Goal: Transaction & Acquisition: Obtain resource

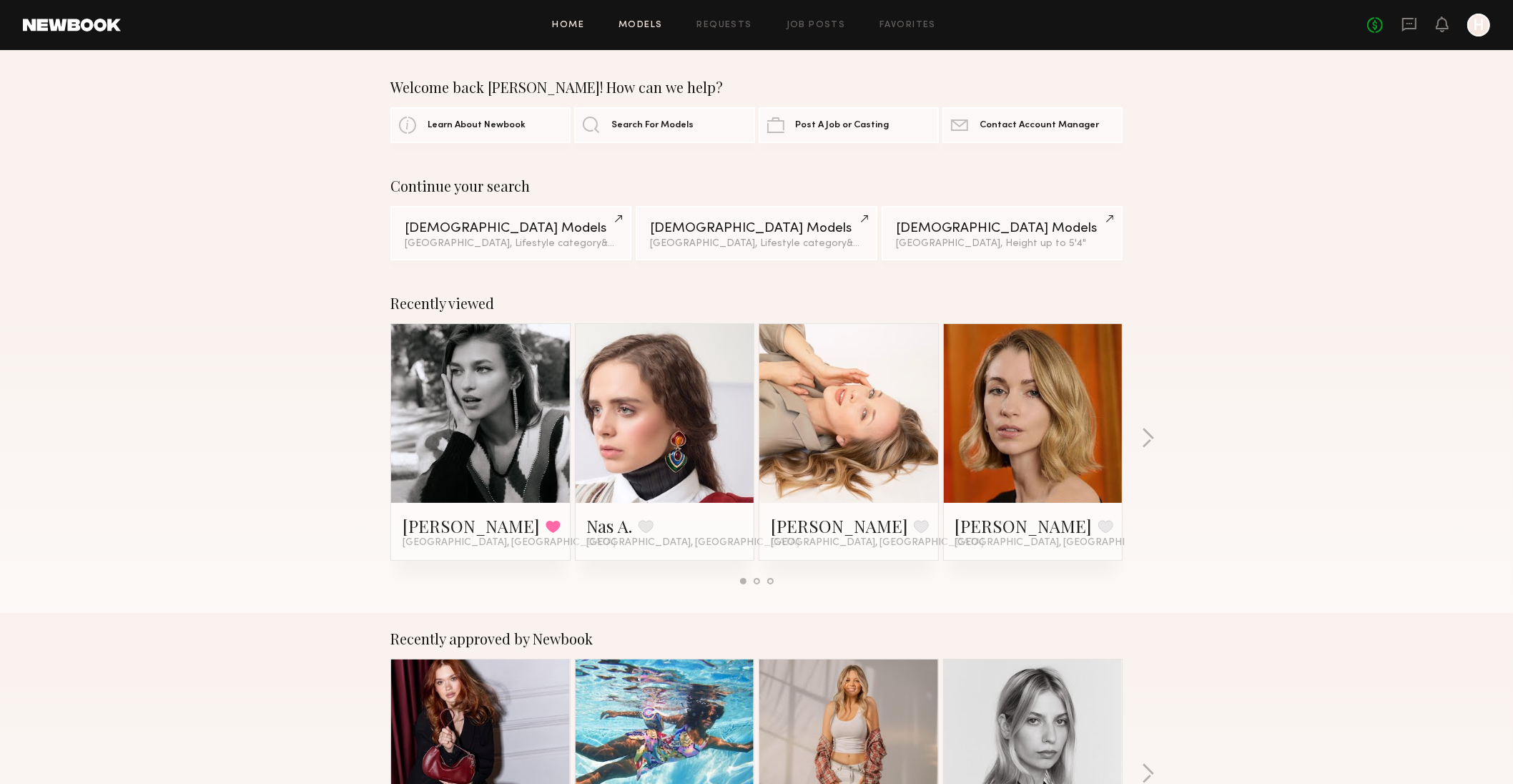
click at [631, 27] on link "Models" at bounding box center [640, 25] width 43 height 9
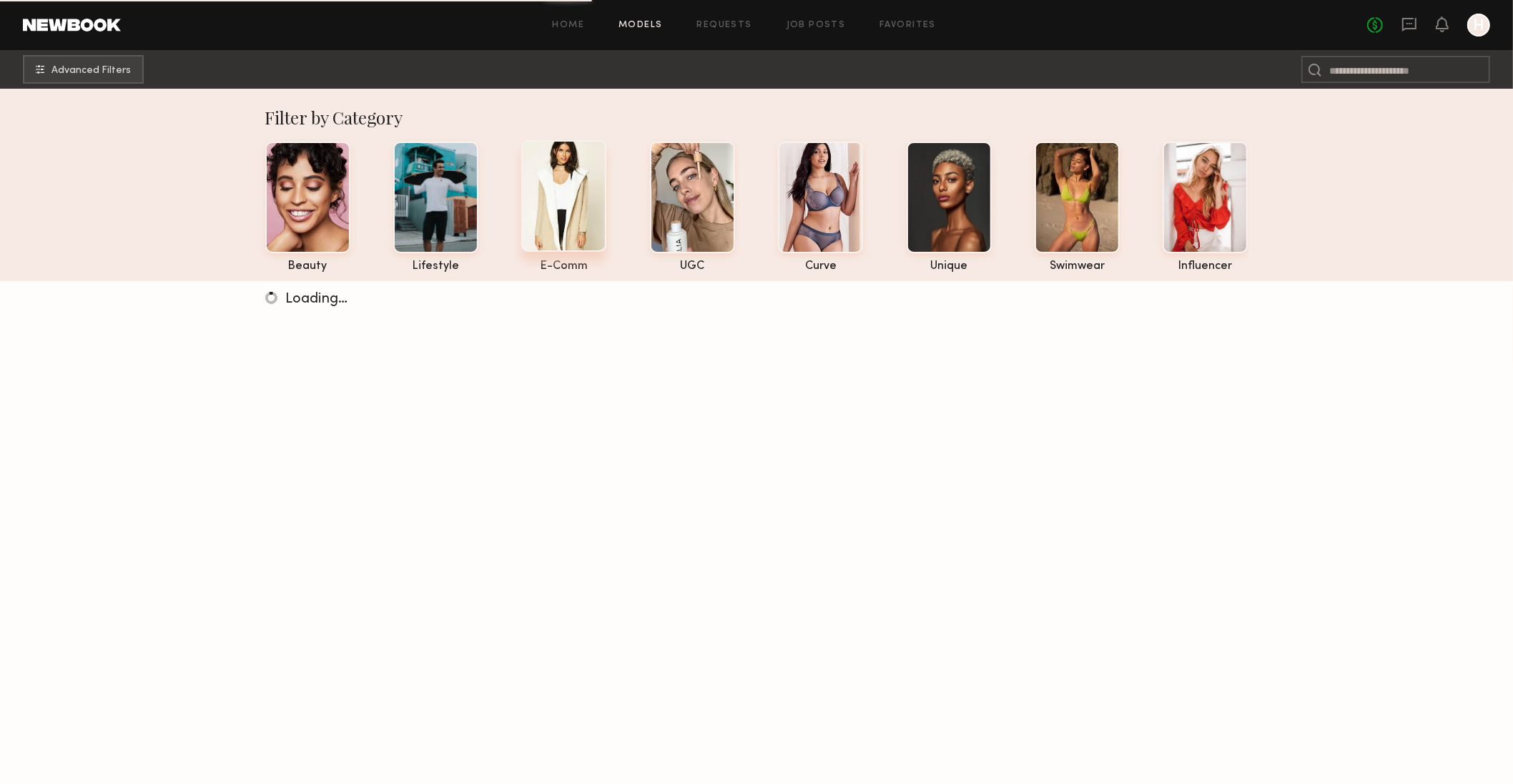
click at [557, 223] on div at bounding box center [564, 196] width 85 height 112
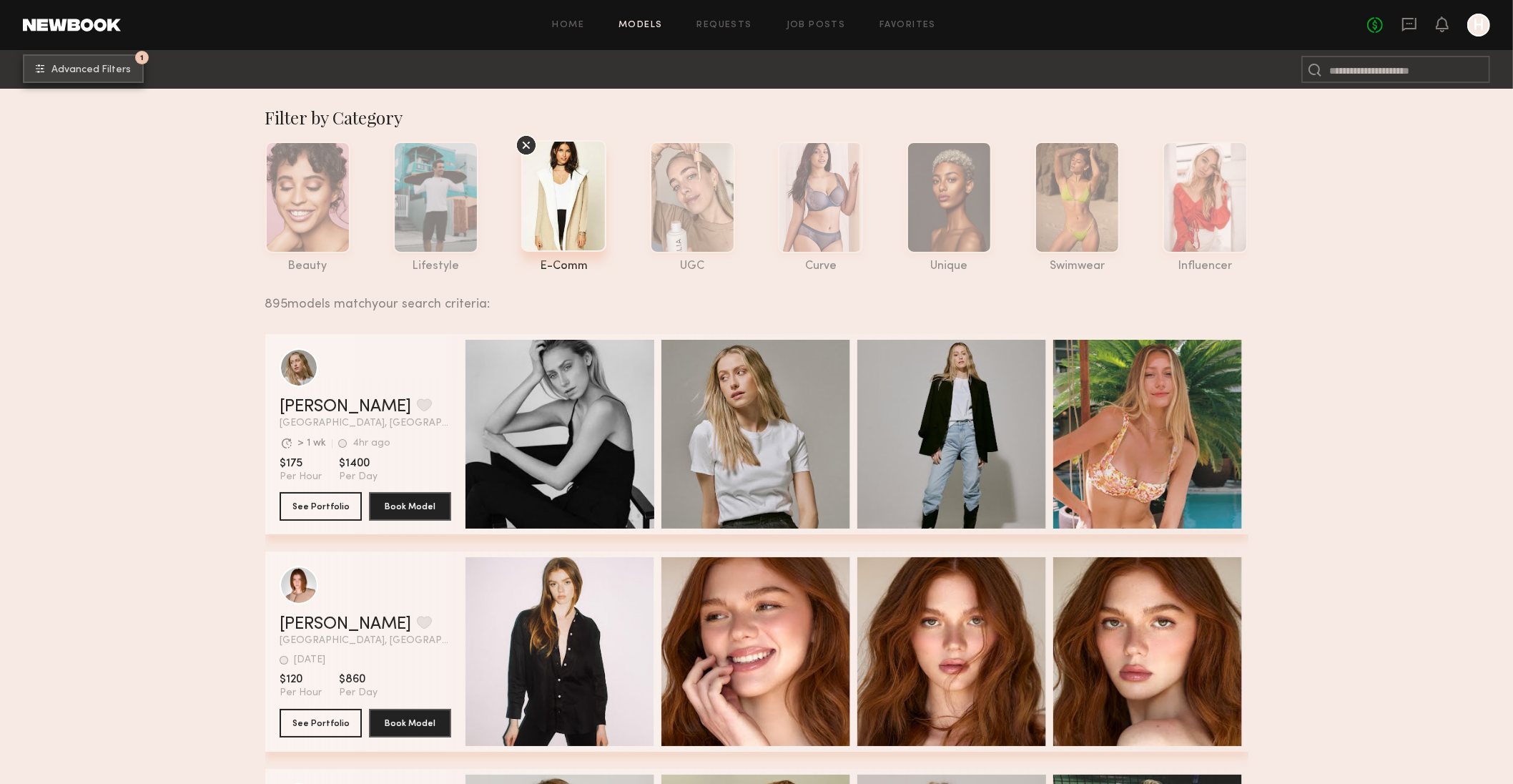
click at [52, 71] on span "Advanced Filters" at bounding box center [91, 70] width 79 height 10
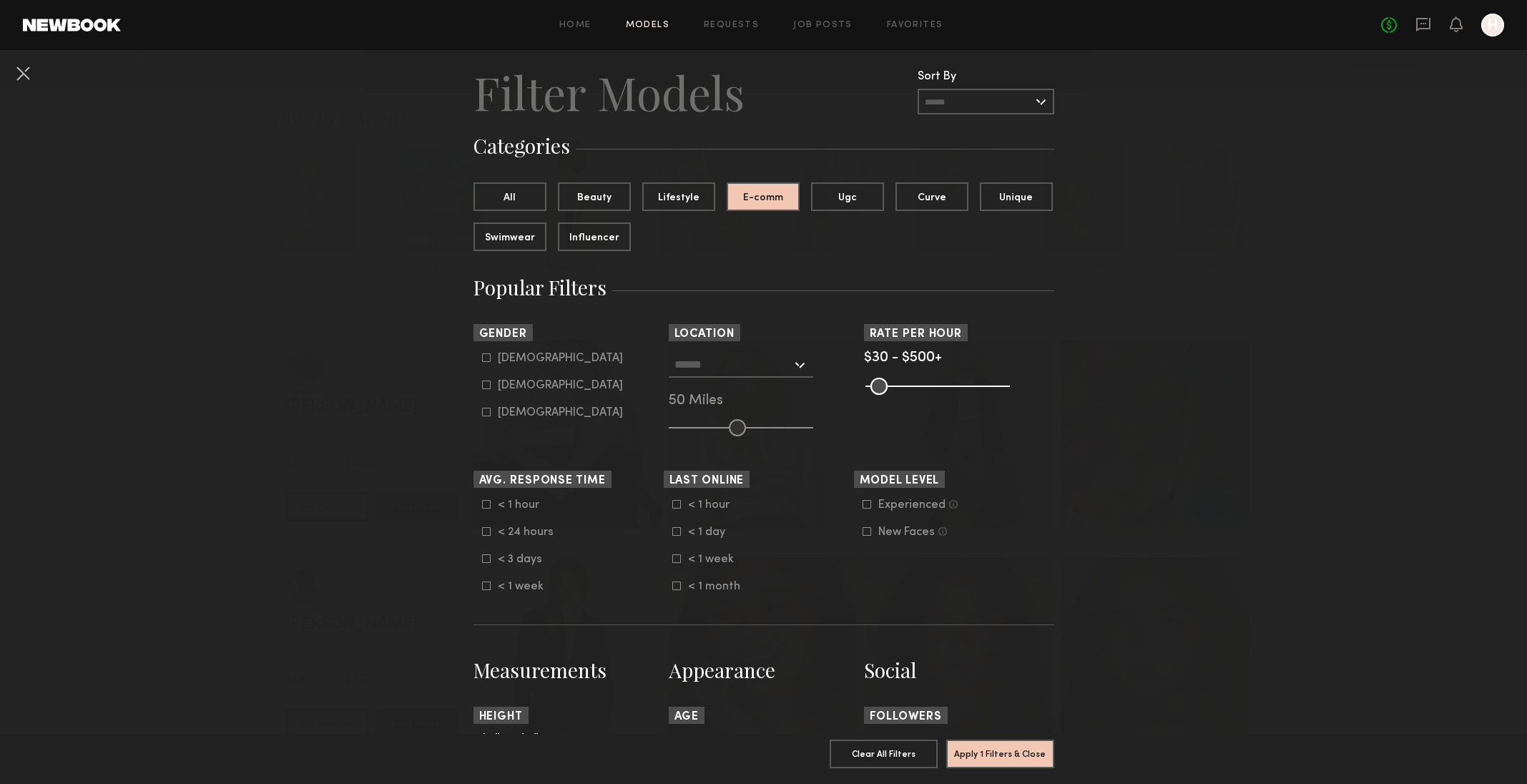
scroll to position [36, 0]
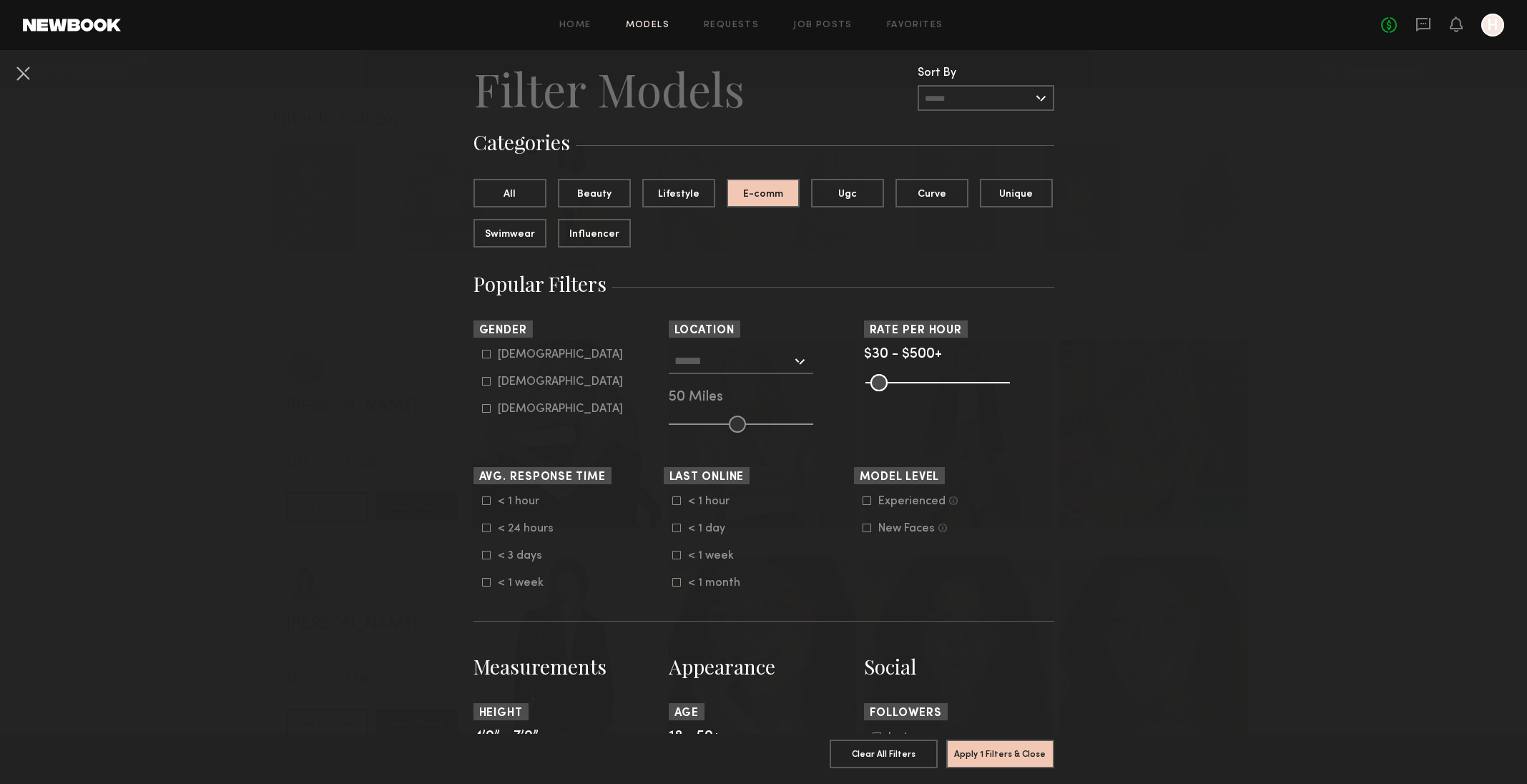
click at [482, 381] on icon at bounding box center [486, 381] width 9 height 9
type input "**"
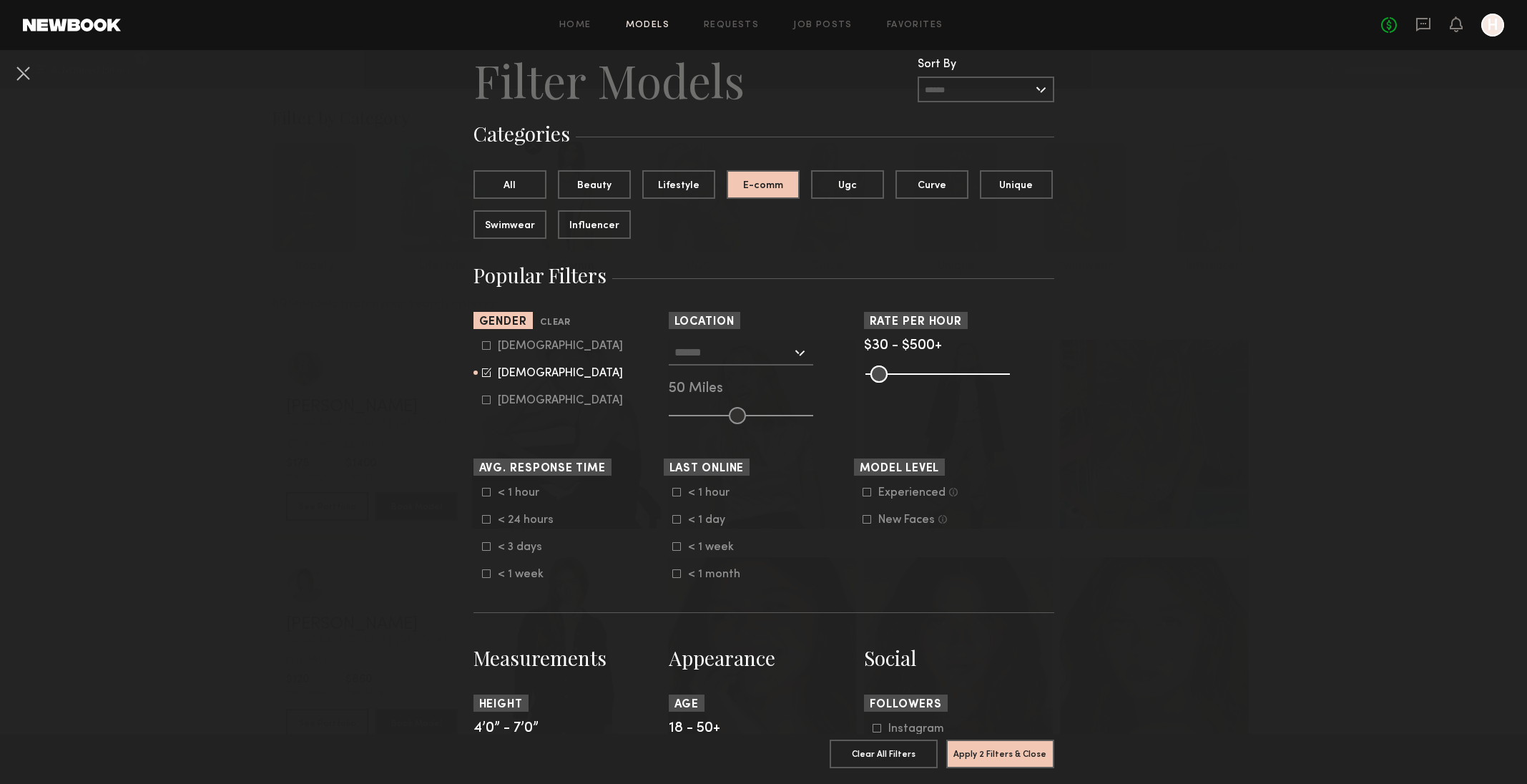
scroll to position [0, 0]
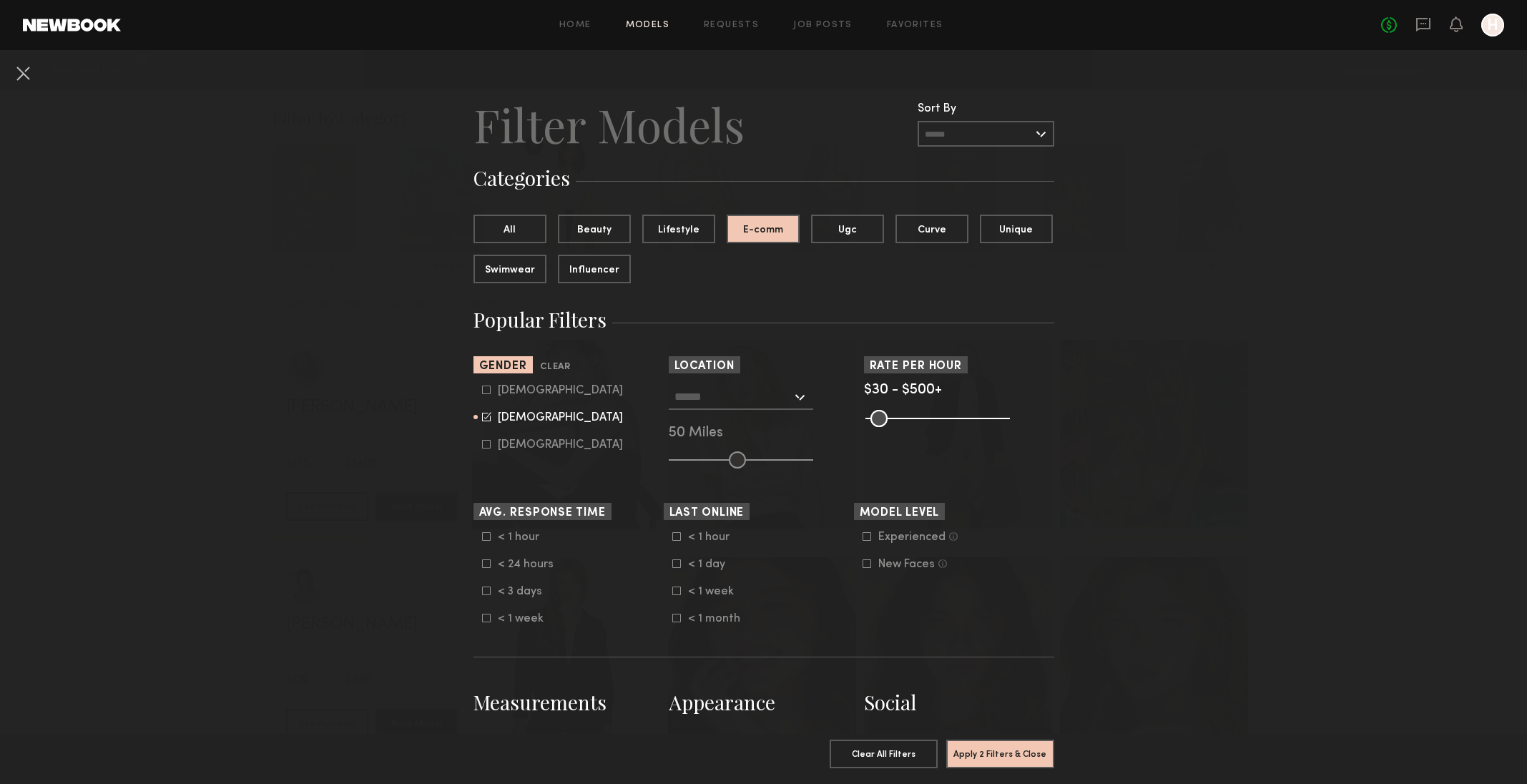
click at [793, 388] on div at bounding box center [741, 397] width 144 height 26
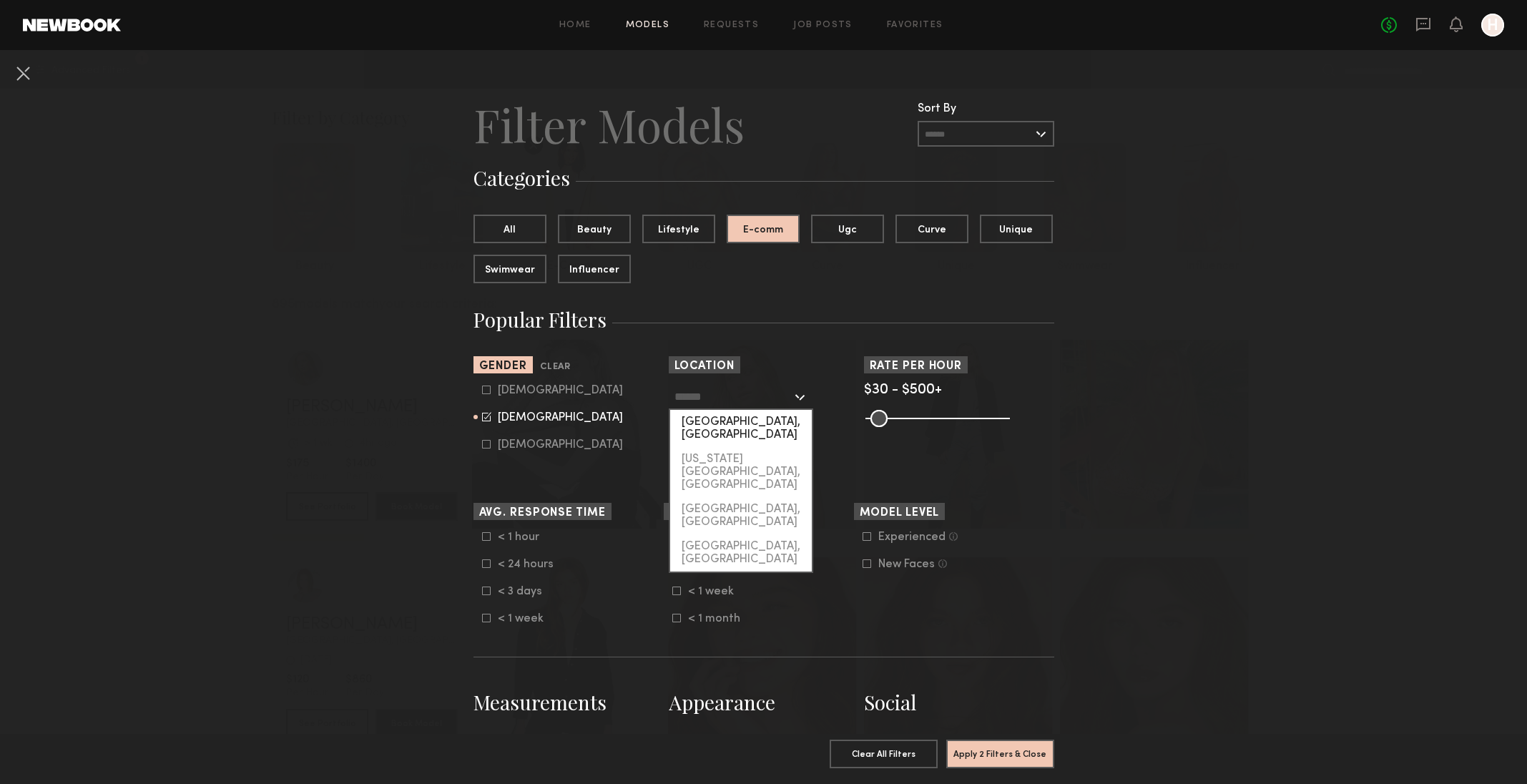
click at [725, 423] on div "Los Angeles, CA" at bounding box center [741, 429] width 141 height 38
type input "**********"
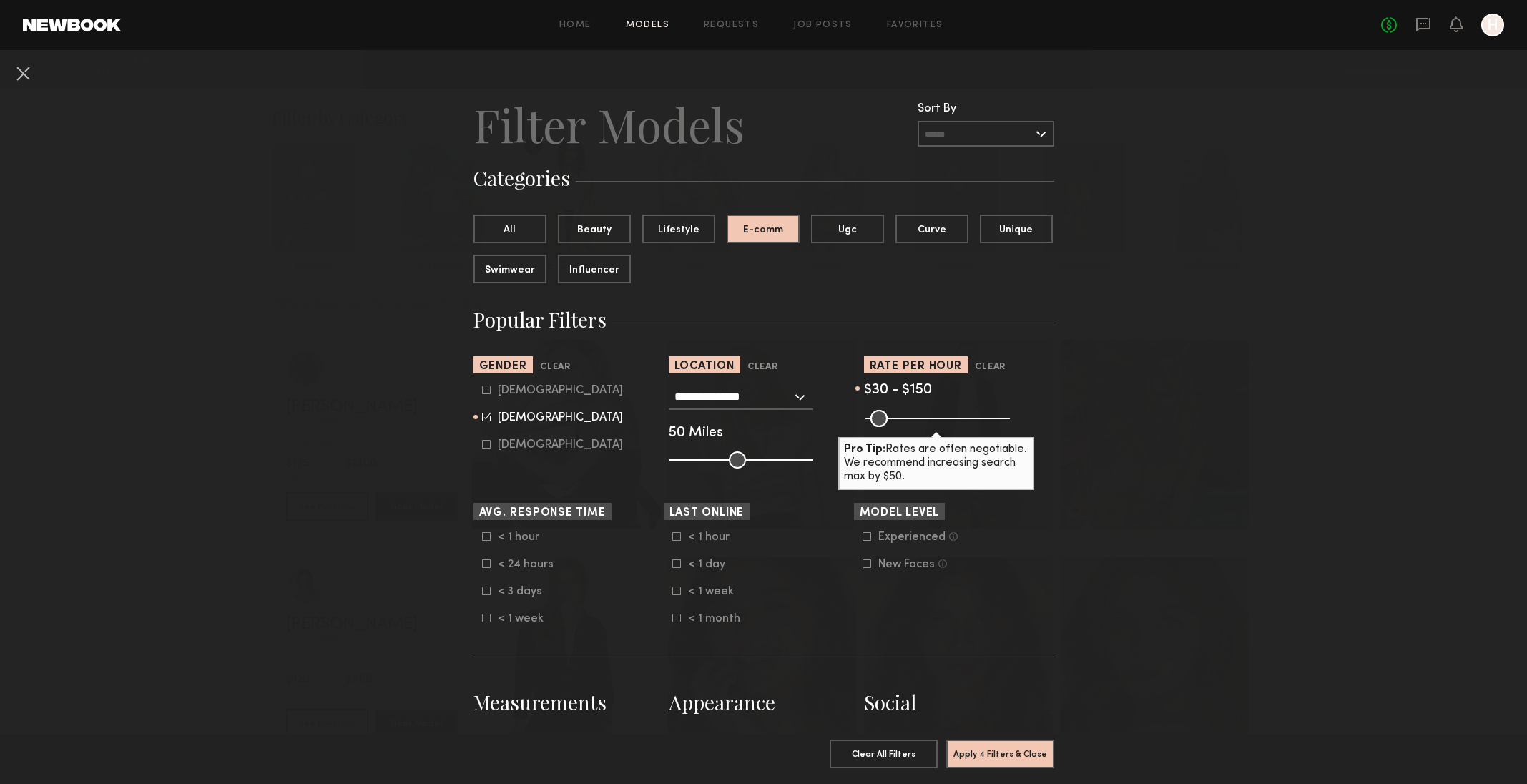
drag, startPoint x: 993, startPoint y: 417, endPoint x: 899, endPoint y: 416, distance: 94.0
type input "***"
click at [899, 416] on input "range" at bounding box center [937, 418] width 144 height 17
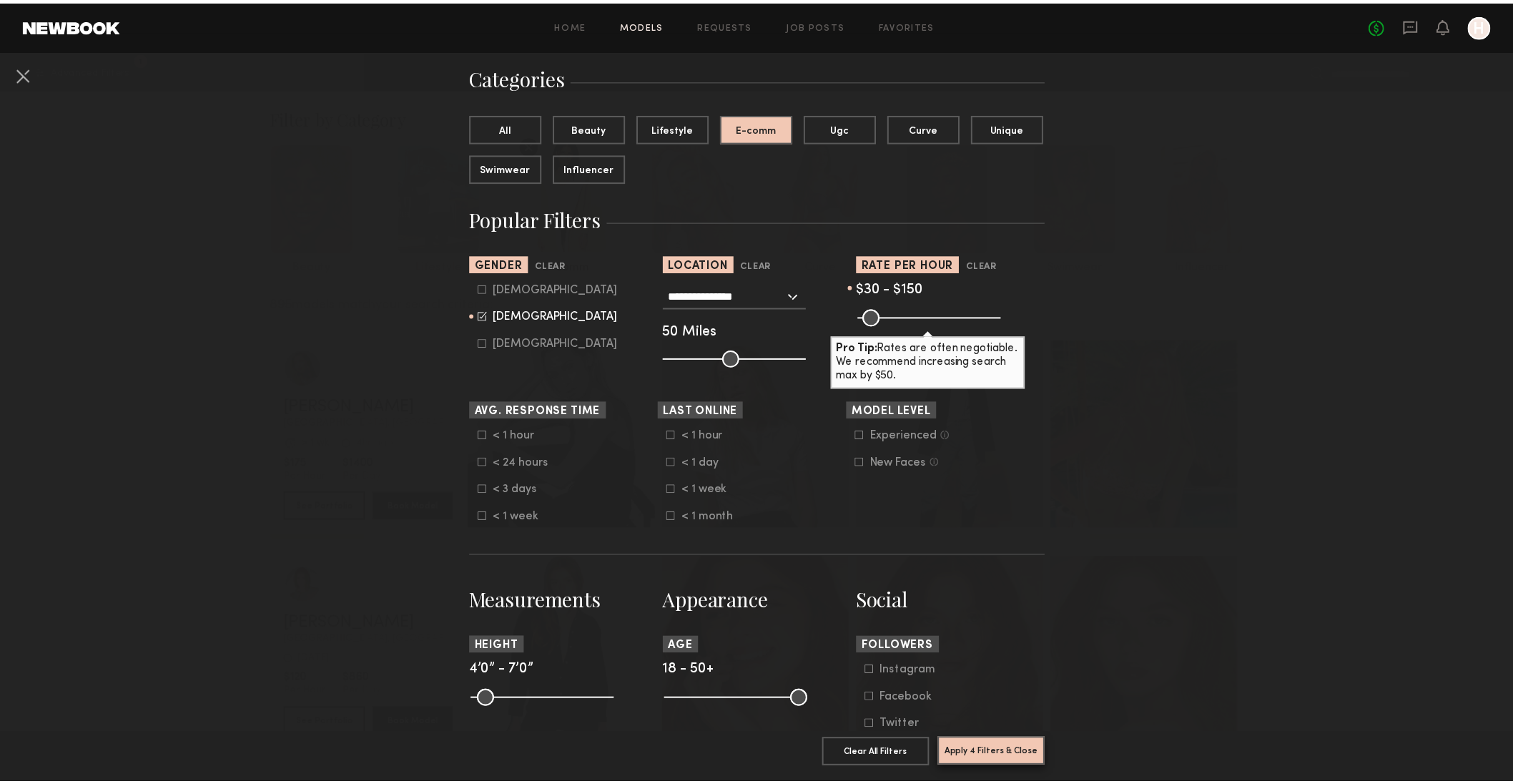
scroll to position [103, 0]
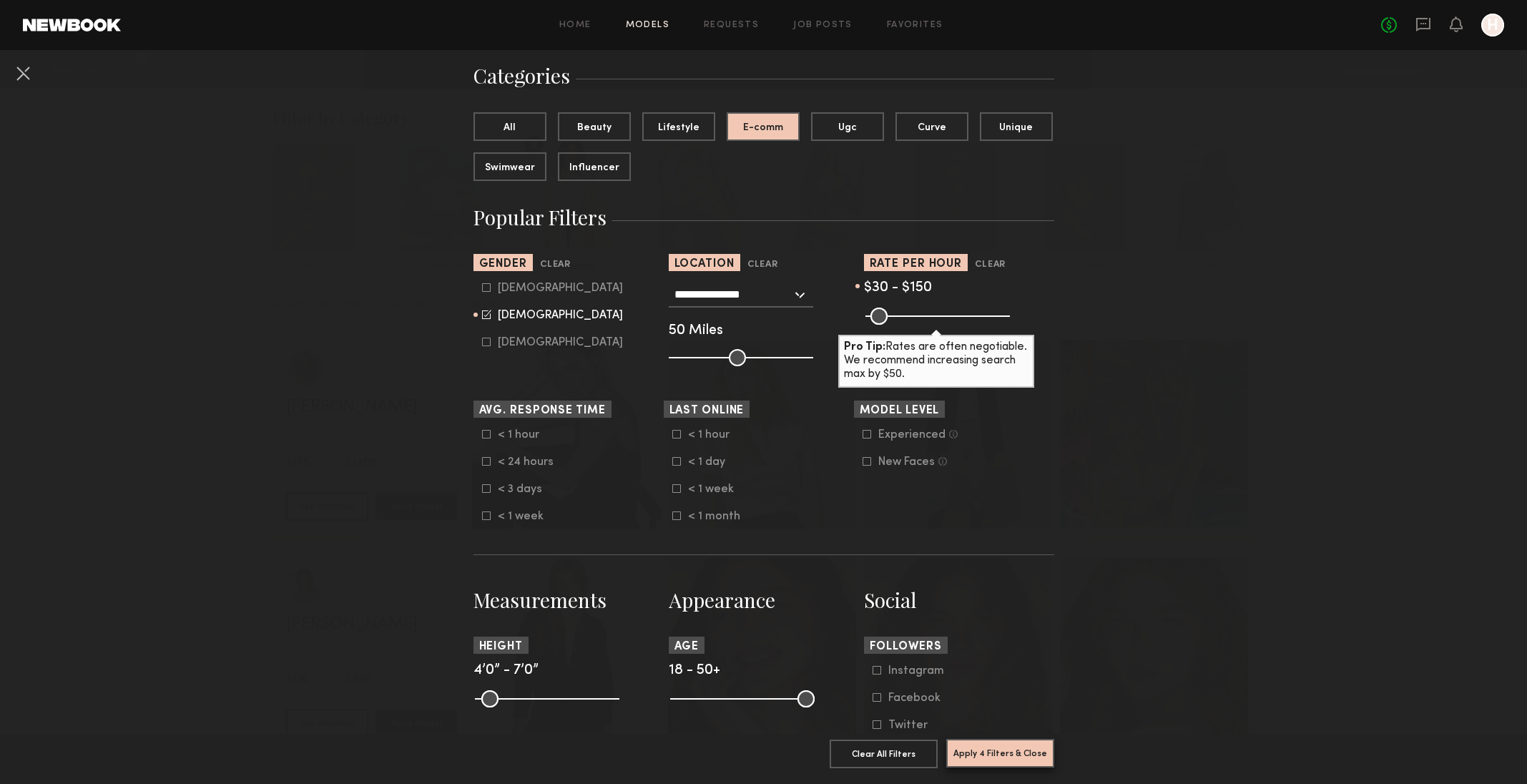
click at [1016, 739] on button "Apply 4 Filters & Close" at bounding box center [1000, 752] width 108 height 29
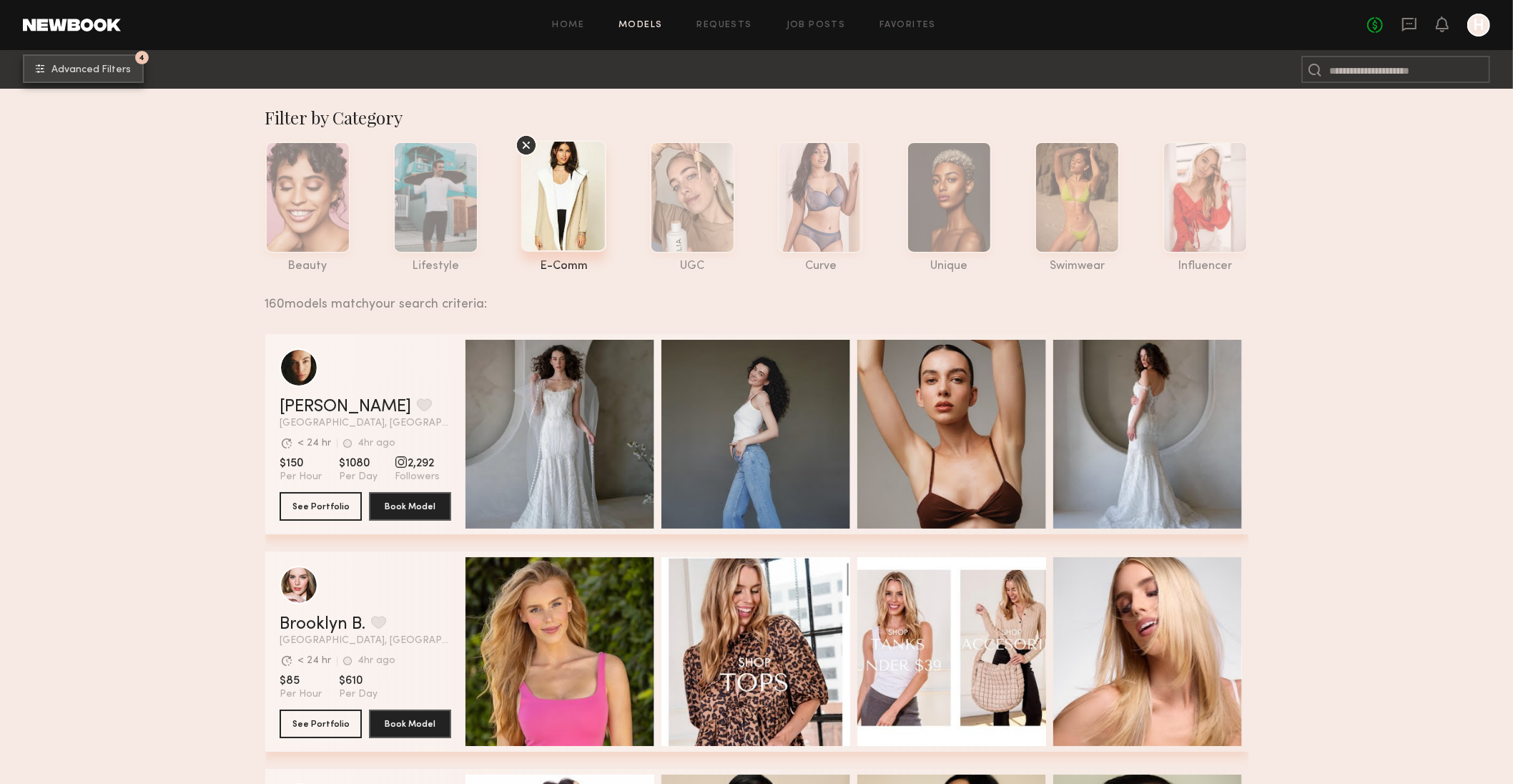
click at [63, 68] on span "Advanced Filters" at bounding box center [91, 70] width 79 height 10
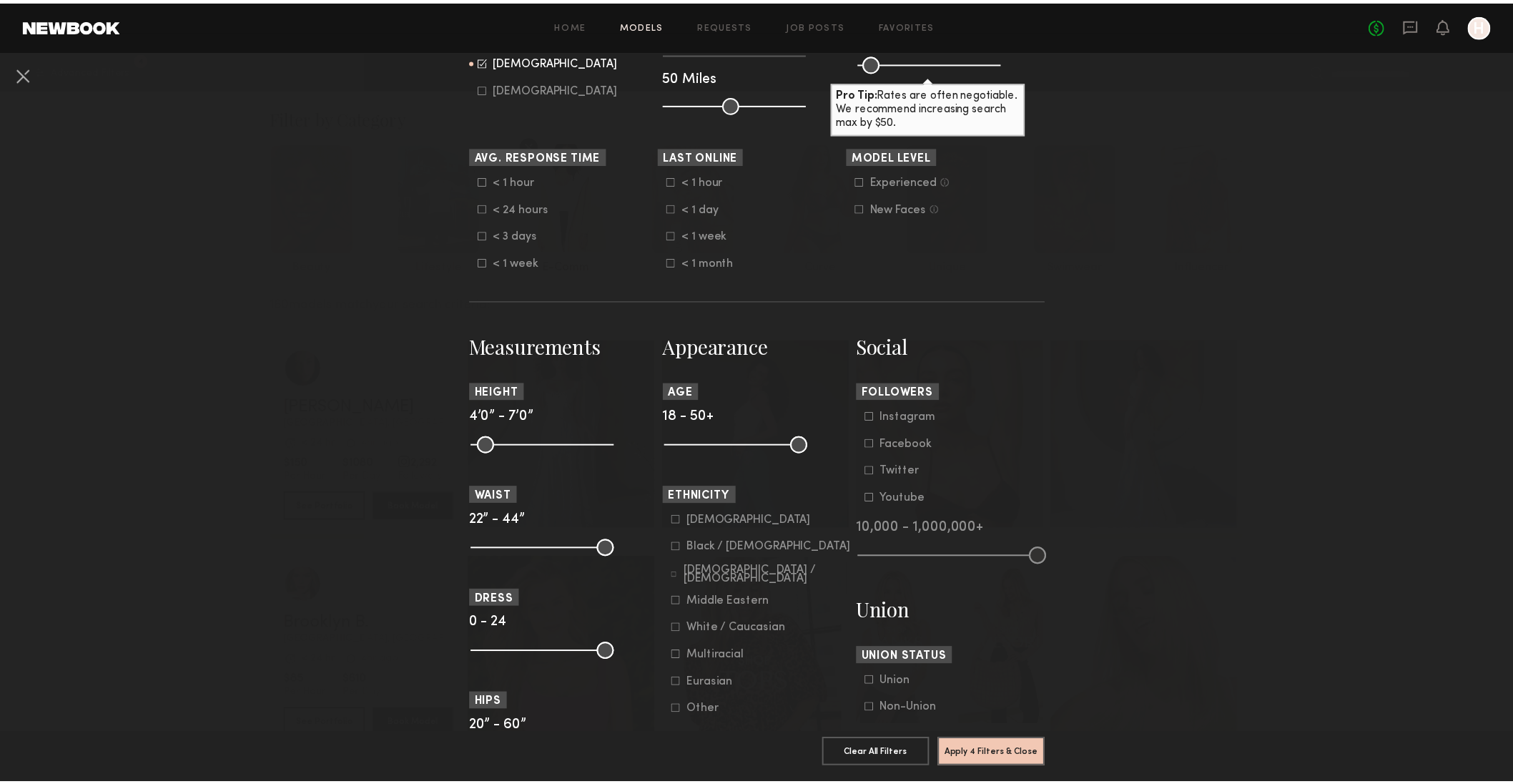
scroll to position [398, 0]
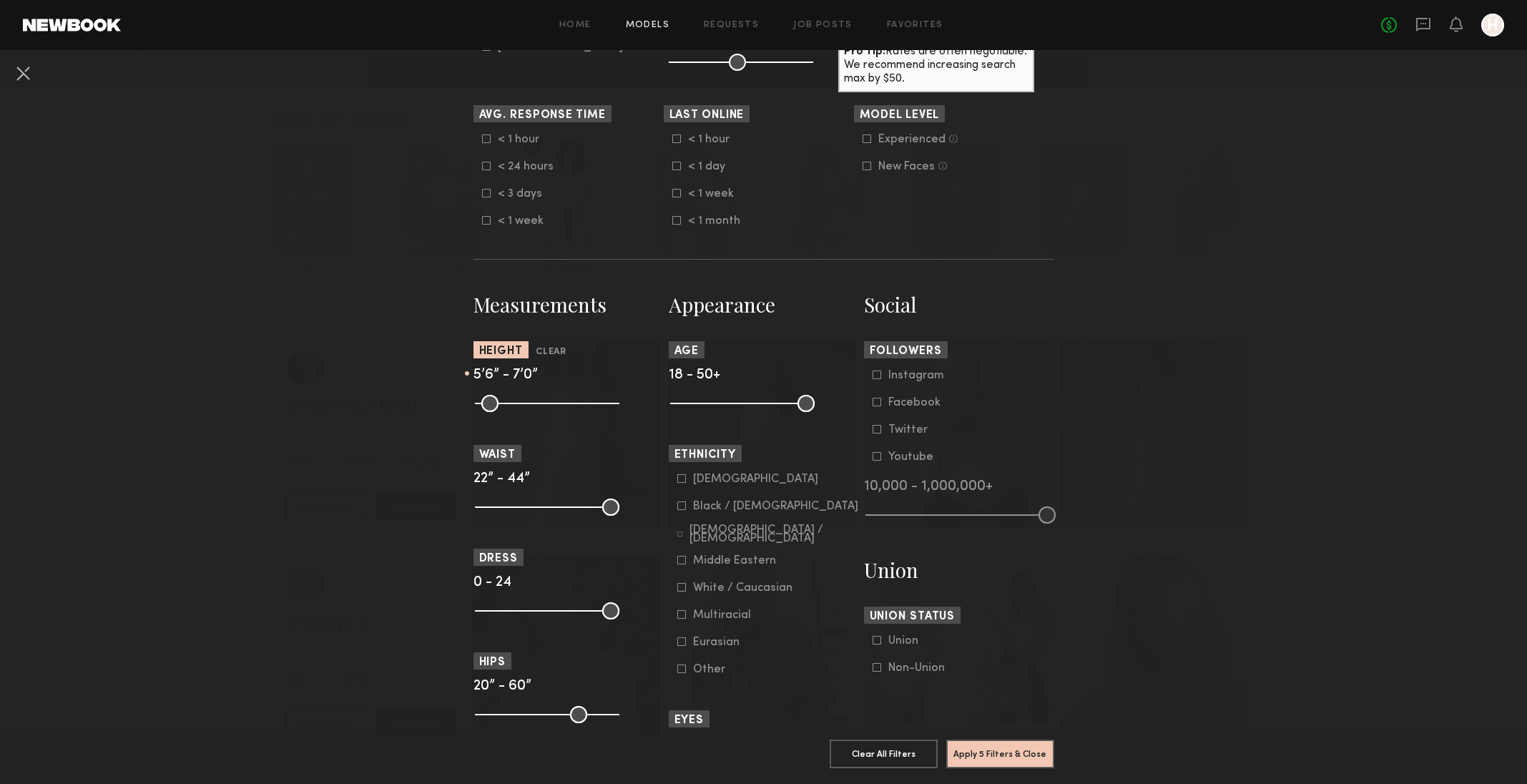
drag, startPoint x: 472, startPoint y: 401, endPoint x: 541, endPoint y: 402, distance: 69.0
type input "**"
click at [541, 402] on input "range" at bounding box center [547, 403] width 144 height 17
drag, startPoint x: 603, startPoint y: 401, endPoint x: 564, endPoint y: 399, distance: 39.1
type input "**"
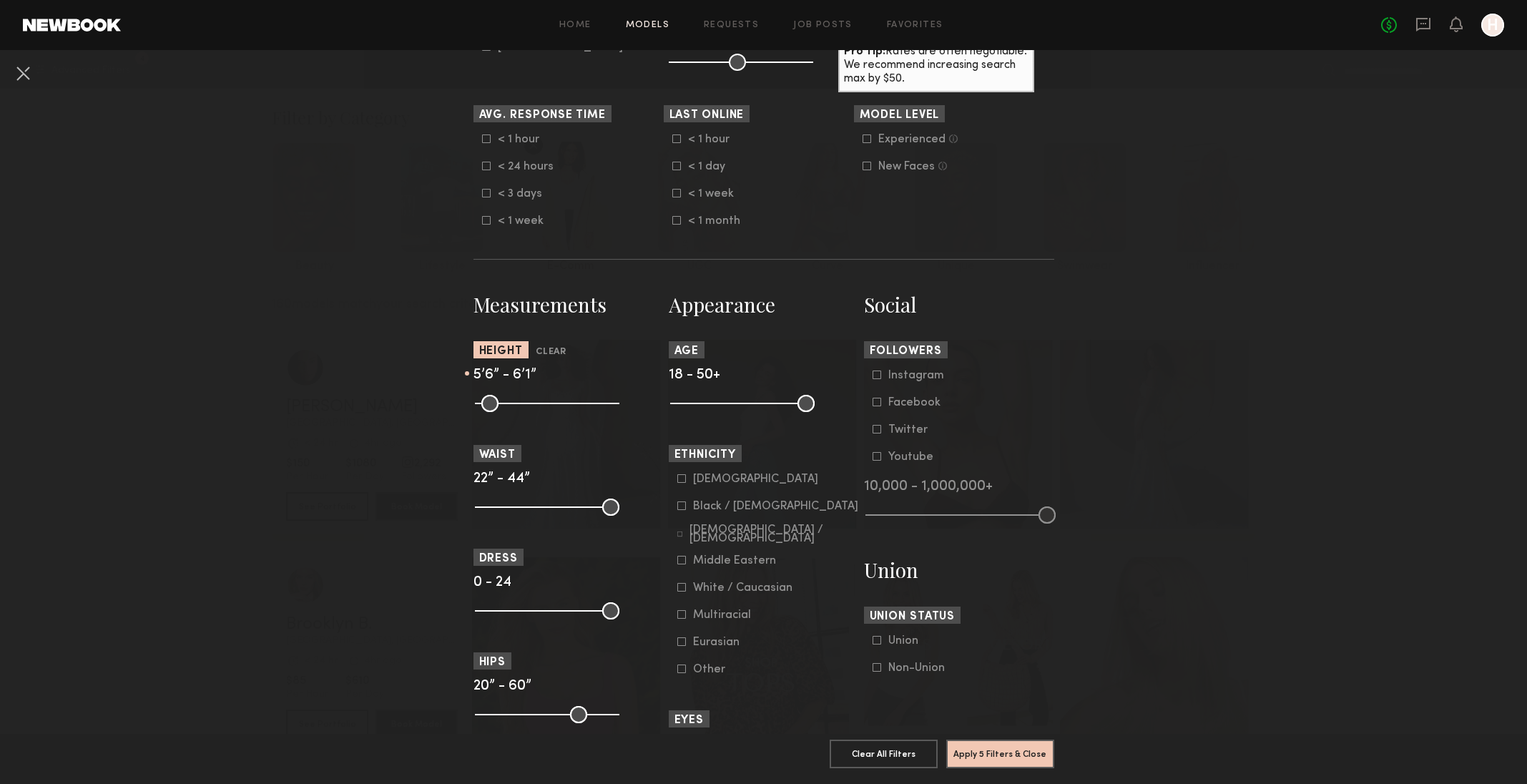
click at [564, 399] on input "range" at bounding box center [547, 403] width 144 height 17
click at [969, 739] on button "Apply 5 Filters & Close" at bounding box center [1000, 752] width 108 height 29
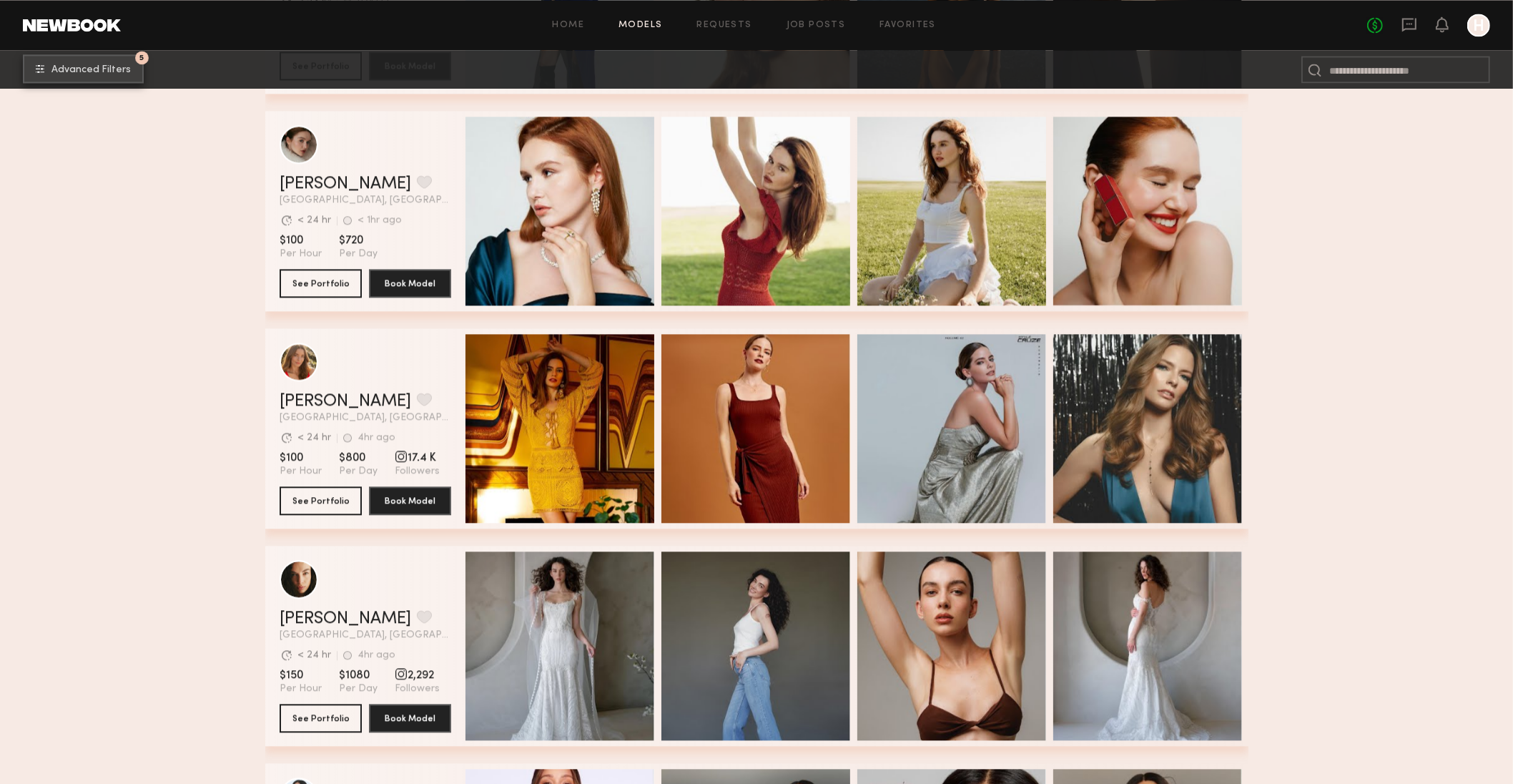
scroll to position [3811, 0]
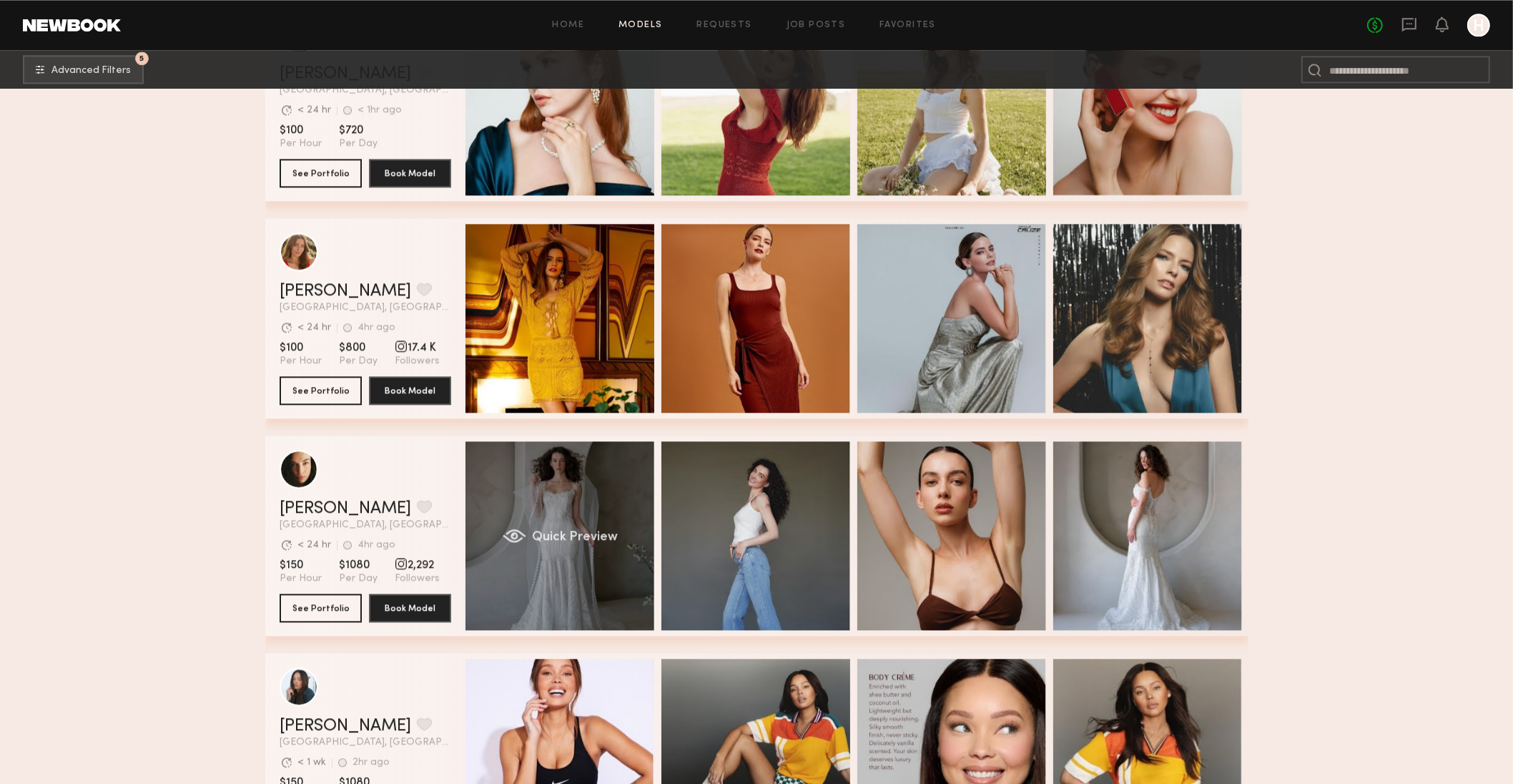
click at [564, 589] on div "Quick Preview" at bounding box center [559, 535] width 189 height 189
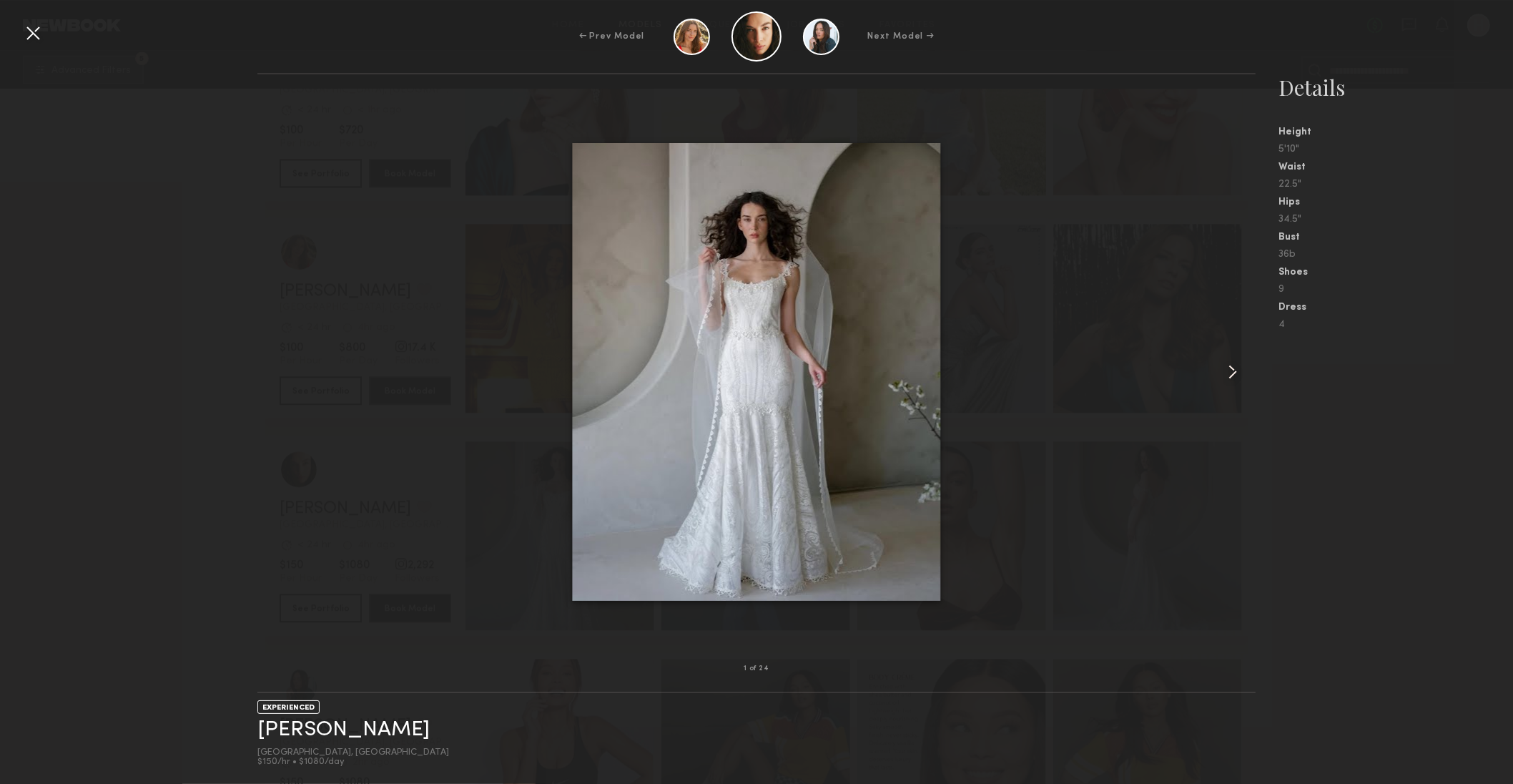
click at [1246, 376] on div at bounding box center [1235, 370] width 40 height 548
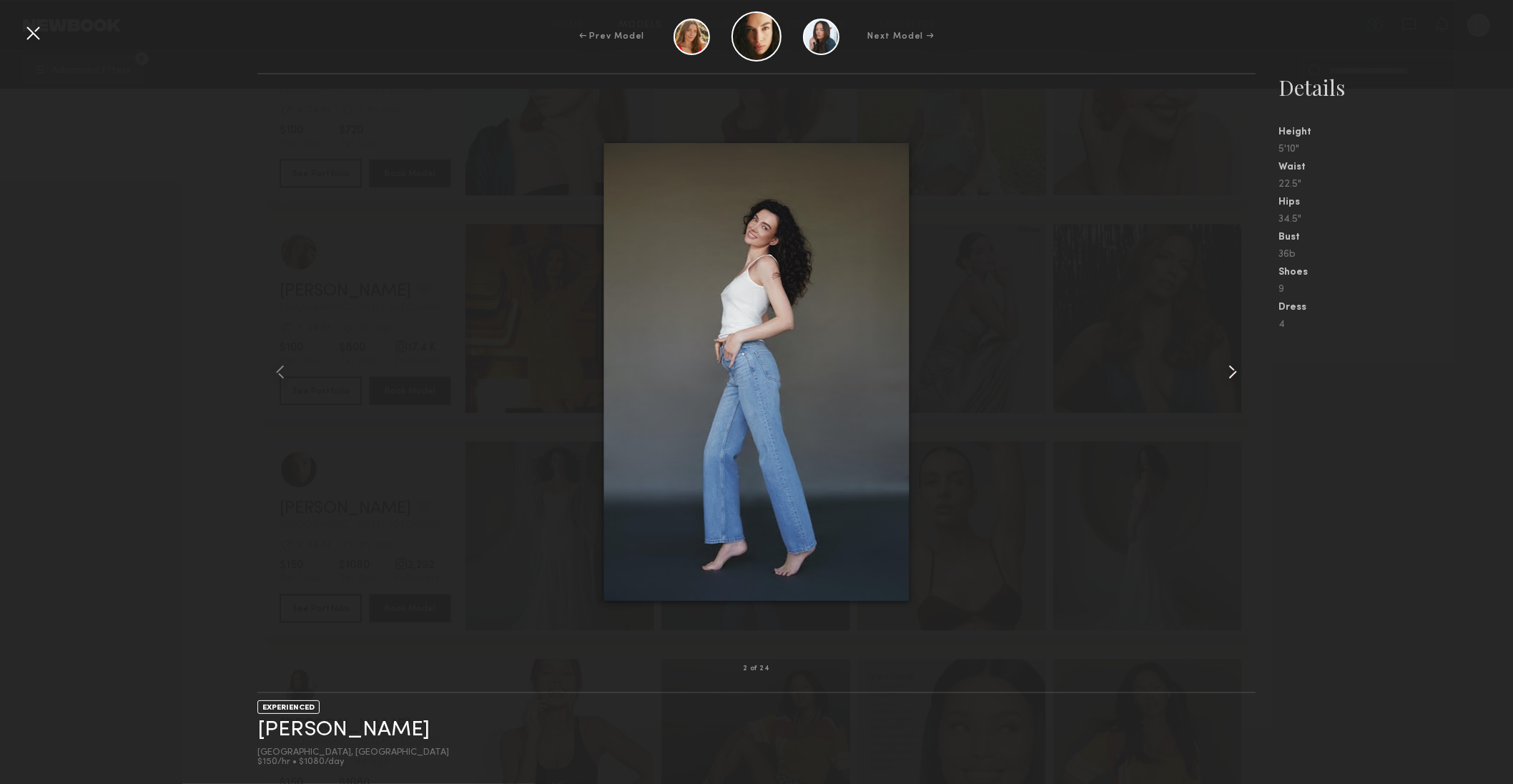
click at [1245, 374] on div at bounding box center [1235, 370] width 40 height 548
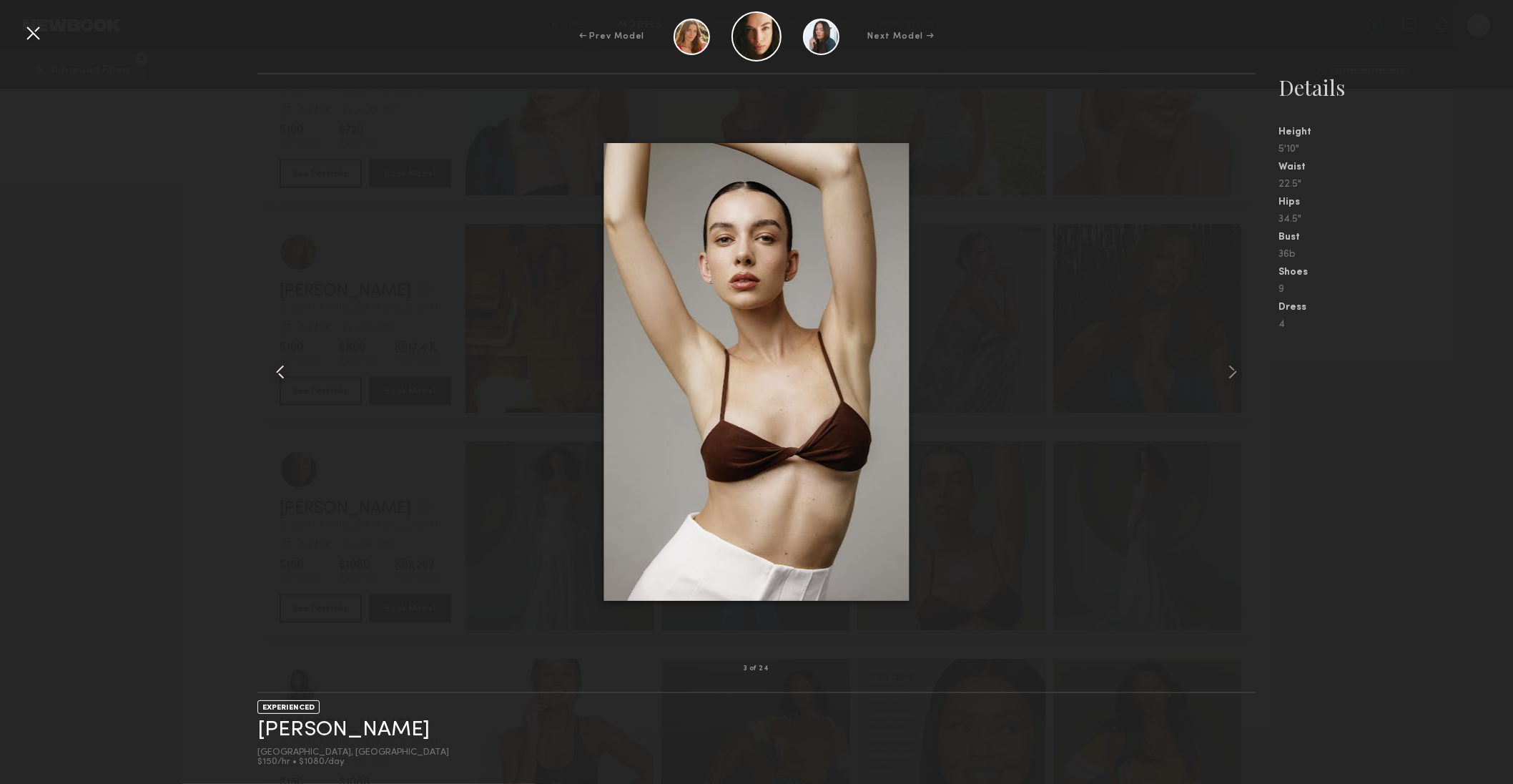
click at [278, 377] on common-icon at bounding box center [279, 371] width 23 height 23
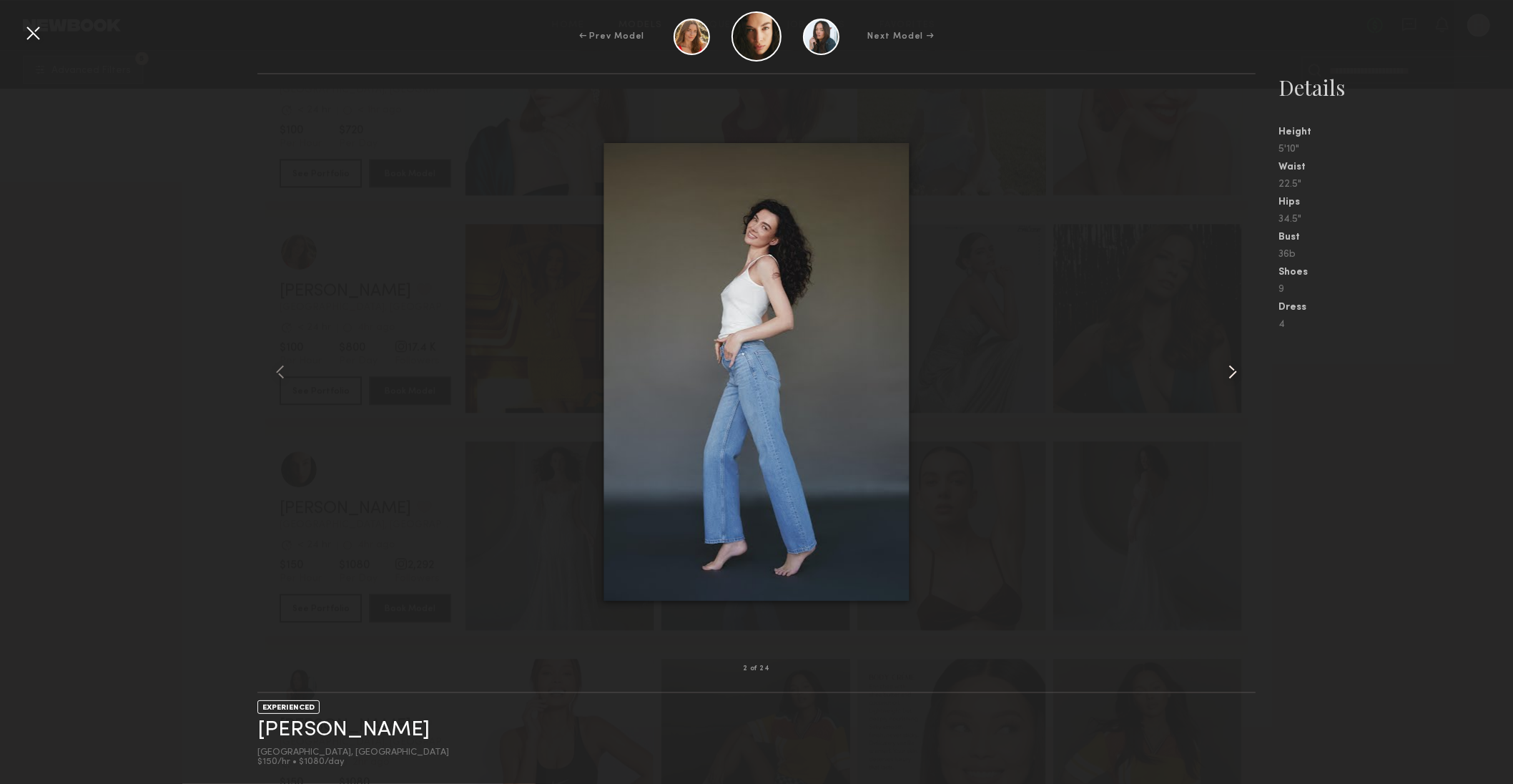
click at [1232, 370] on common-icon at bounding box center [1233, 371] width 23 height 23
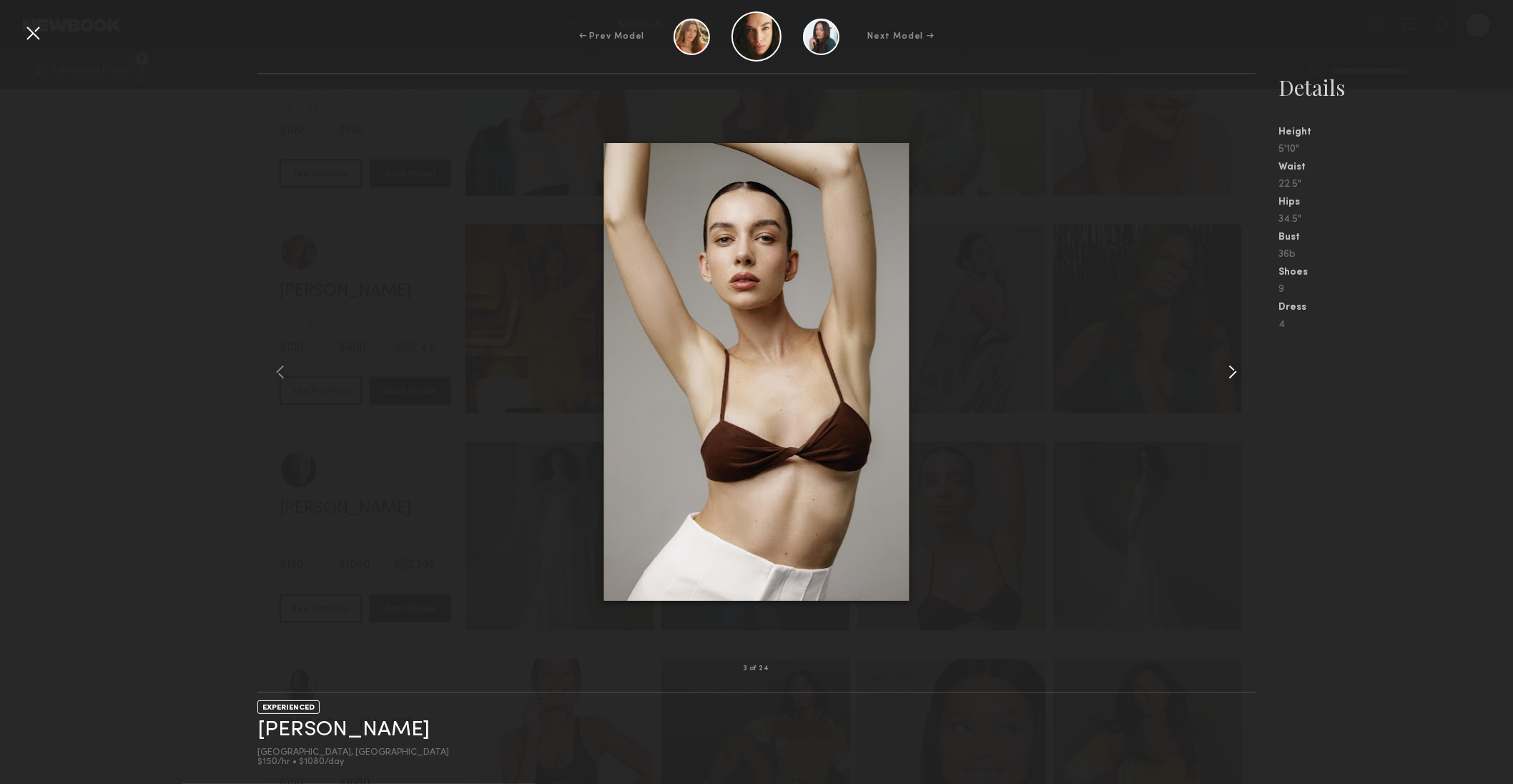
click at [1232, 370] on common-icon at bounding box center [1233, 371] width 23 height 23
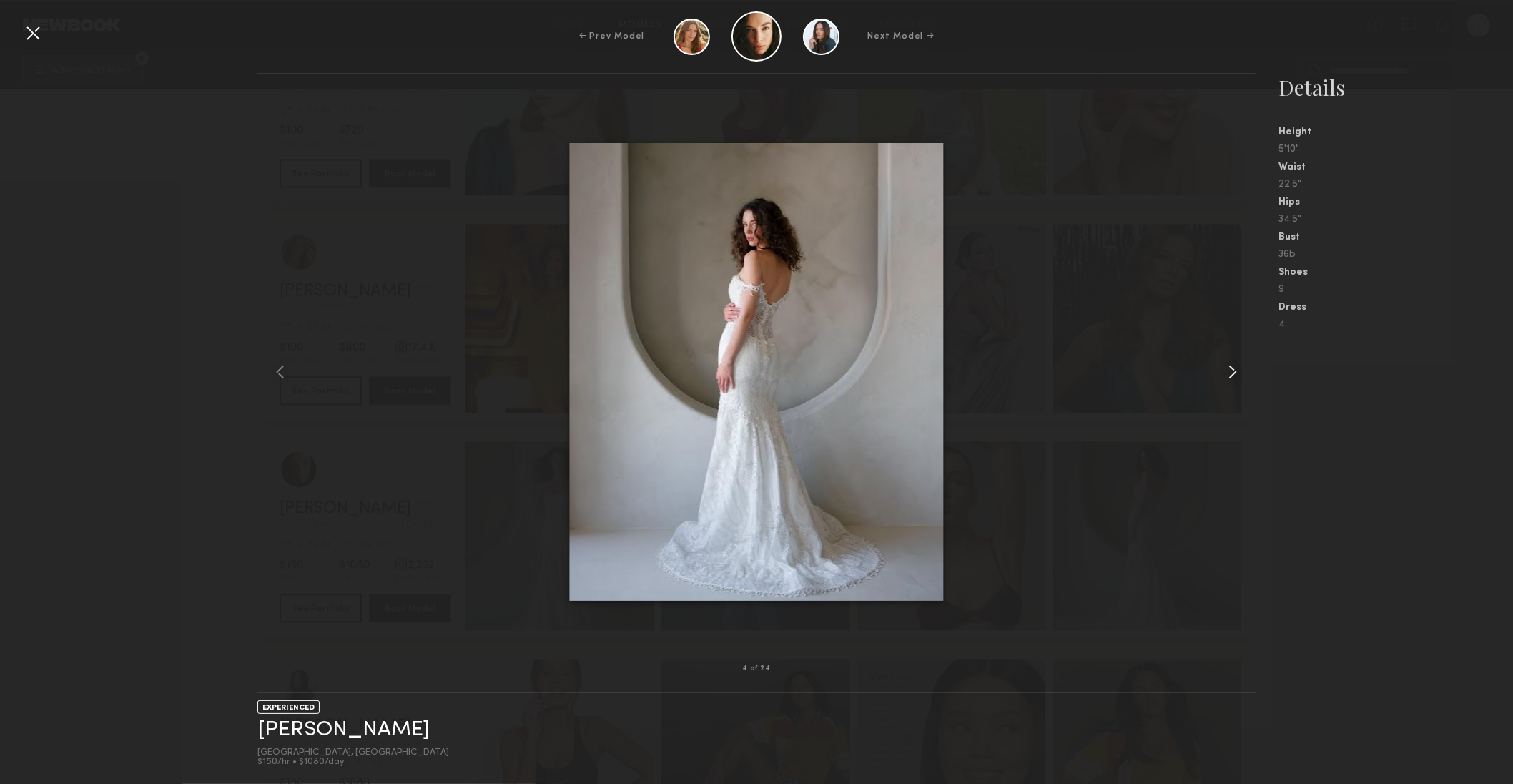
click at [1233, 370] on common-icon at bounding box center [1233, 371] width 23 height 23
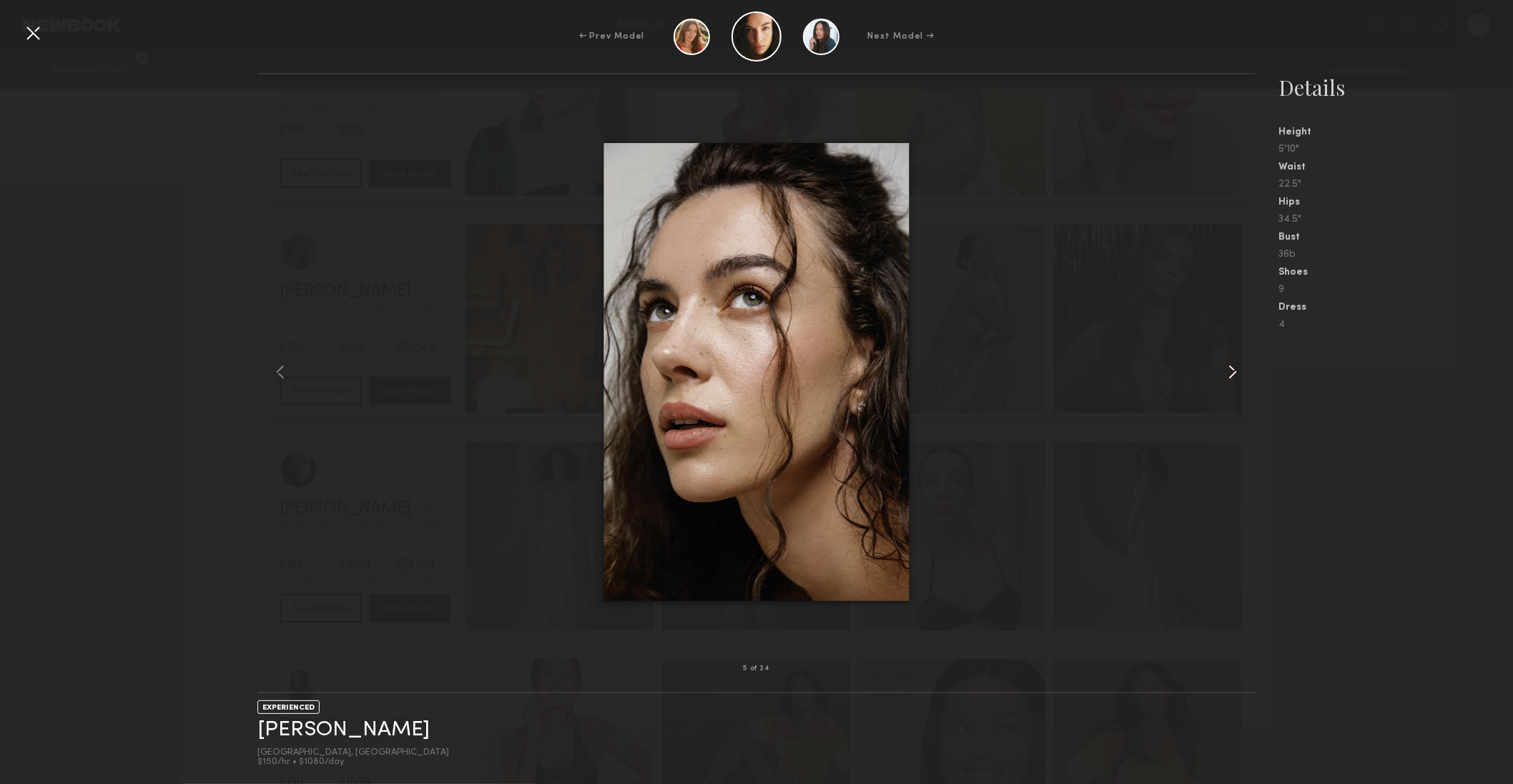
click at [1233, 370] on common-icon at bounding box center [1233, 371] width 23 height 23
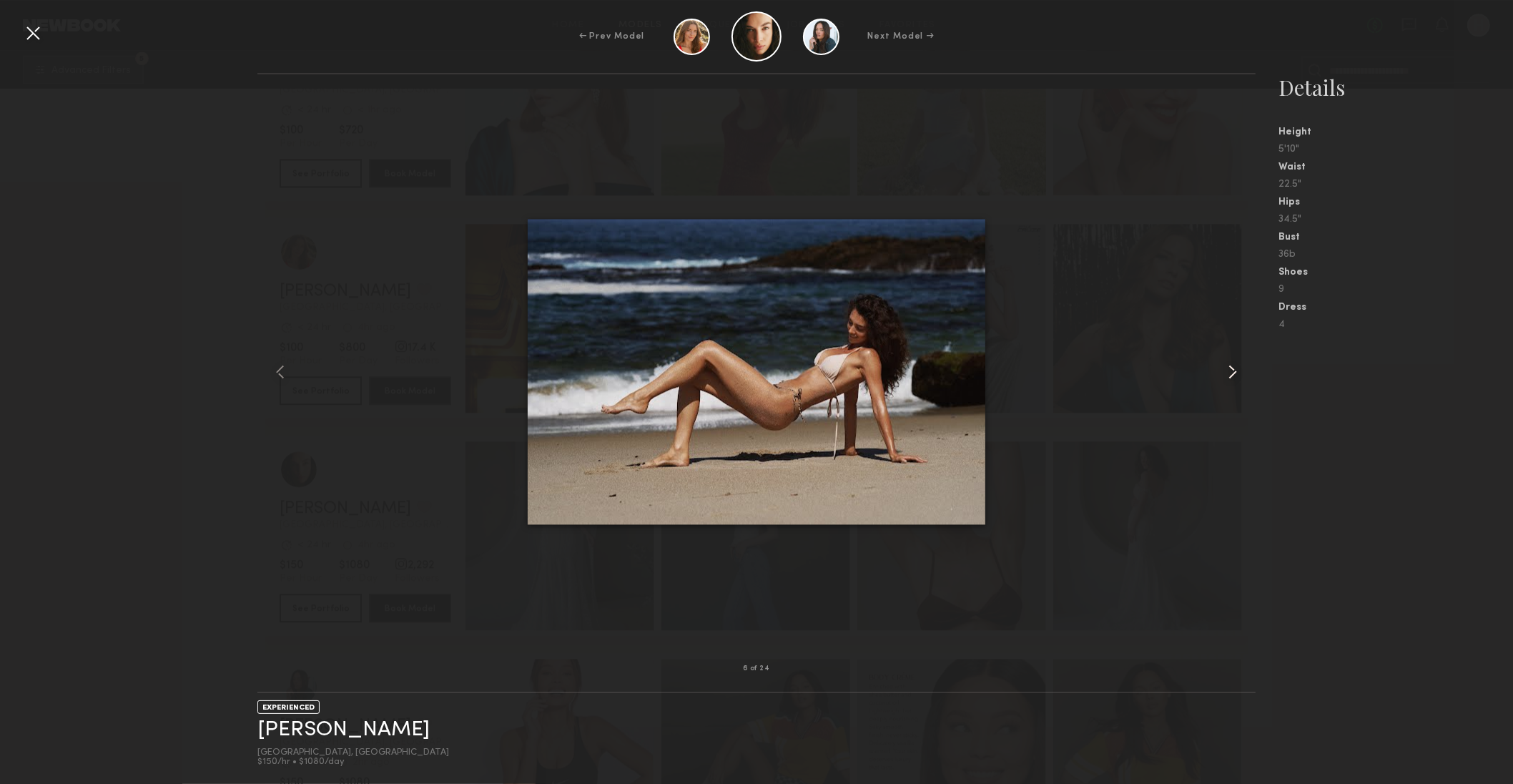
click at [1233, 370] on common-icon at bounding box center [1233, 371] width 23 height 23
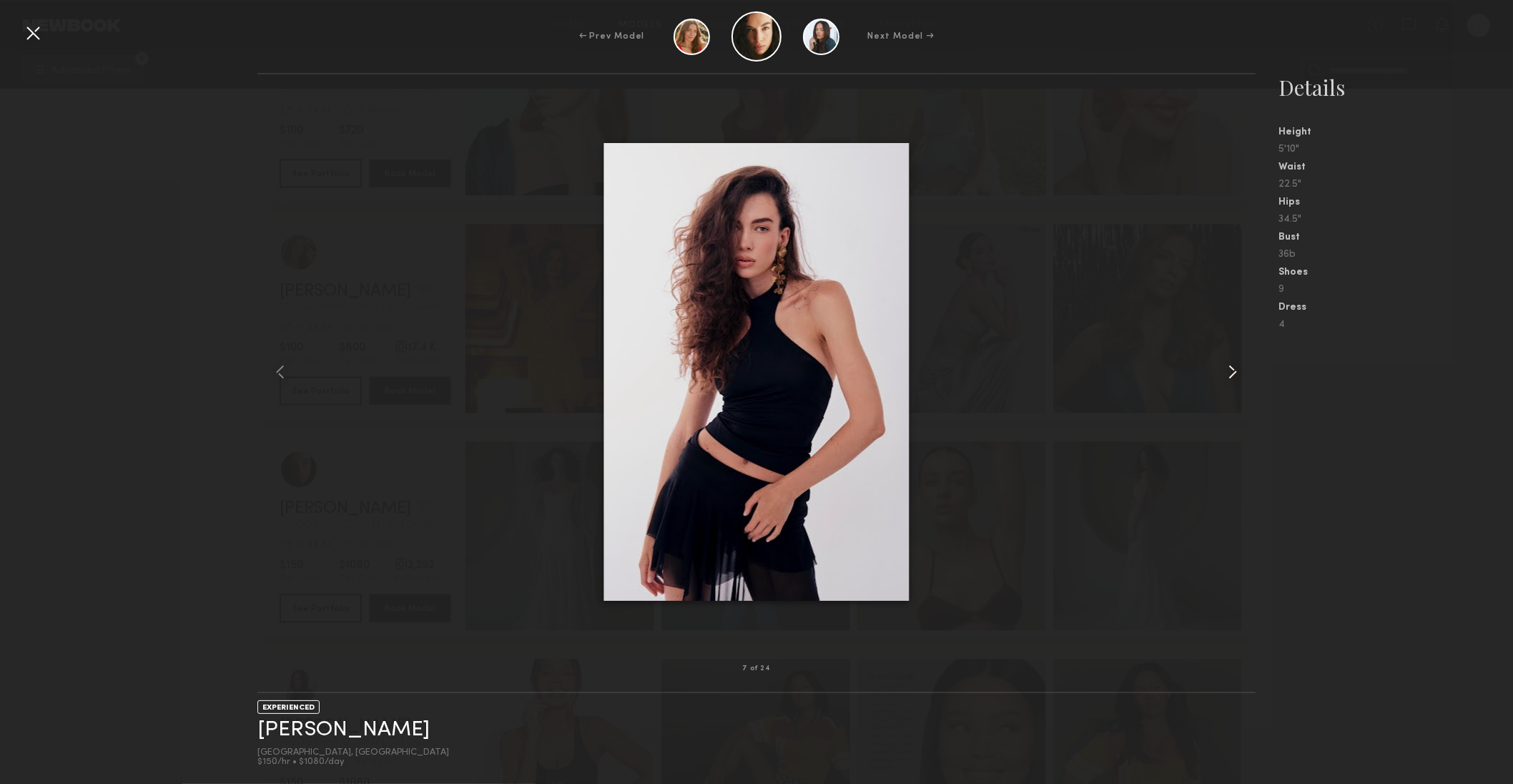
click at [1233, 370] on common-icon at bounding box center [1233, 371] width 23 height 23
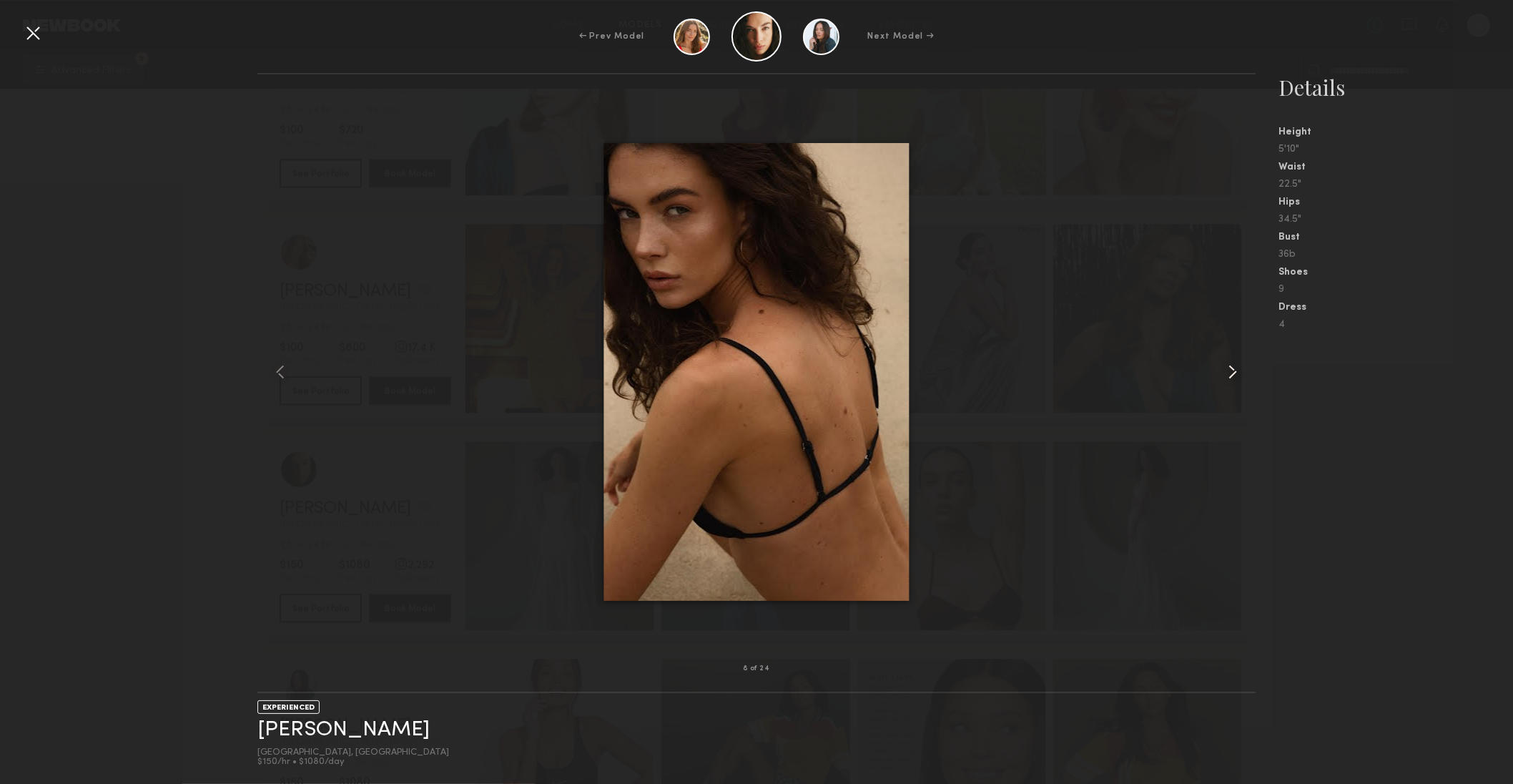
click at [1233, 370] on common-icon at bounding box center [1233, 371] width 23 height 23
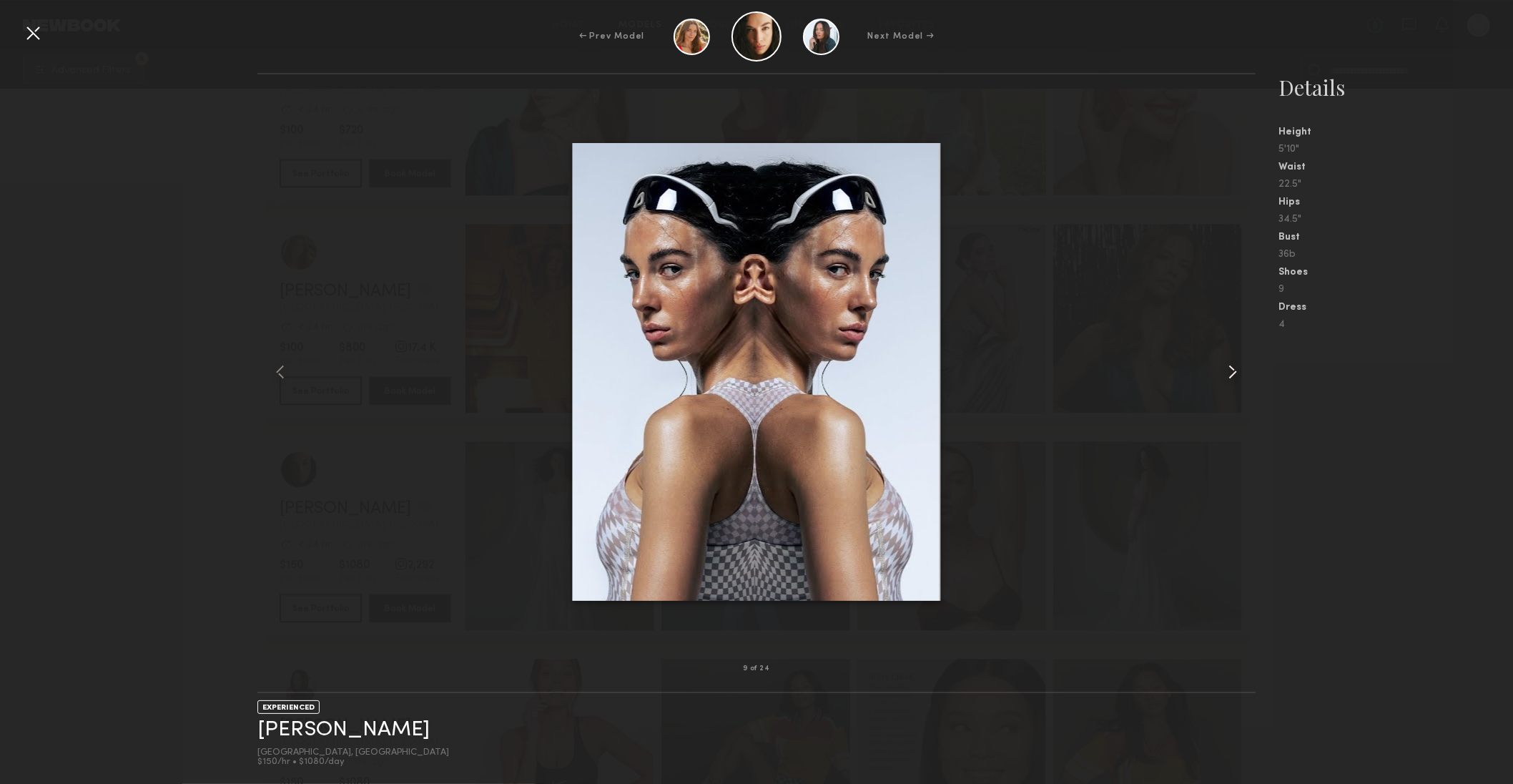
click at [1233, 370] on common-icon at bounding box center [1233, 371] width 23 height 23
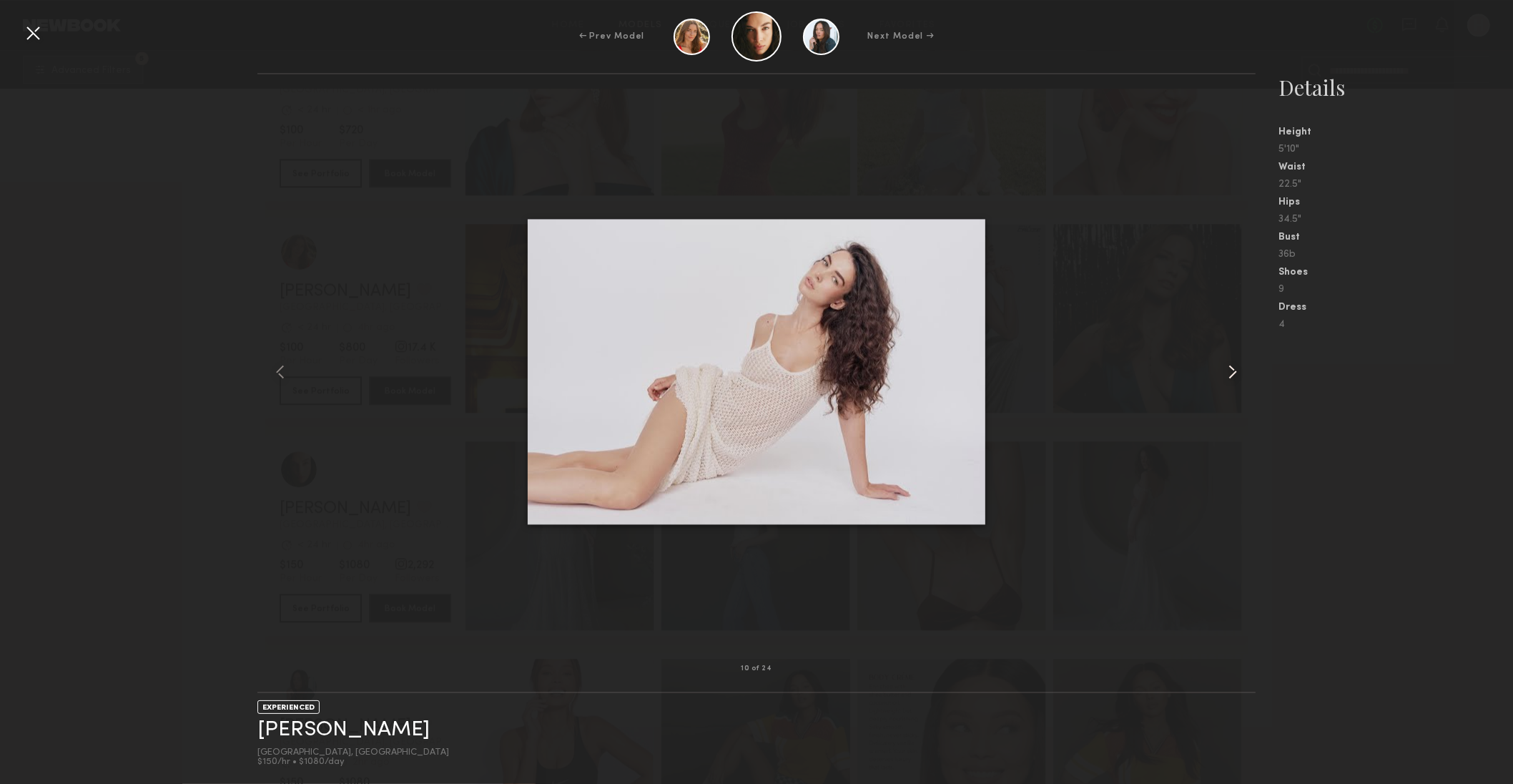
click at [1233, 370] on common-icon at bounding box center [1233, 371] width 23 height 23
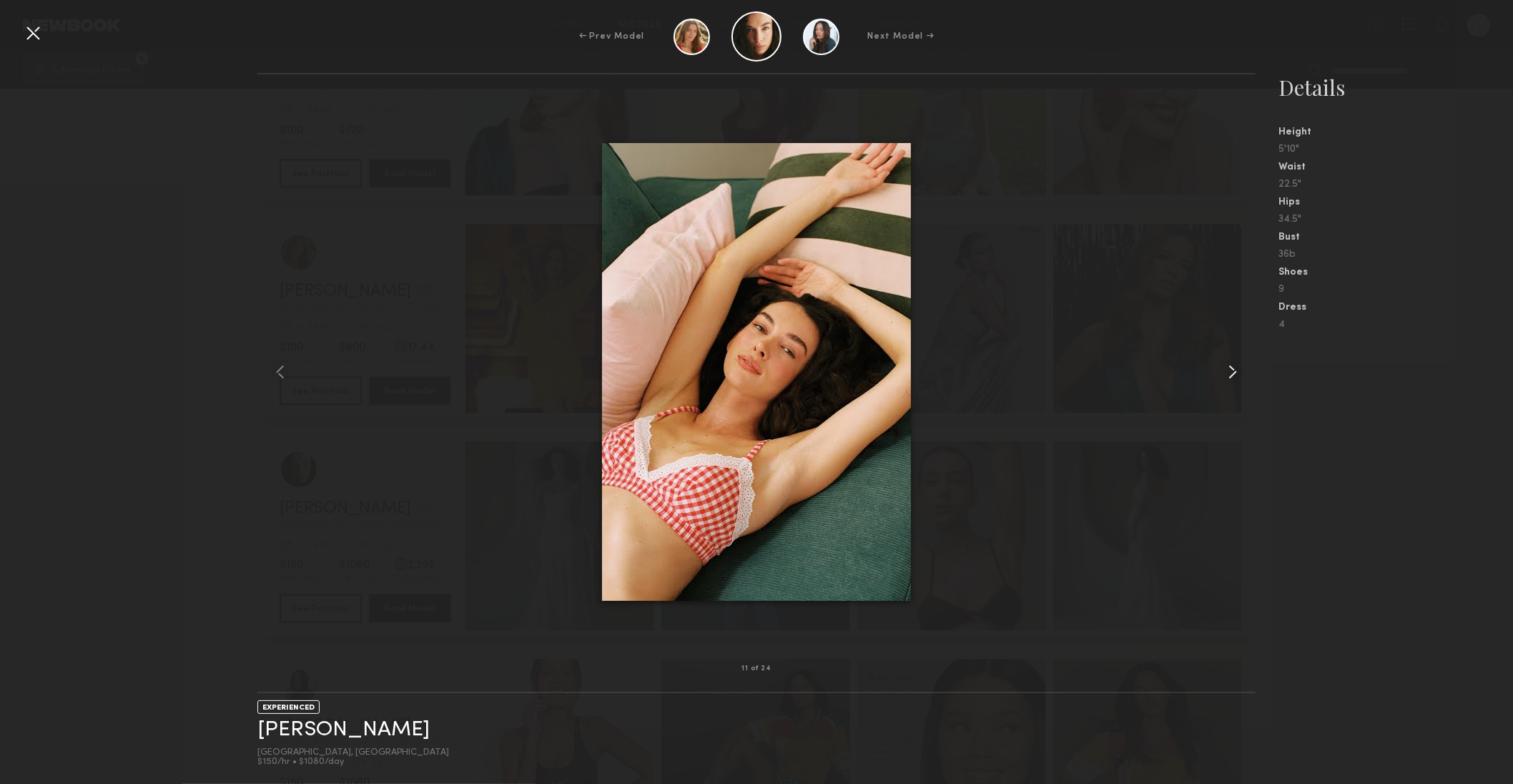
click at [1233, 370] on common-icon at bounding box center [1233, 371] width 23 height 23
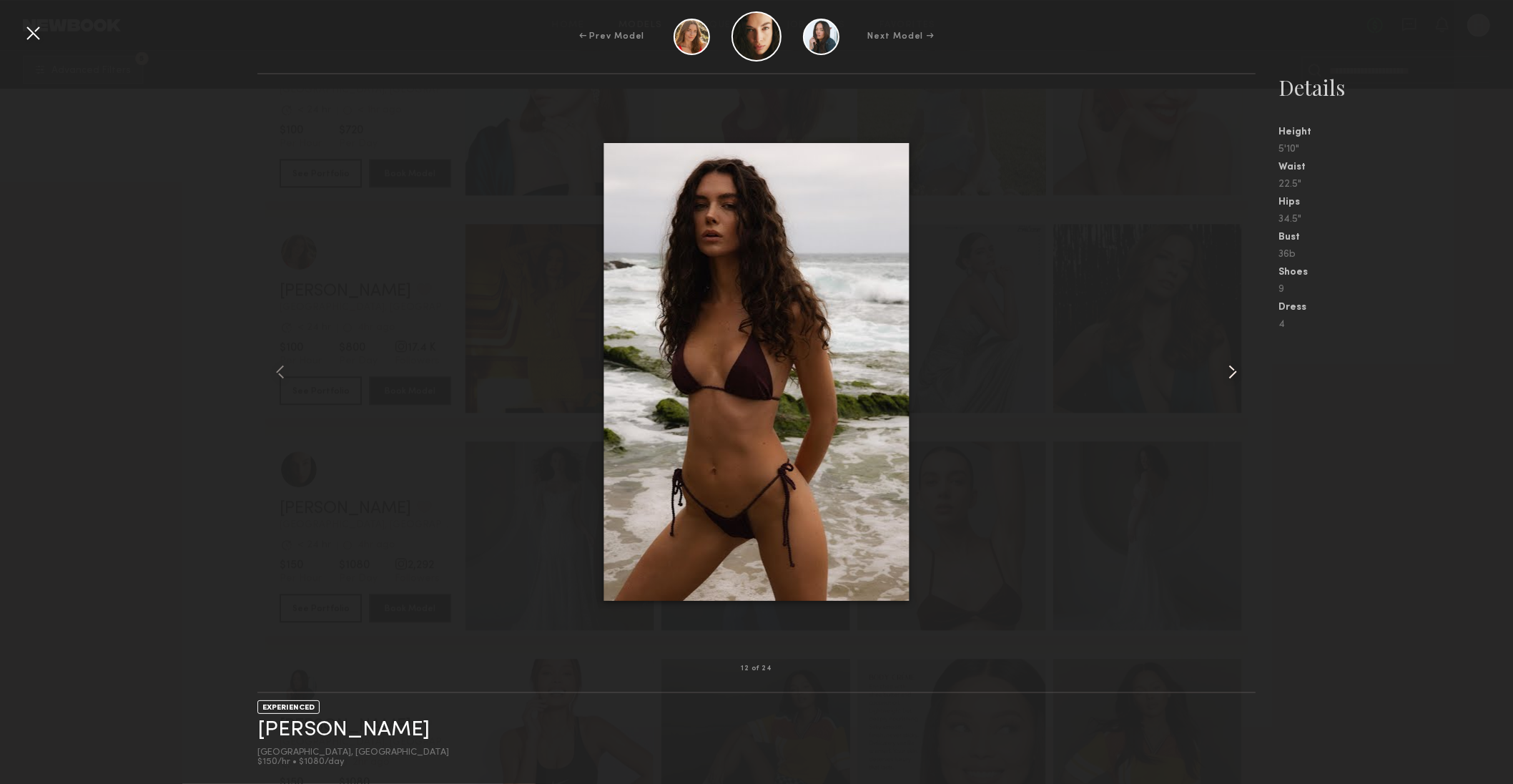
click at [1233, 370] on common-icon at bounding box center [1233, 371] width 23 height 23
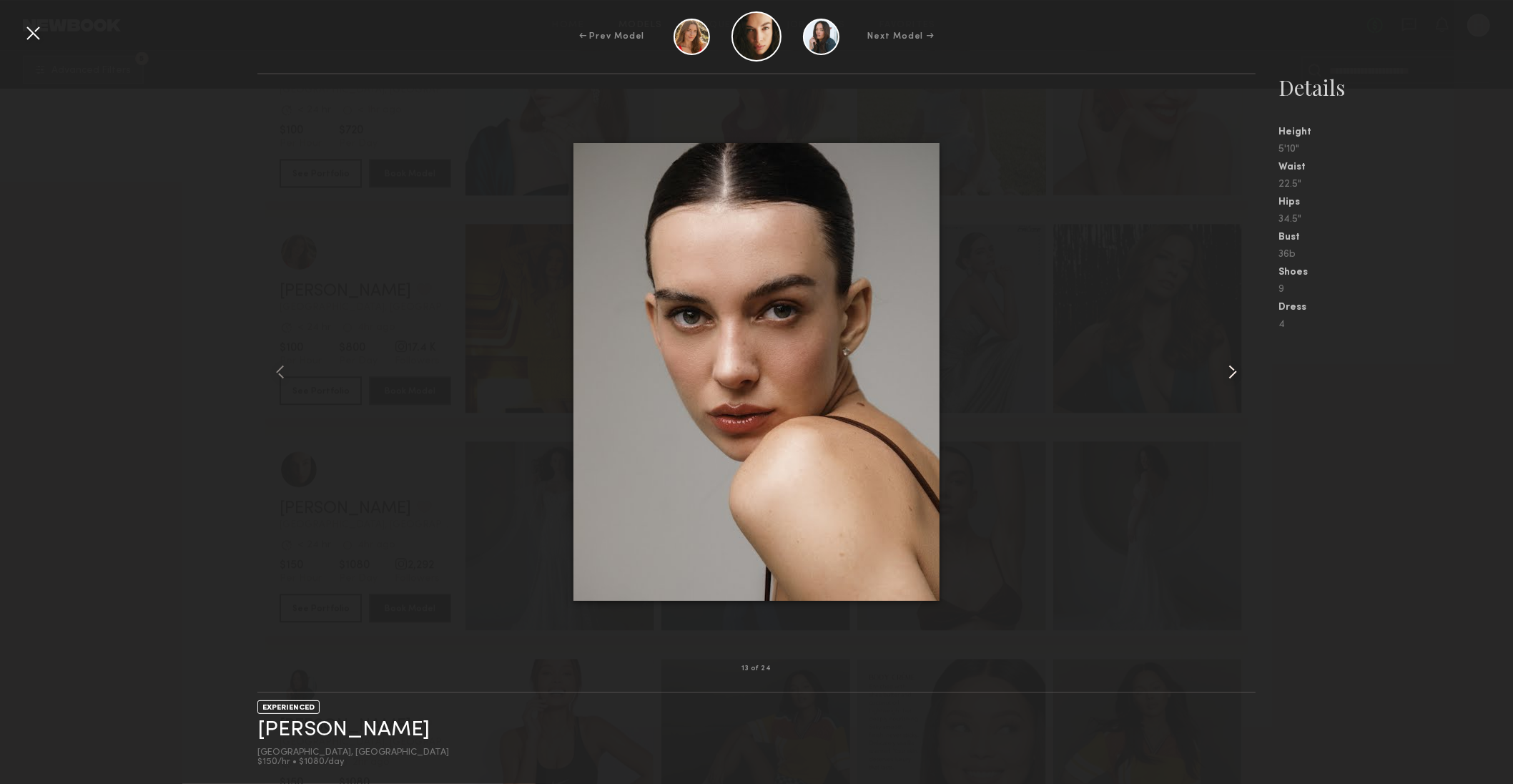
click at [1233, 370] on common-icon at bounding box center [1233, 371] width 23 height 23
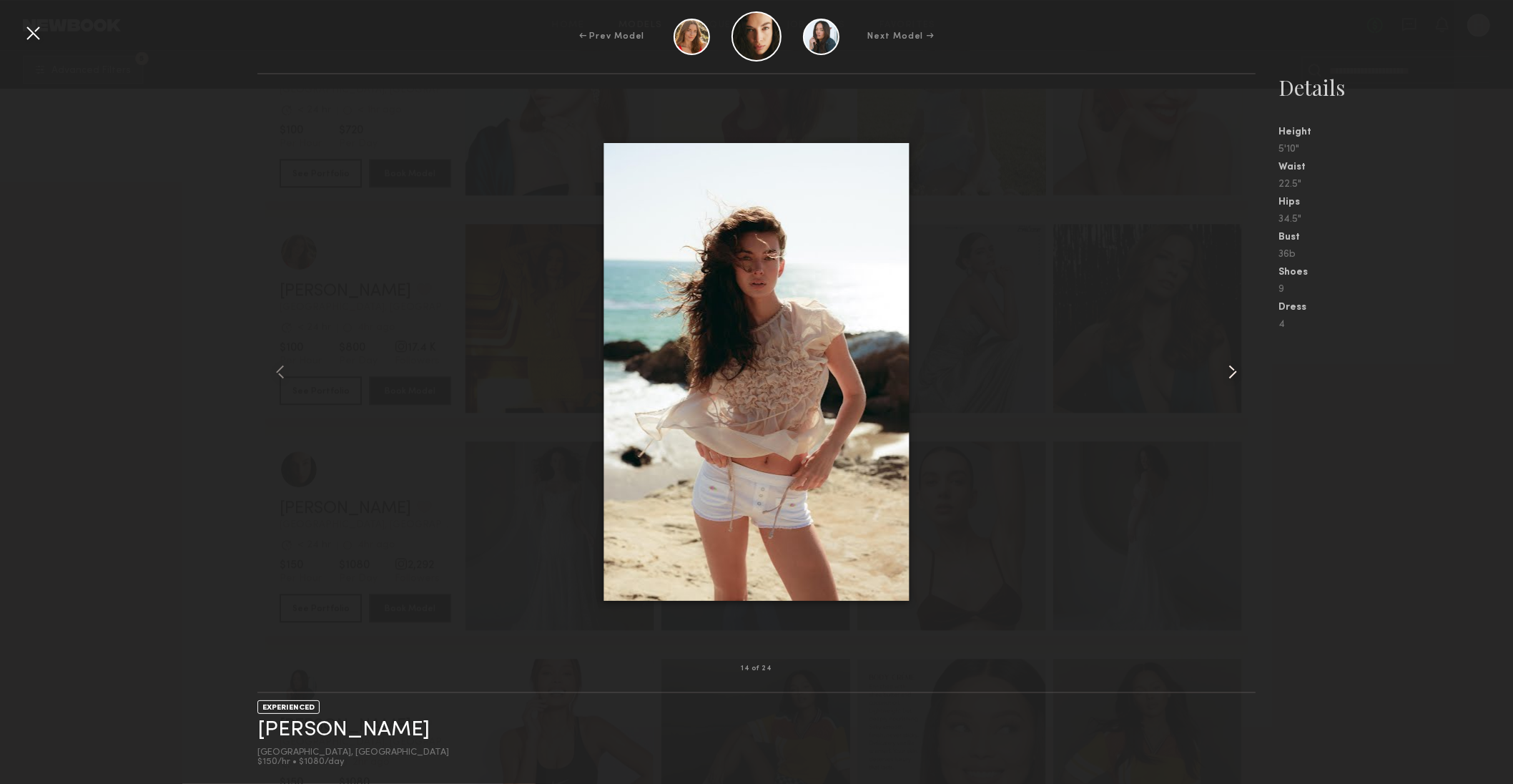
click at [1233, 370] on common-icon at bounding box center [1233, 371] width 23 height 23
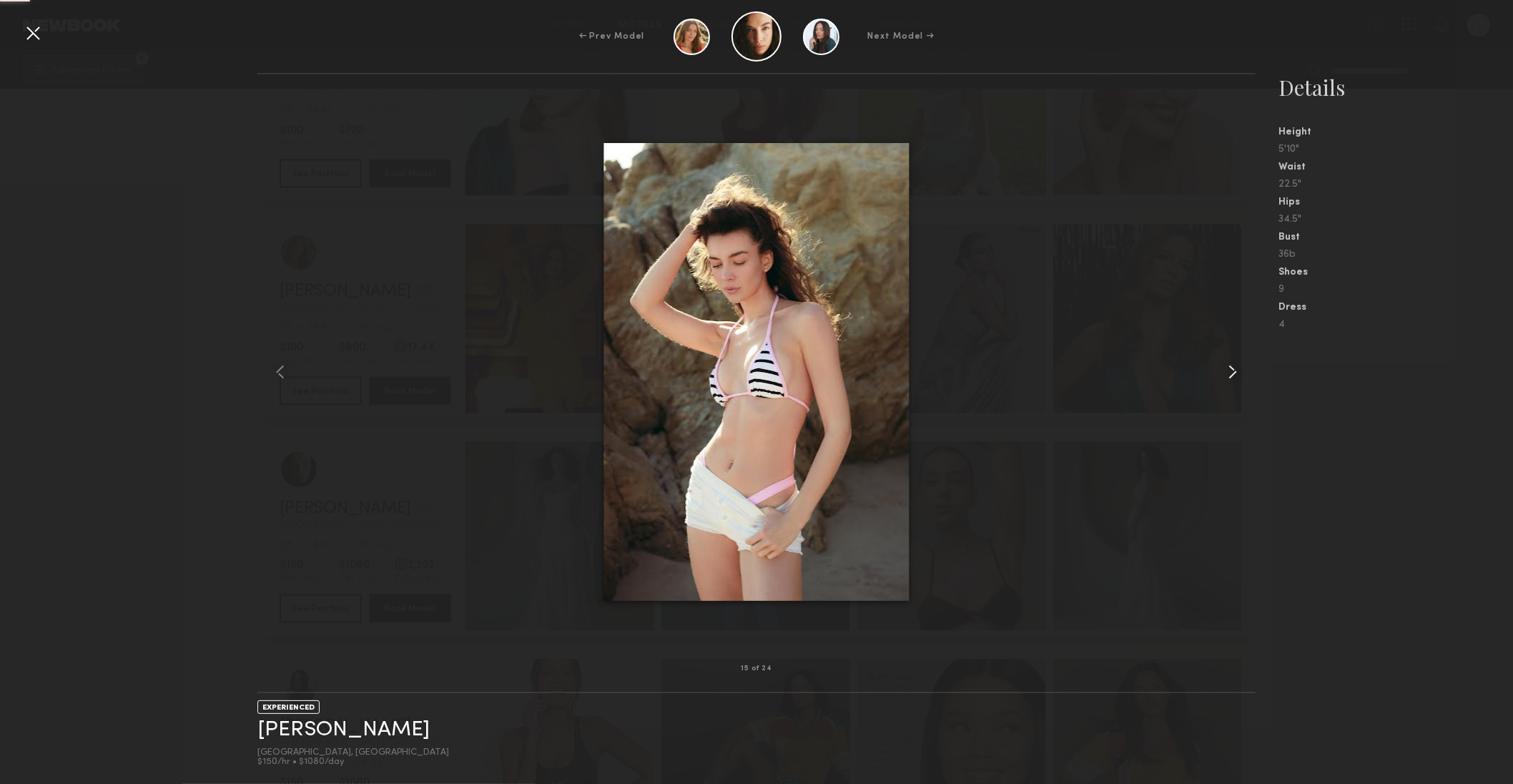
click at [1233, 370] on common-icon at bounding box center [1233, 371] width 23 height 23
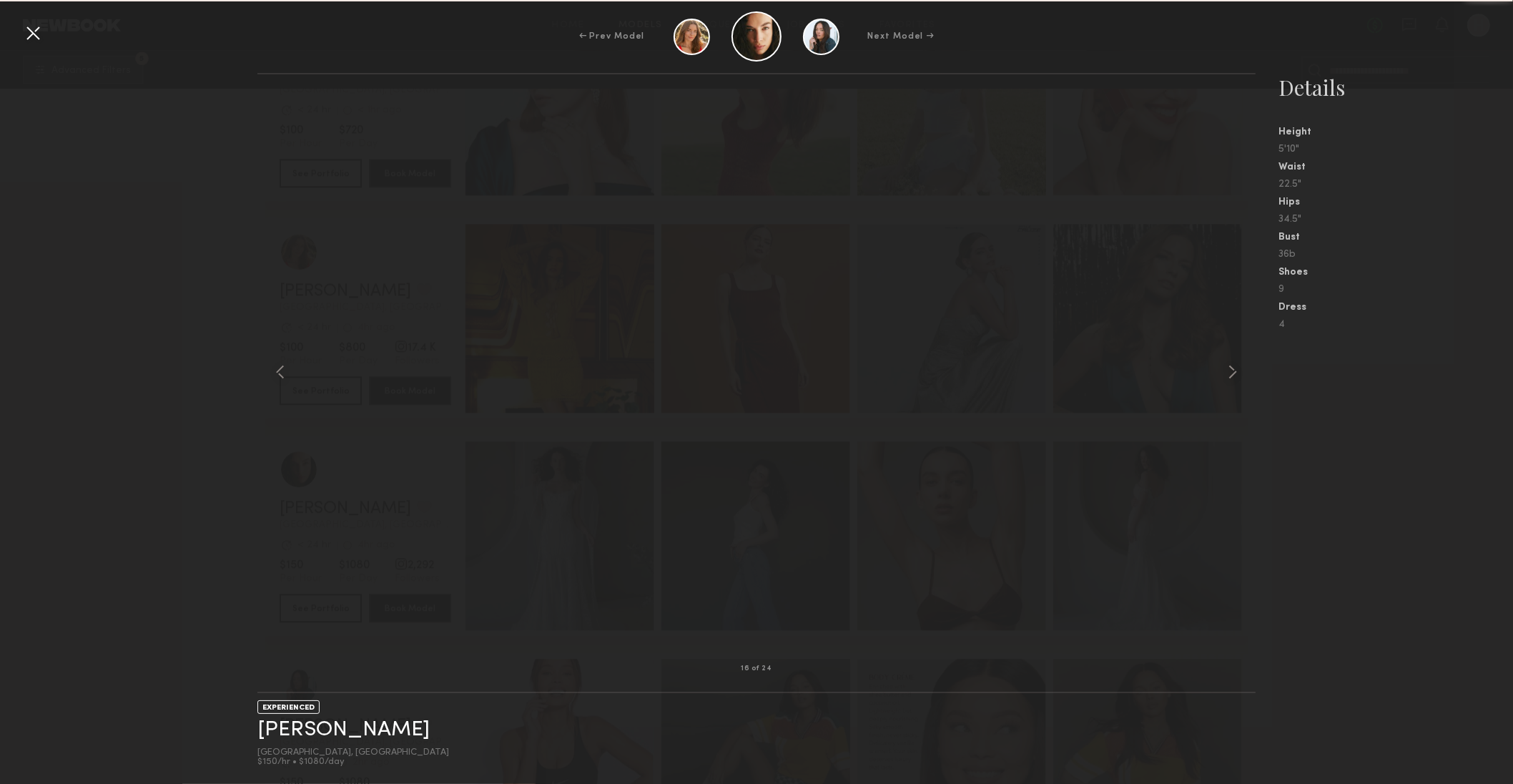
click at [1233, 370] on common-icon at bounding box center [1233, 371] width 23 height 23
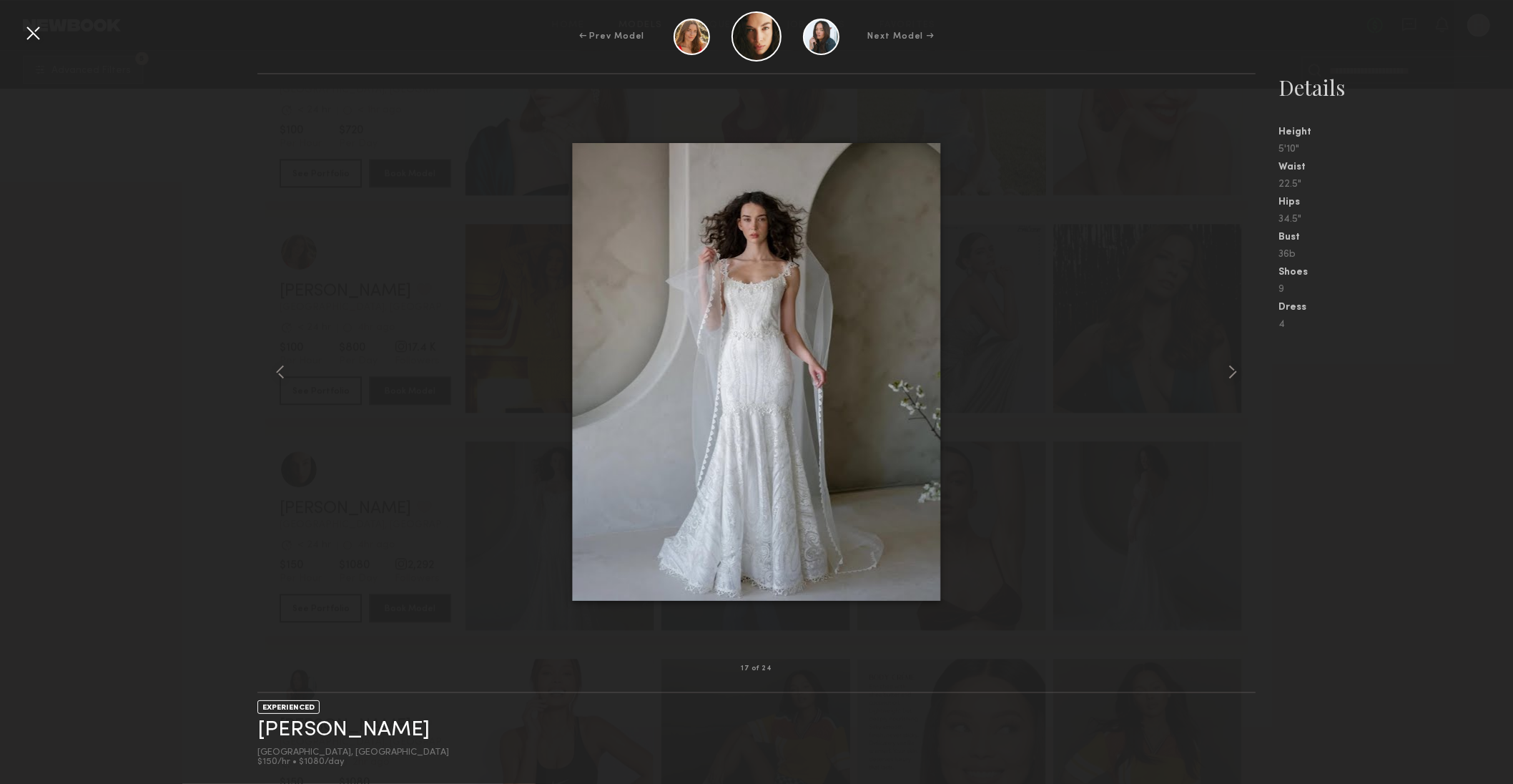
click at [1233, 370] on common-icon at bounding box center [1233, 371] width 23 height 23
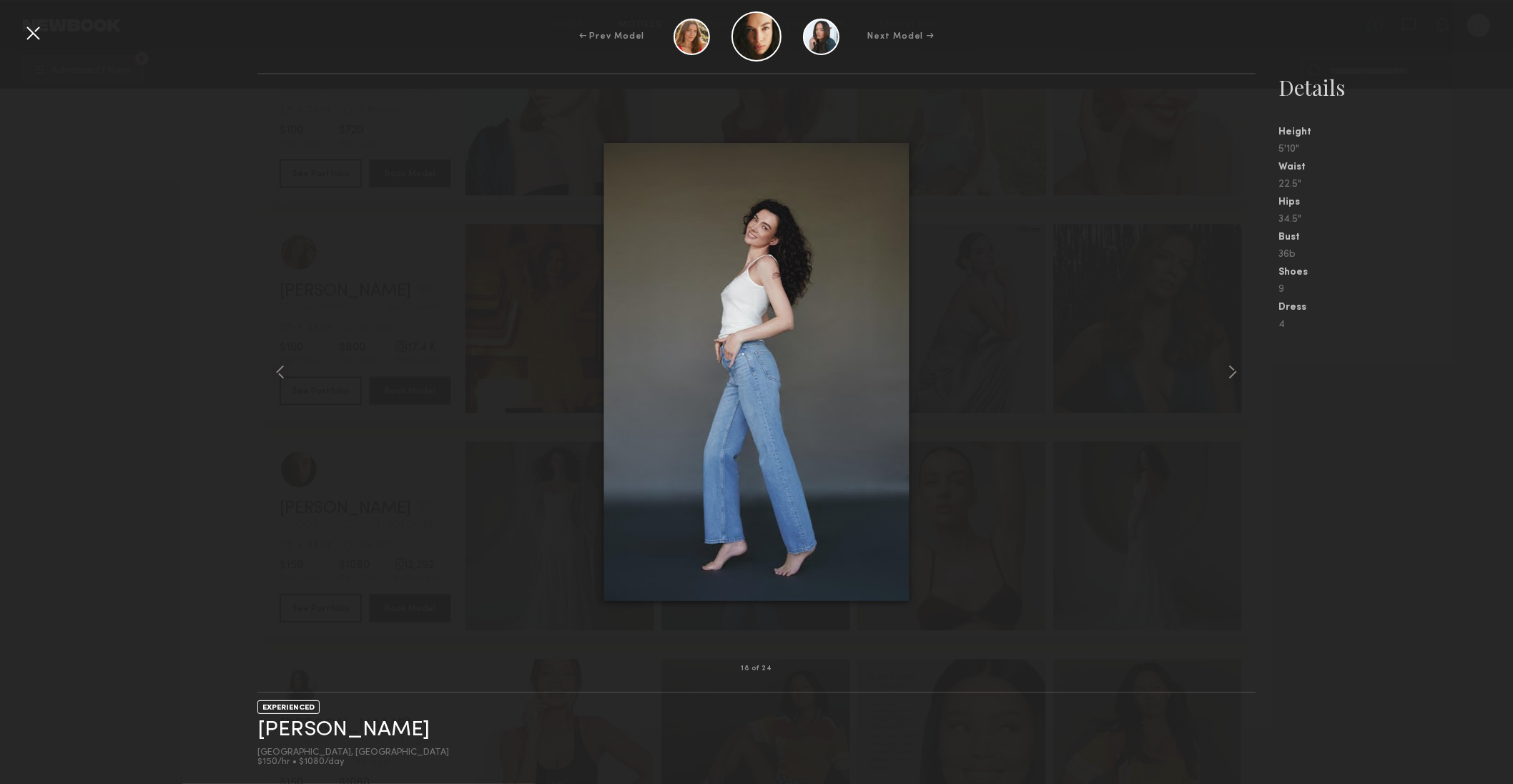
click at [1233, 370] on common-icon at bounding box center [1233, 371] width 23 height 23
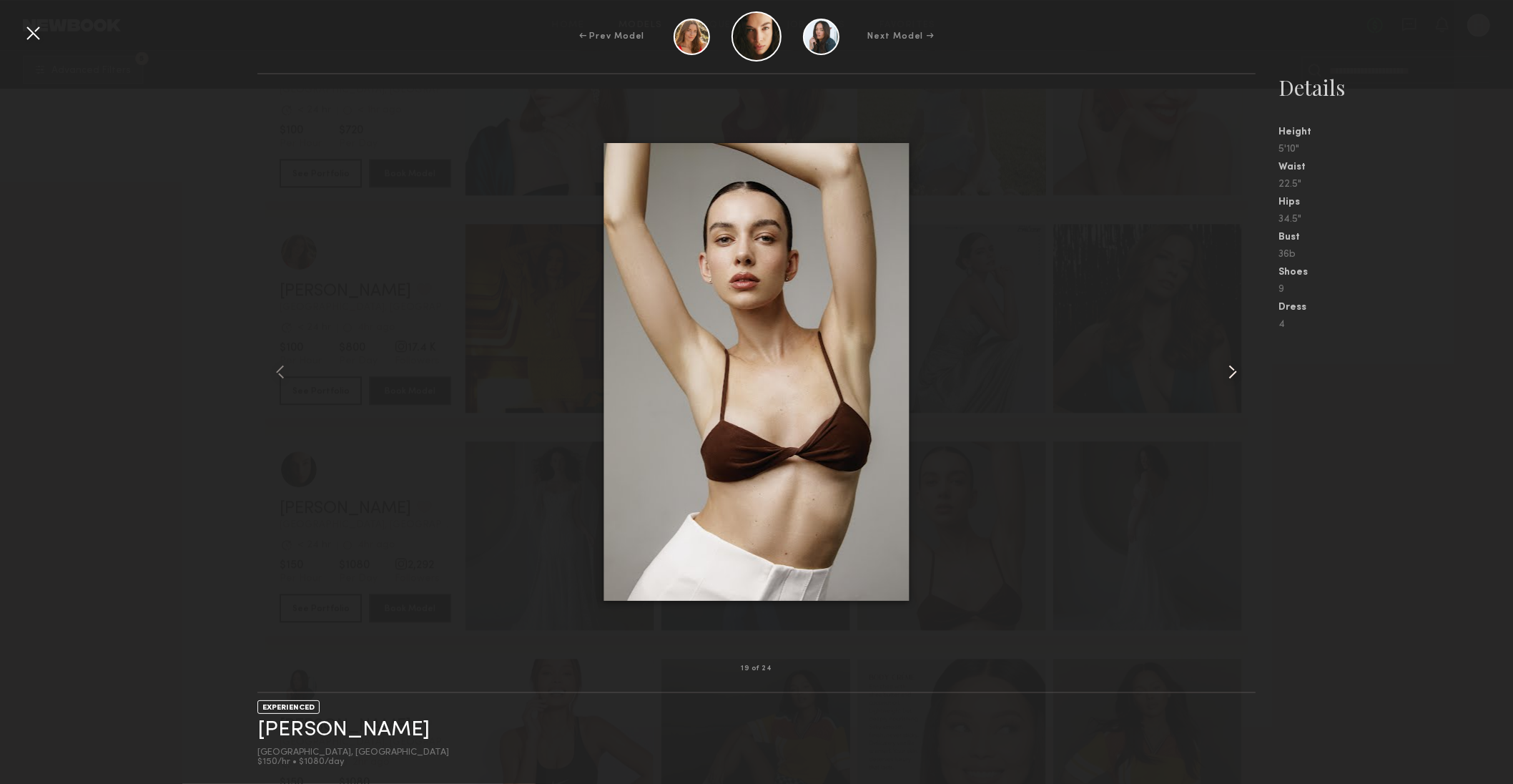
click at [1233, 370] on common-icon at bounding box center [1233, 371] width 23 height 23
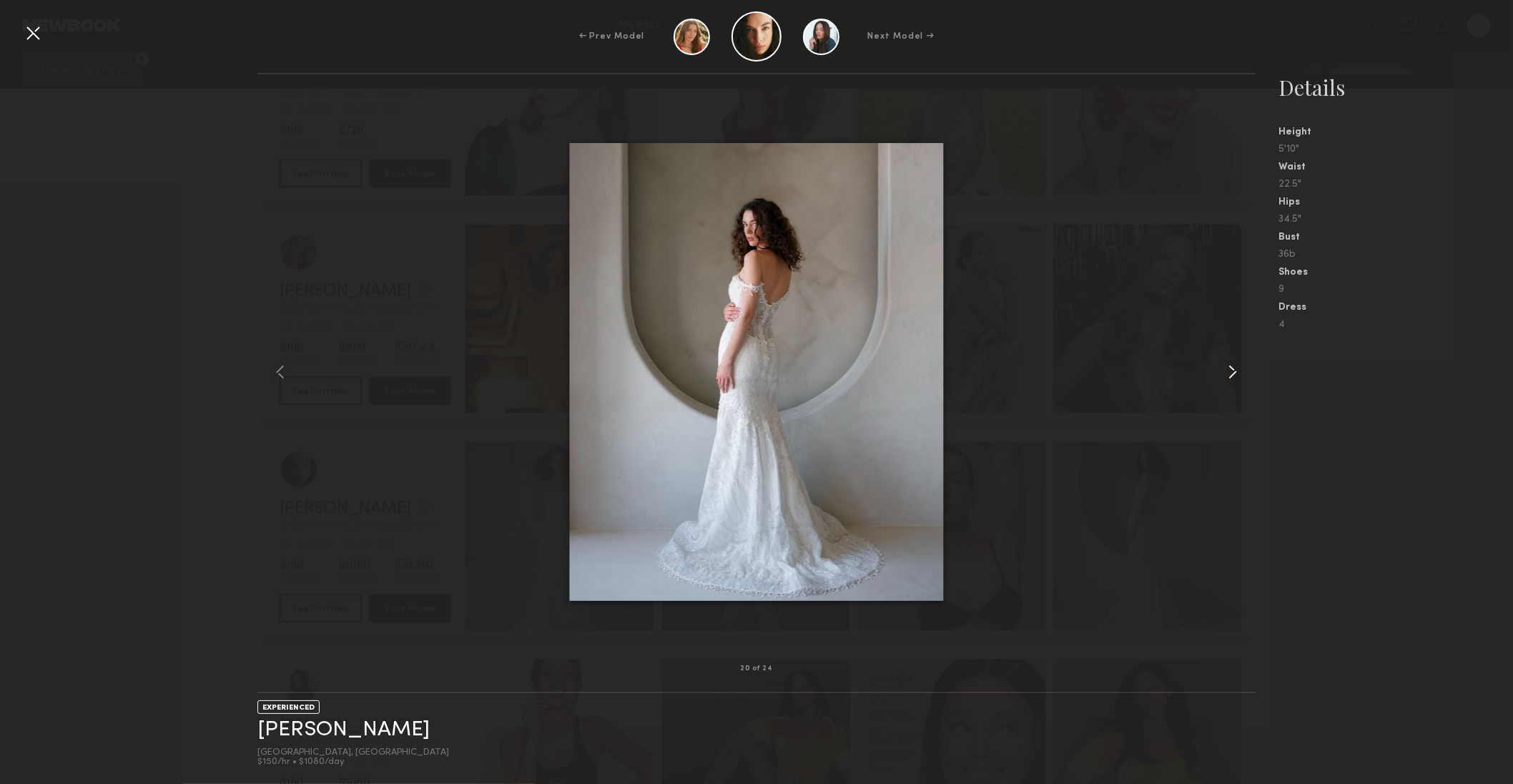
click at [1233, 370] on common-icon at bounding box center [1233, 371] width 23 height 23
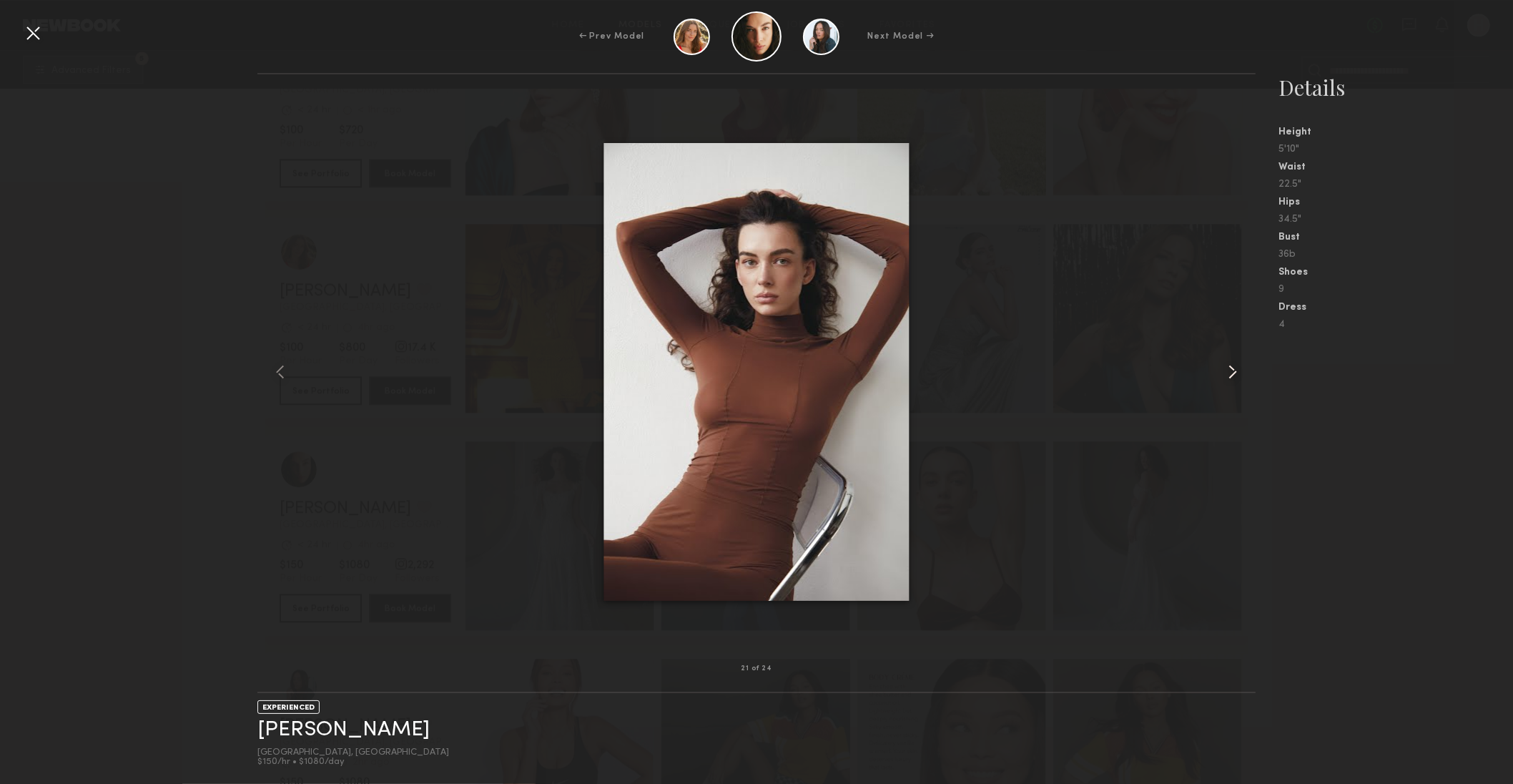
click at [1233, 370] on common-icon at bounding box center [1233, 371] width 23 height 23
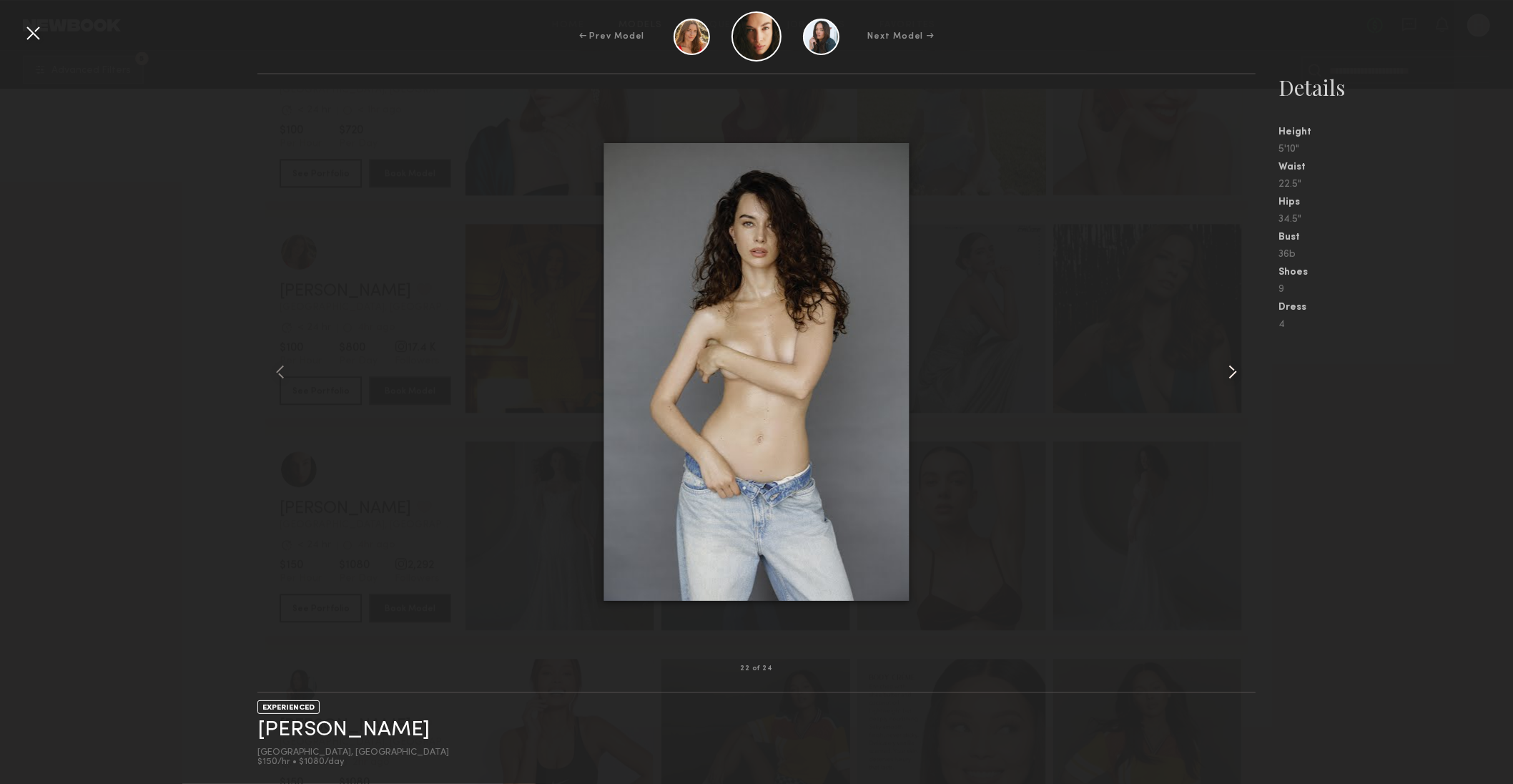
click at [1233, 370] on common-icon at bounding box center [1233, 371] width 23 height 23
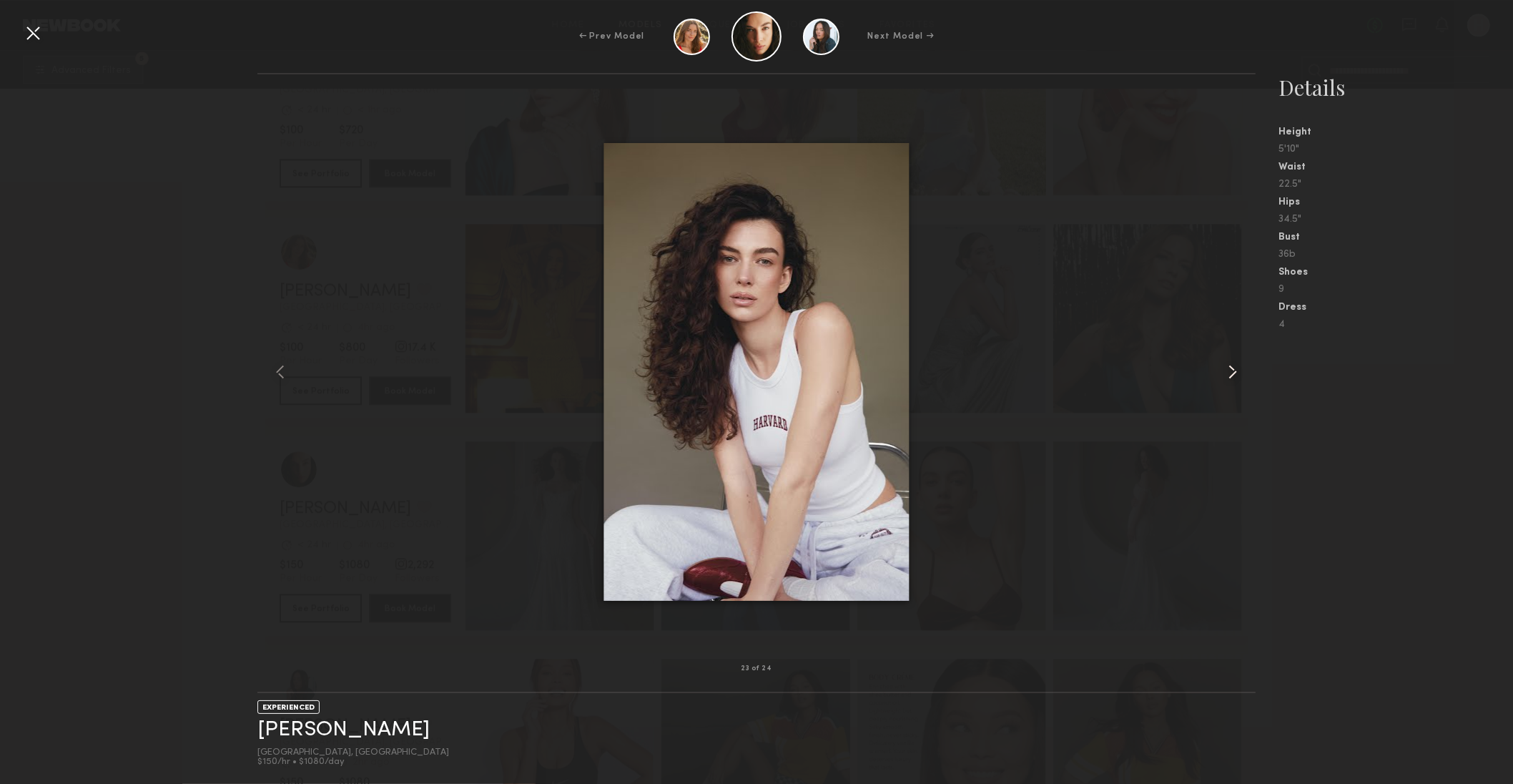
click at [1234, 370] on common-icon at bounding box center [1233, 371] width 23 height 23
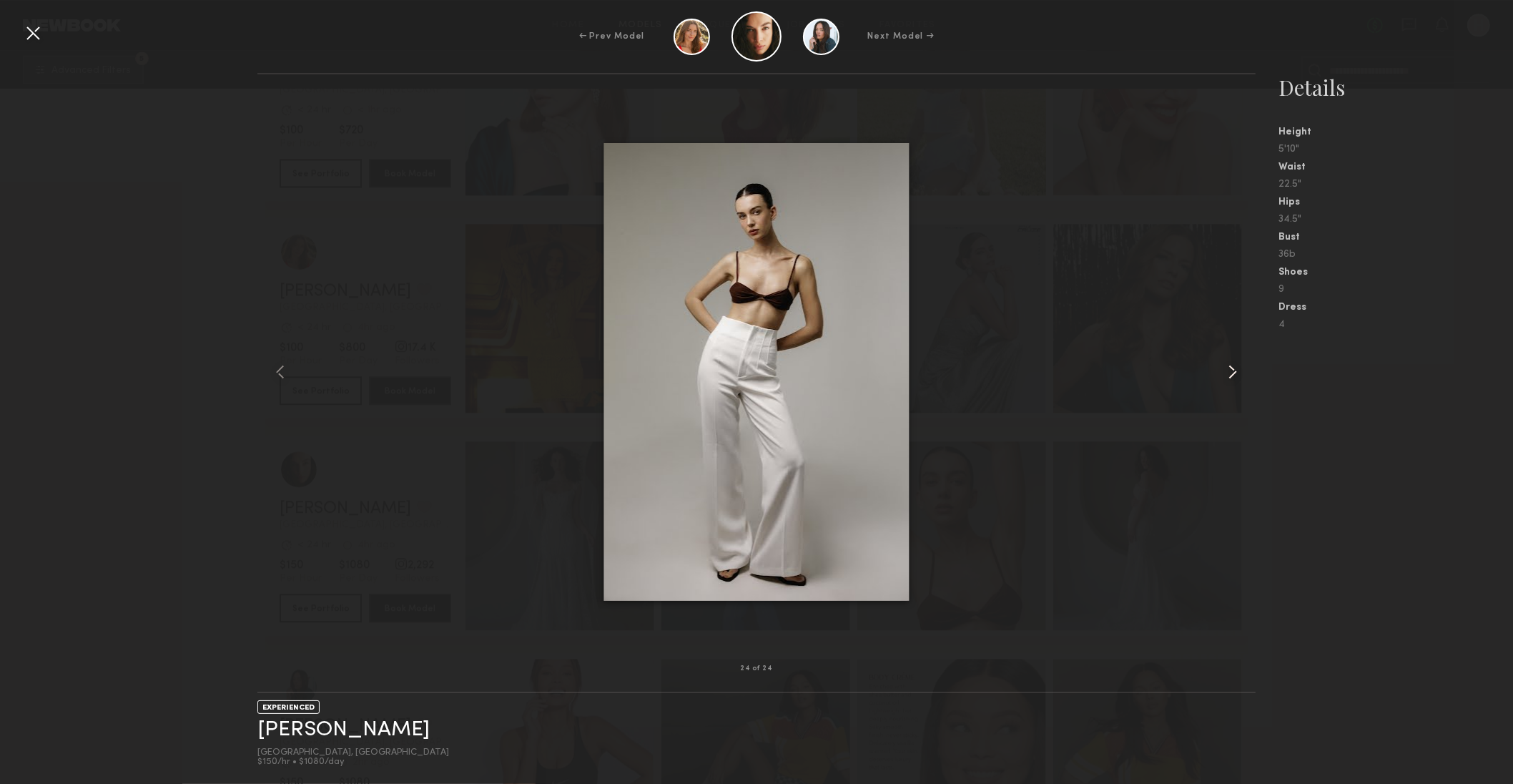
click at [1234, 370] on common-icon at bounding box center [1233, 371] width 23 height 23
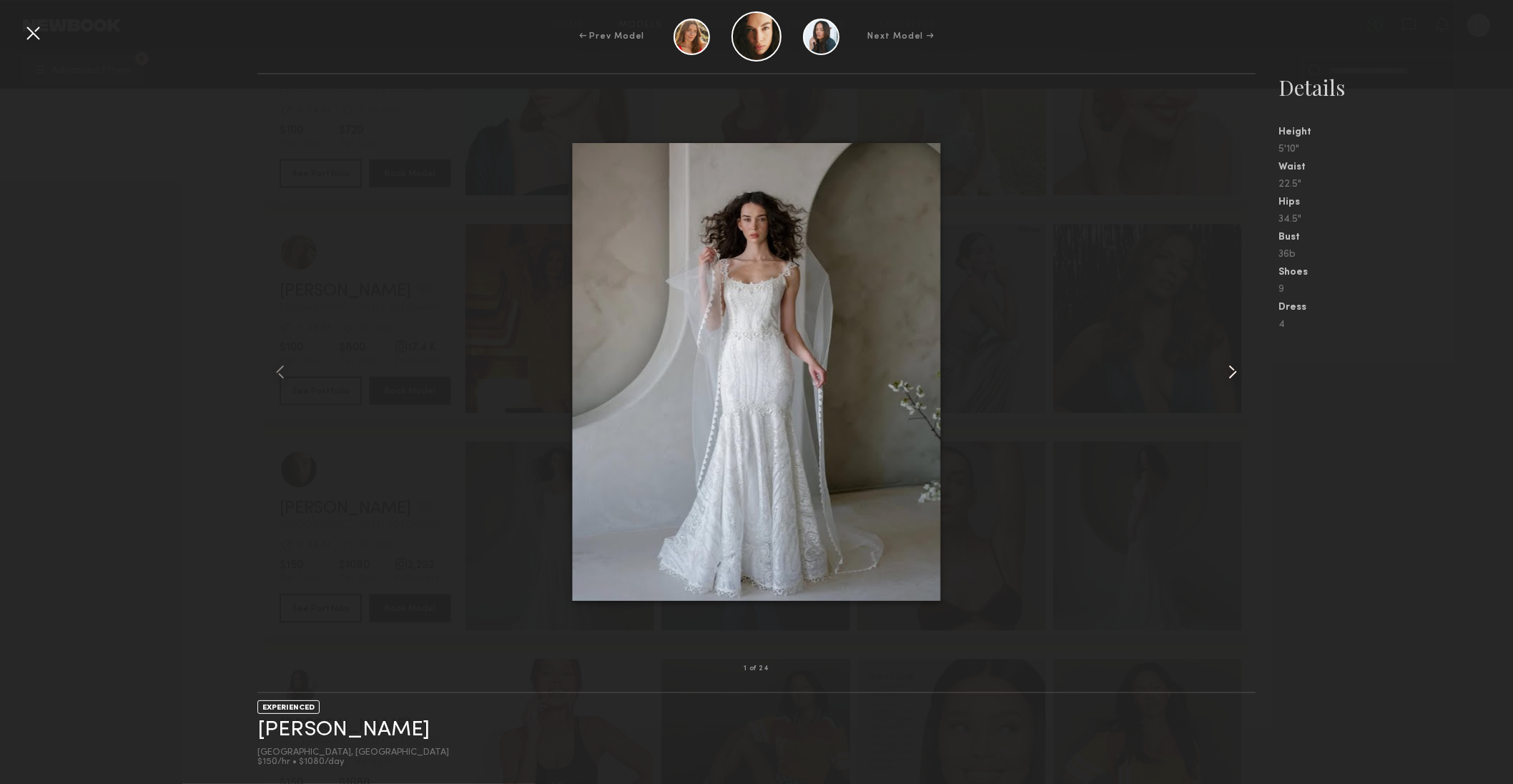
click at [1234, 370] on common-icon at bounding box center [1233, 371] width 23 height 23
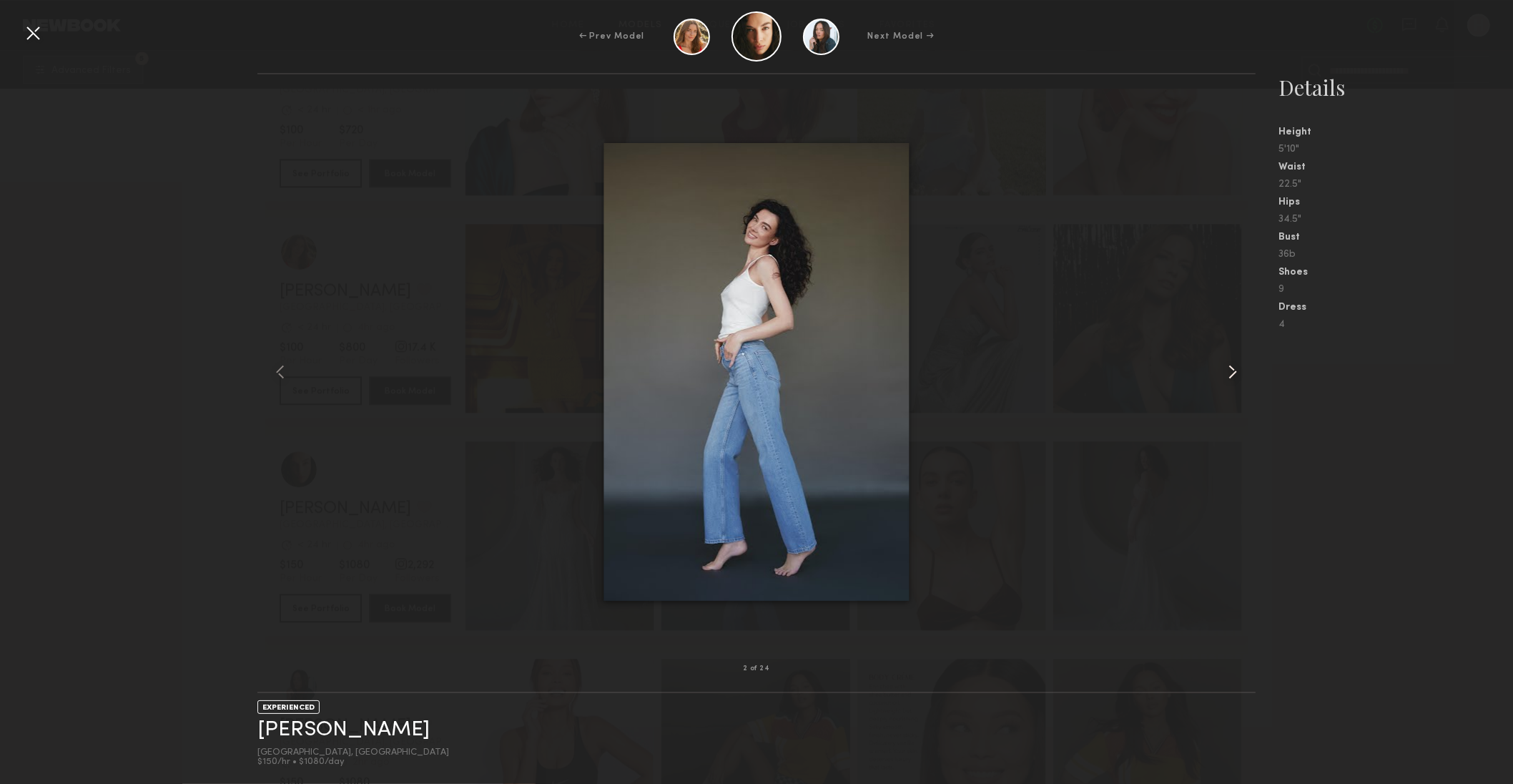
click at [1234, 370] on common-icon at bounding box center [1233, 371] width 23 height 23
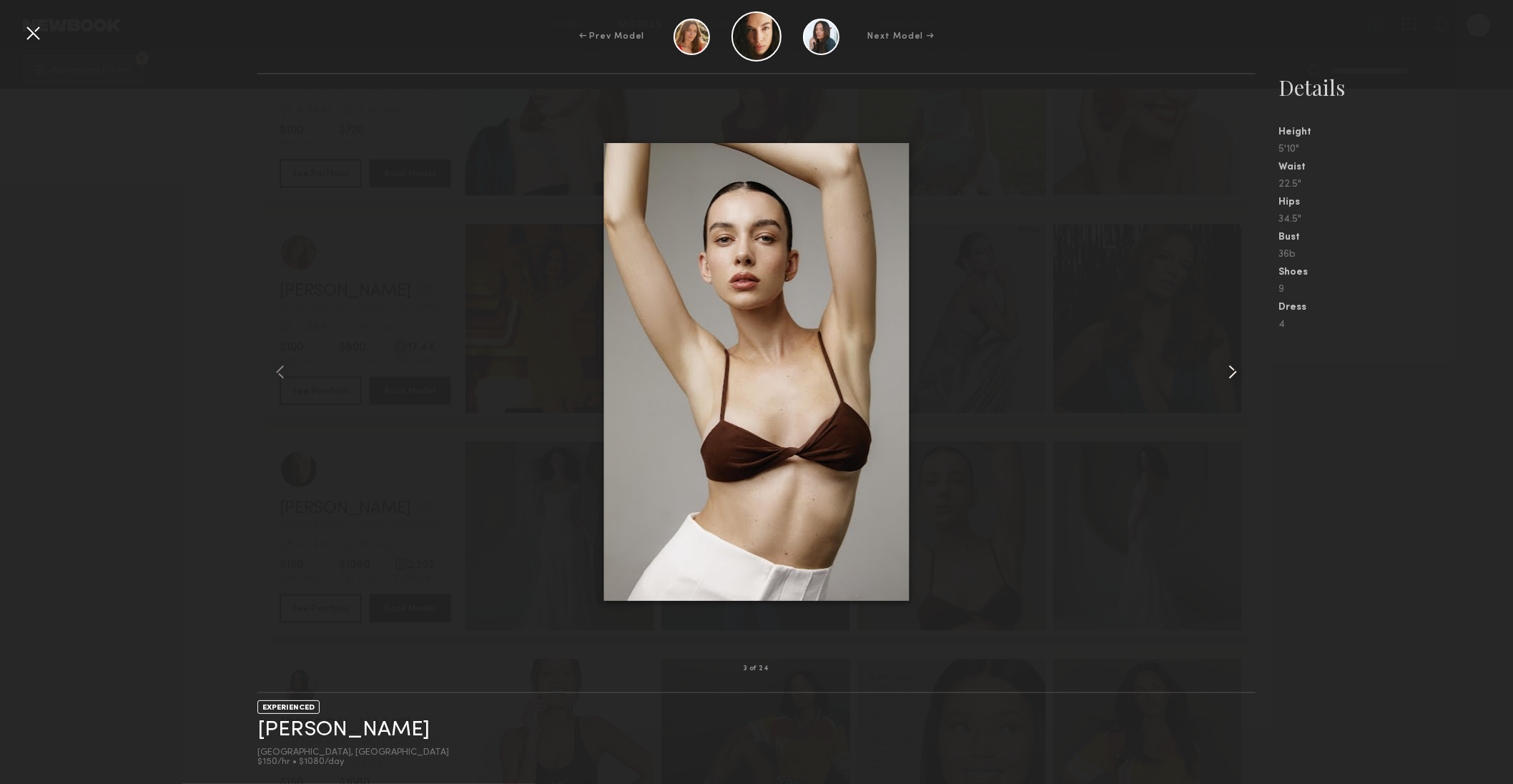
click at [1234, 370] on common-icon at bounding box center [1233, 371] width 23 height 23
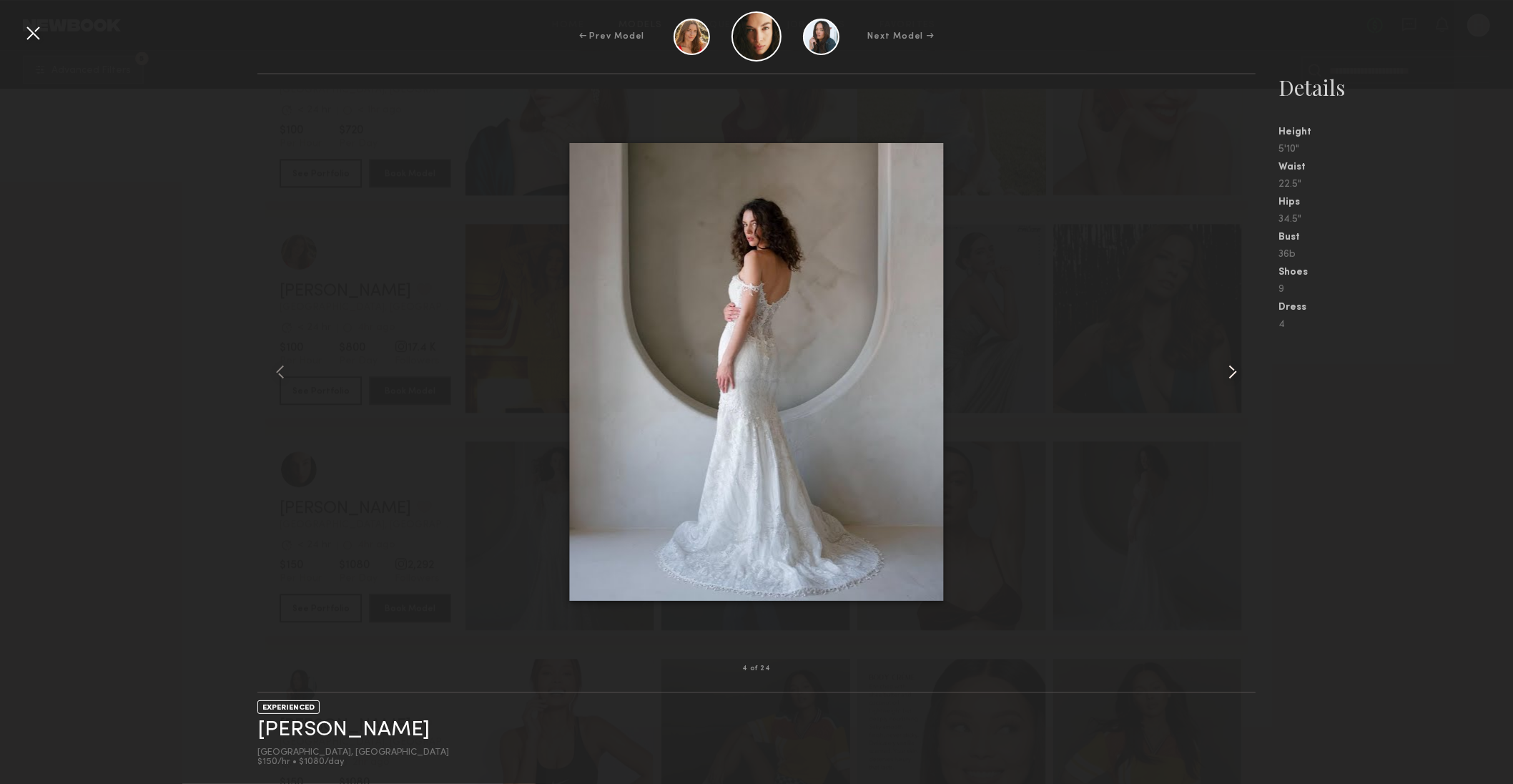
click at [1234, 370] on common-icon at bounding box center [1233, 371] width 23 height 23
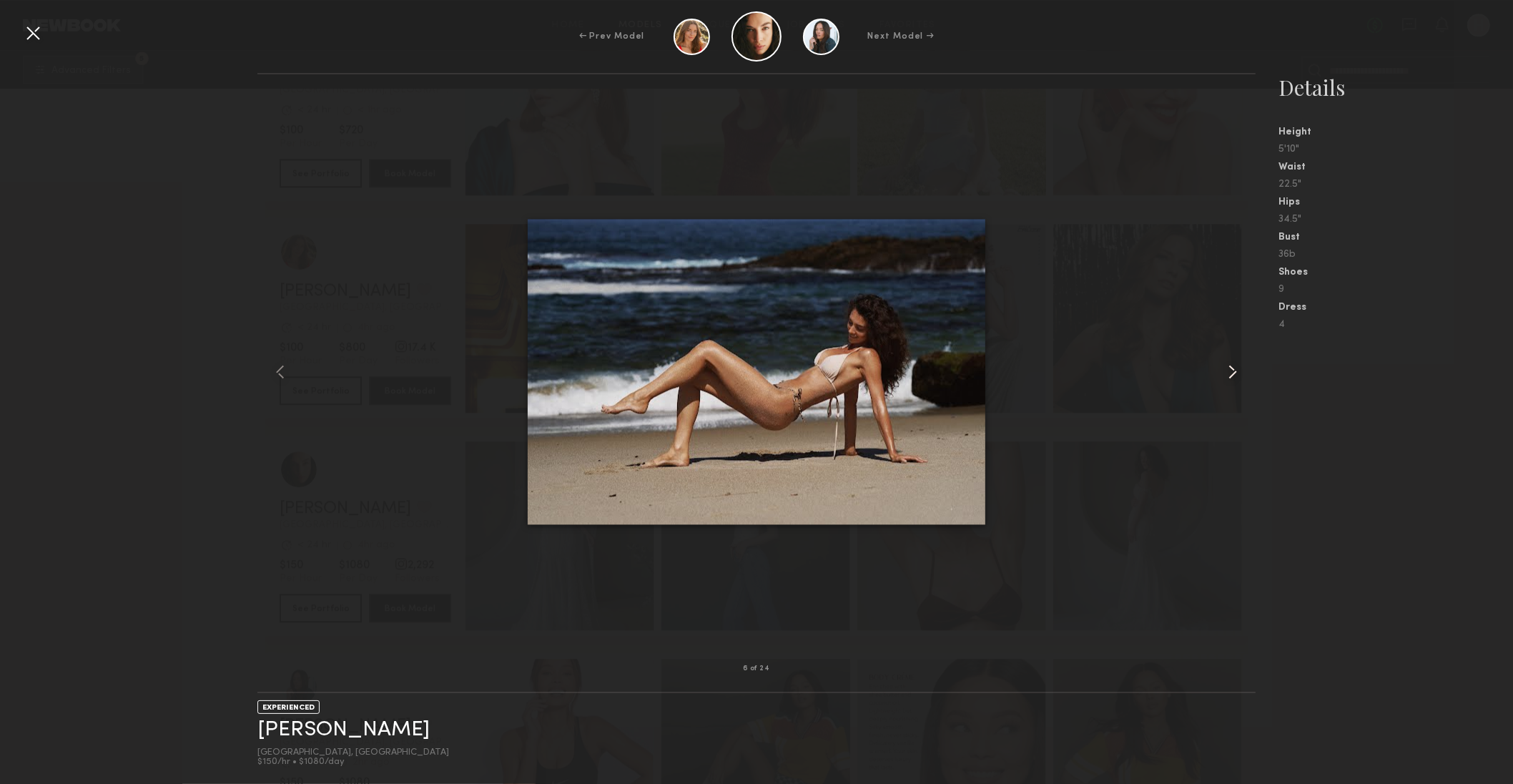
click at [1234, 370] on common-icon at bounding box center [1233, 371] width 23 height 23
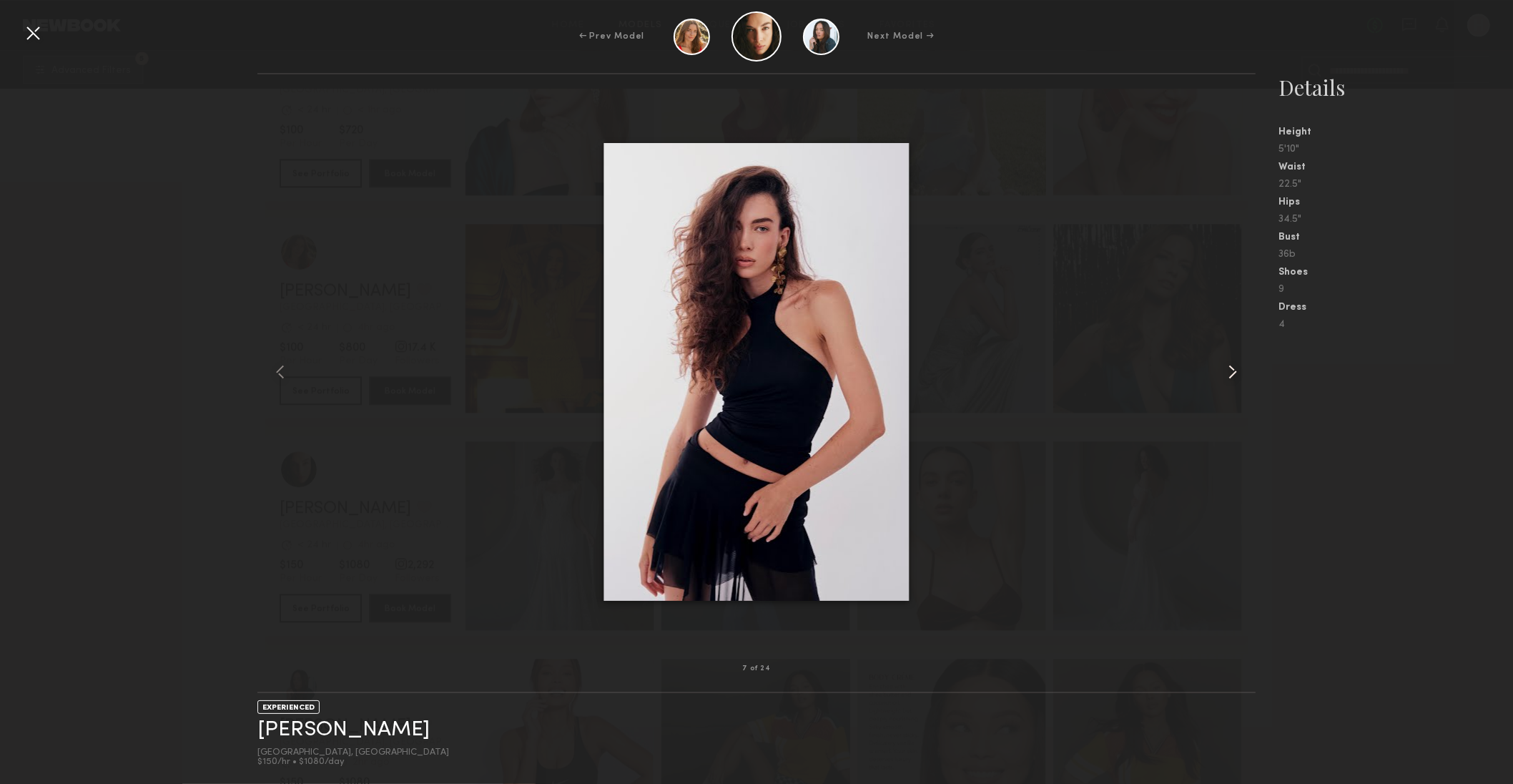
click at [1234, 370] on common-icon at bounding box center [1233, 371] width 23 height 23
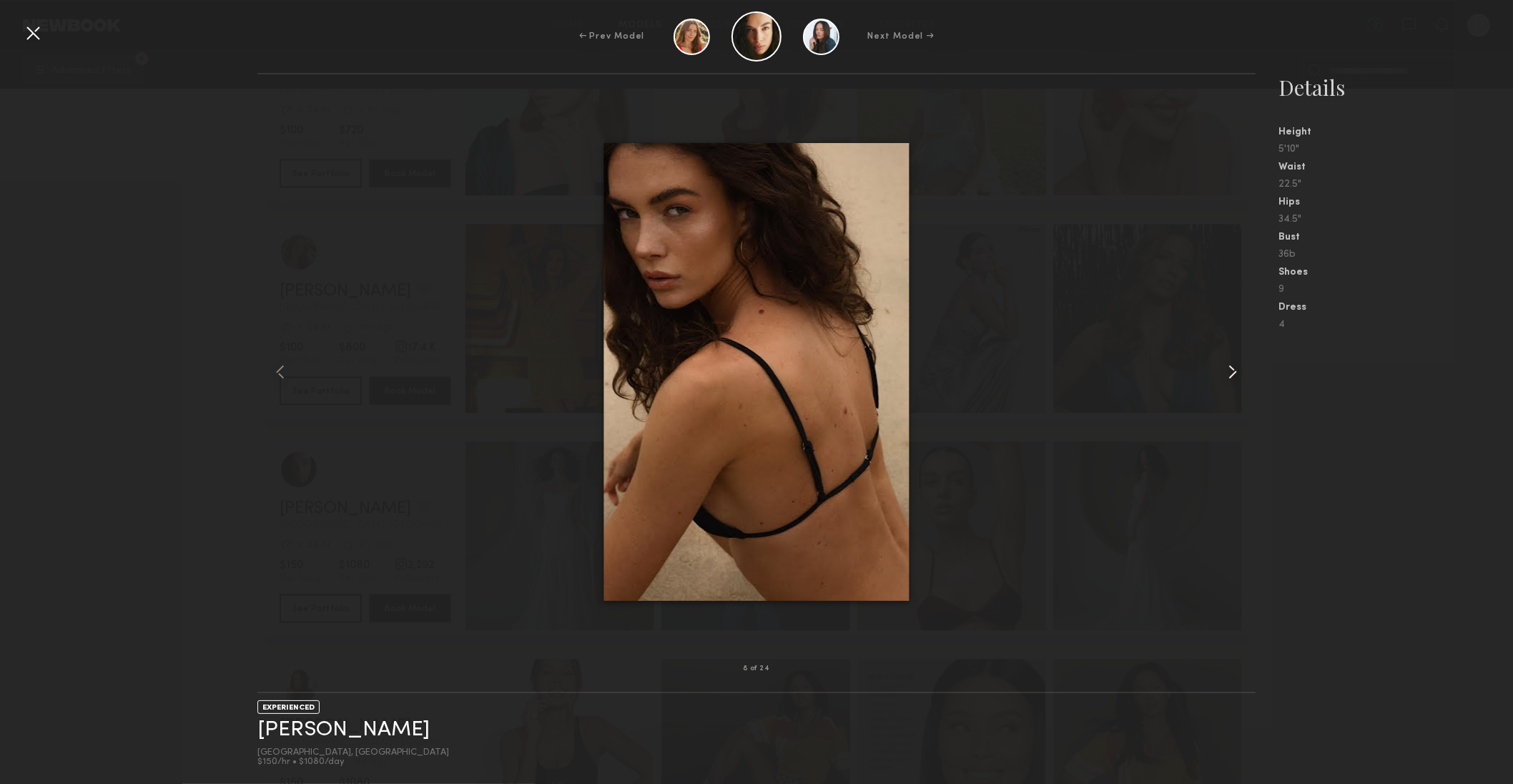
click at [1234, 370] on common-icon at bounding box center [1233, 371] width 23 height 23
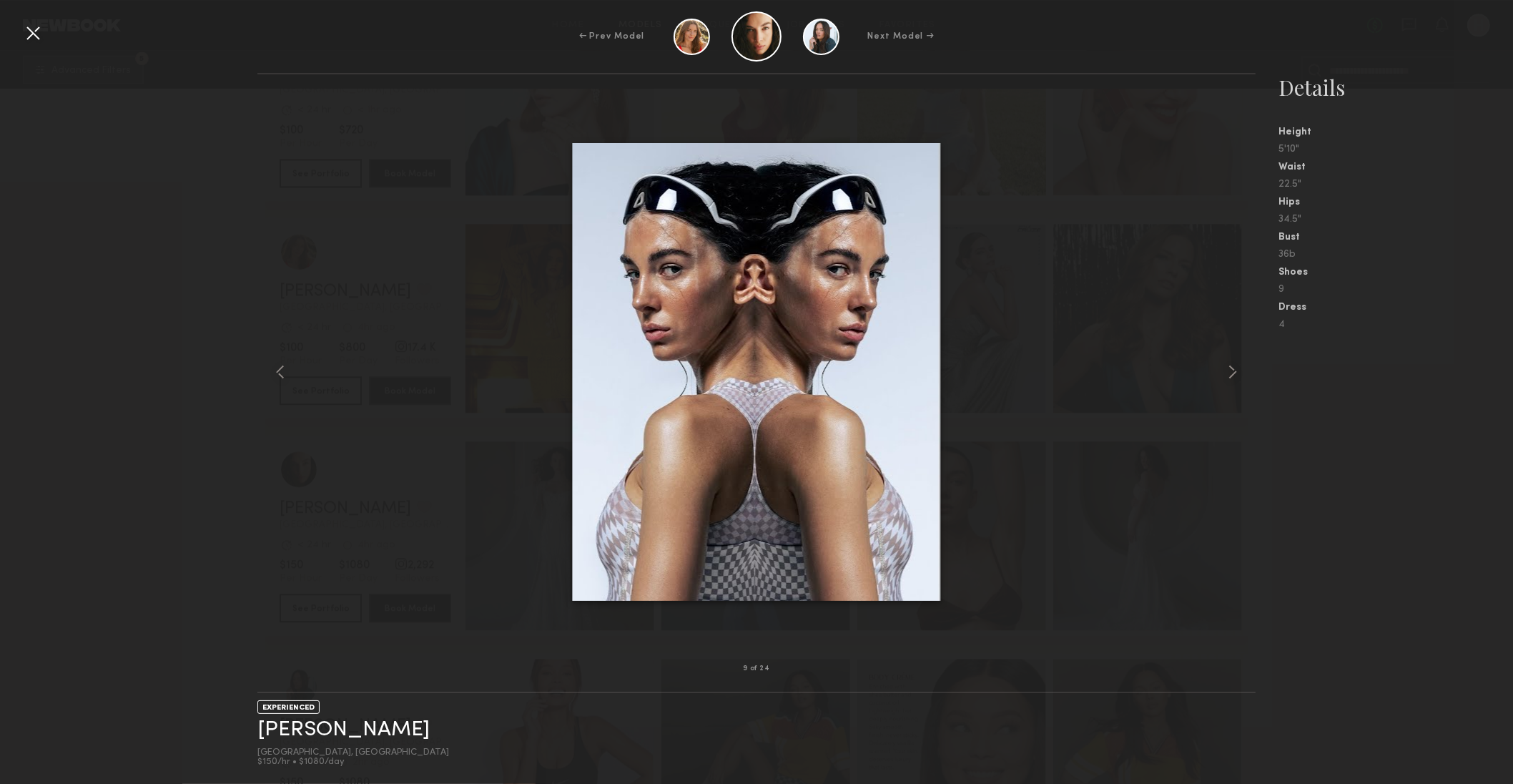
click at [40, 38] on div at bounding box center [33, 33] width 23 height 23
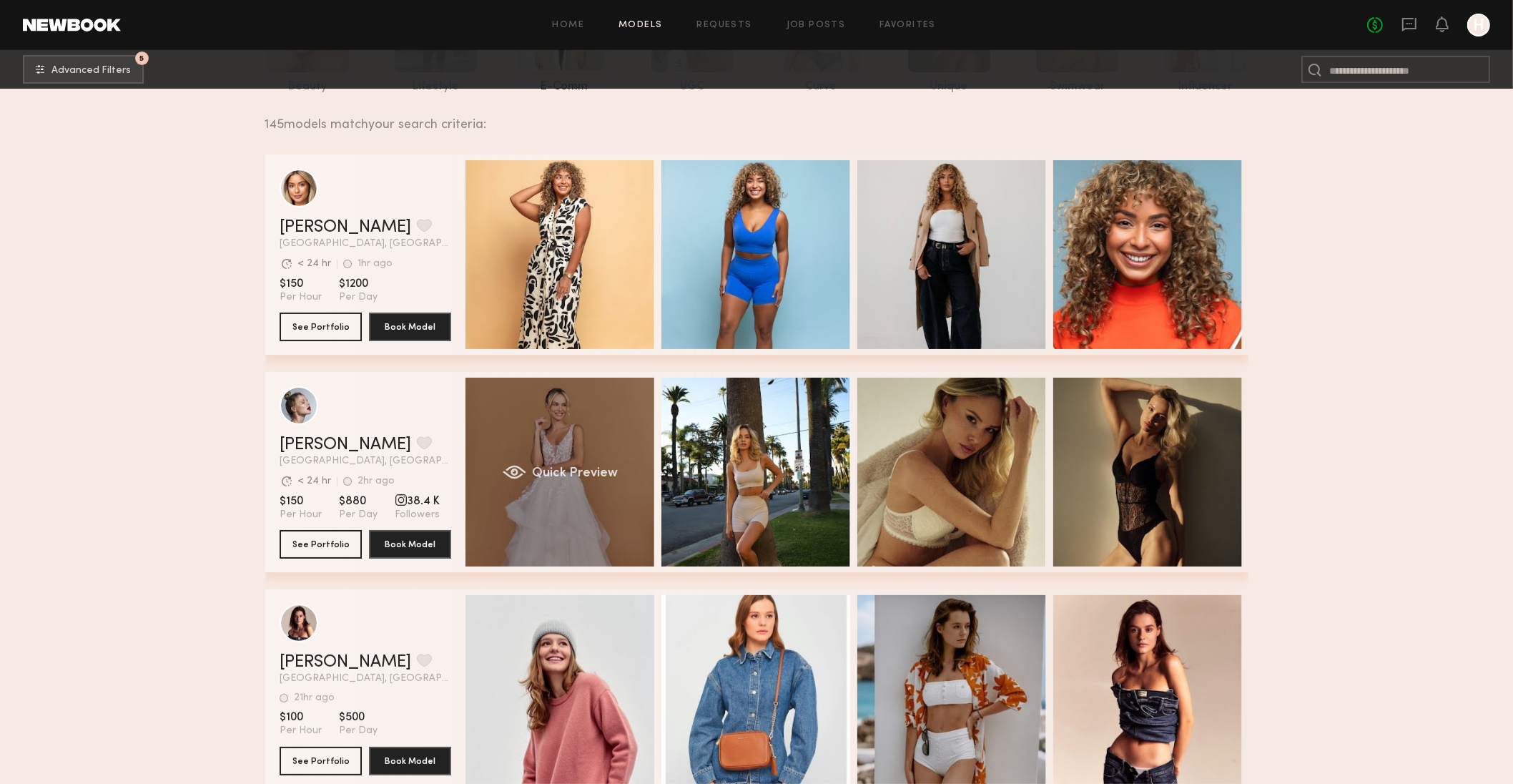
scroll to position [0, 0]
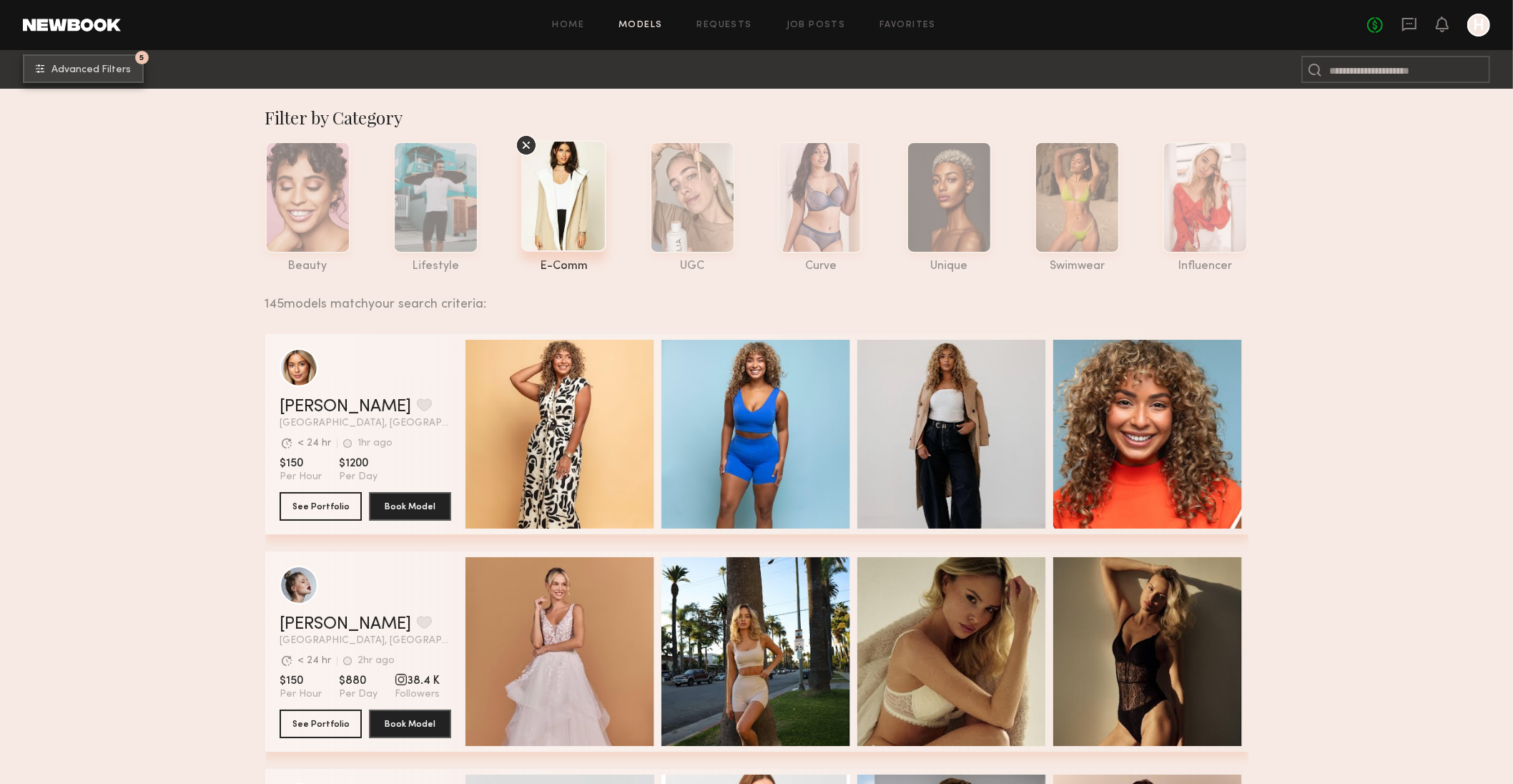
click at [83, 68] on span "Advanced Filters" at bounding box center [91, 70] width 79 height 10
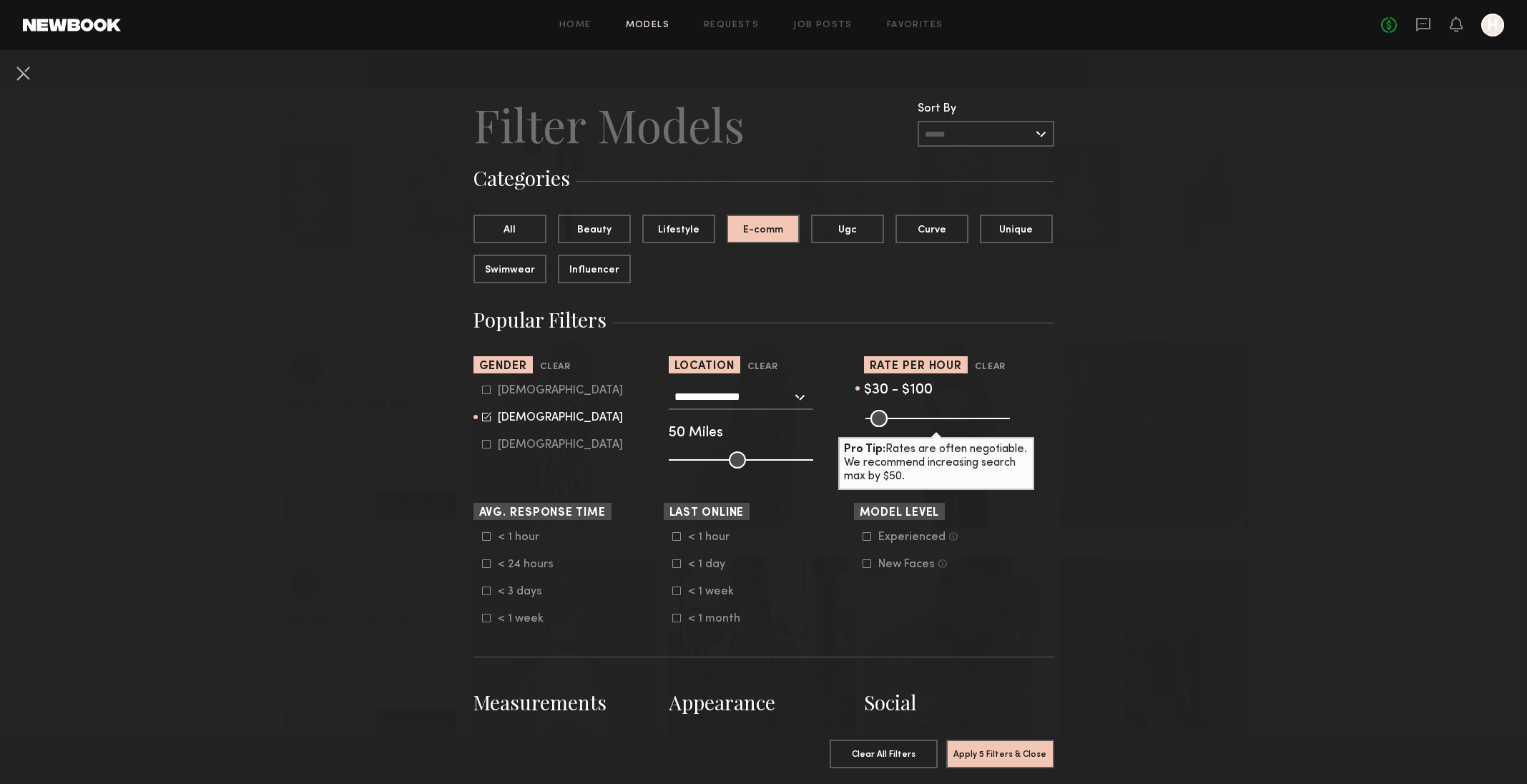
drag, startPoint x: 905, startPoint y: 419, endPoint x: 886, endPoint y: 421, distance: 19.1
type input "***"
click at [886, 421] on input "range" at bounding box center [937, 418] width 144 height 17
click at [993, 743] on button "Apply 5 Filters & Close" at bounding box center [1000, 752] width 108 height 29
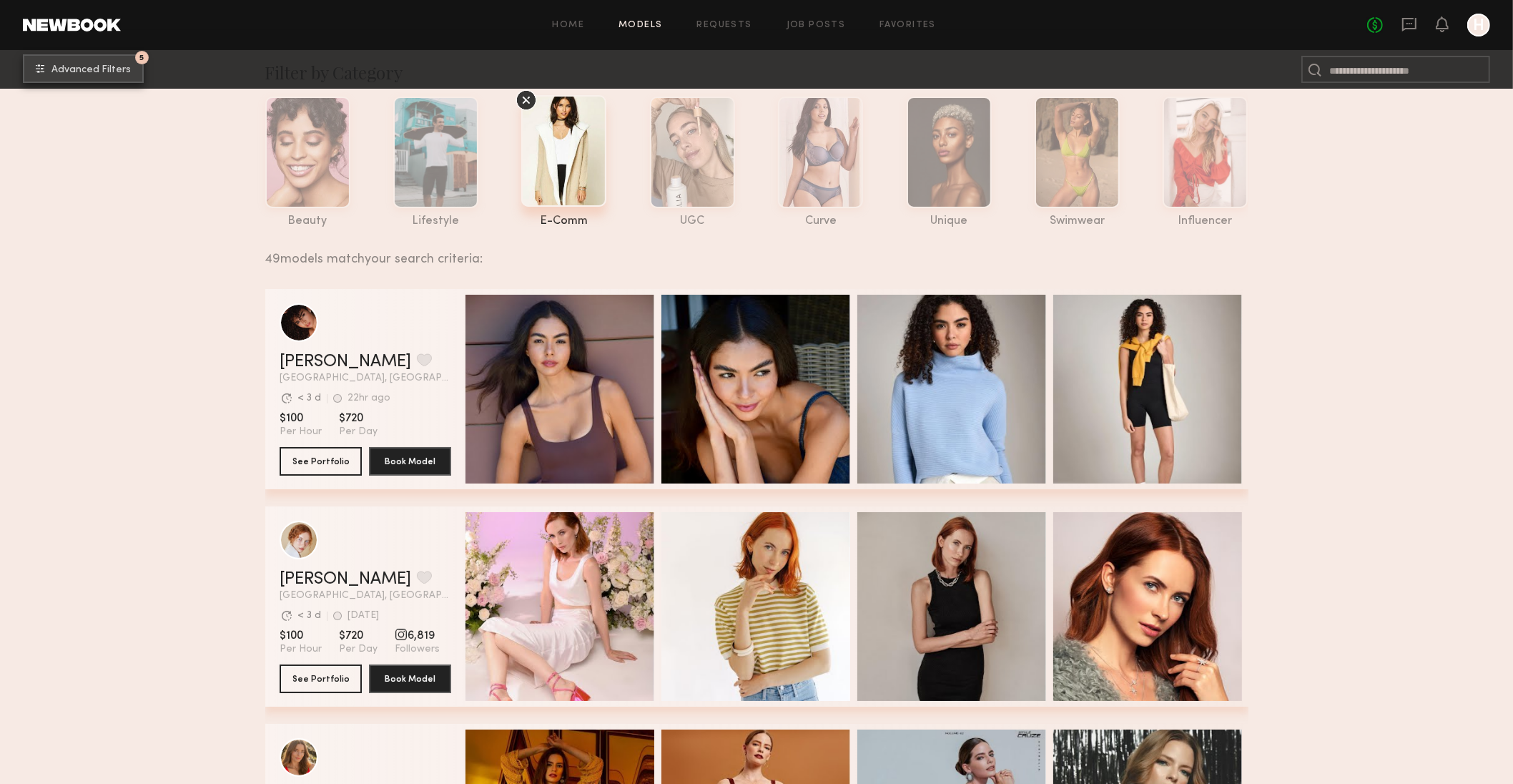
scroll to position [52, 0]
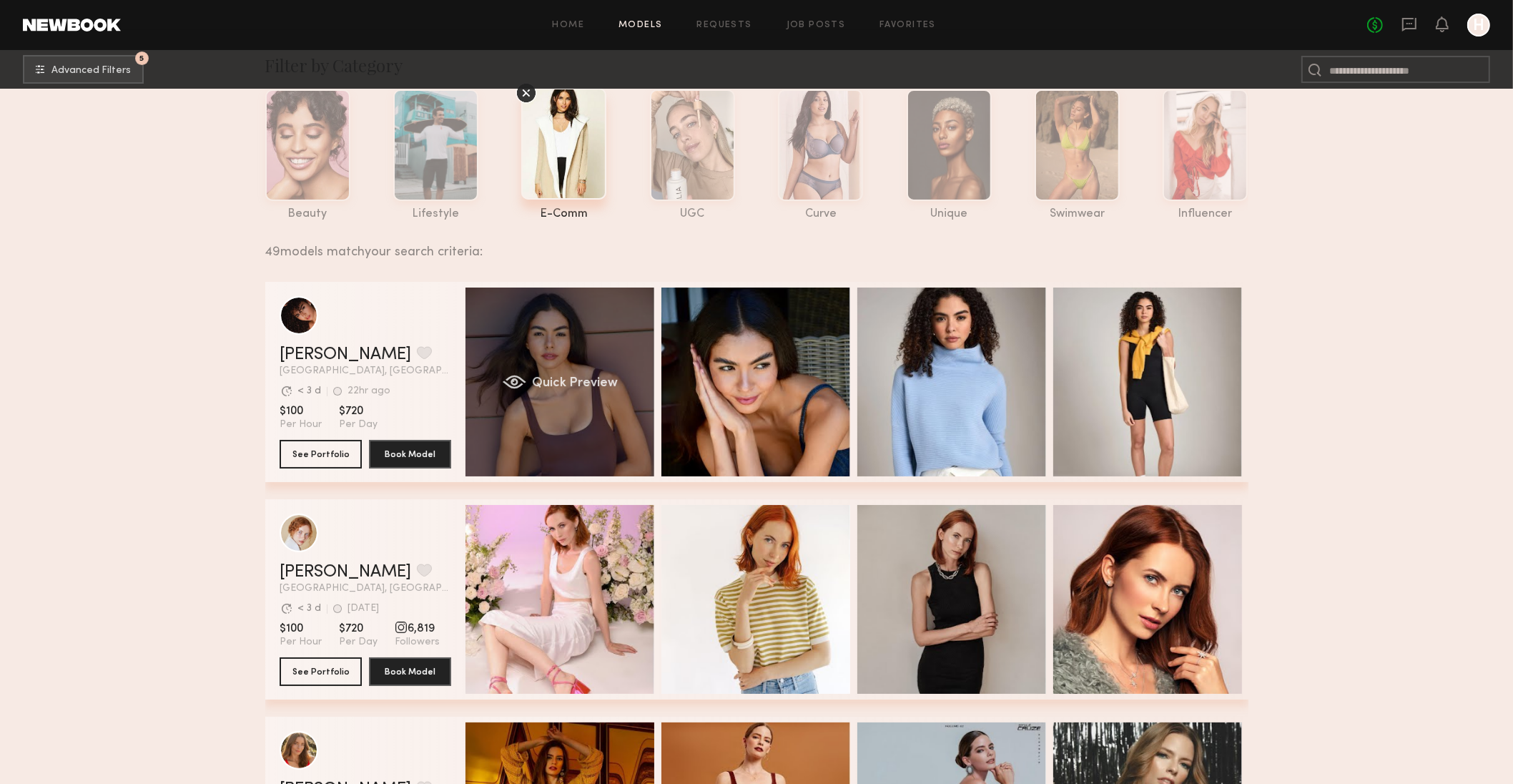
click at [553, 409] on div "Quick Preview" at bounding box center [559, 381] width 189 height 189
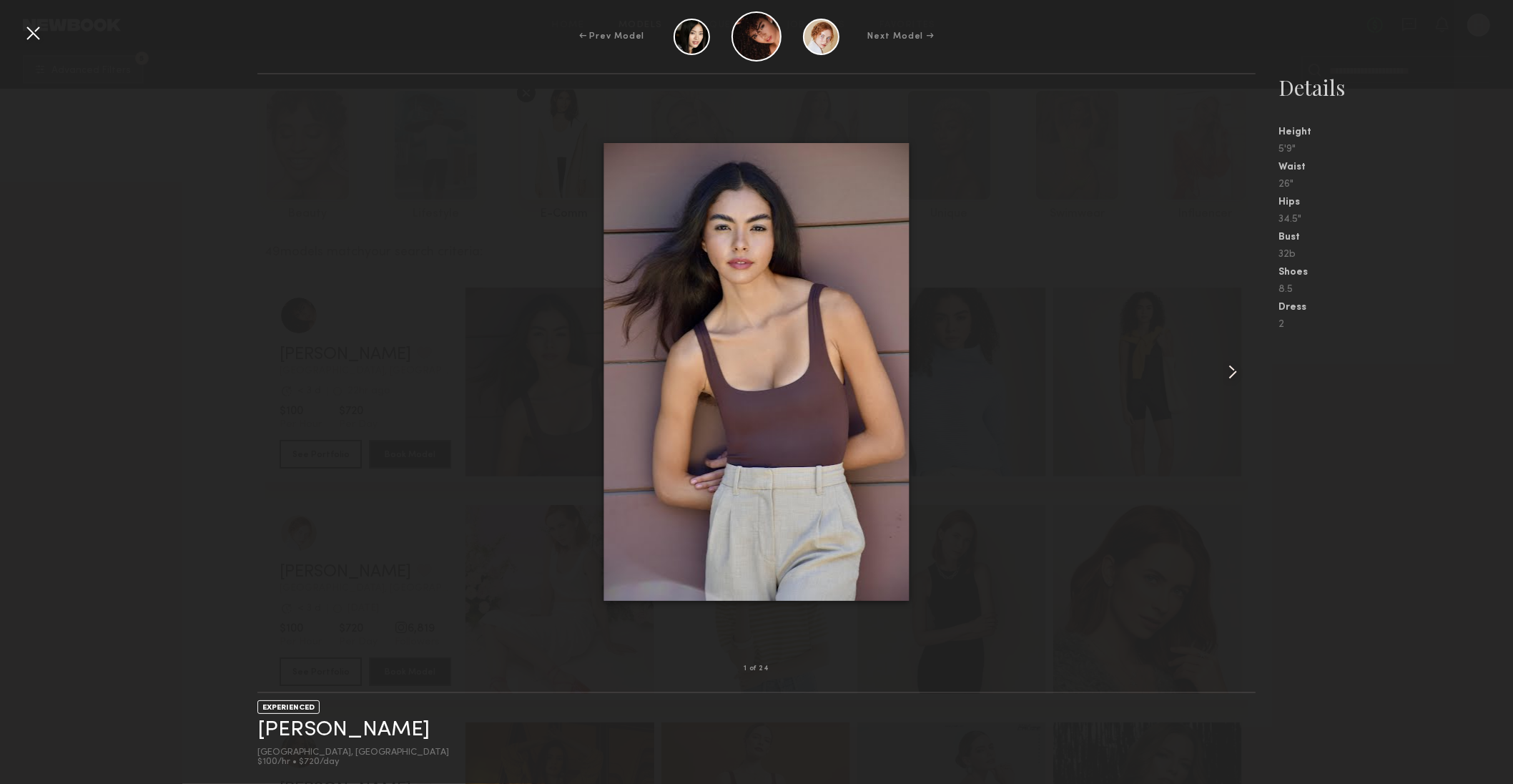
click at [1229, 370] on common-icon at bounding box center [1233, 371] width 23 height 23
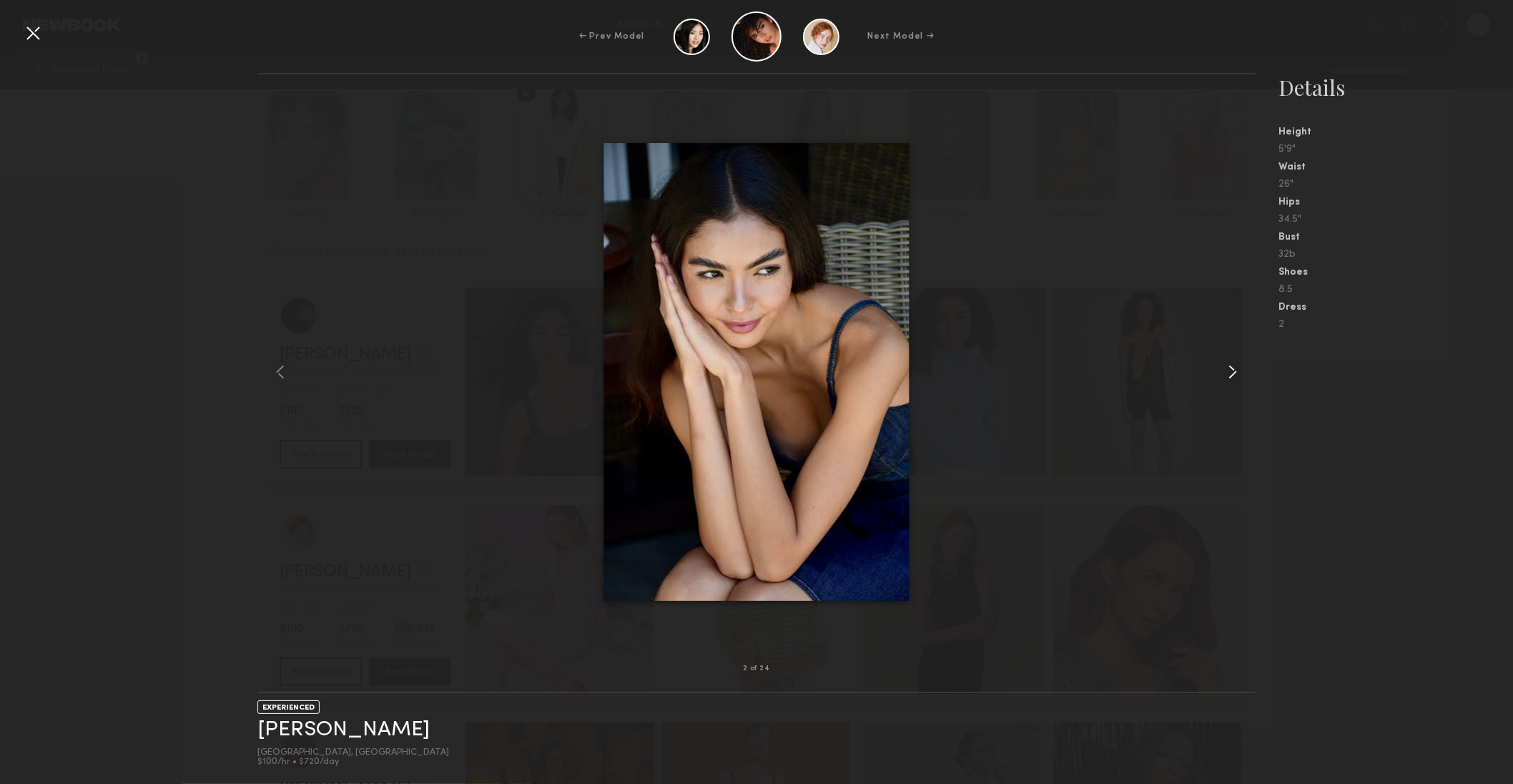
click at [1228, 367] on common-icon at bounding box center [1233, 371] width 23 height 23
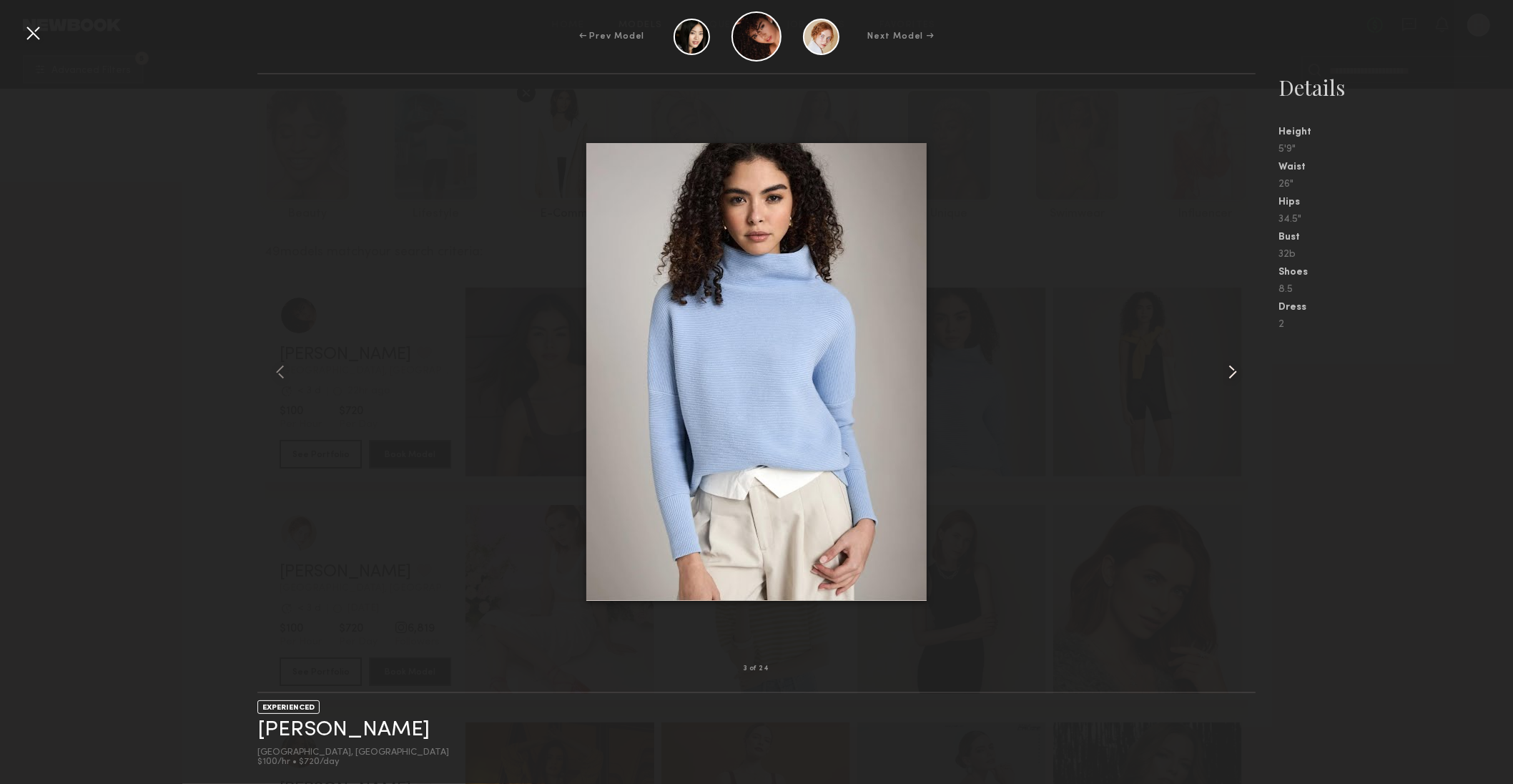
click at [1228, 367] on common-icon at bounding box center [1233, 371] width 23 height 23
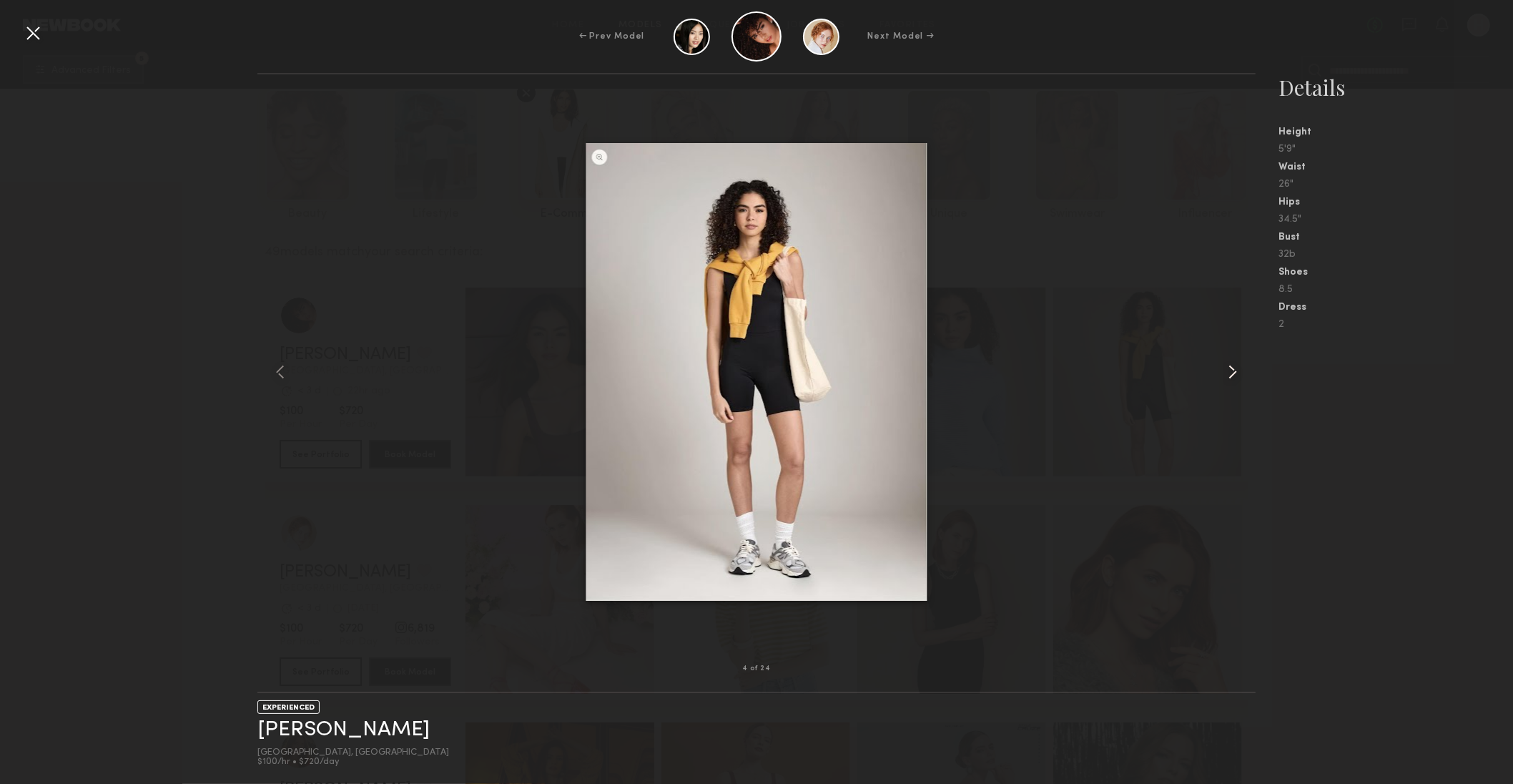
click at [1228, 367] on common-icon at bounding box center [1233, 371] width 23 height 23
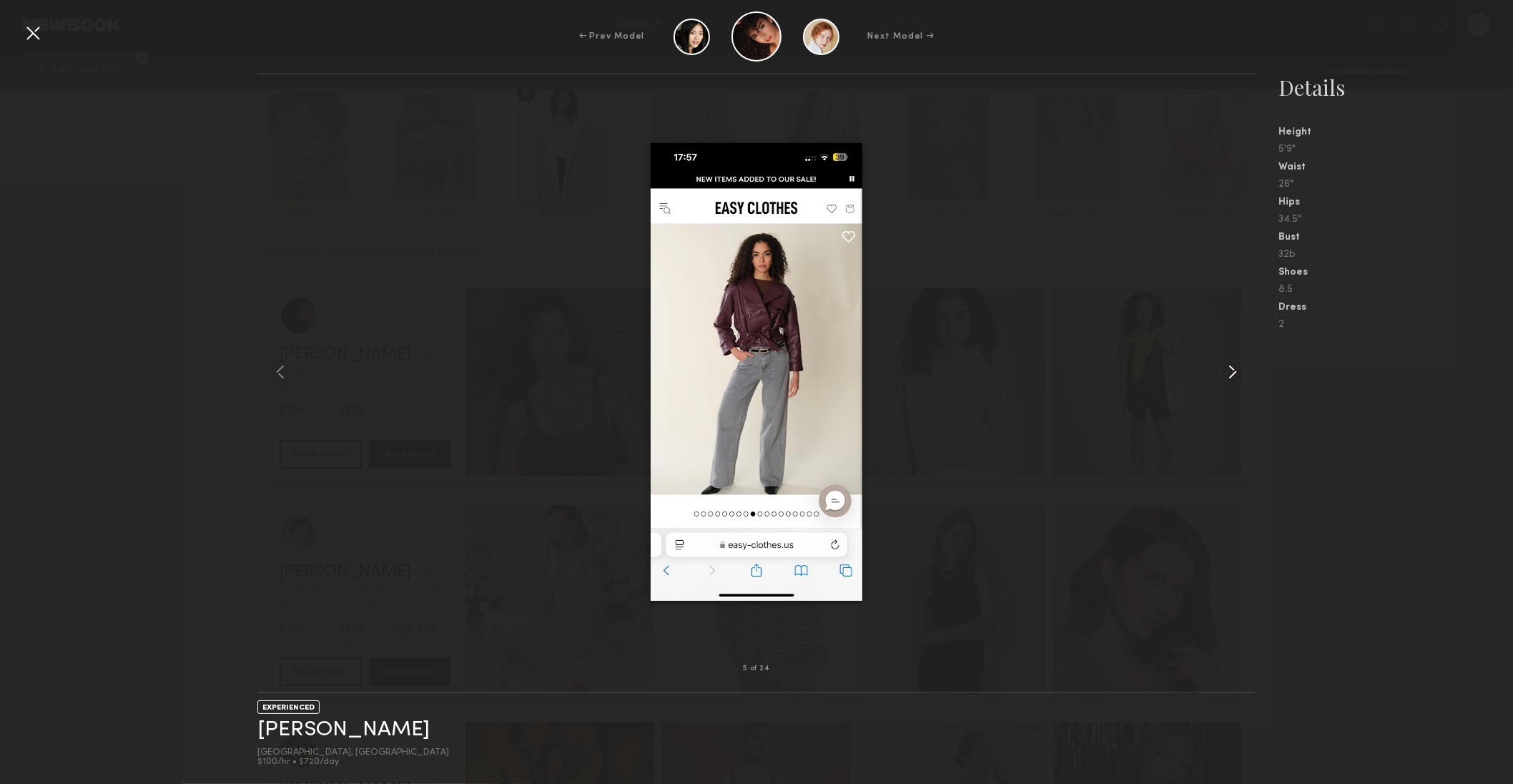
click at [1228, 367] on common-icon at bounding box center [1233, 371] width 23 height 23
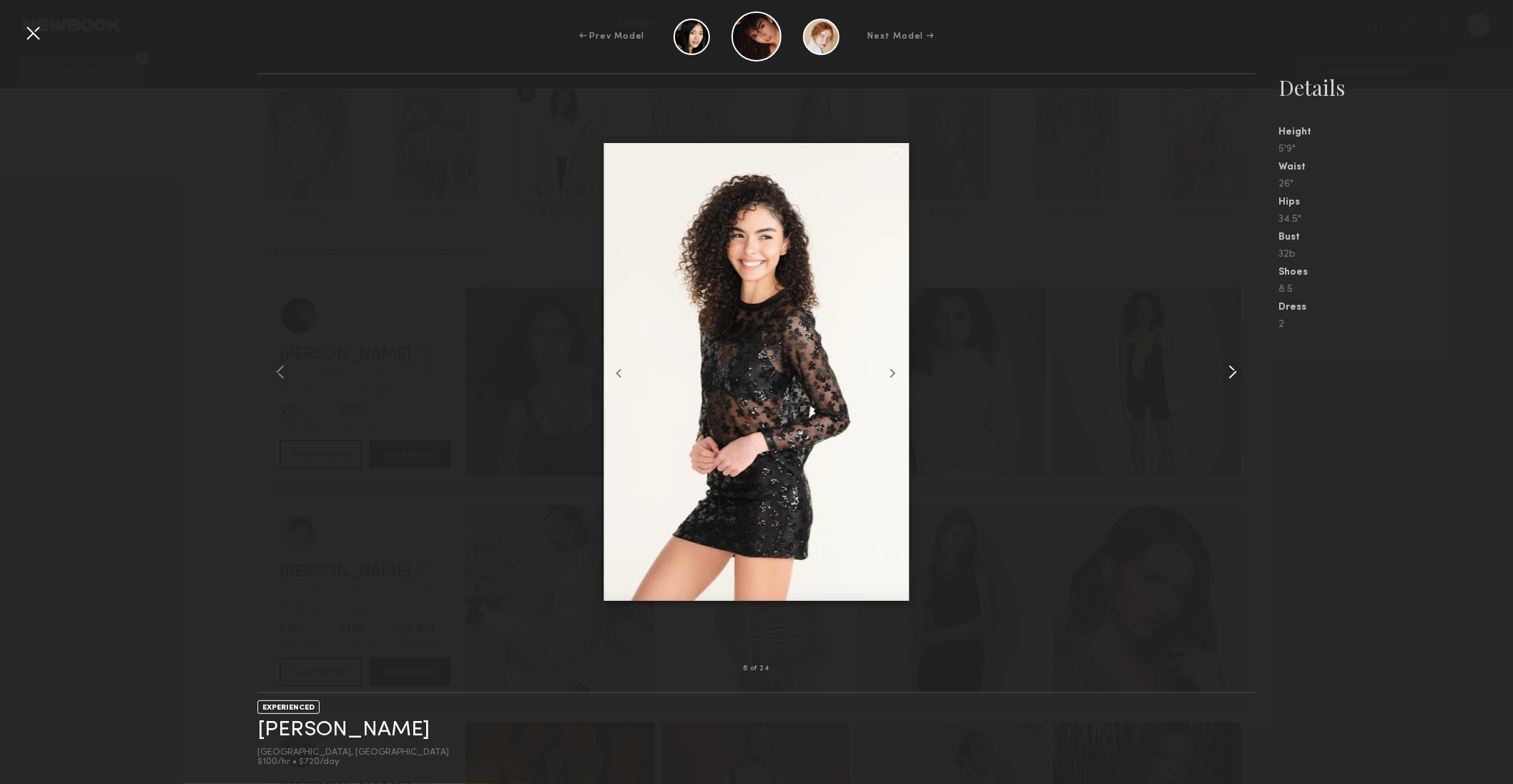
click at [1228, 367] on common-icon at bounding box center [1233, 371] width 23 height 23
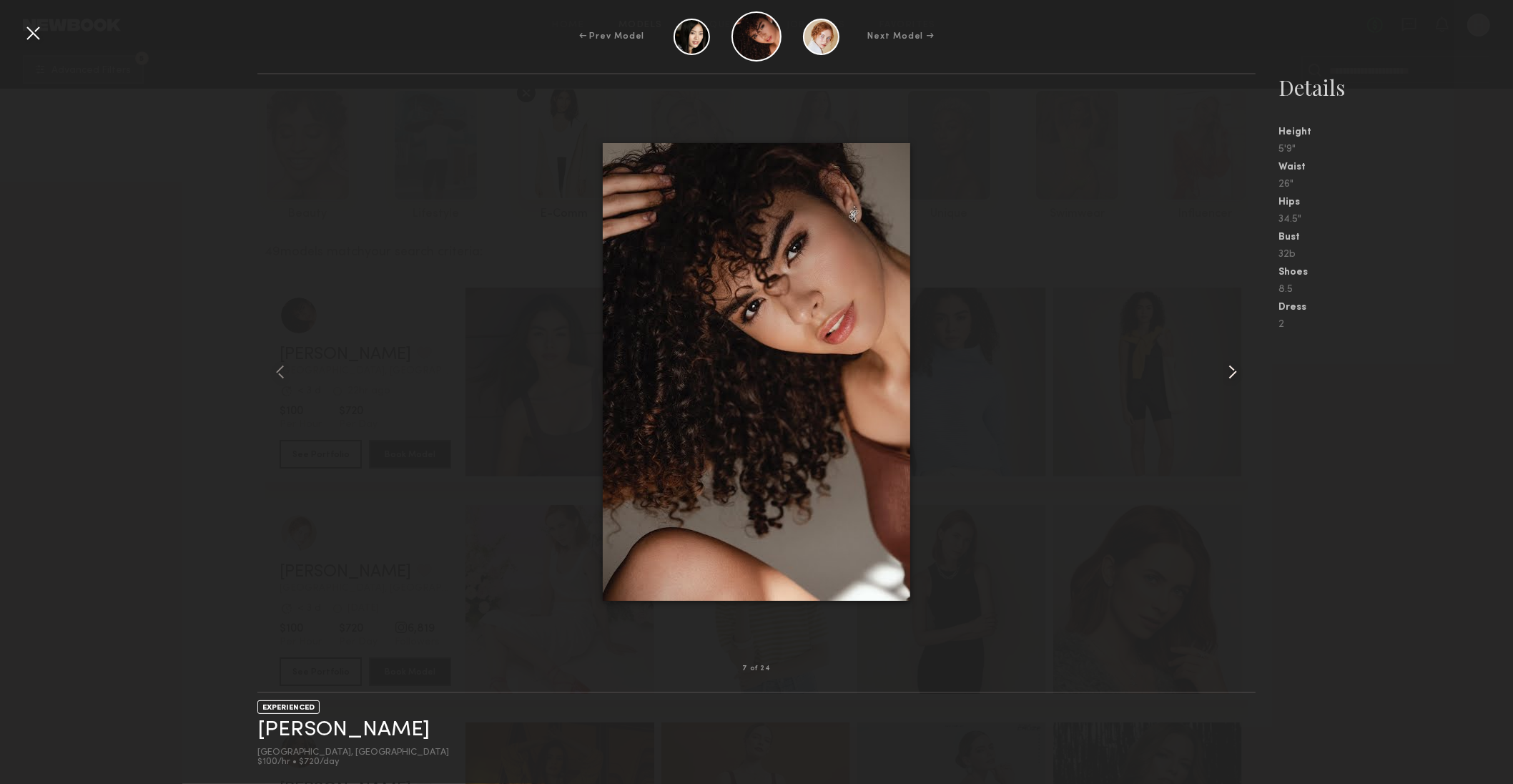
click at [1228, 367] on common-icon at bounding box center [1233, 371] width 23 height 23
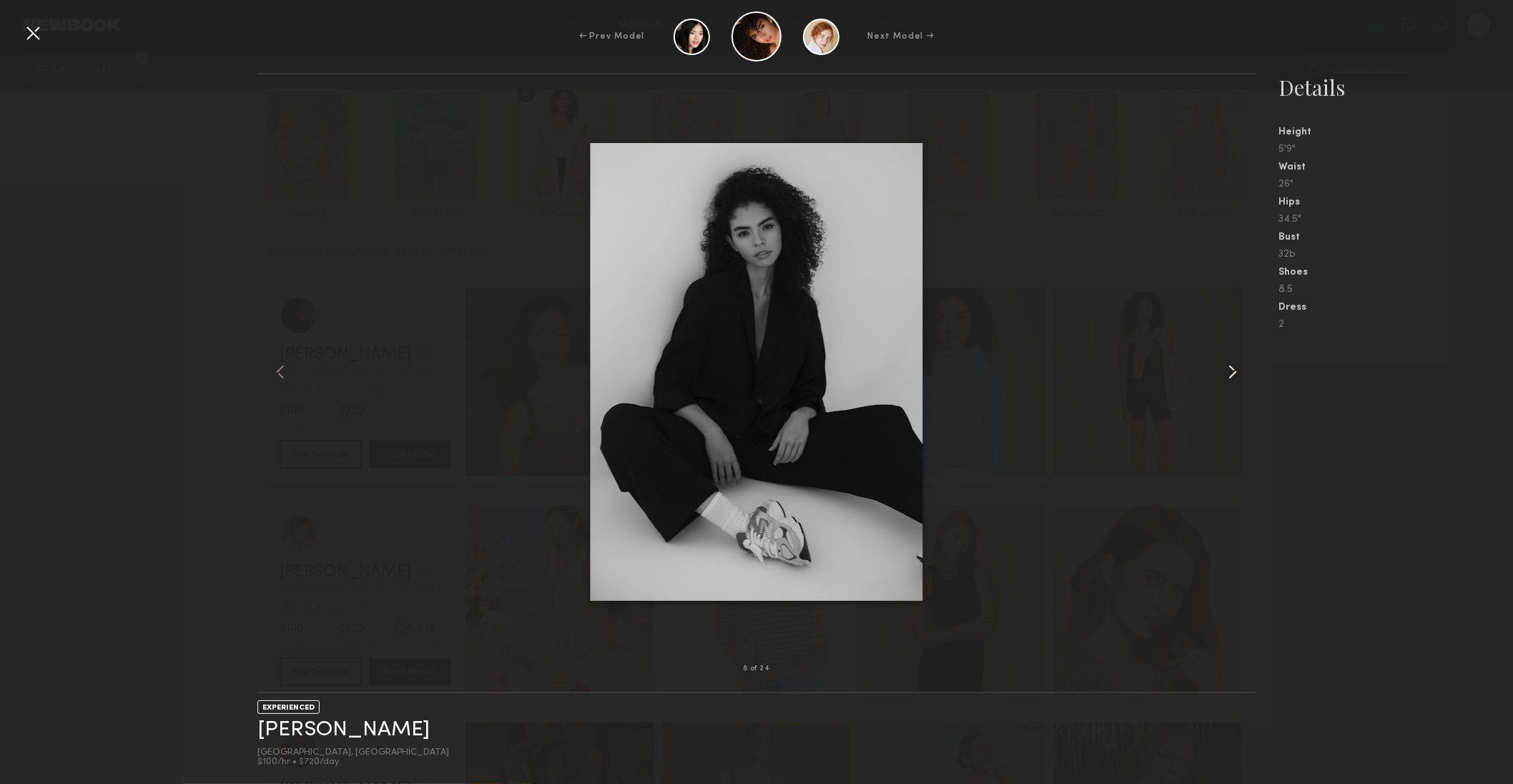
click at [1228, 367] on common-icon at bounding box center [1233, 371] width 23 height 23
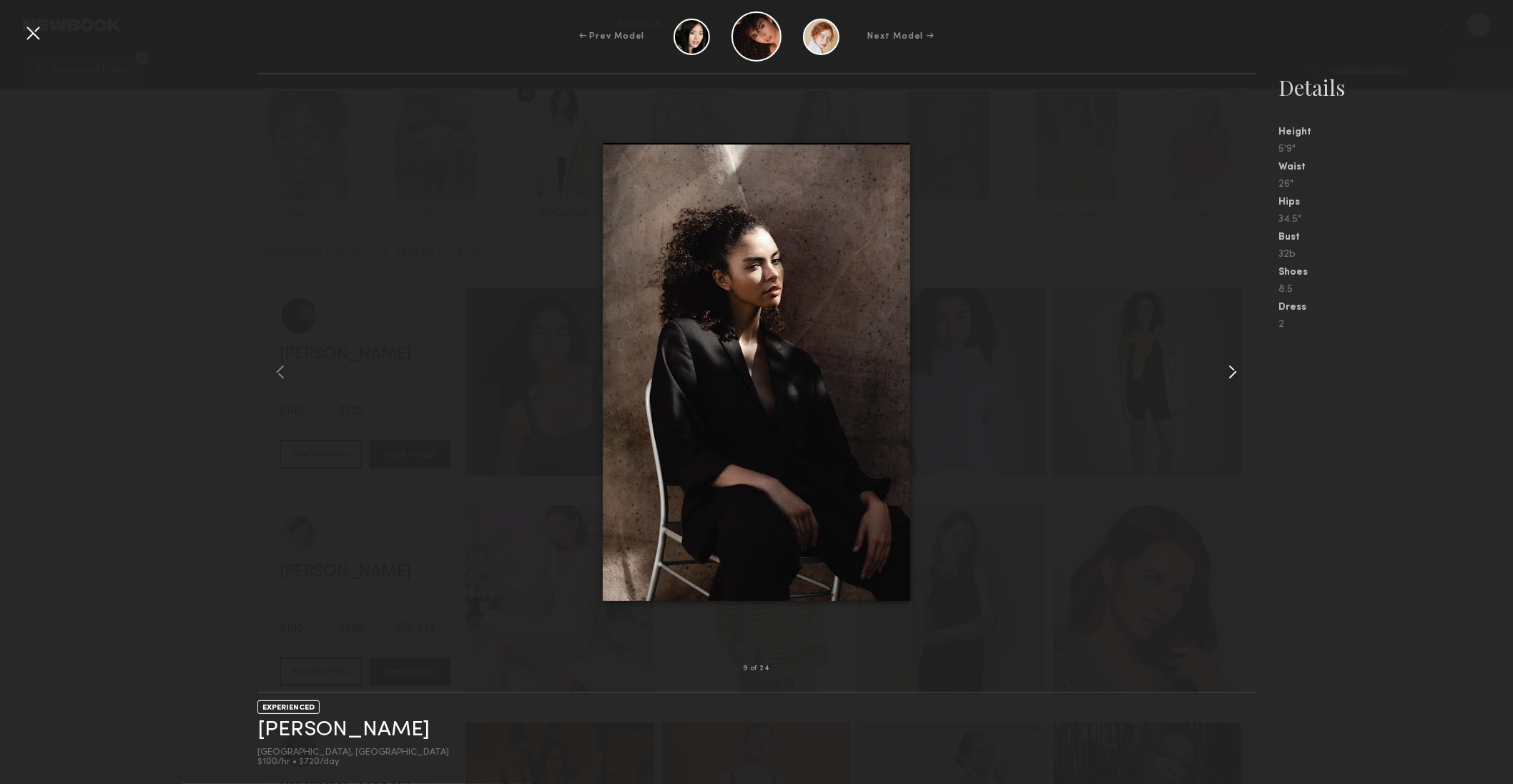
click at [1228, 367] on common-icon at bounding box center [1233, 371] width 23 height 23
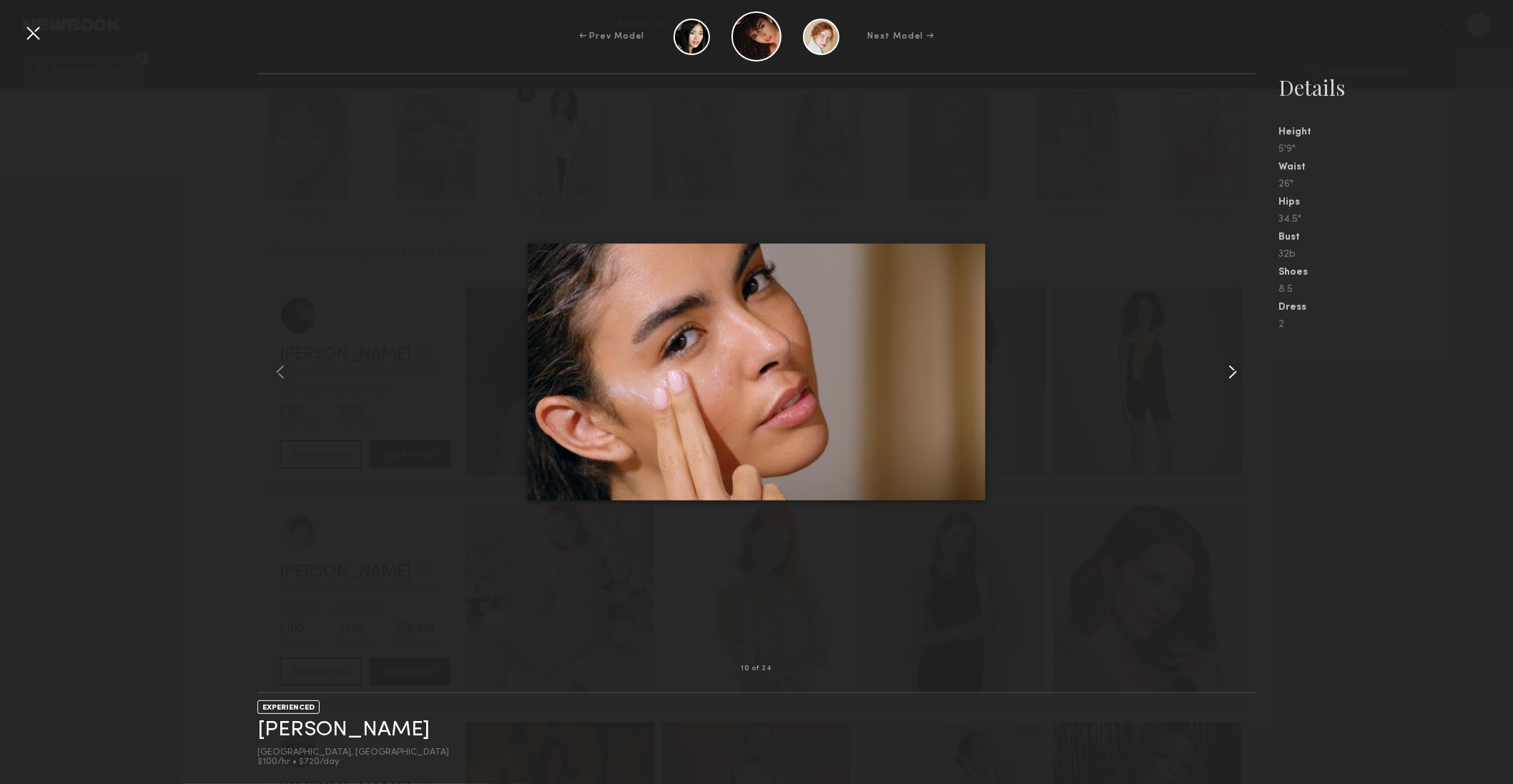
click at [1228, 367] on common-icon at bounding box center [1233, 371] width 23 height 23
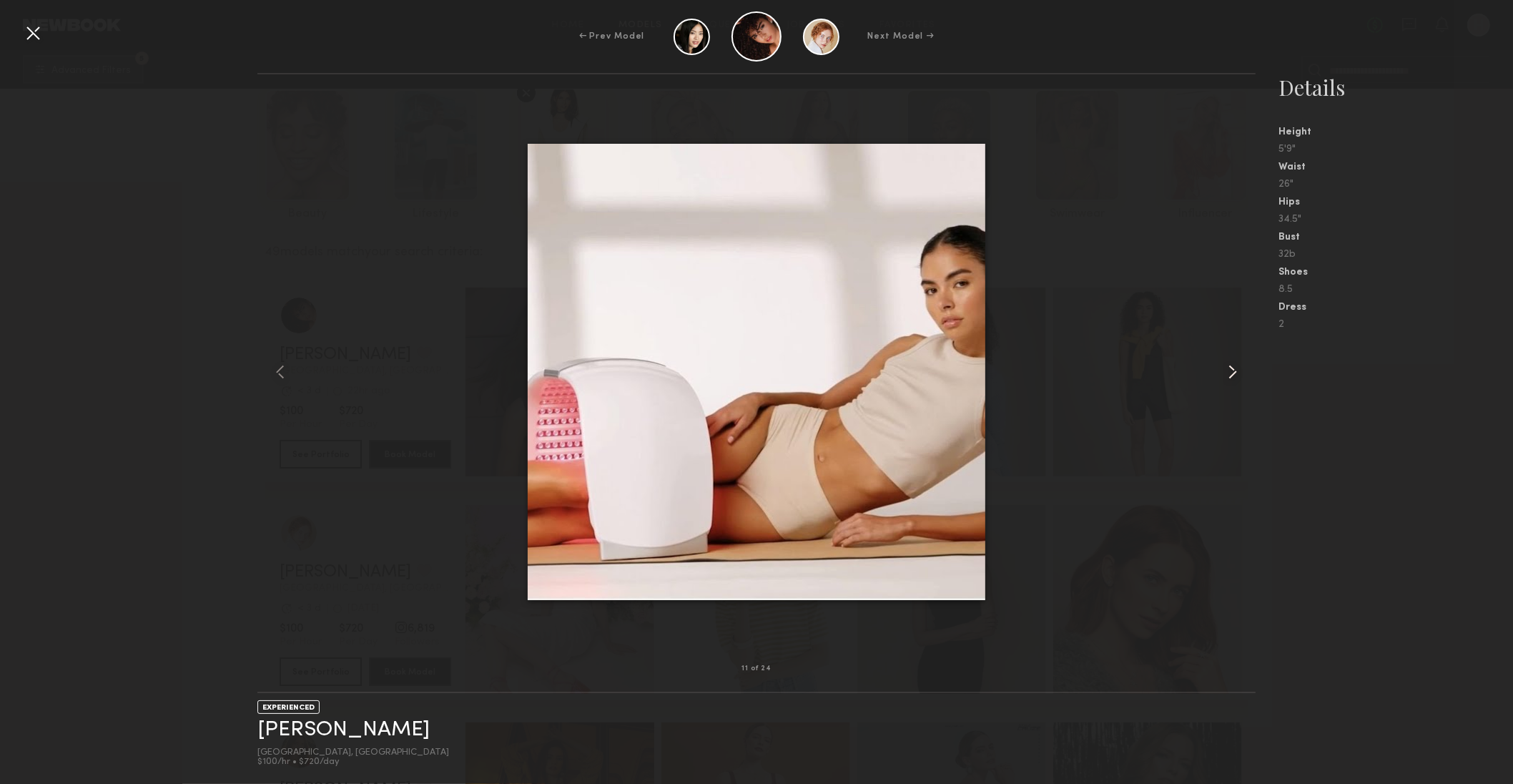
click at [1228, 367] on common-icon at bounding box center [1233, 371] width 23 height 23
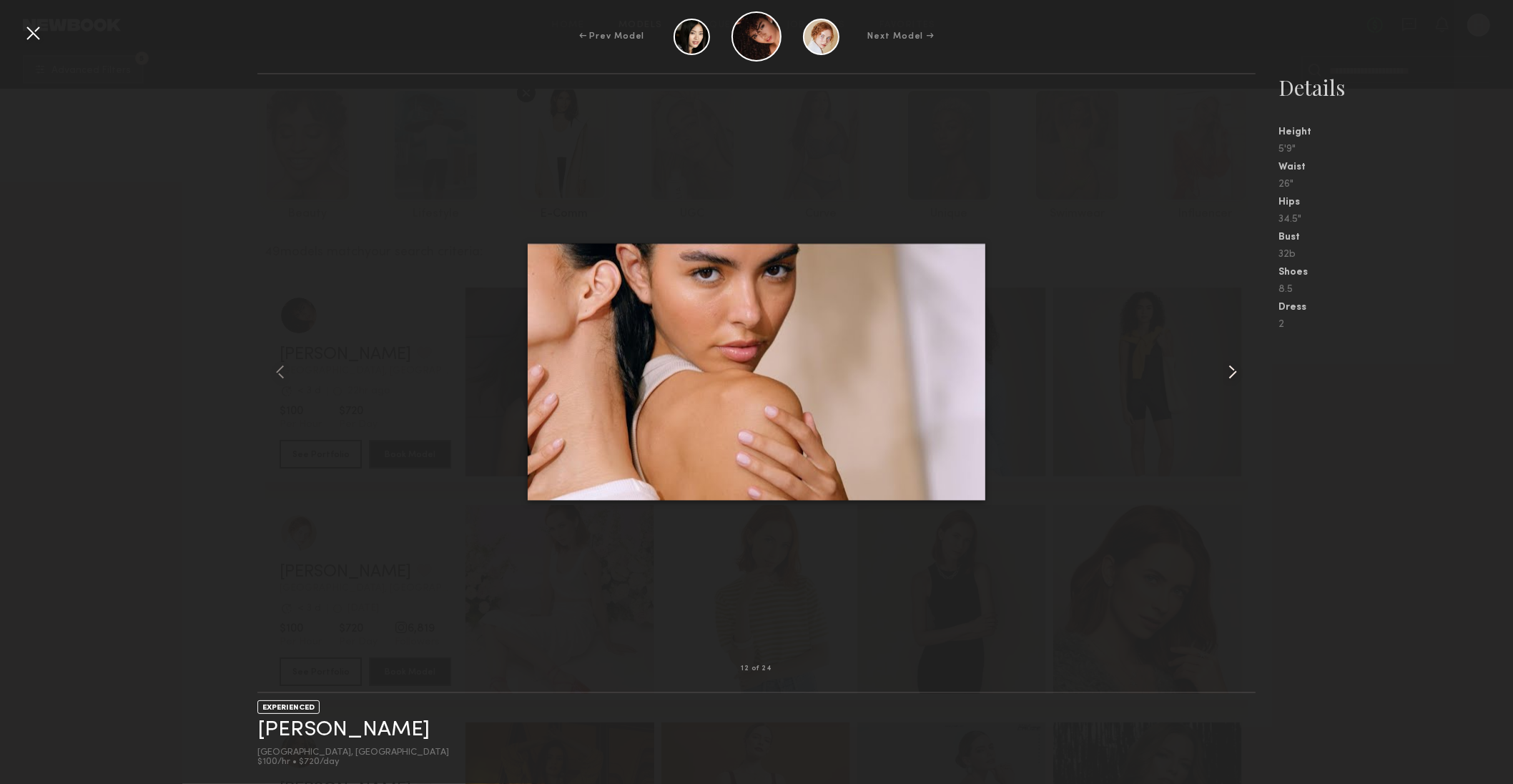
click at [1228, 367] on common-icon at bounding box center [1233, 371] width 23 height 23
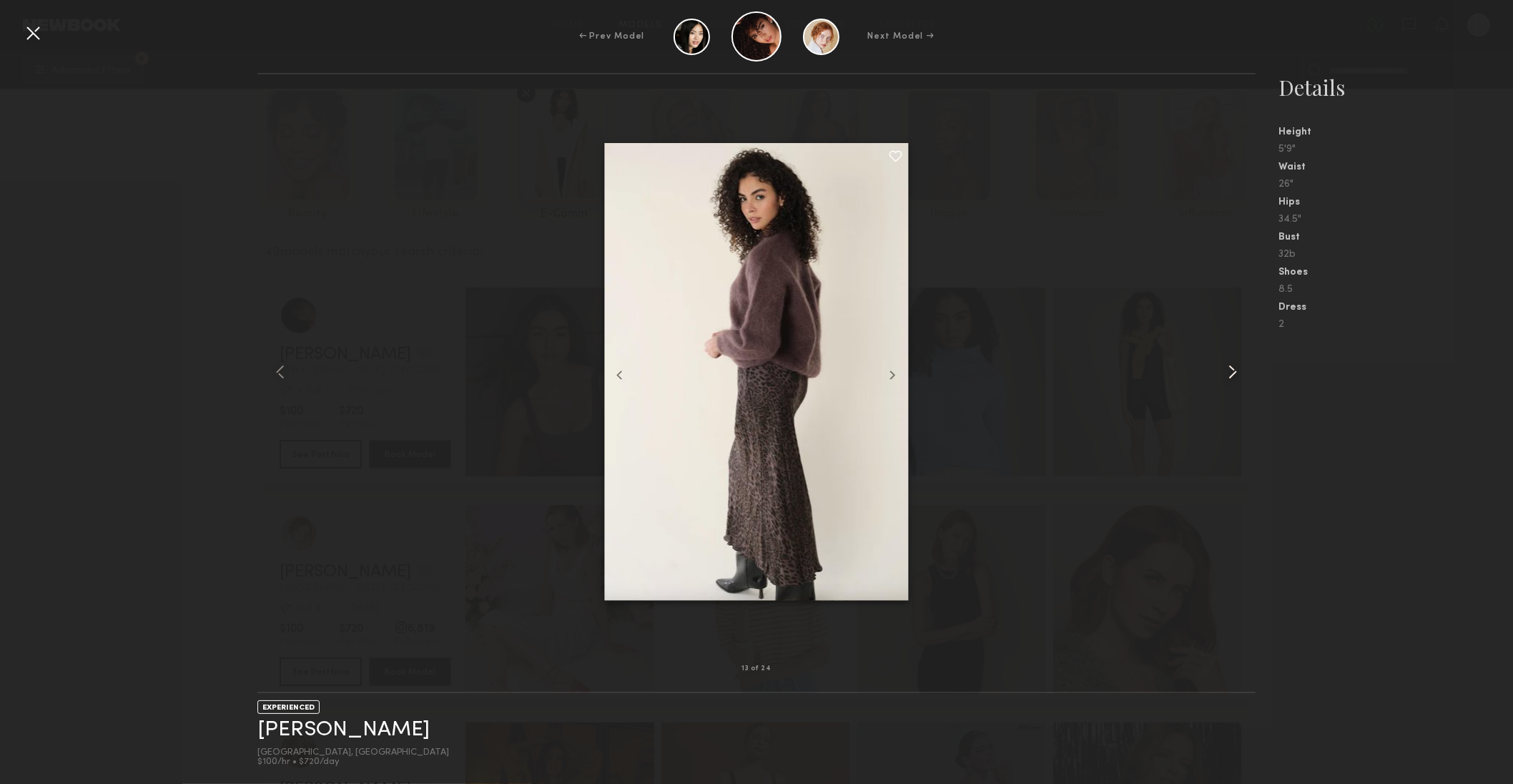
click at [1228, 367] on common-icon at bounding box center [1233, 371] width 23 height 23
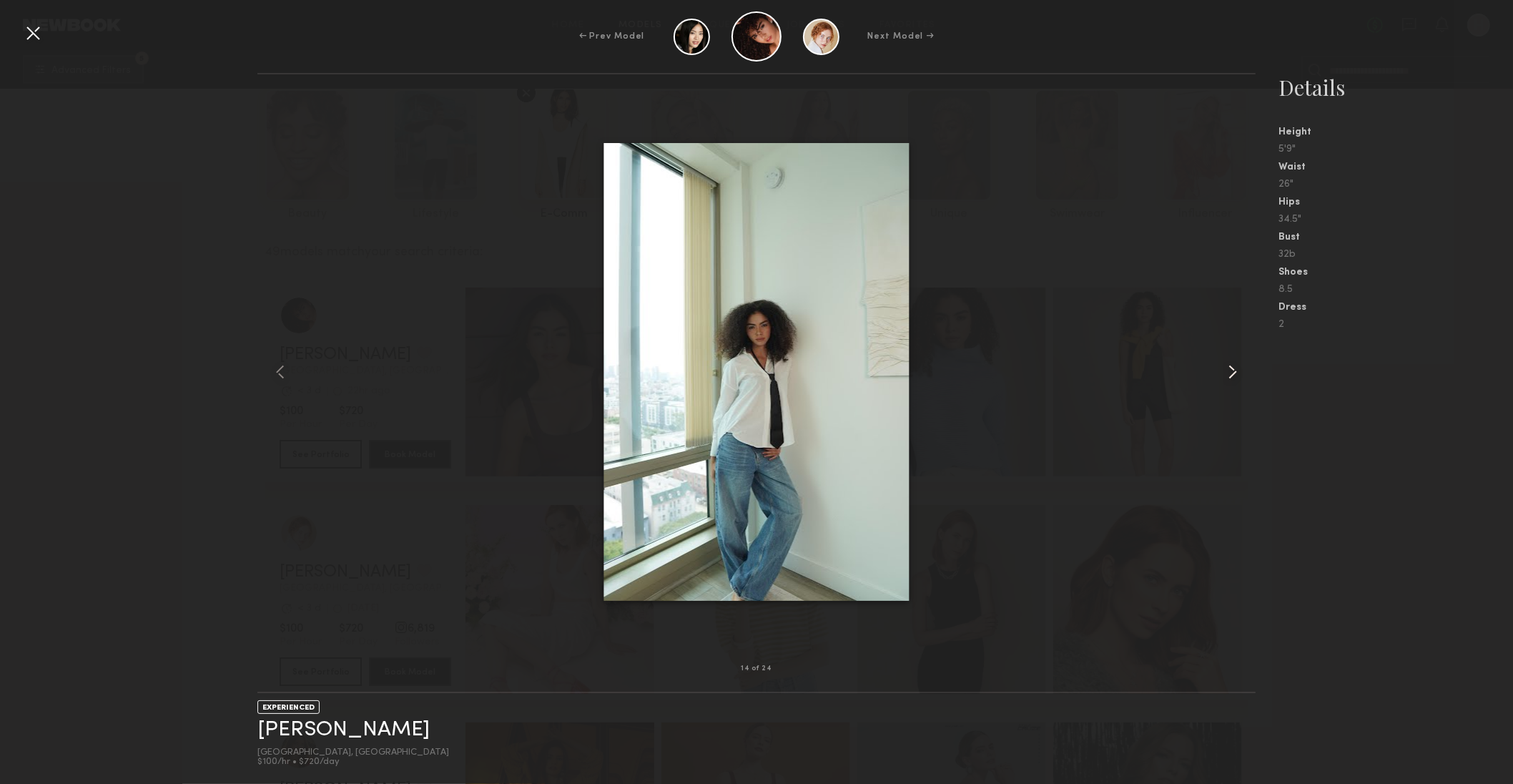
click at [1228, 367] on common-icon at bounding box center [1233, 371] width 23 height 23
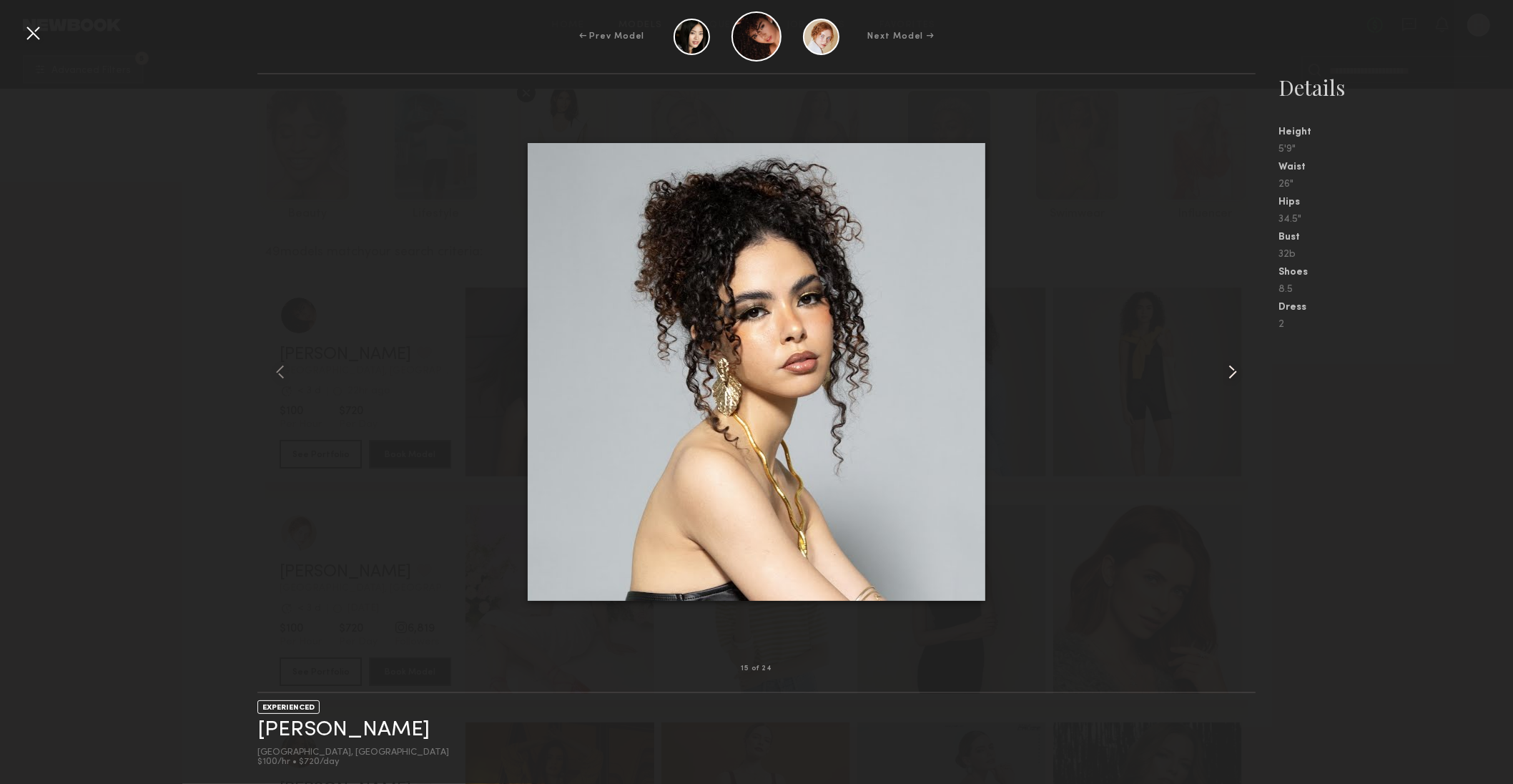
click at [1228, 367] on common-icon at bounding box center [1233, 371] width 23 height 23
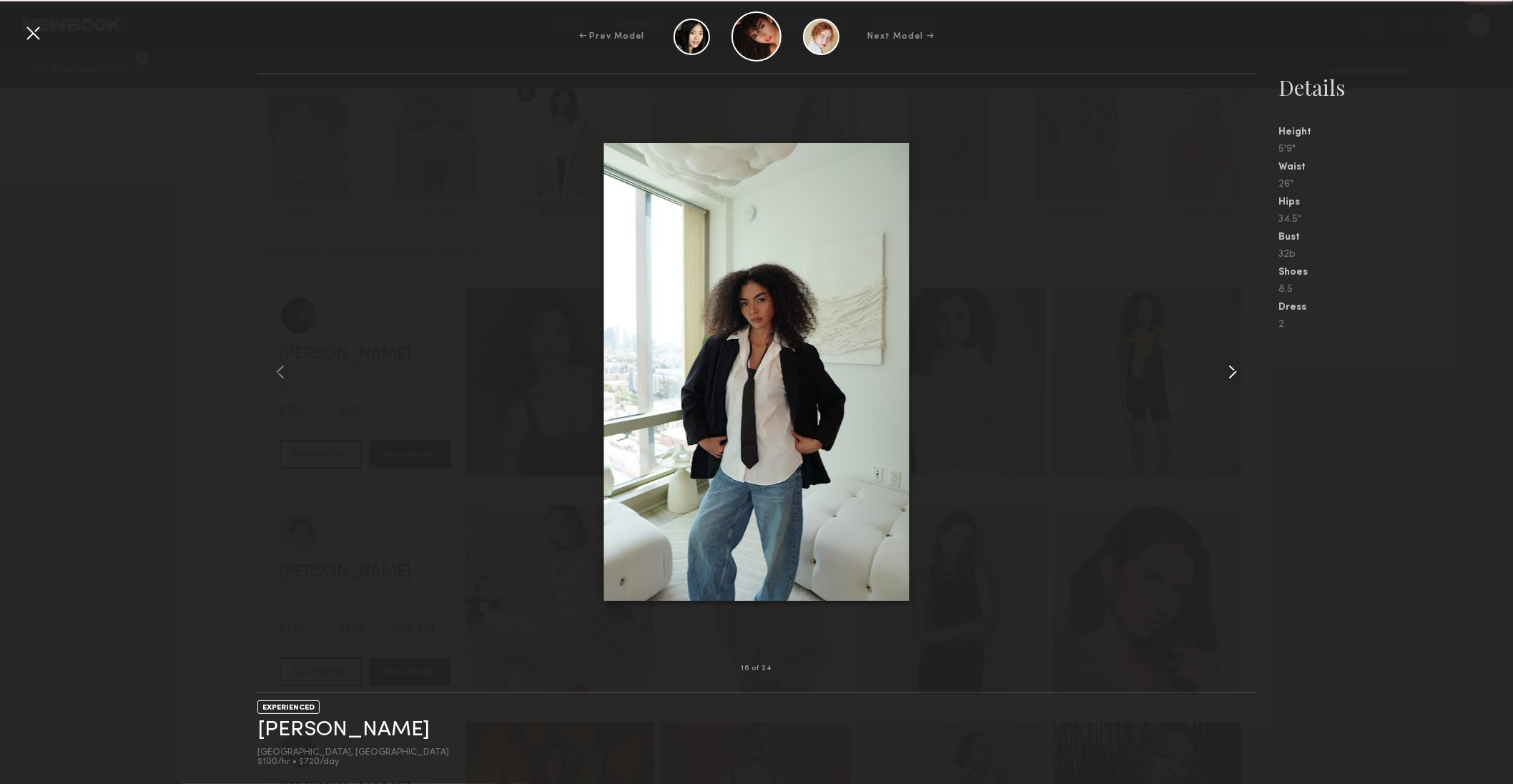
click at [1228, 367] on common-icon at bounding box center [1233, 371] width 23 height 23
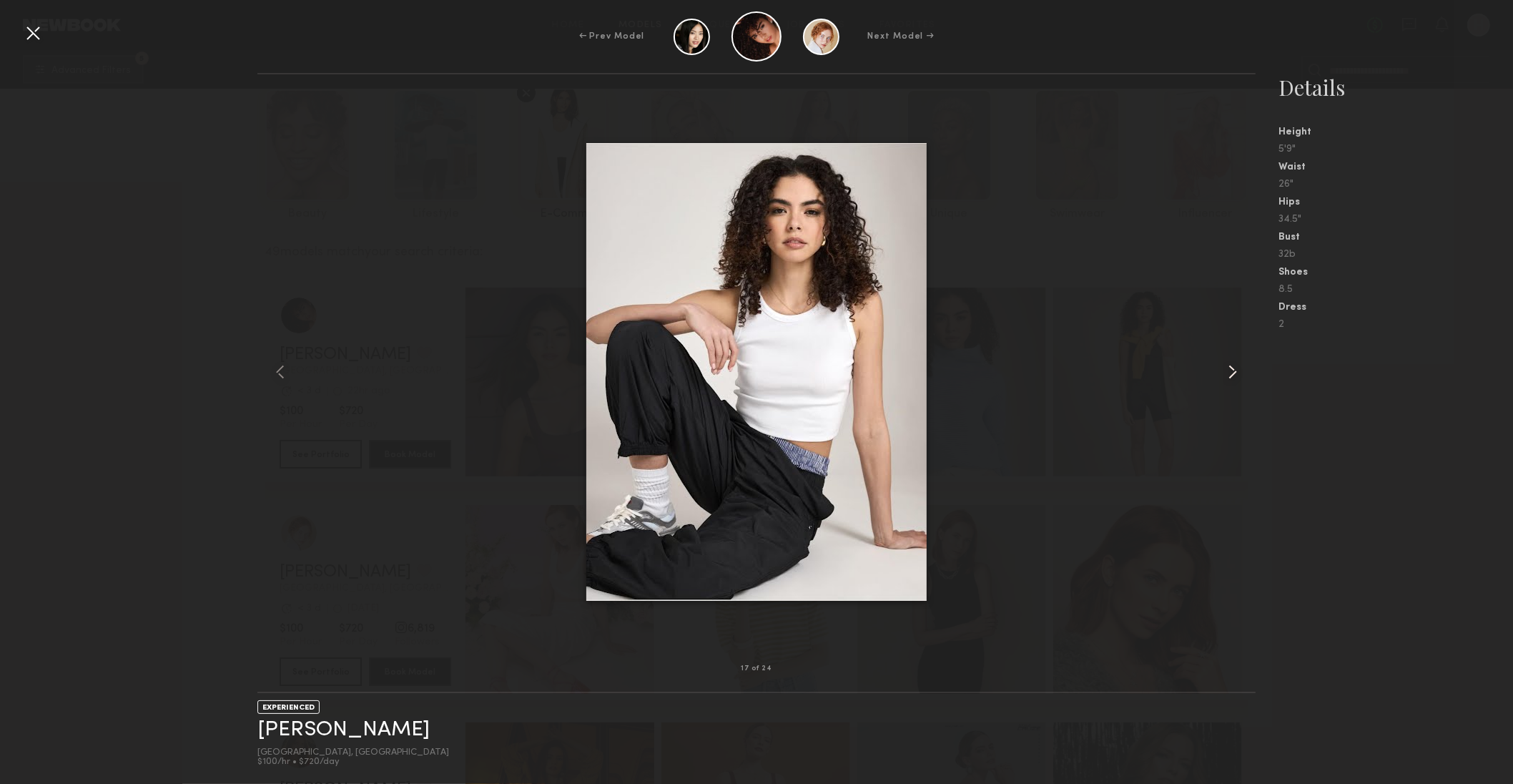
click at [1228, 367] on common-icon at bounding box center [1233, 371] width 23 height 23
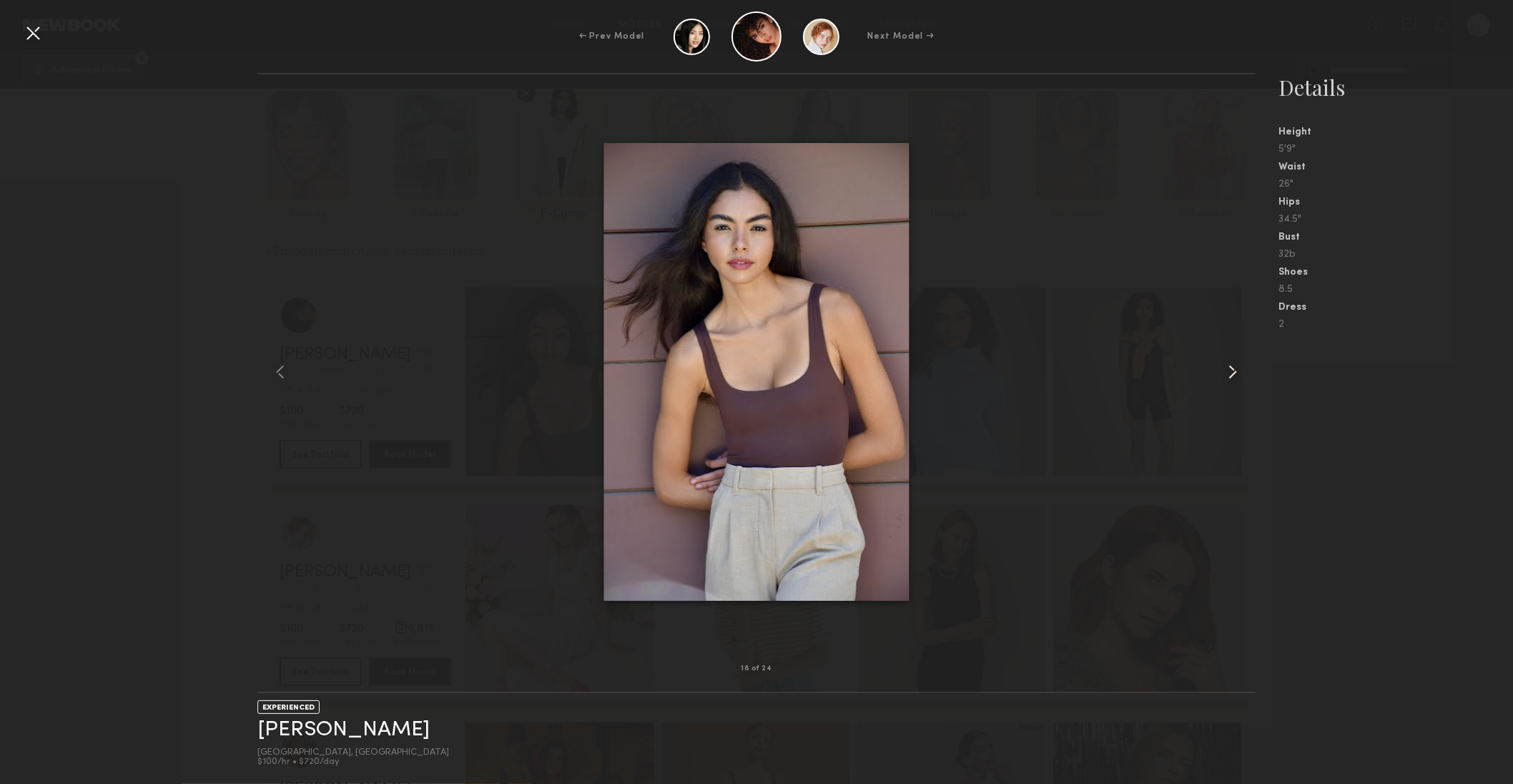
click at [1228, 367] on common-icon at bounding box center [1233, 371] width 23 height 23
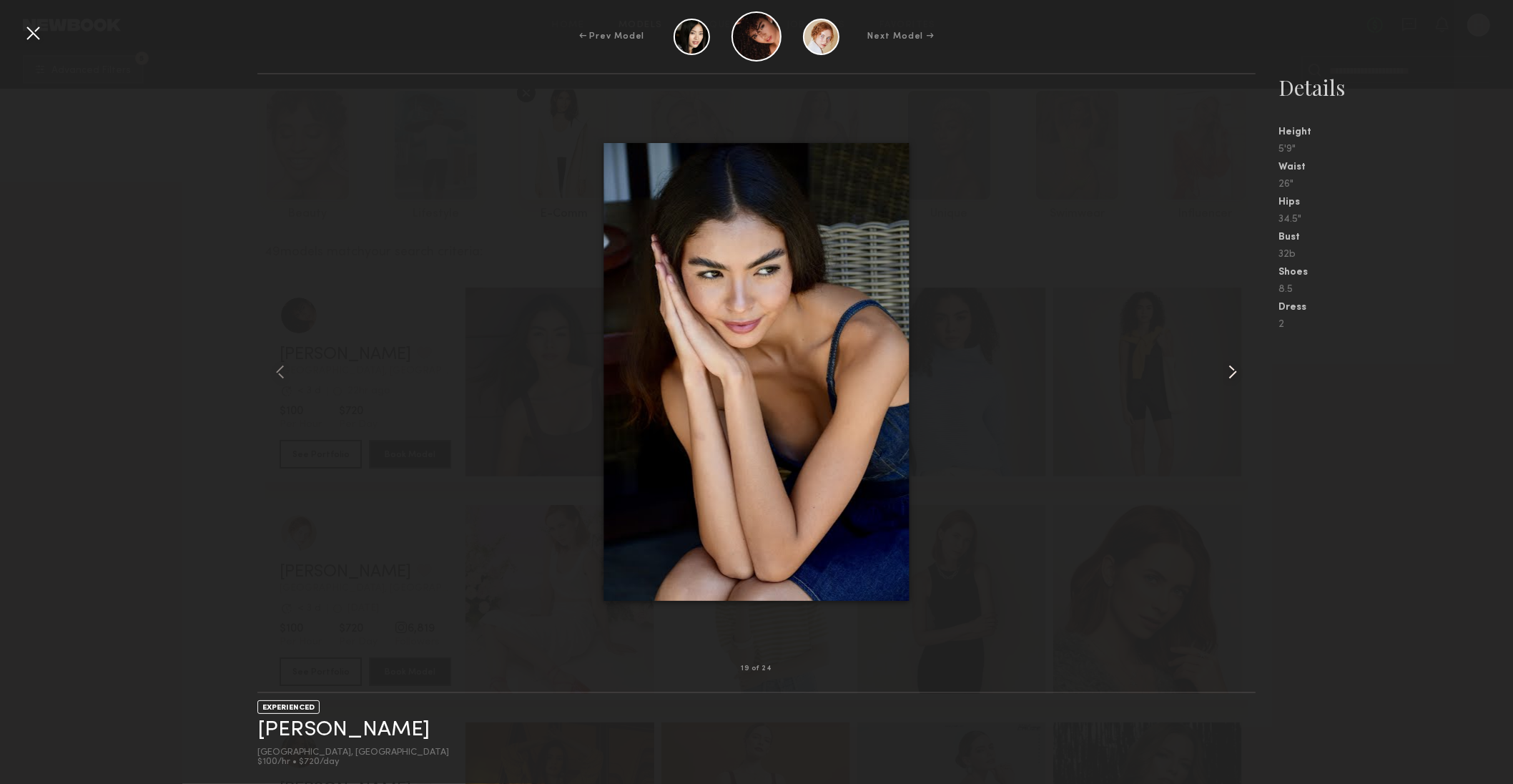
click at [1228, 367] on common-icon at bounding box center [1233, 371] width 23 height 23
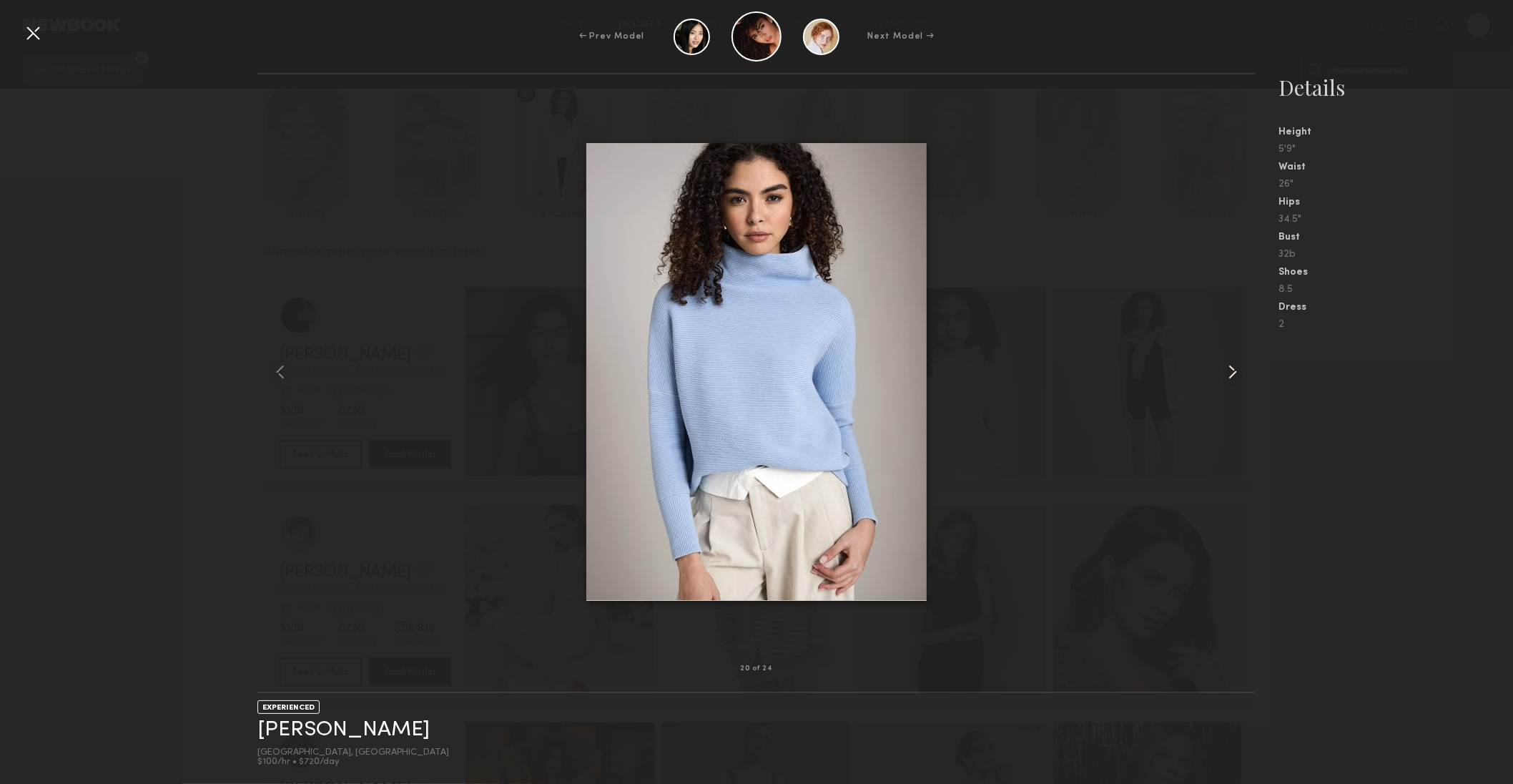
click at [1228, 367] on common-icon at bounding box center [1233, 371] width 23 height 23
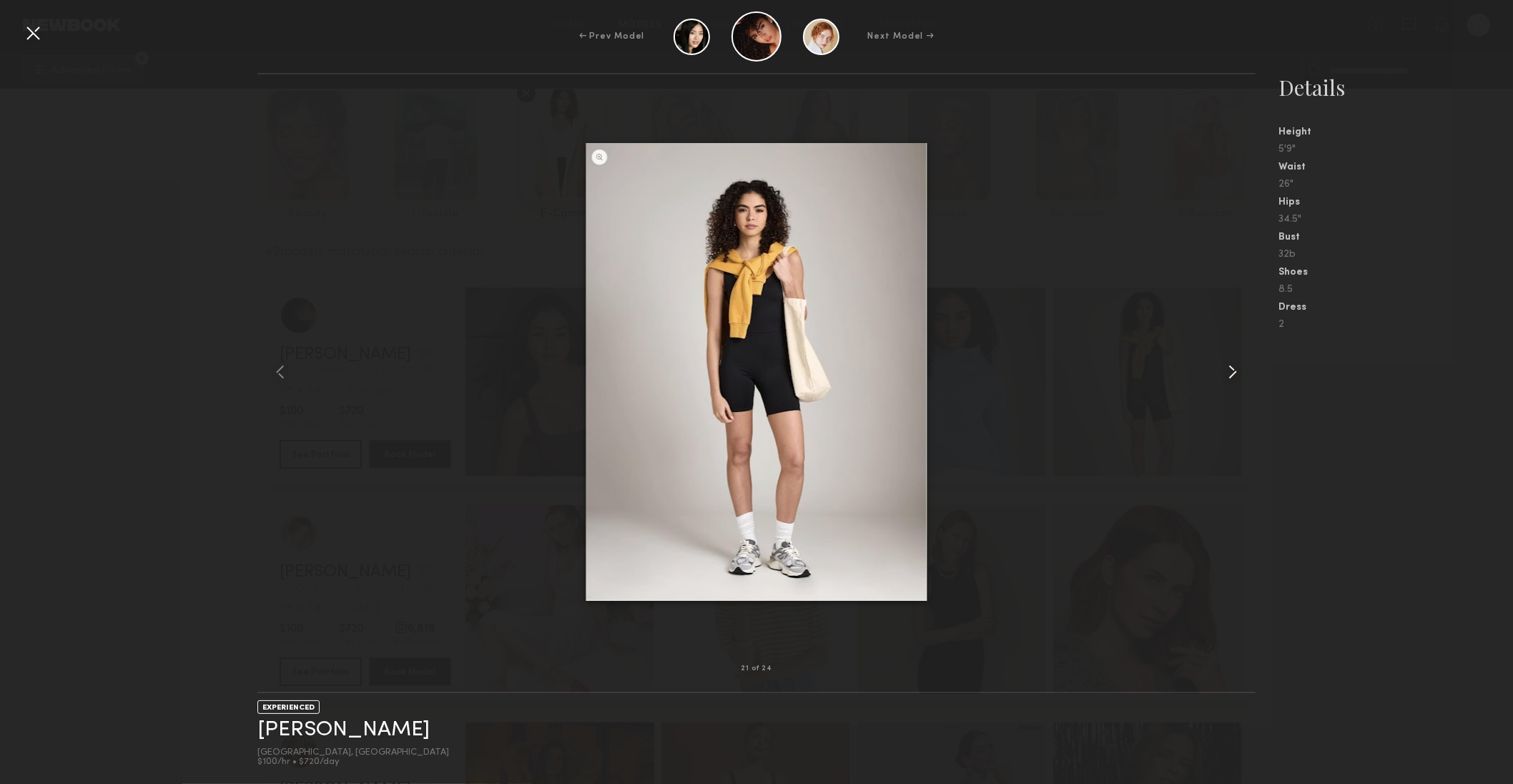
click at [1228, 367] on common-icon at bounding box center [1233, 371] width 23 height 23
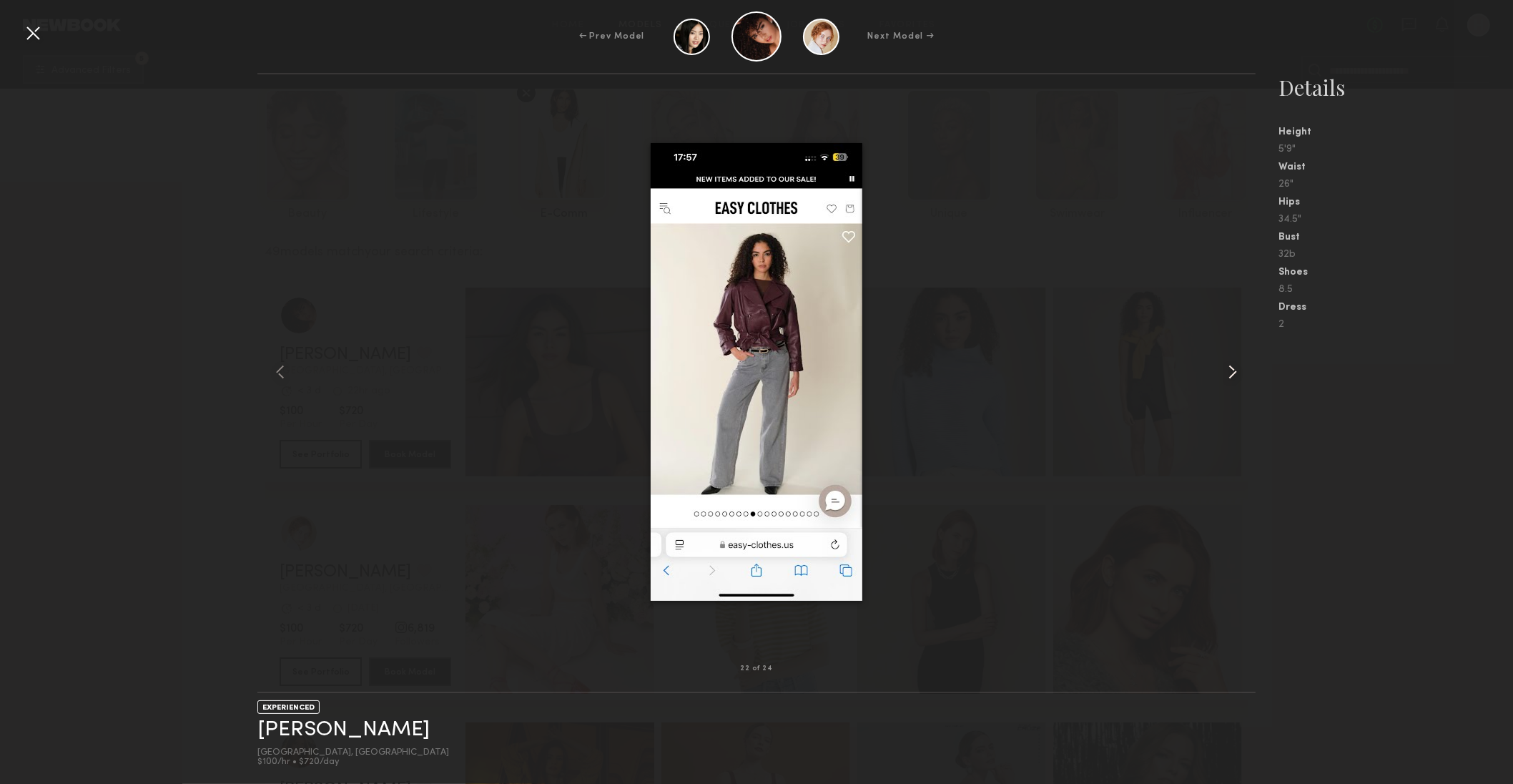
click at [1228, 367] on common-icon at bounding box center [1233, 371] width 23 height 23
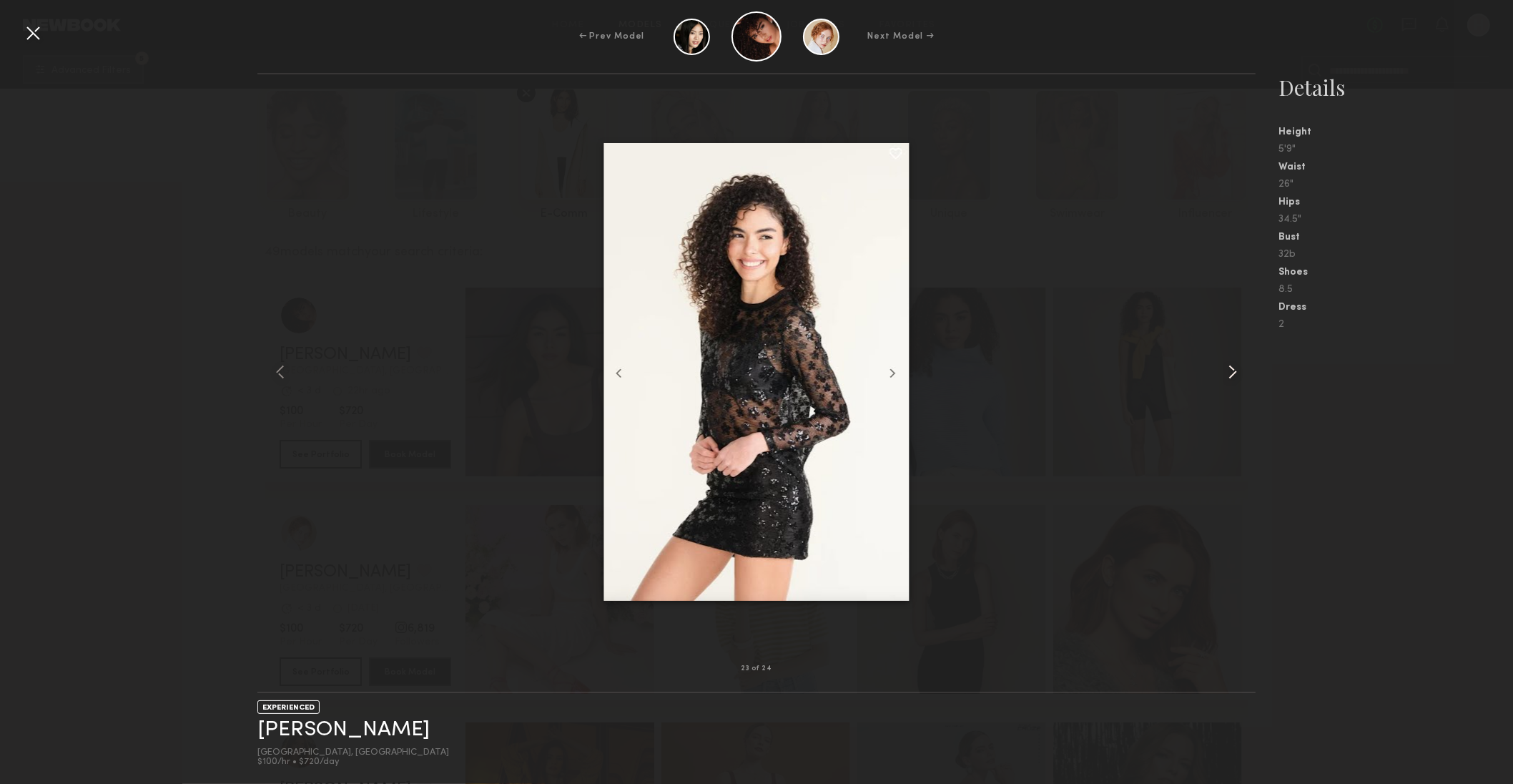
click at [1228, 367] on common-icon at bounding box center [1233, 371] width 23 height 23
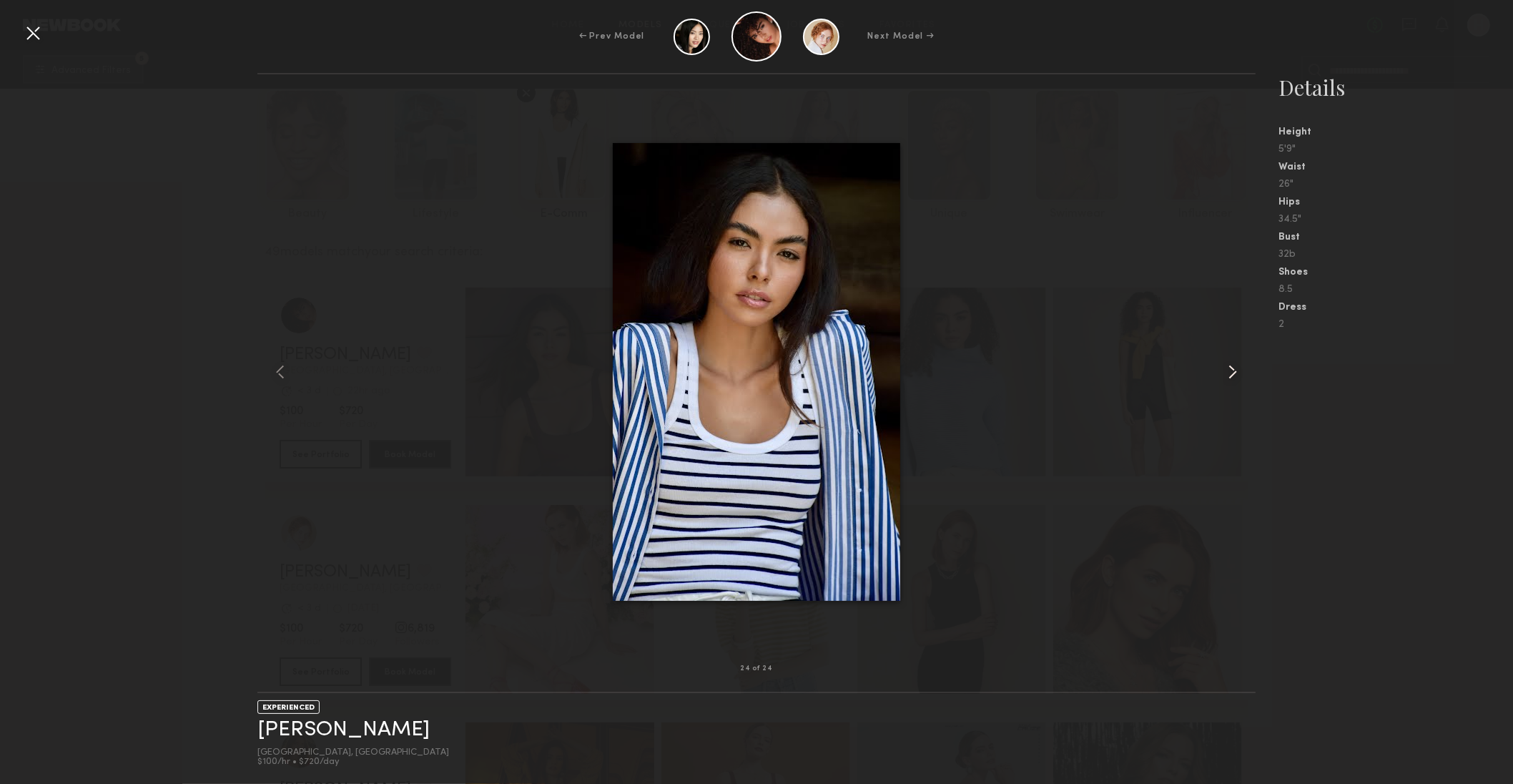
click at [1228, 367] on common-icon at bounding box center [1233, 371] width 23 height 23
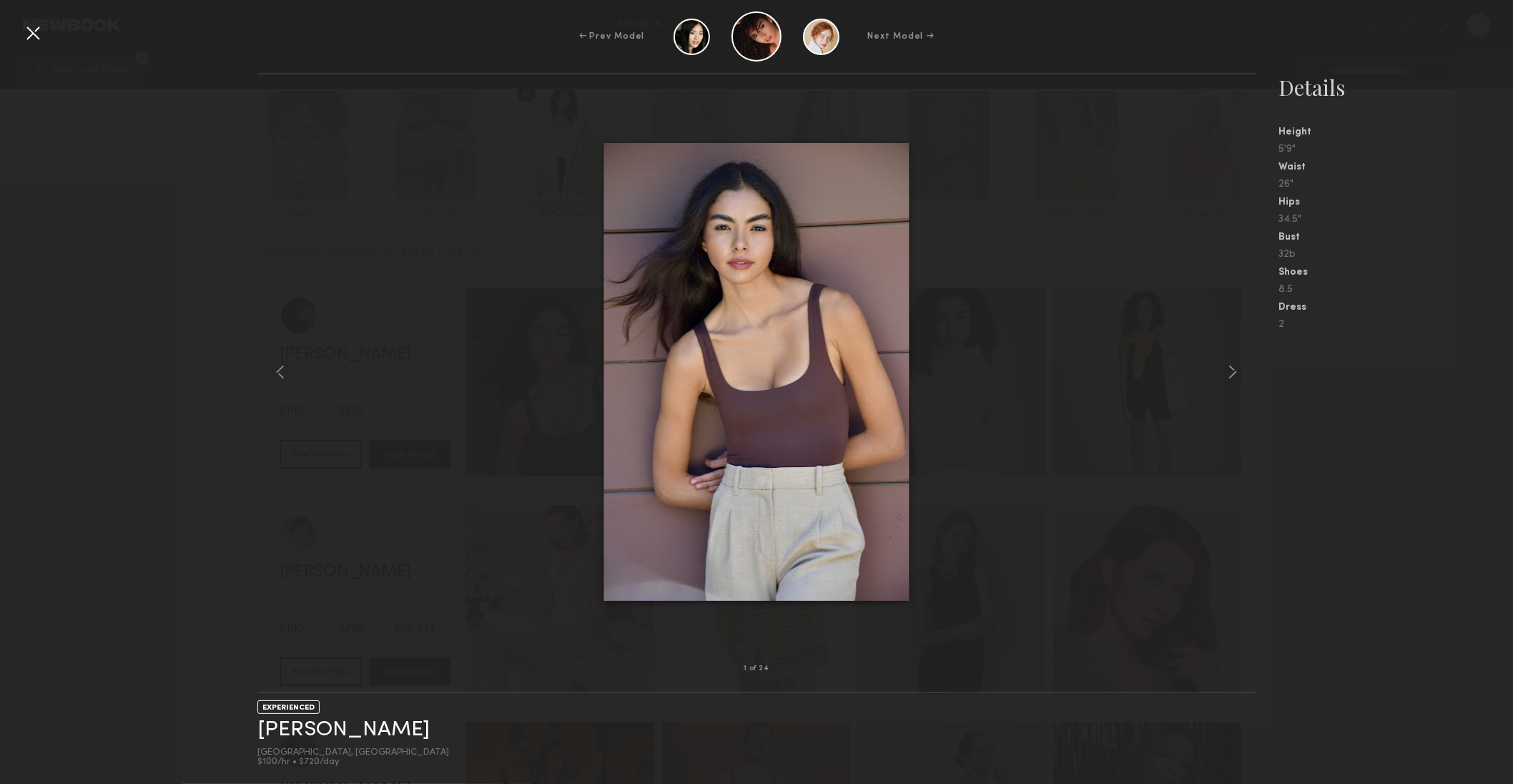
click at [35, 31] on div at bounding box center [33, 33] width 23 height 23
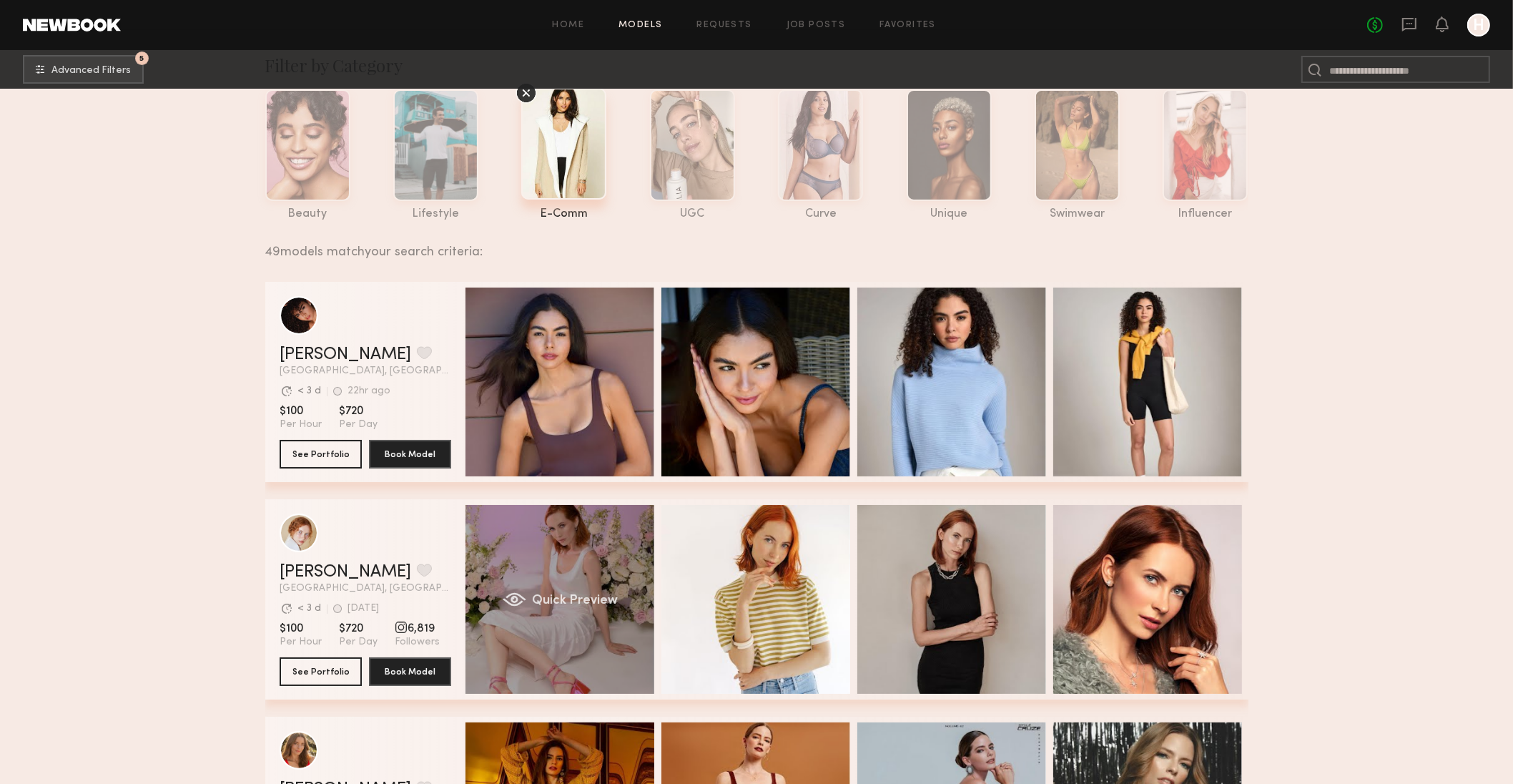
click at [567, 631] on div "Quick Preview" at bounding box center [559, 598] width 189 height 189
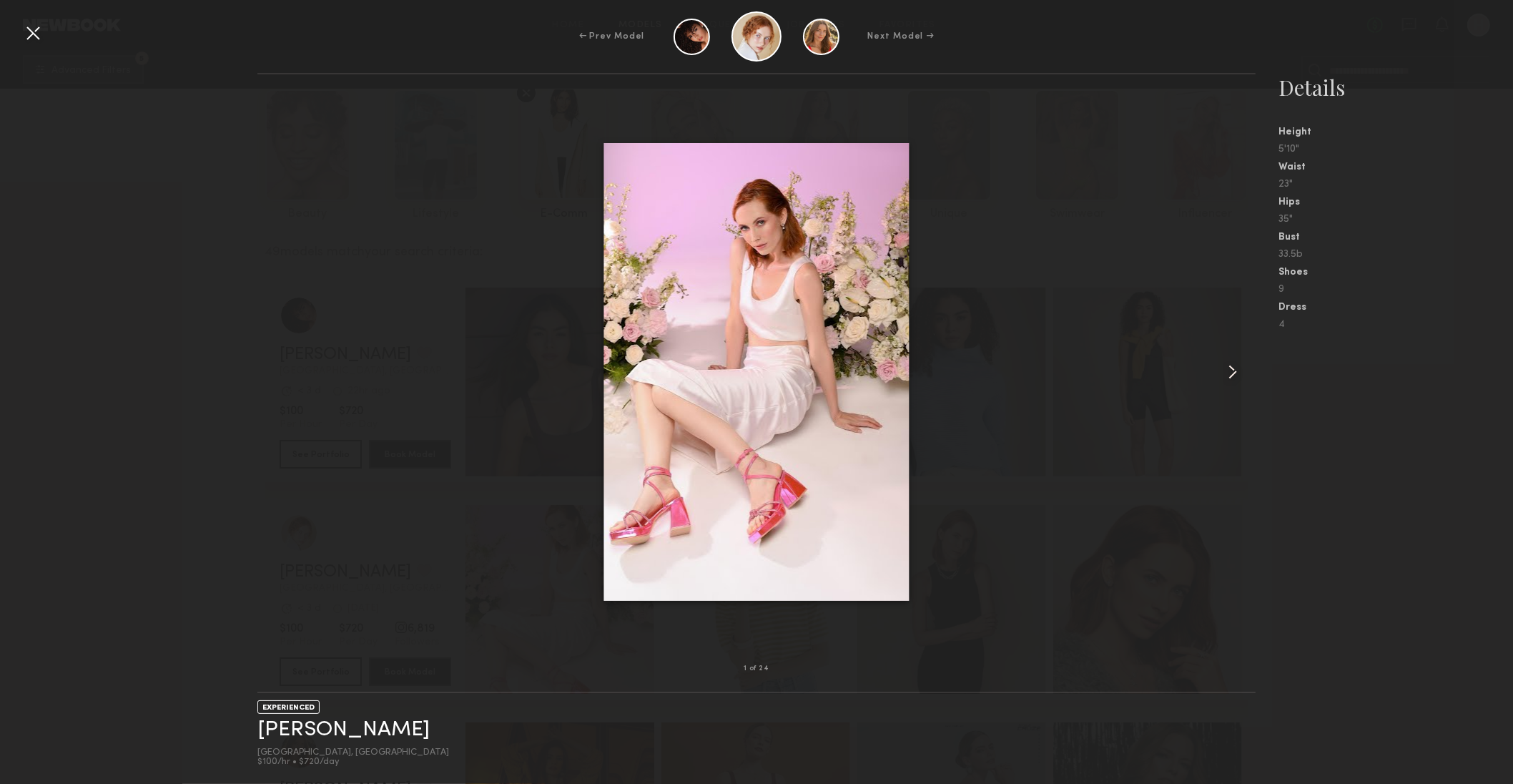
click at [1233, 371] on common-icon at bounding box center [1233, 371] width 23 height 23
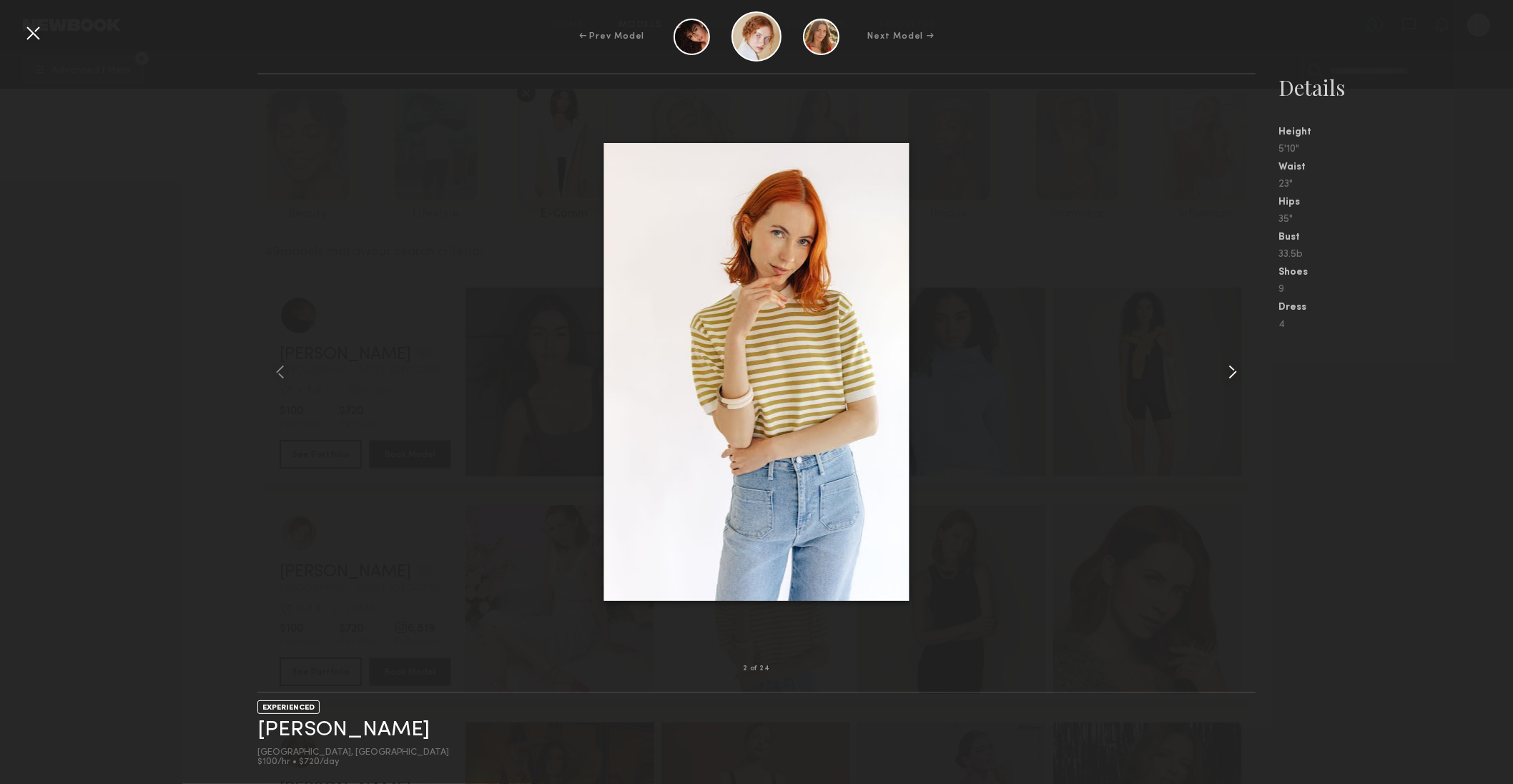
click at [1236, 368] on common-icon at bounding box center [1233, 371] width 23 height 23
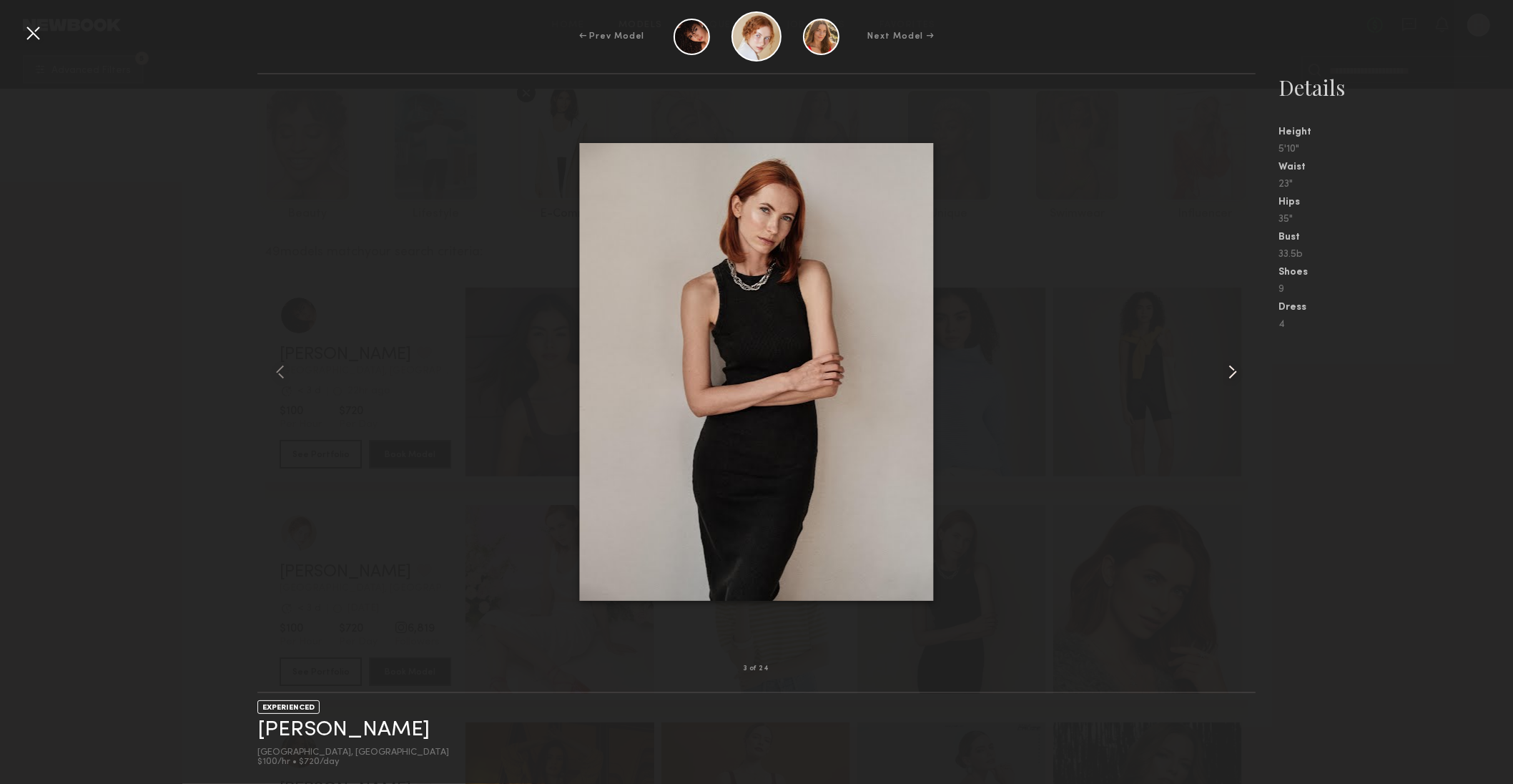
click at [1236, 368] on common-icon at bounding box center [1233, 371] width 23 height 23
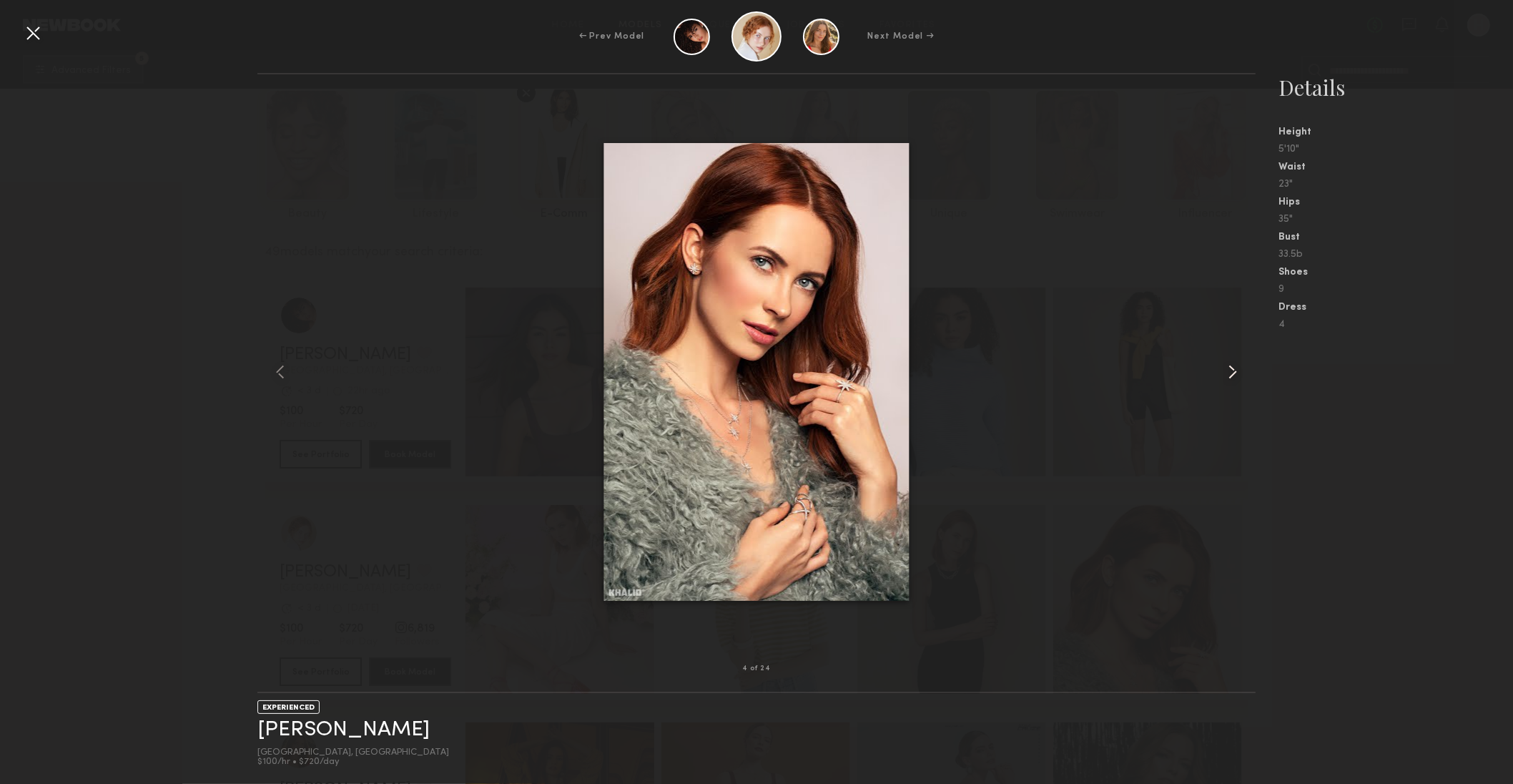
click at [1236, 368] on common-icon at bounding box center [1233, 371] width 23 height 23
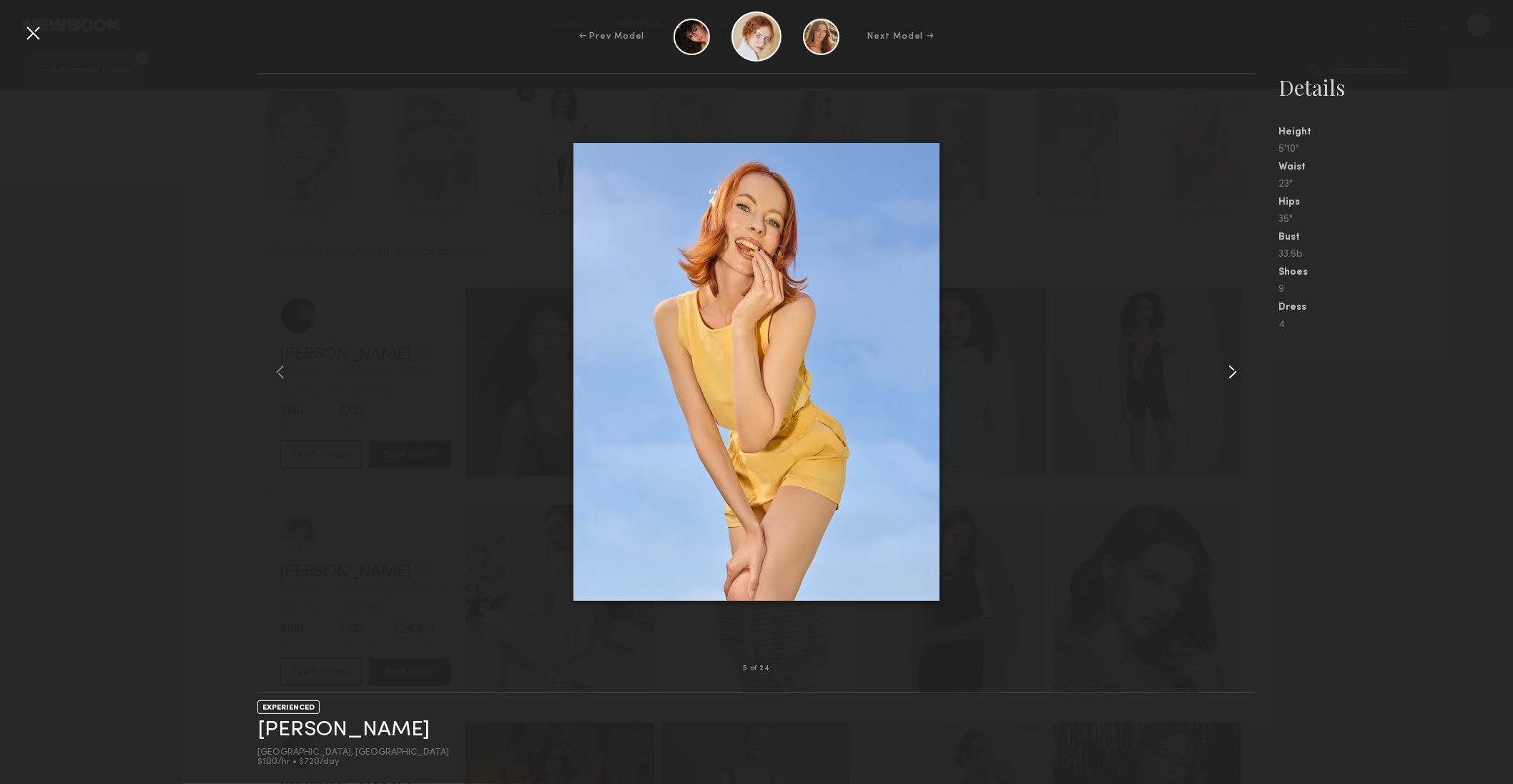
click at [1236, 368] on common-icon at bounding box center [1233, 371] width 23 height 23
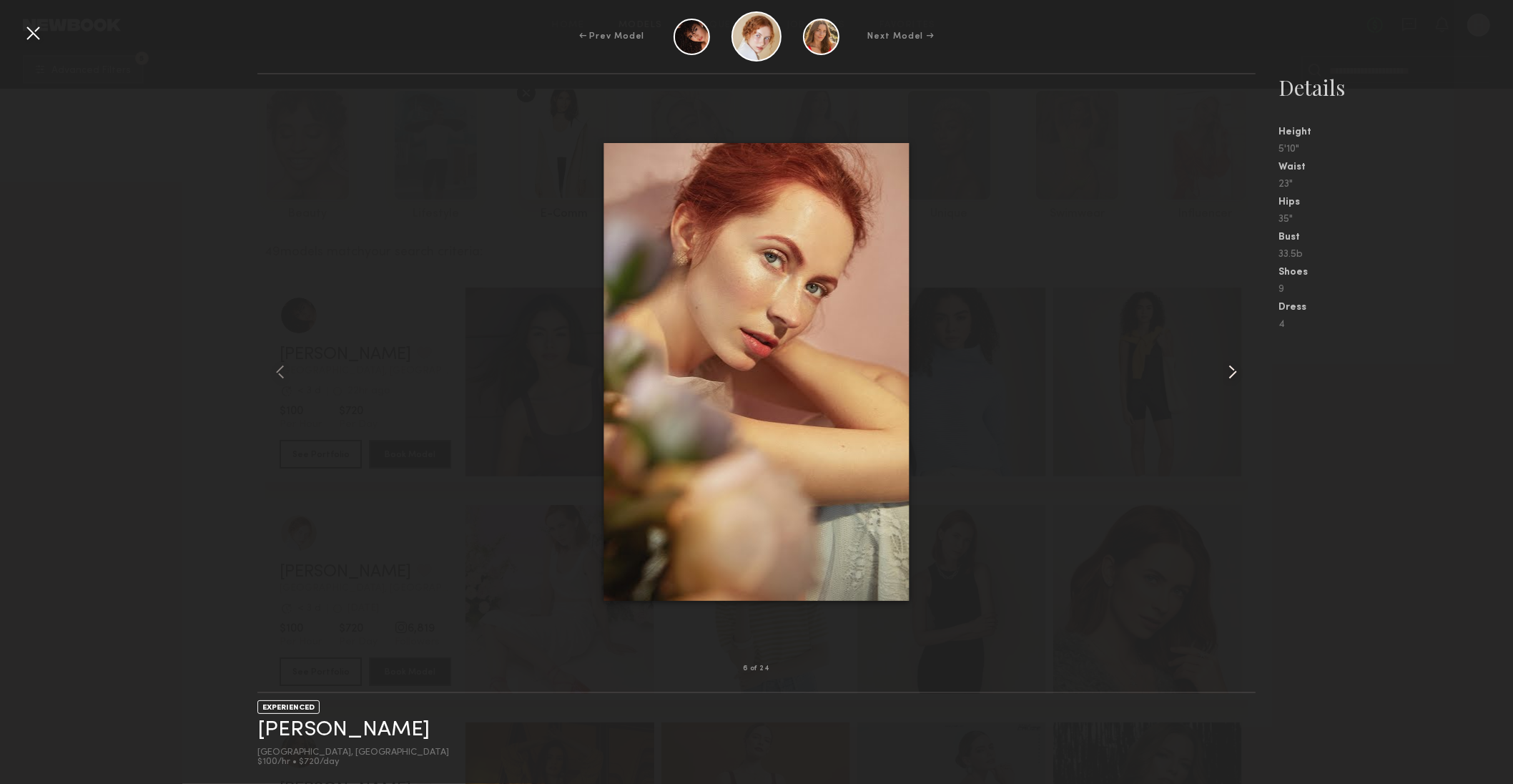
click at [1236, 368] on common-icon at bounding box center [1233, 371] width 23 height 23
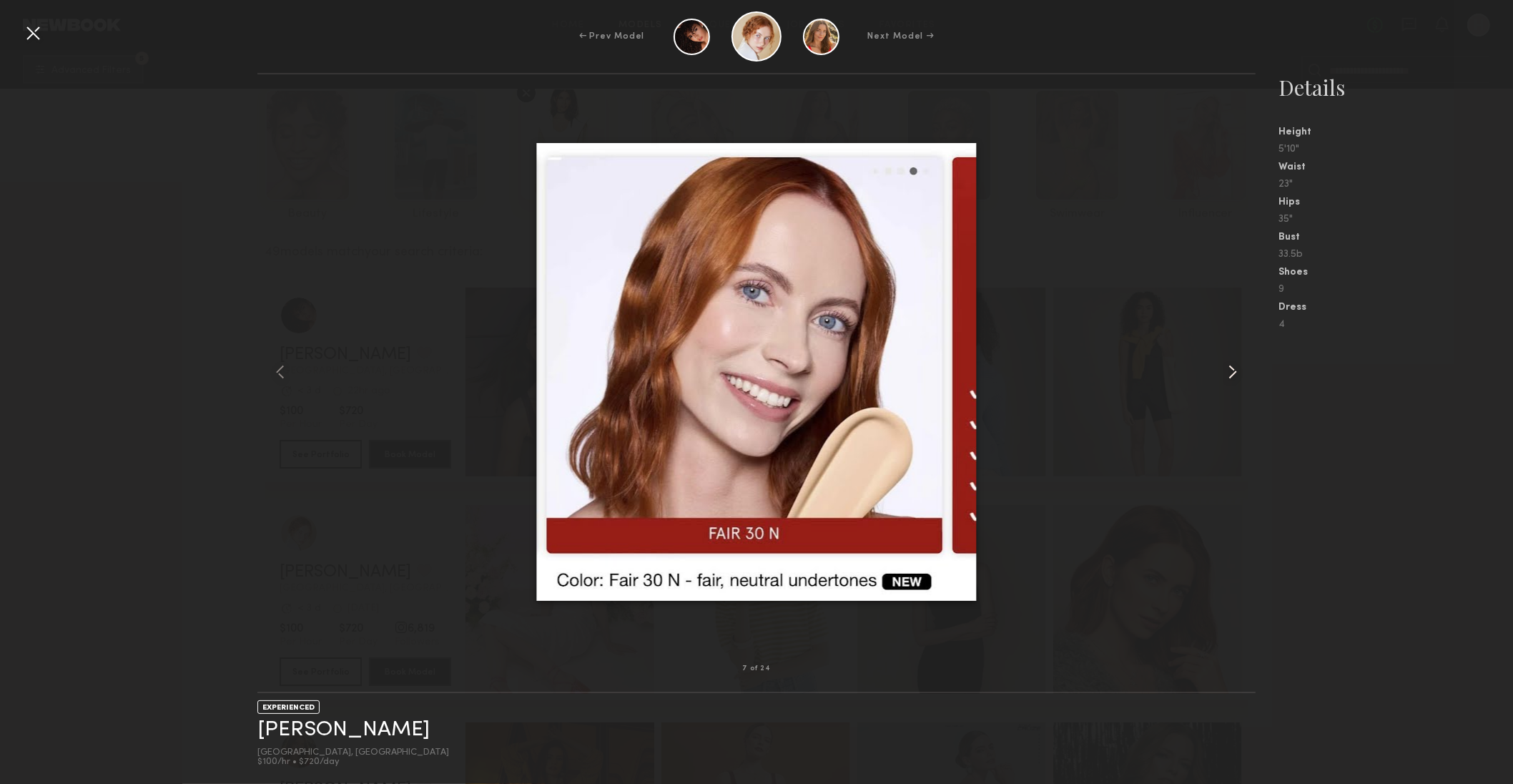
click at [1236, 368] on common-icon at bounding box center [1233, 371] width 23 height 23
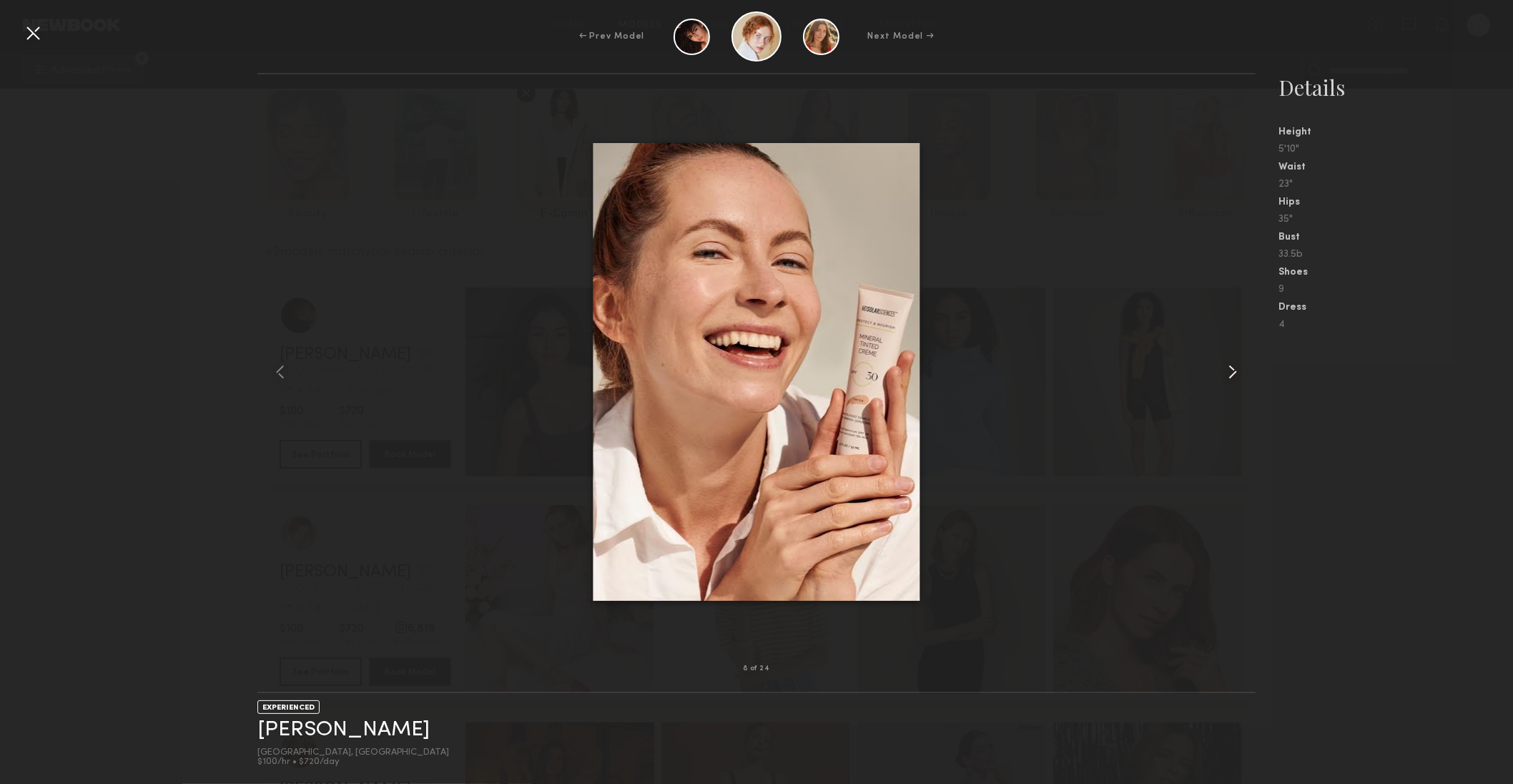
click at [1236, 368] on common-icon at bounding box center [1233, 371] width 23 height 23
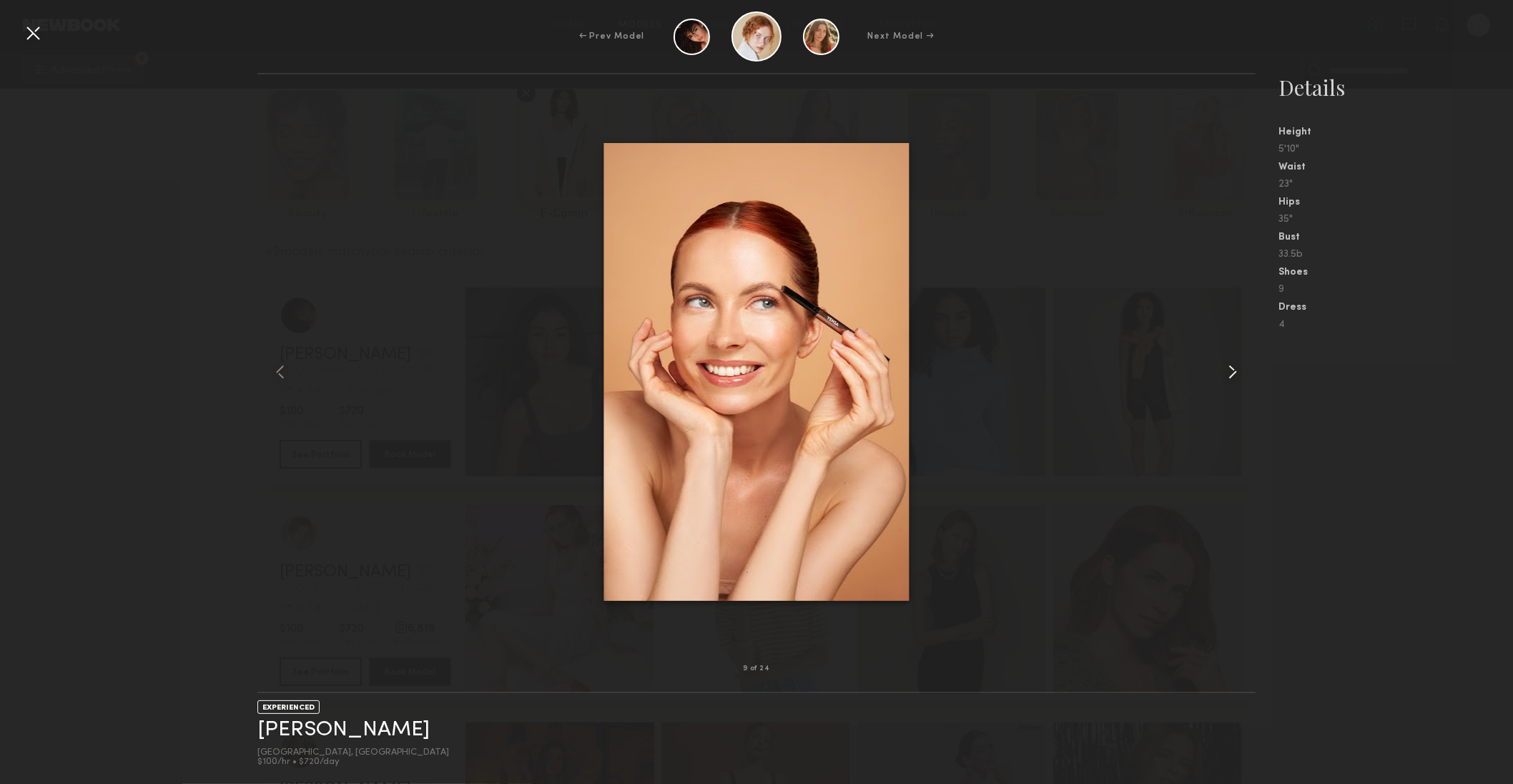
click at [1236, 368] on common-icon at bounding box center [1233, 371] width 23 height 23
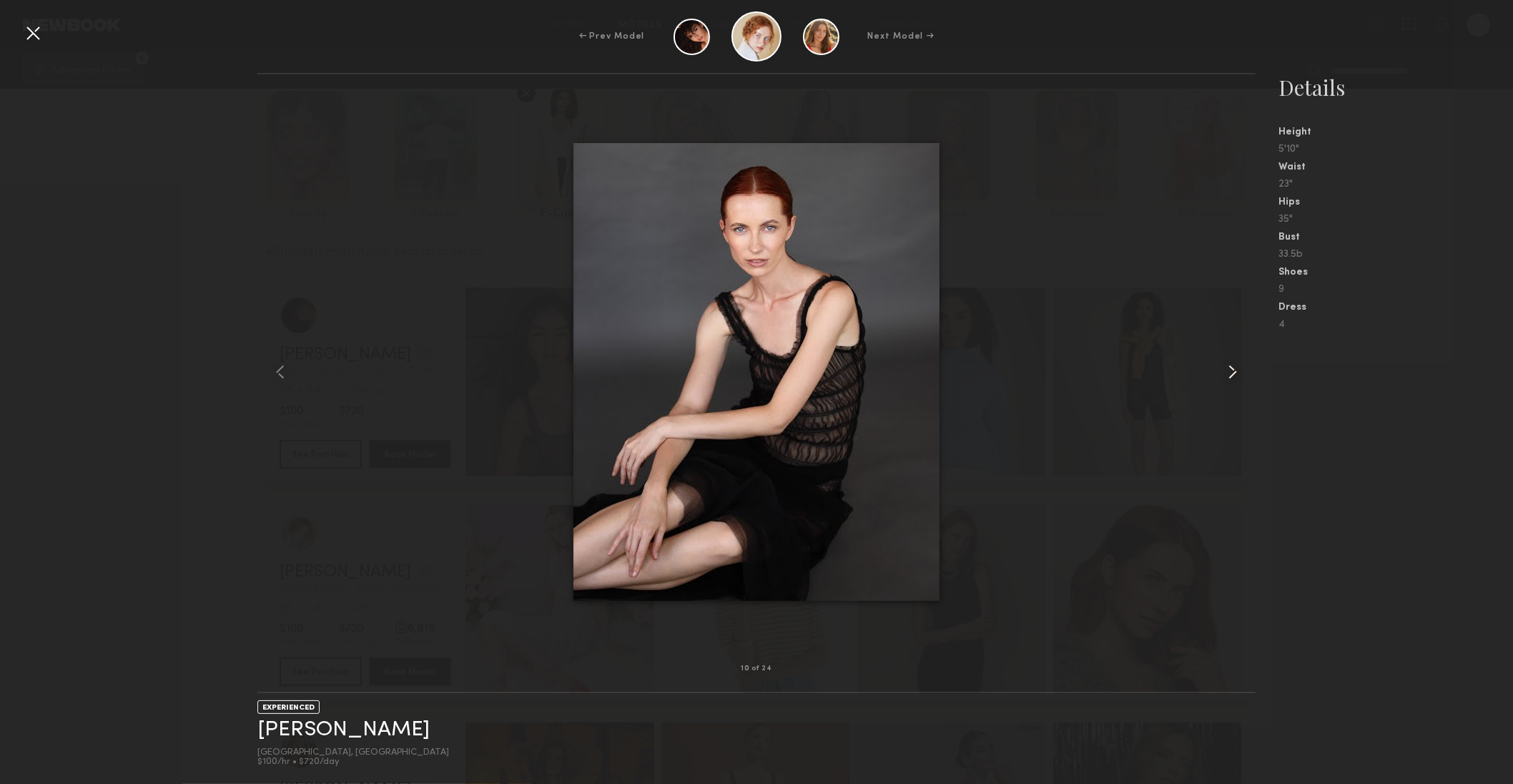
click at [1236, 368] on common-icon at bounding box center [1233, 371] width 23 height 23
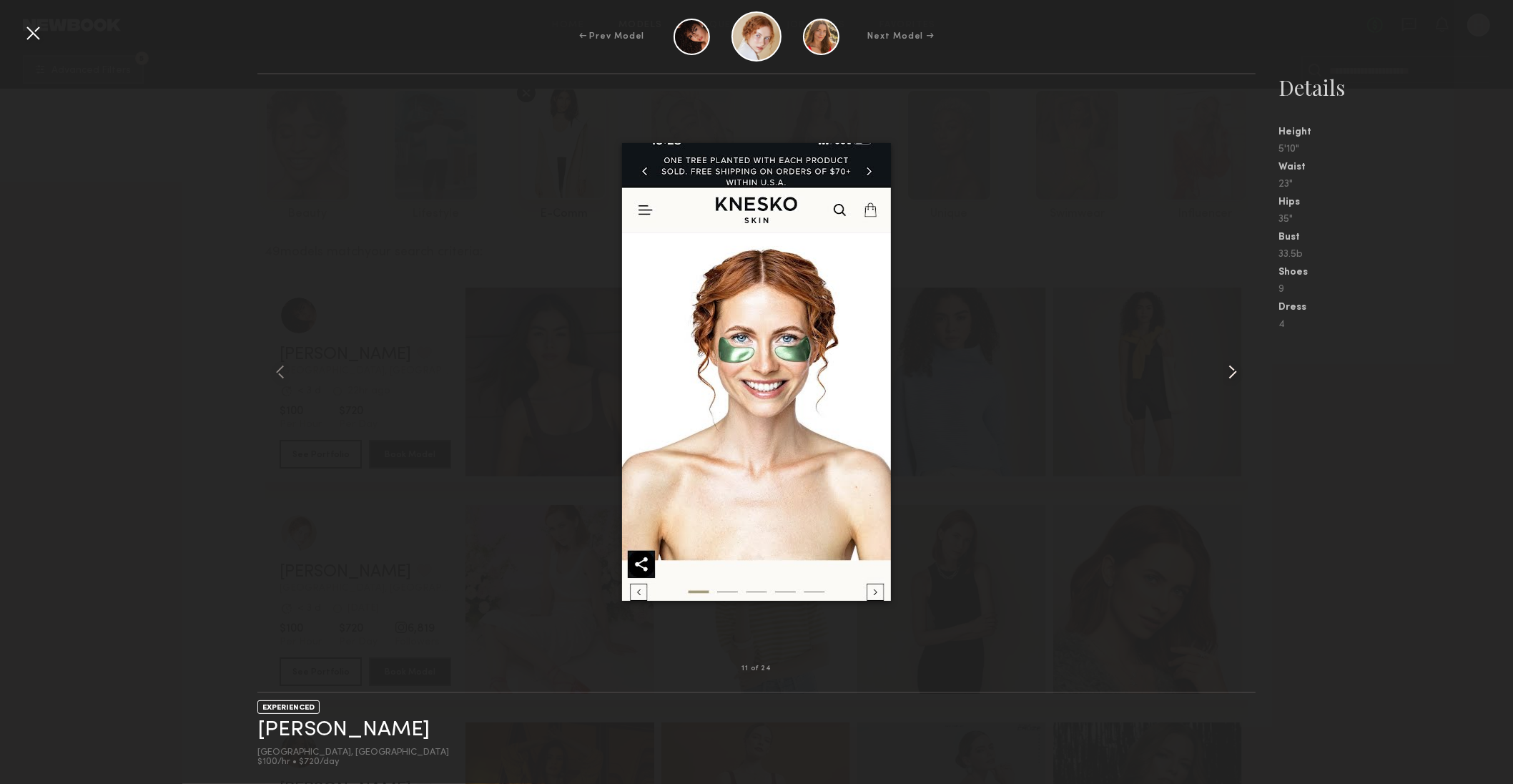
click at [1236, 368] on common-icon at bounding box center [1233, 371] width 23 height 23
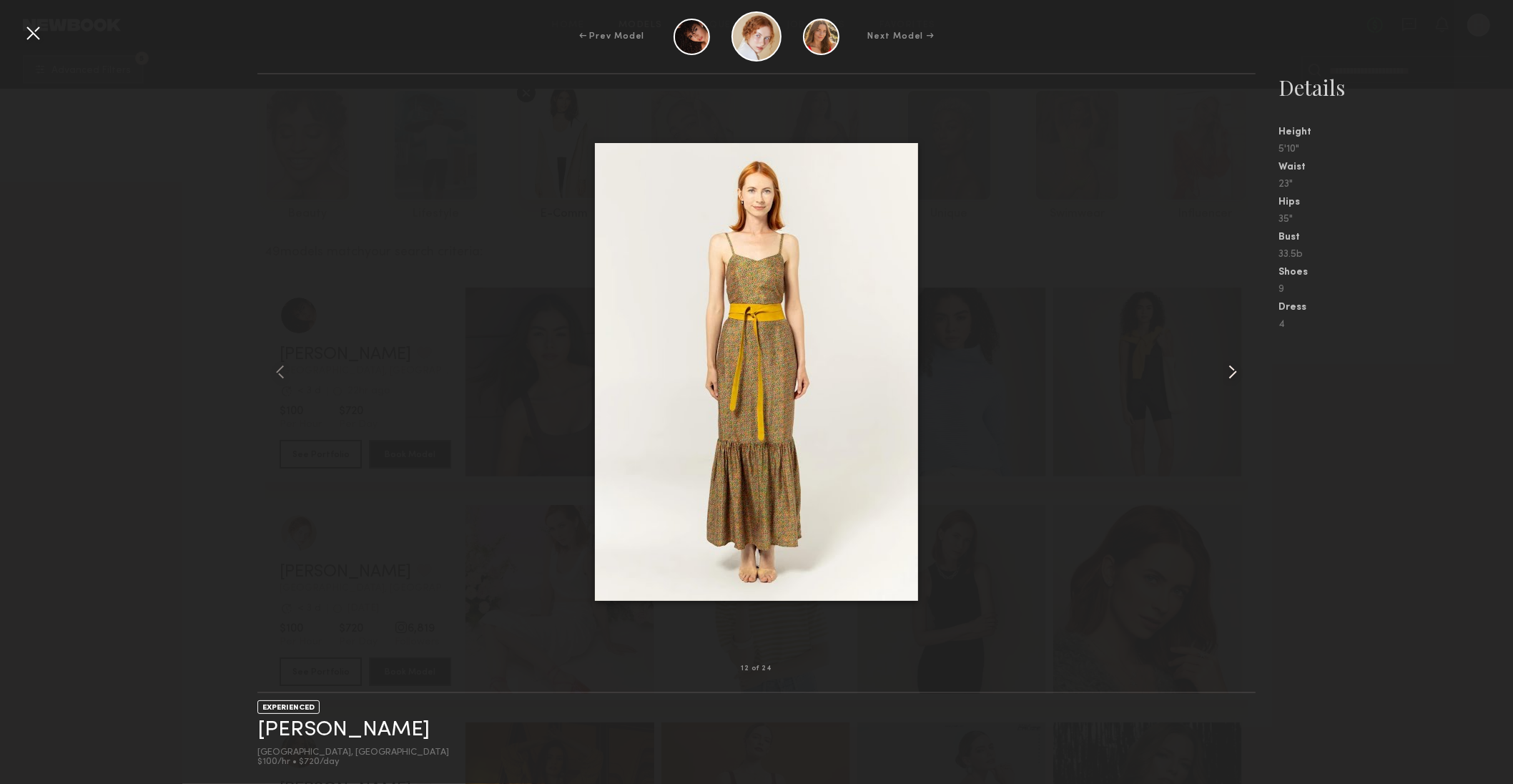
click at [1236, 368] on common-icon at bounding box center [1233, 371] width 23 height 23
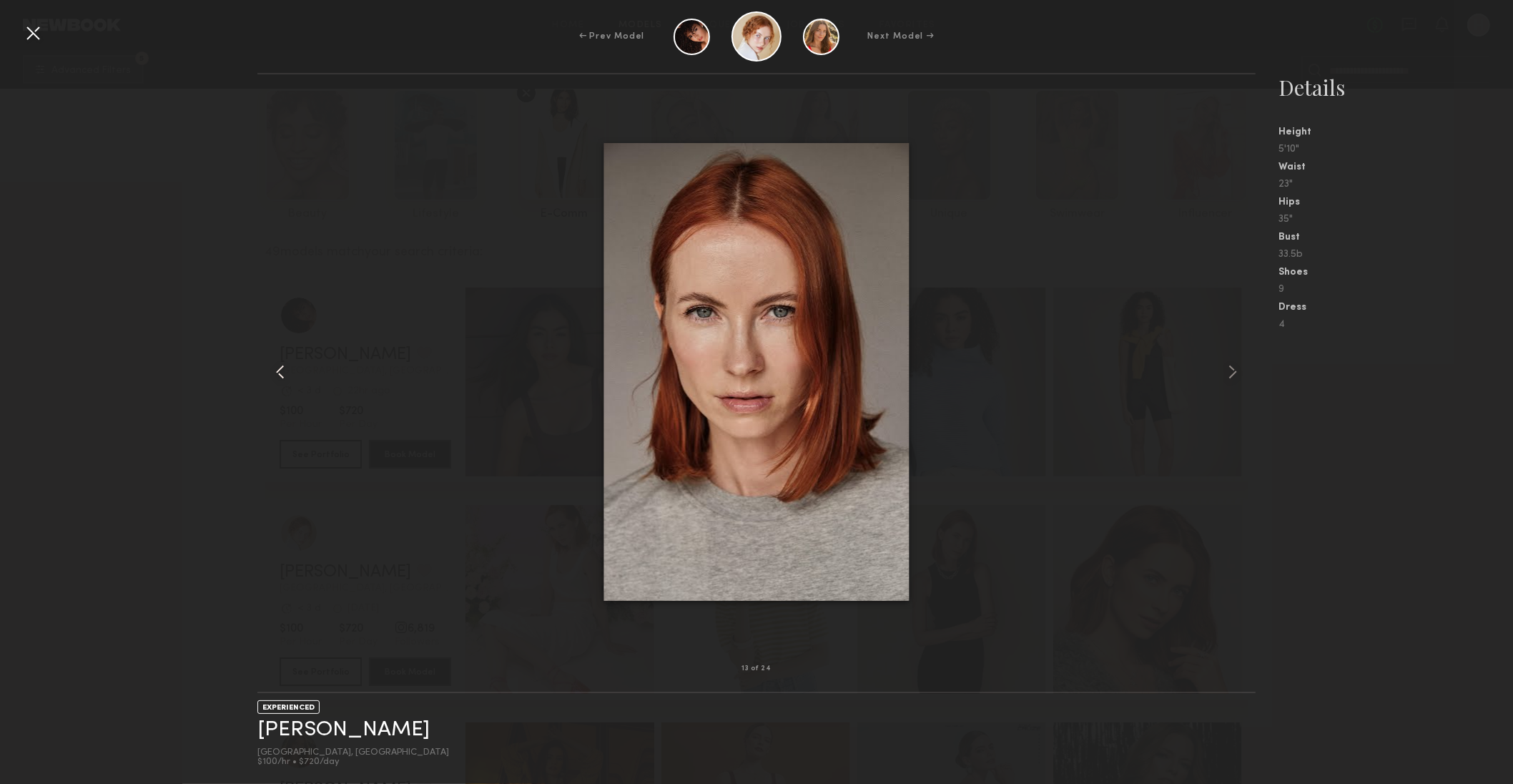
click at [281, 372] on common-icon at bounding box center [279, 371] width 23 height 23
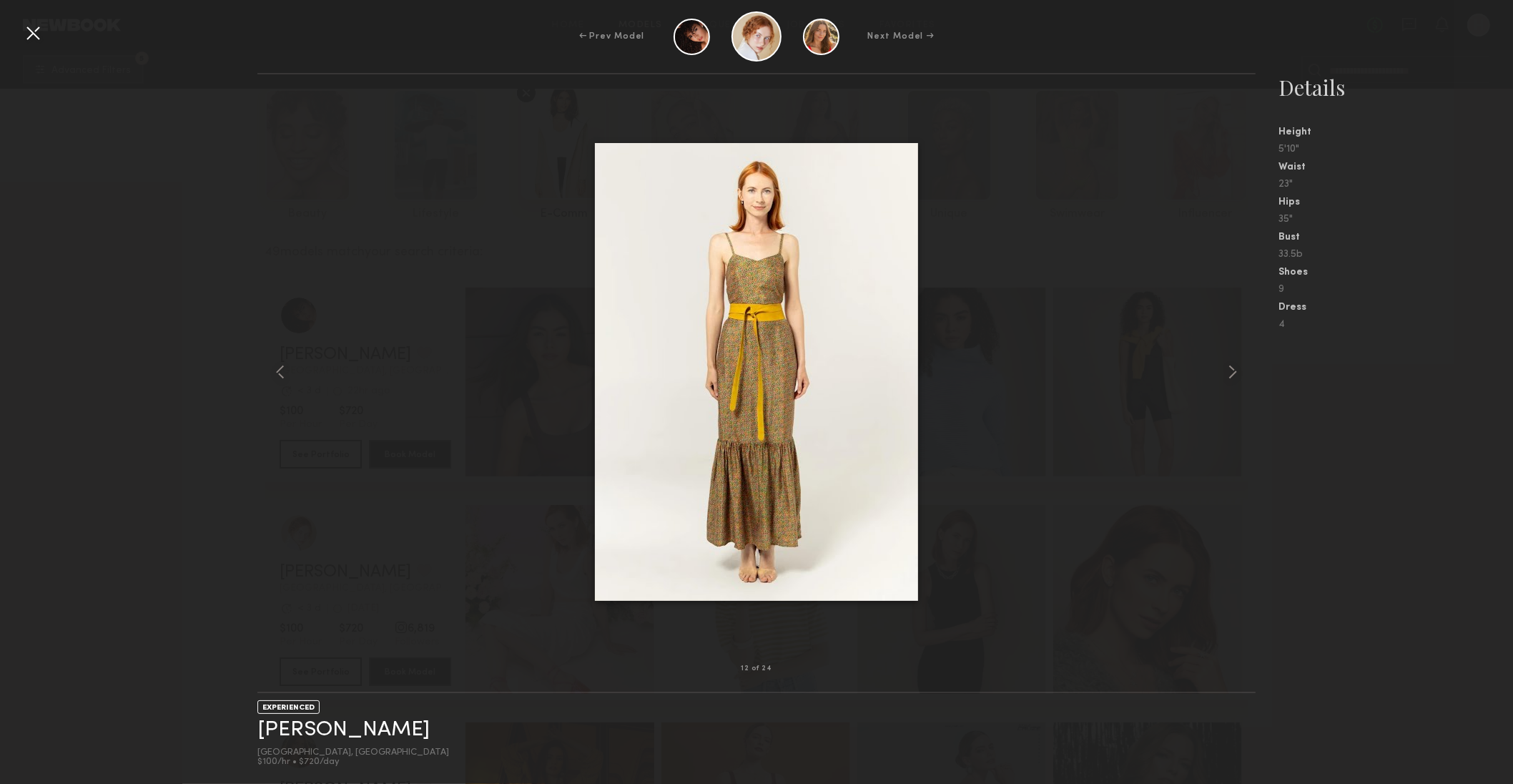
click at [35, 29] on div at bounding box center [33, 33] width 23 height 23
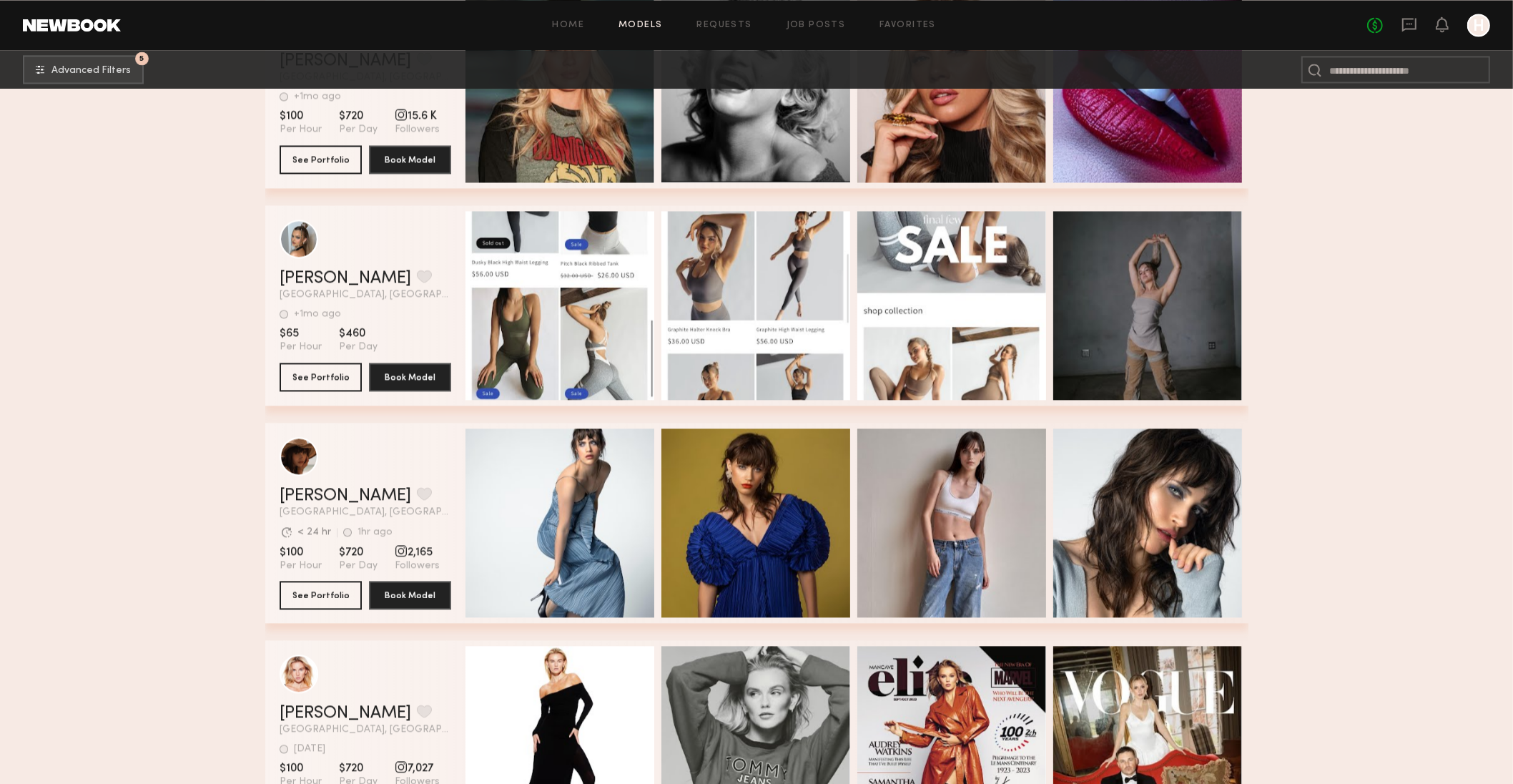
scroll to position [3409, 0]
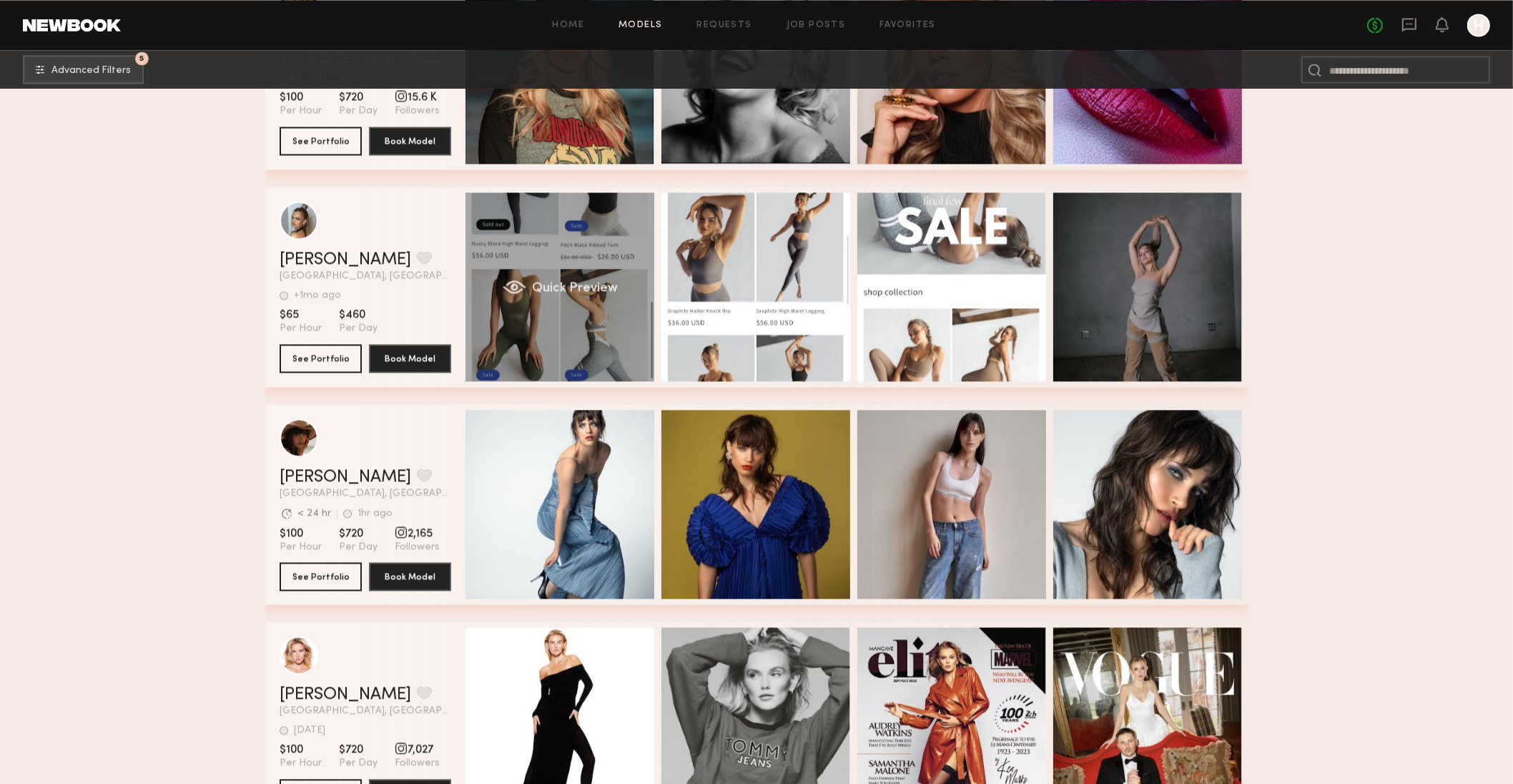
click at [554, 312] on div "Quick Preview" at bounding box center [559, 286] width 189 height 189
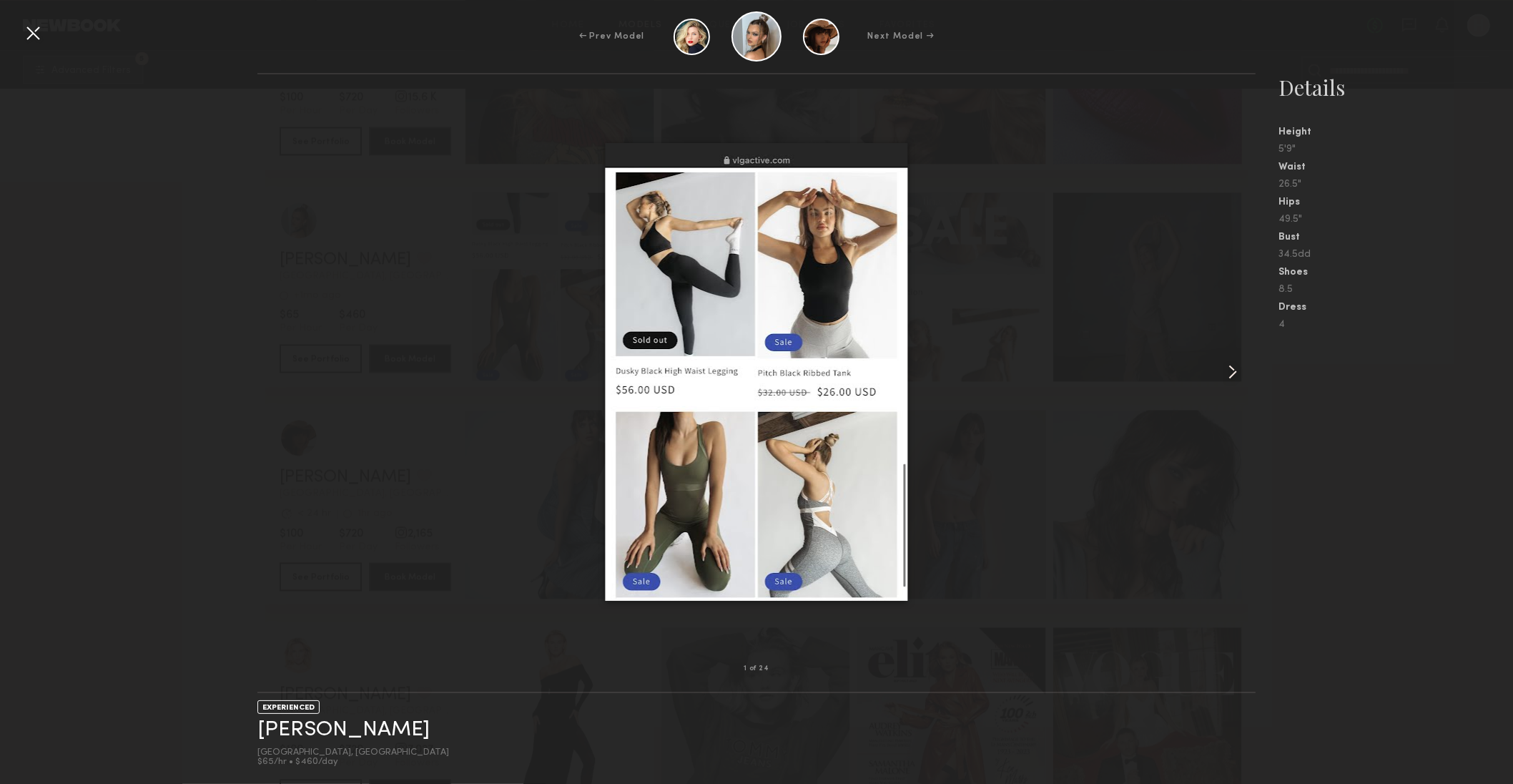
click at [1234, 369] on common-icon at bounding box center [1233, 371] width 23 height 23
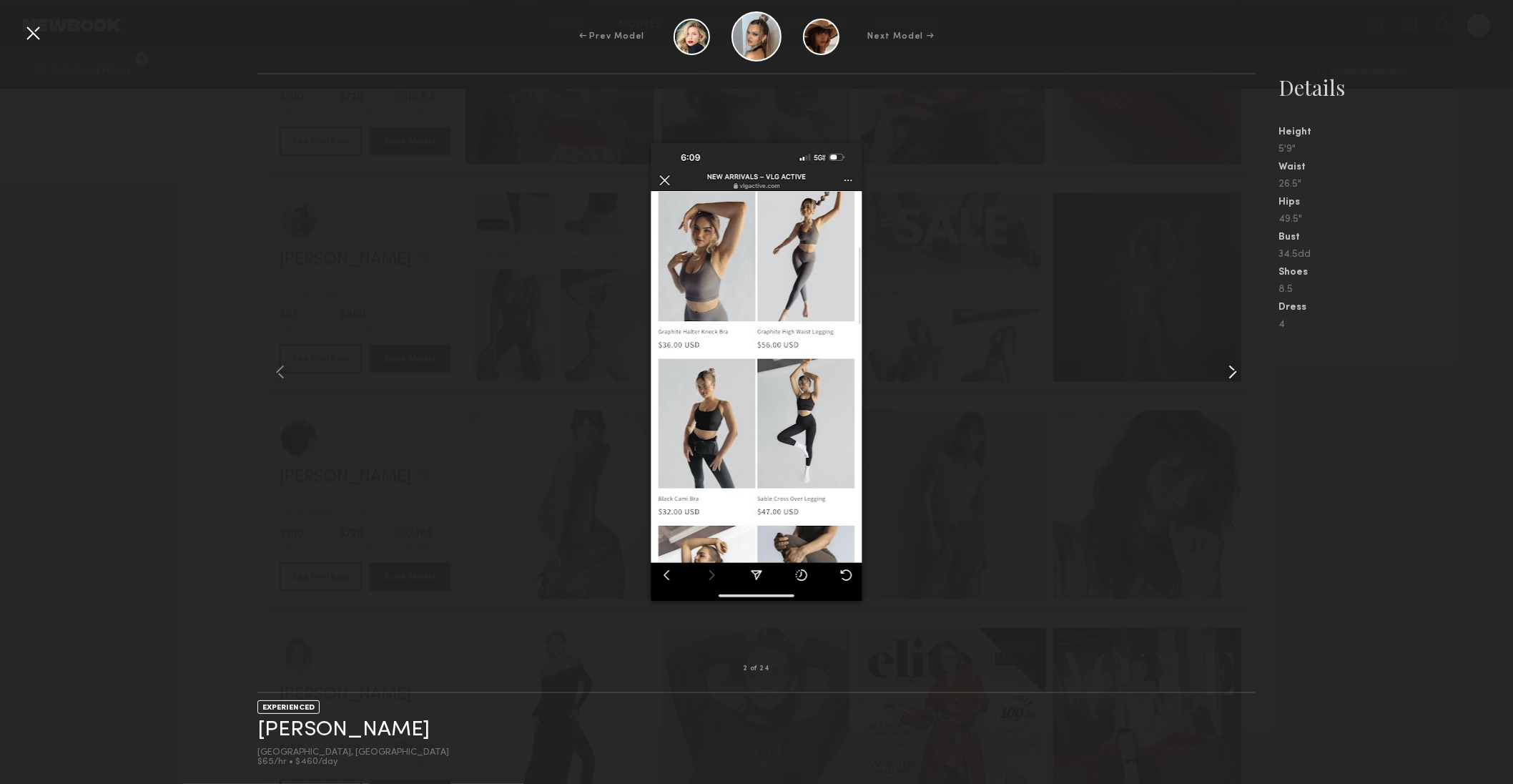
click at [1234, 369] on common-icon at bounding box center [1233, 371] width 23 height 23
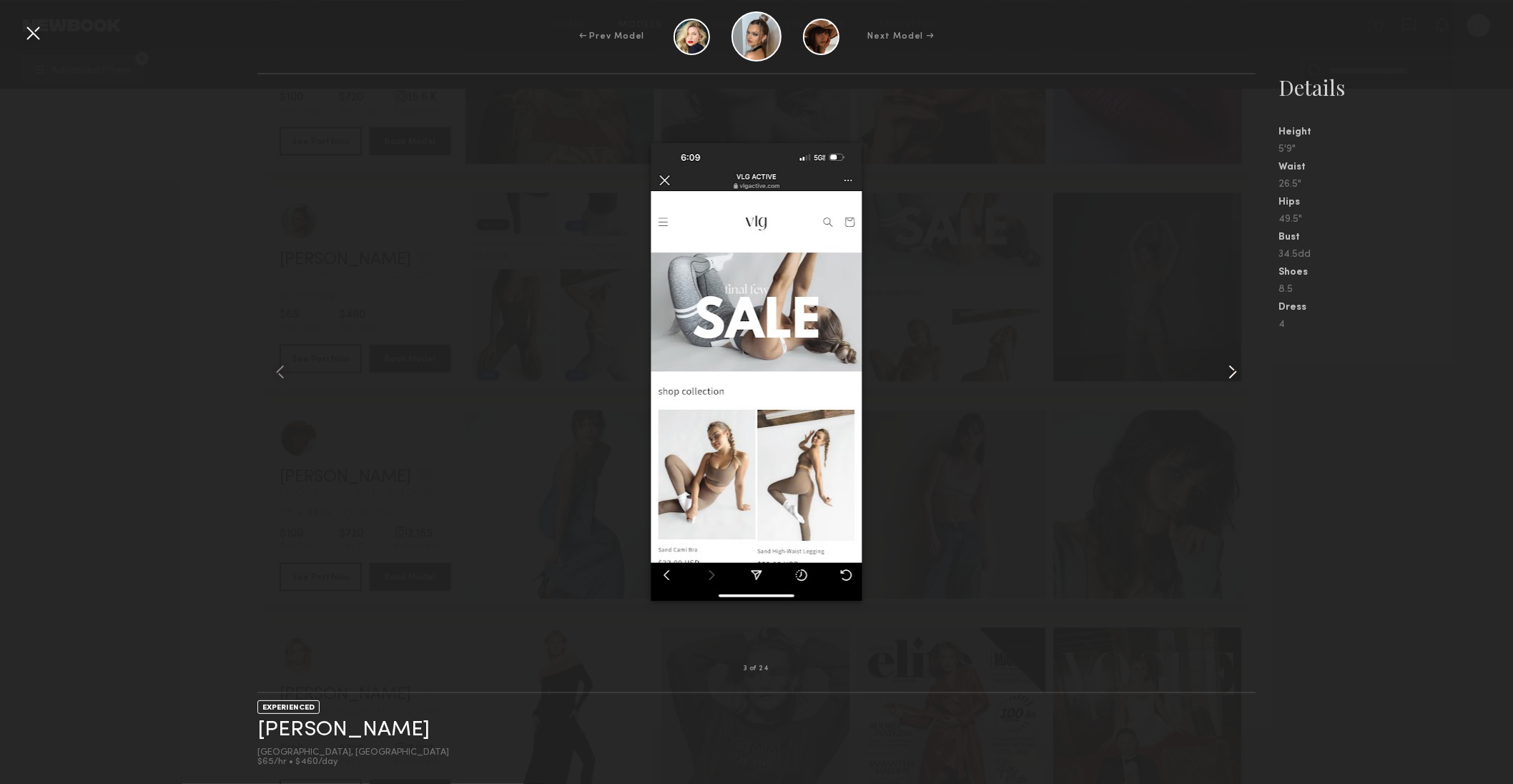
click at [1234, 369] on common-icon at bounding box center [1233, 371] width 23 height 23
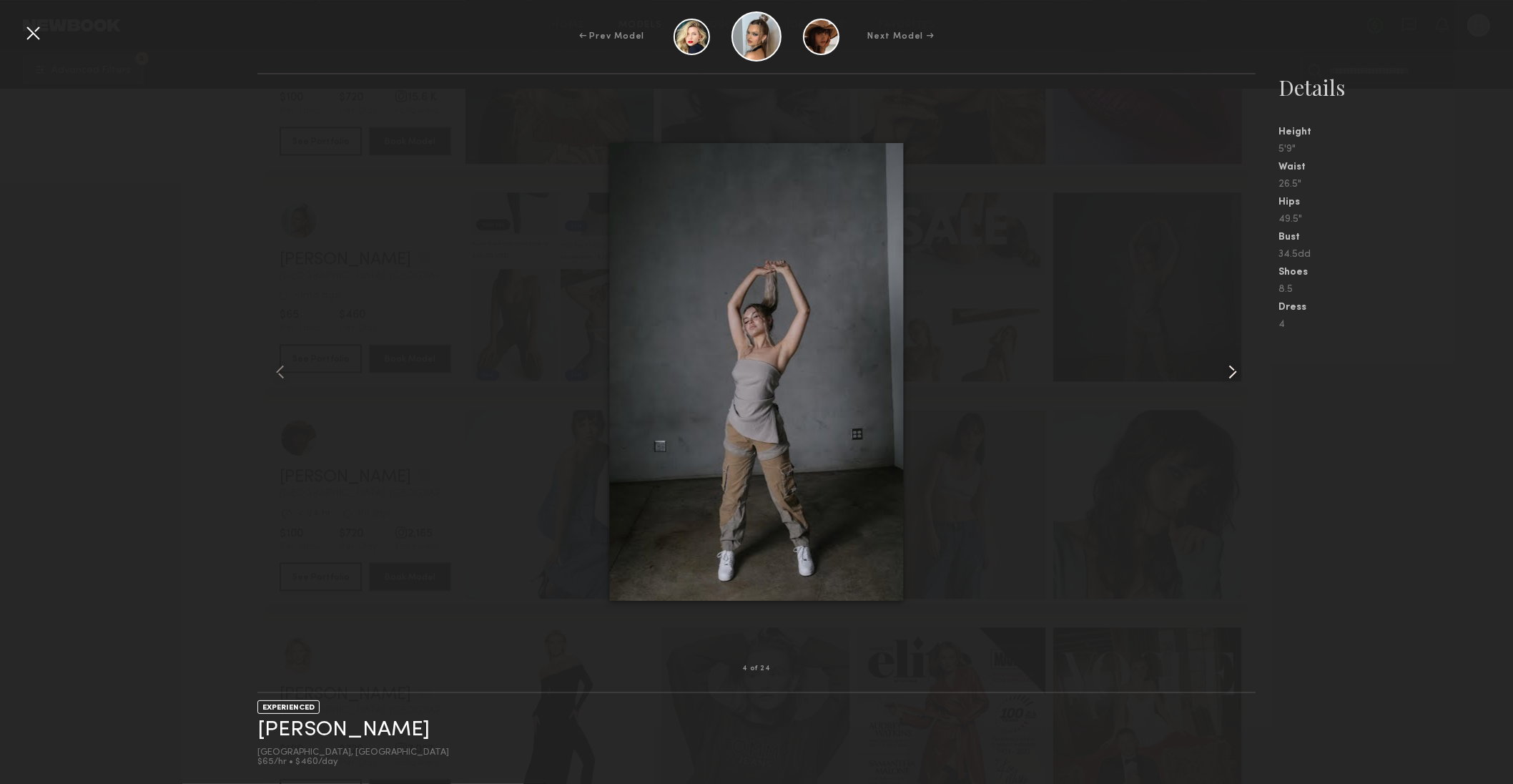
click at [1234, 369] on common-icon at bounding box center [1233, 371] width 23 height 23
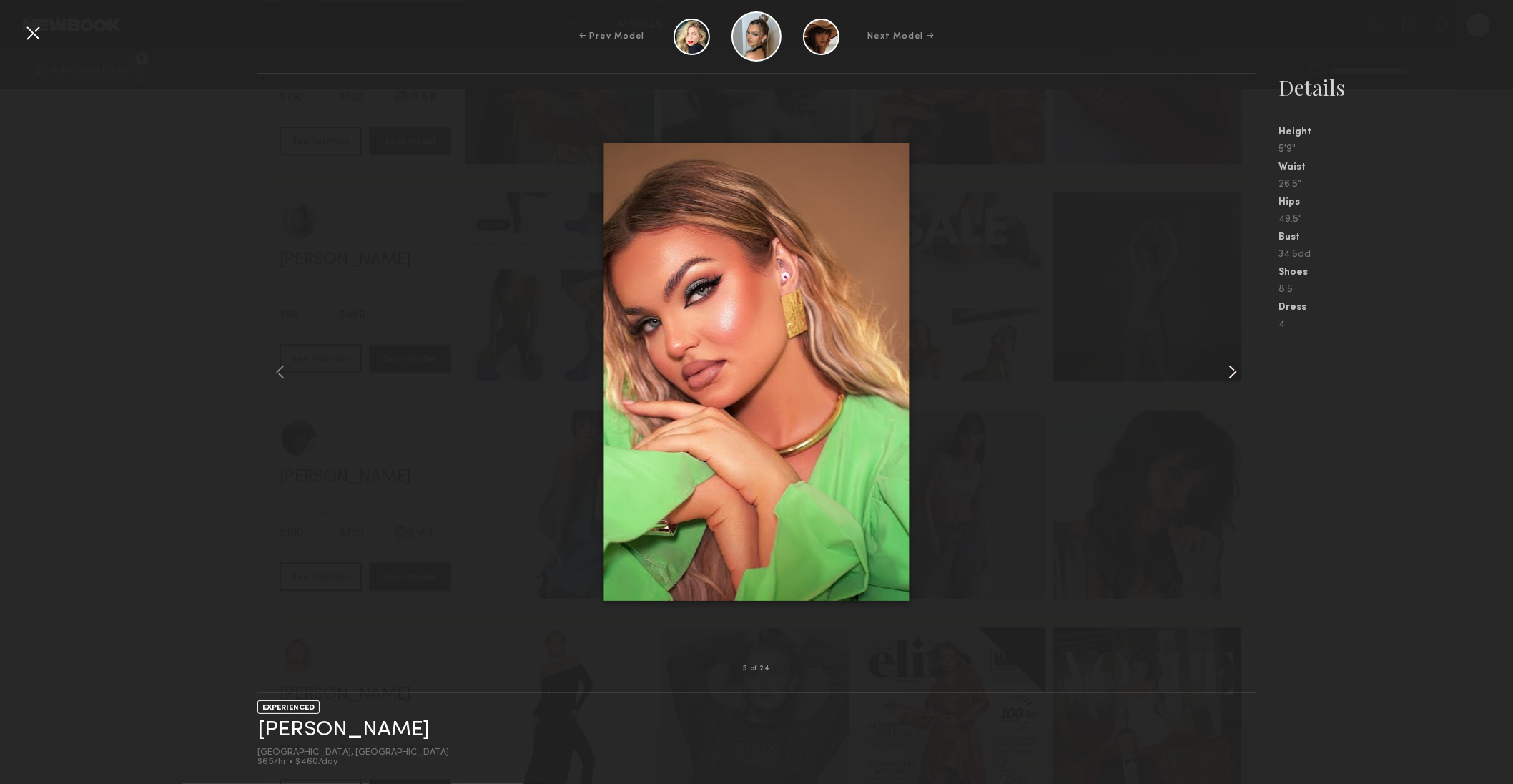
click at [1234, 369] on common-icon at bounding box center [1233, 371] width 23 height 23
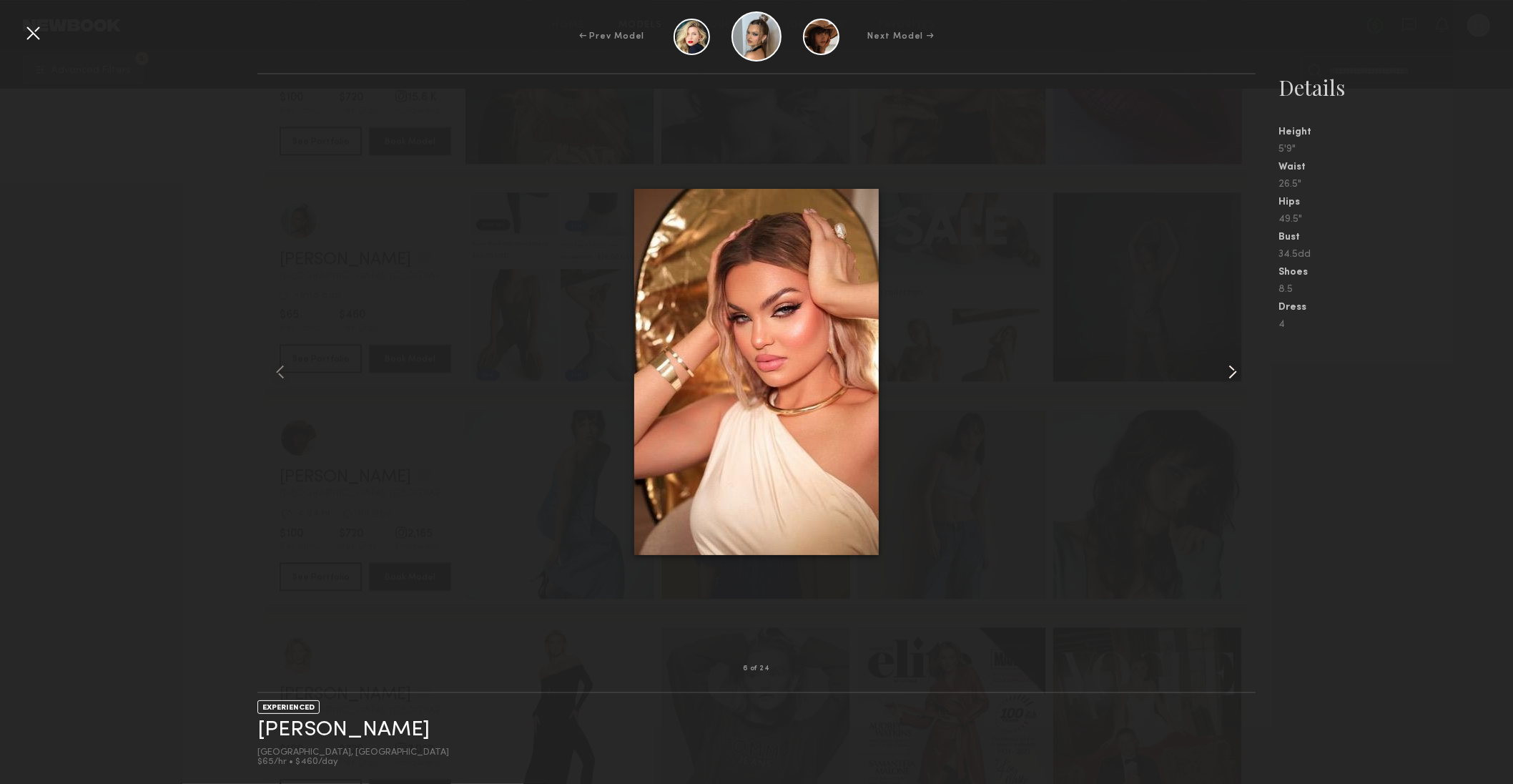
click at [1234, 369] on common-icon at bounding box center [1233, 371] width 23 height 23
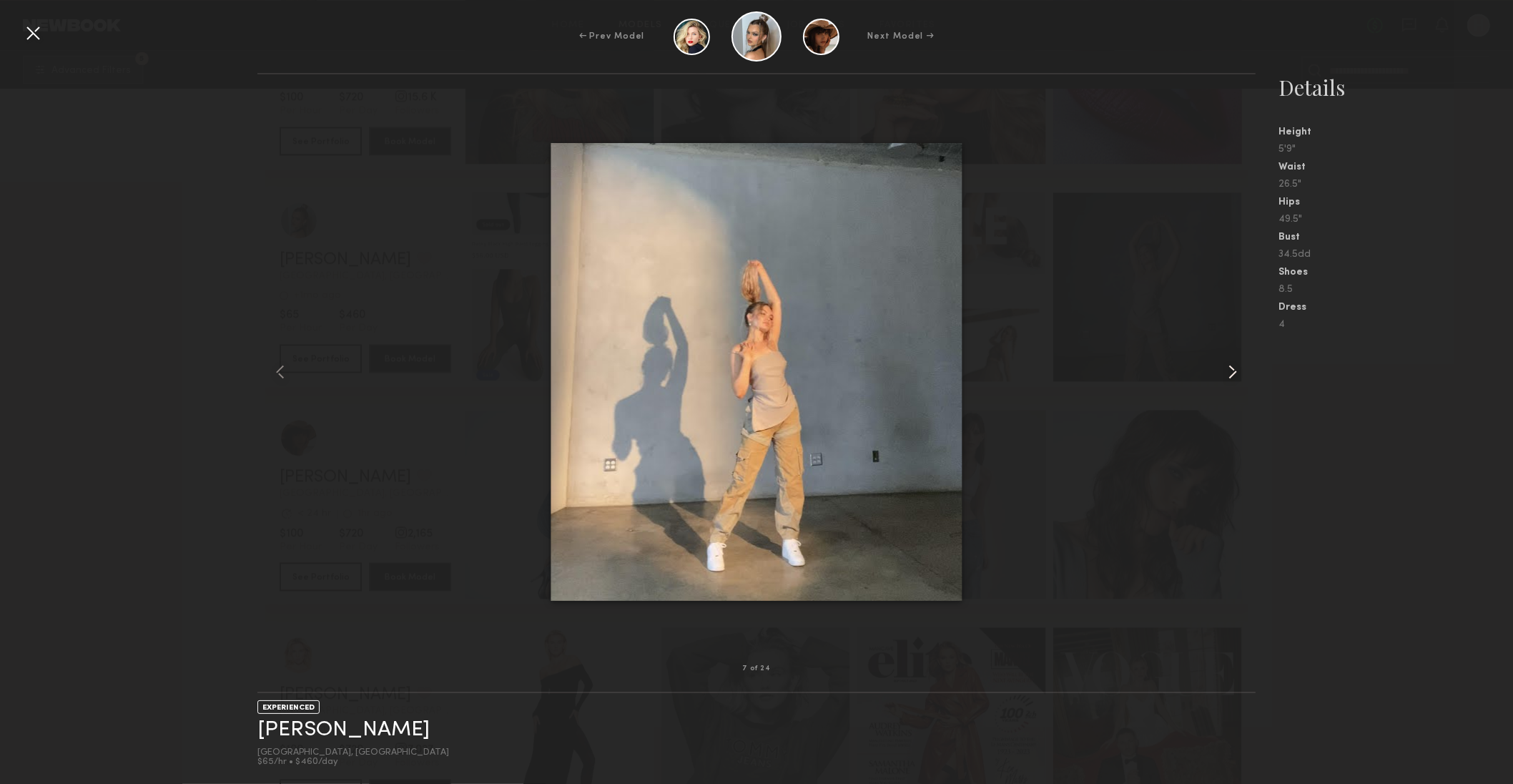
click at [1234, 369] on common-icon at bounding box center [1233, 371] width 23 height 23
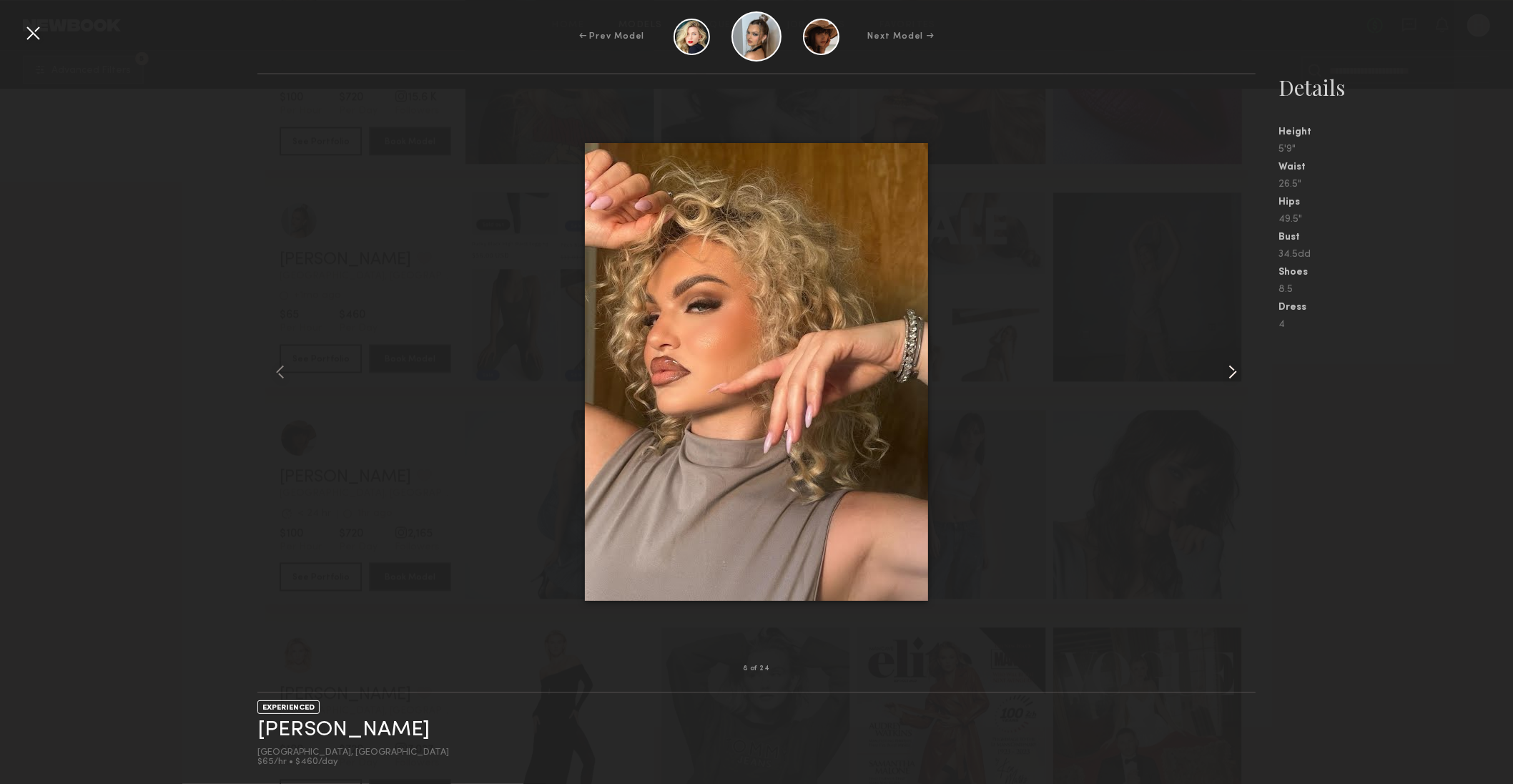
click at [1234, 369] on common-icon at bounding box center [1233, 371] width 23 height 23
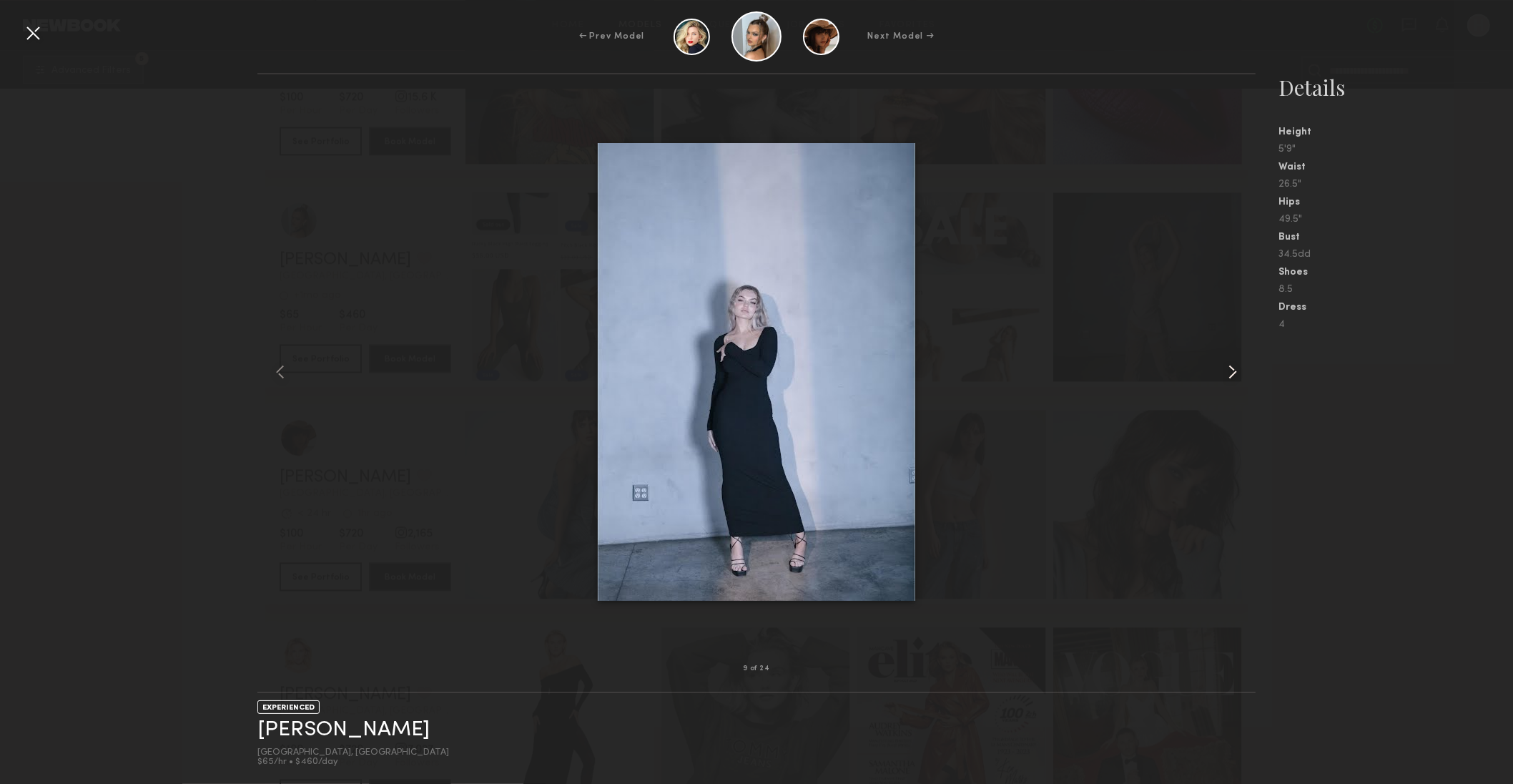
click at [1234, 369] on common-icon at bounding box center [1233, 371] width 23 height 23
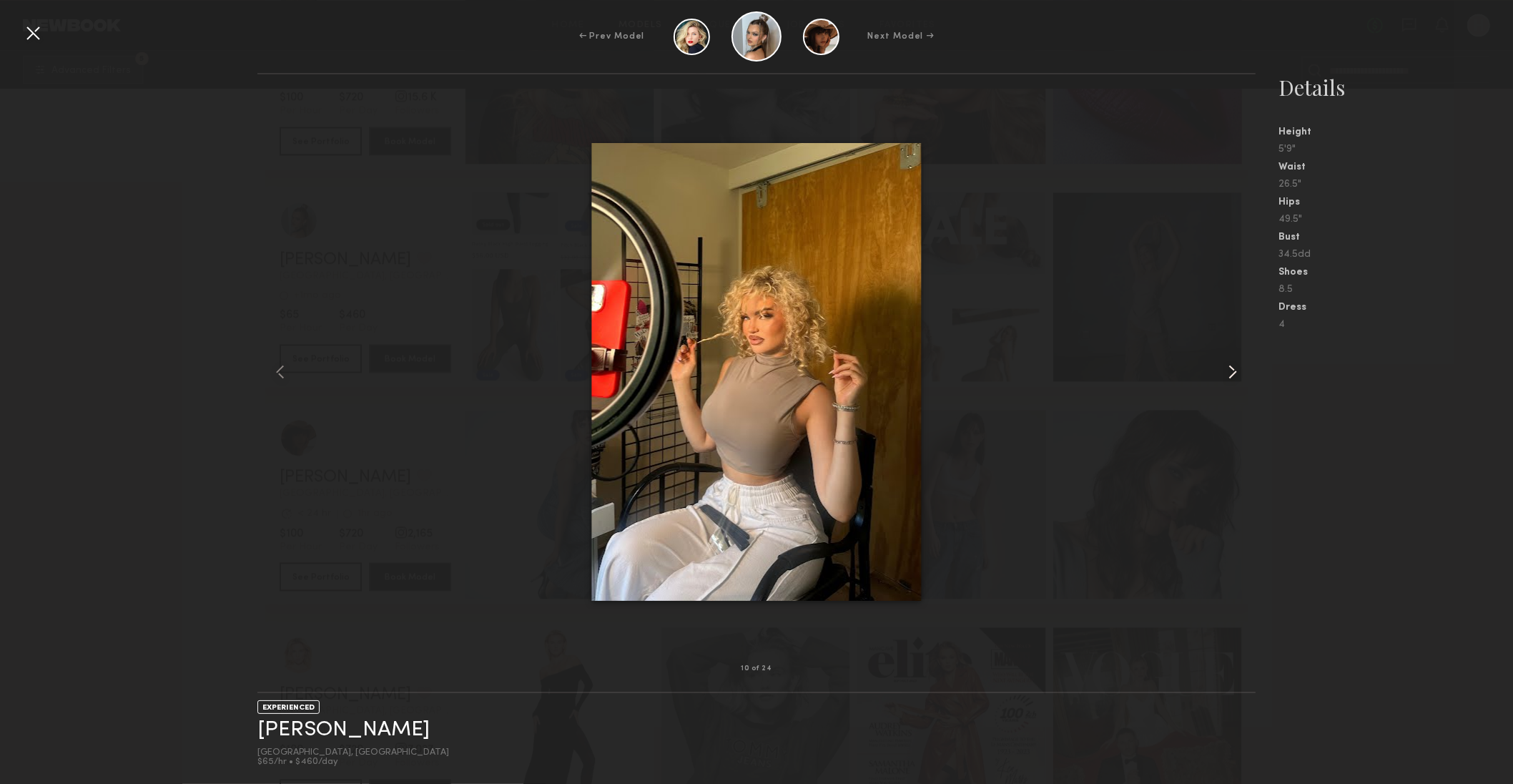
click at [1234, 369] on common-icon at bounding box center [1233, 371] width 23 height 23
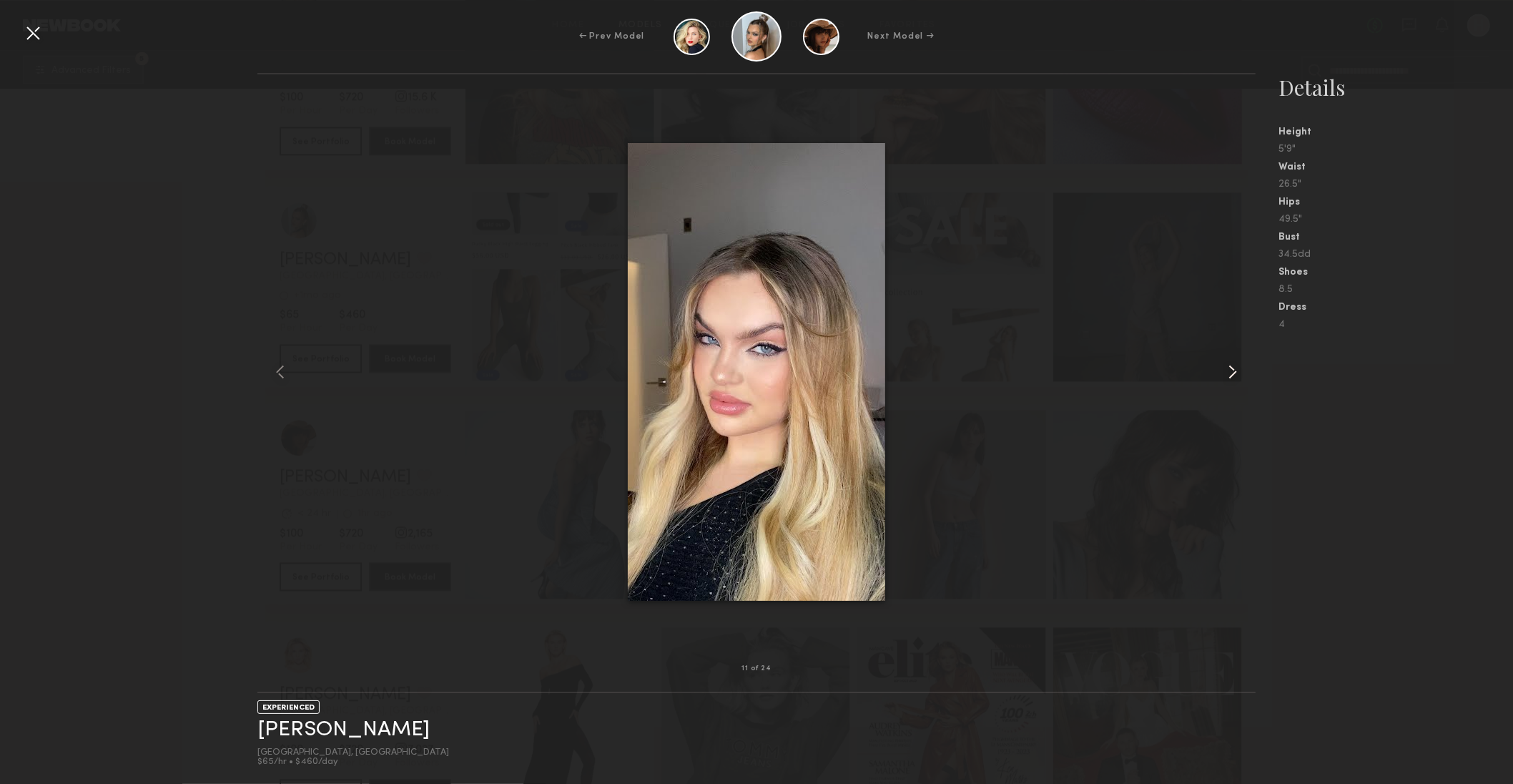
click at [1234, 369] on common-icon at bounding box center [1233, 371] width 23 height 23
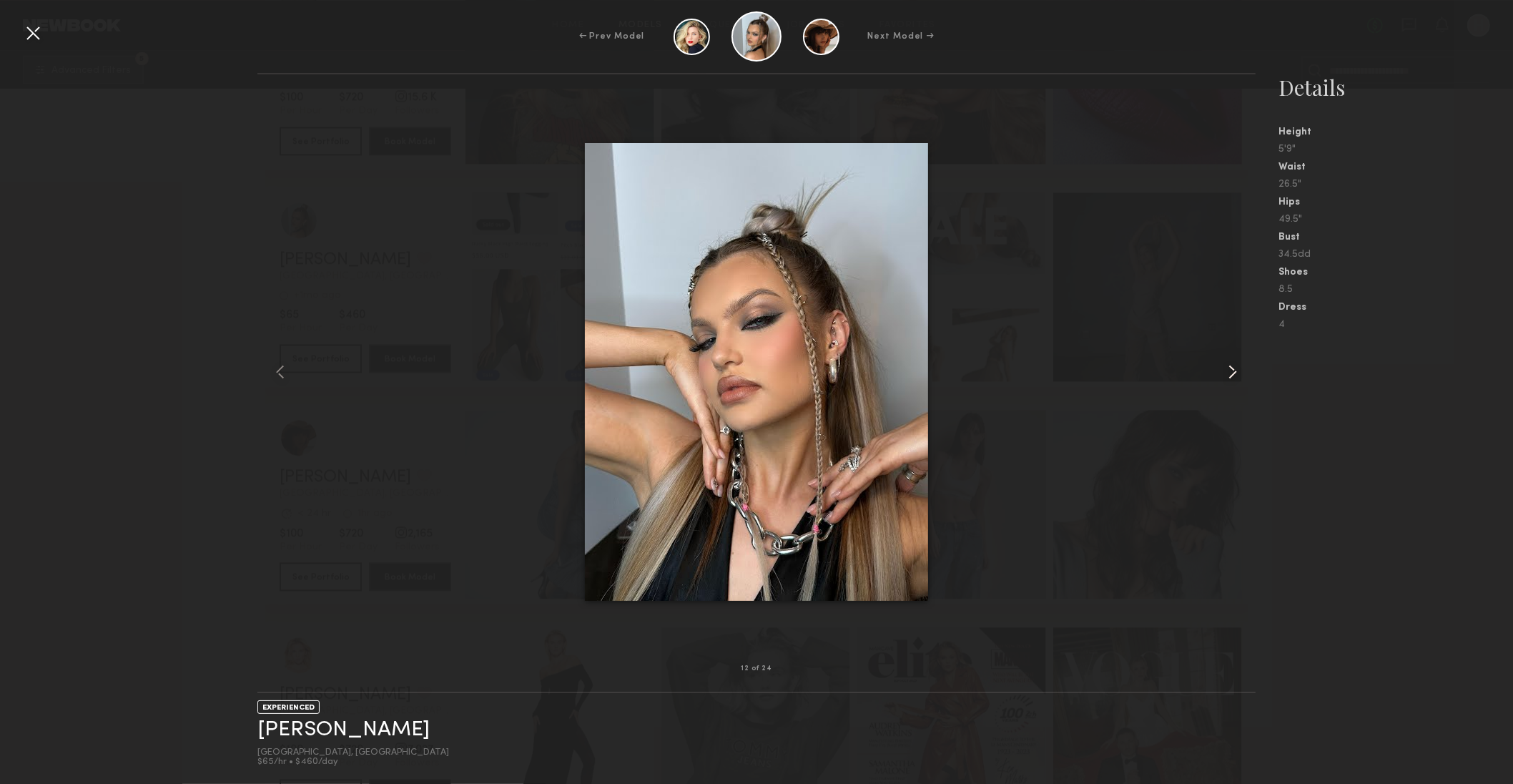
click at [1234, 369] on common-icon at bounding box center [1233, 371] width 23 height 23
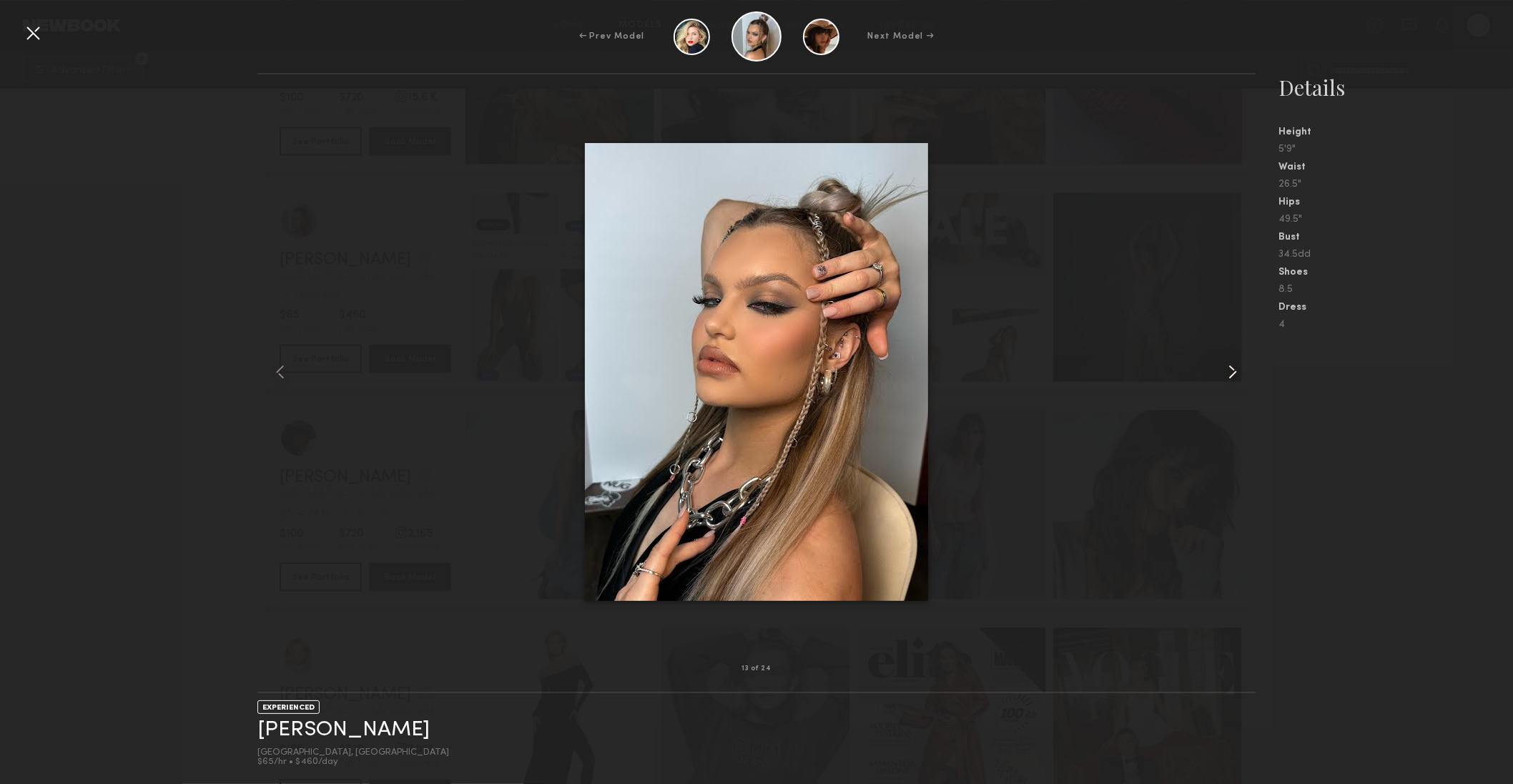
click at [1234, 369] on common-icon at bounding box center [1233, 371] width 23 height 23
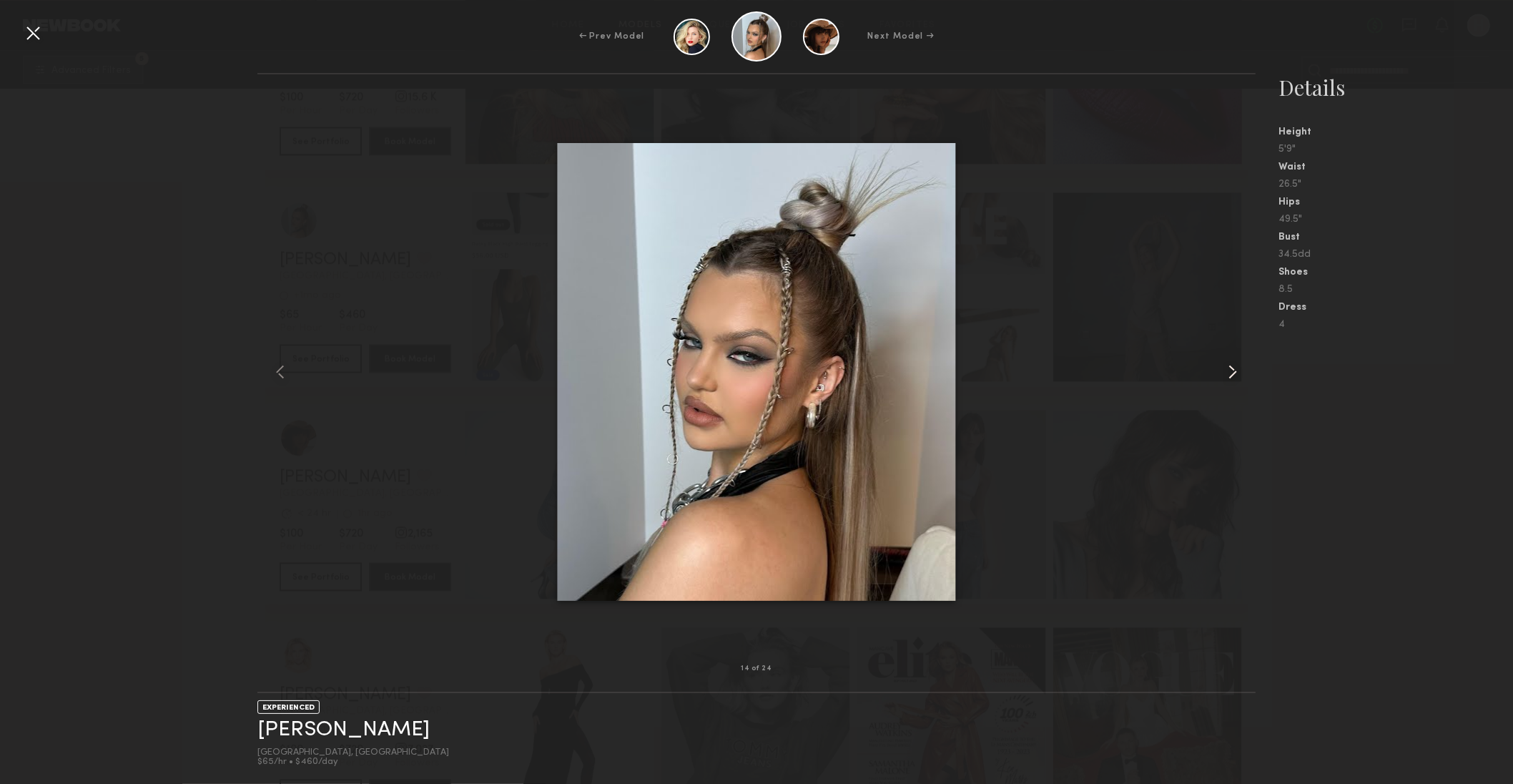
click at [1234, 369] on common-icon at bounding box center [1233, 371] width 23 height 23
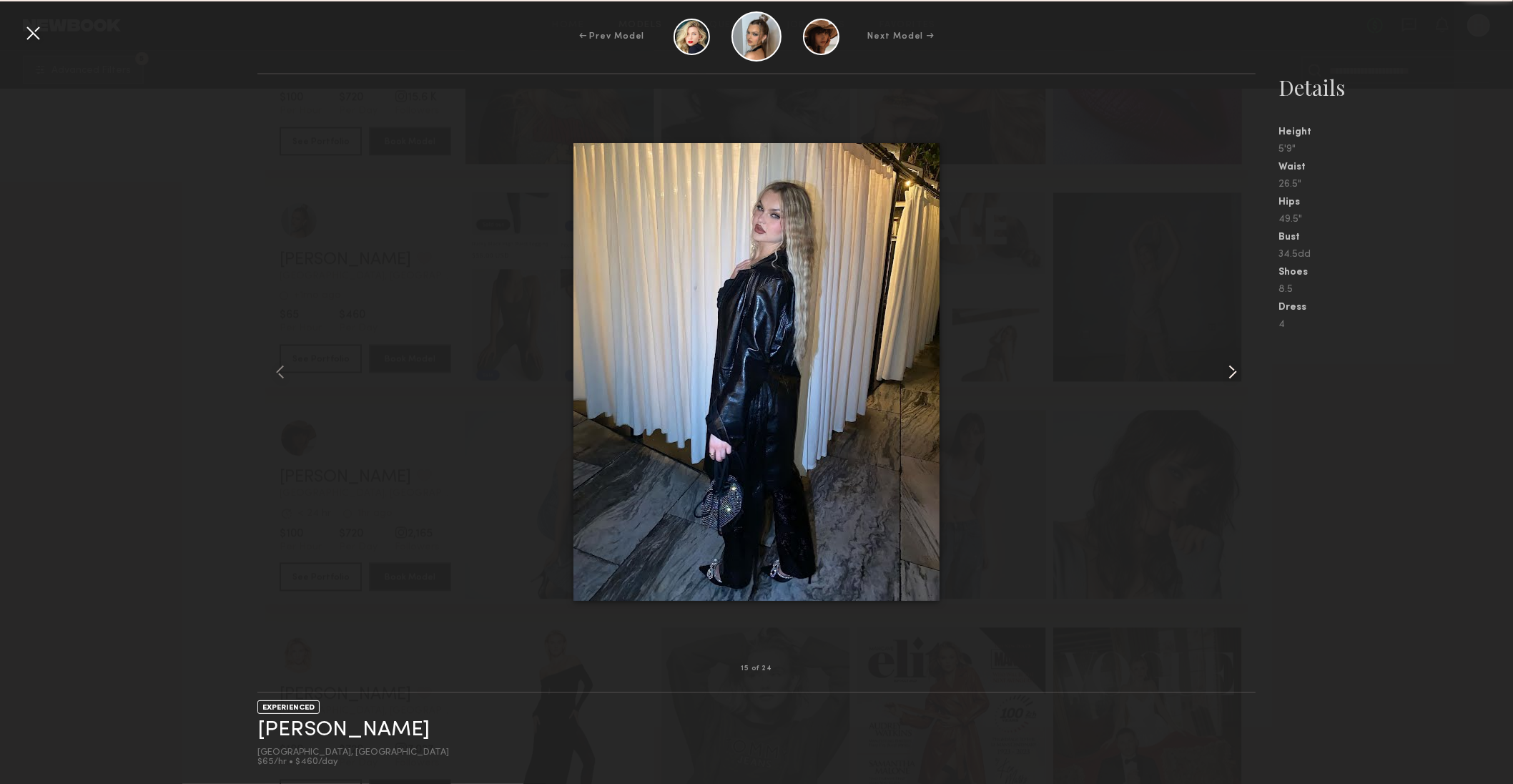
click at [1234, 369] on common-icon at bounding box center [1233, 371] width 23 height 23
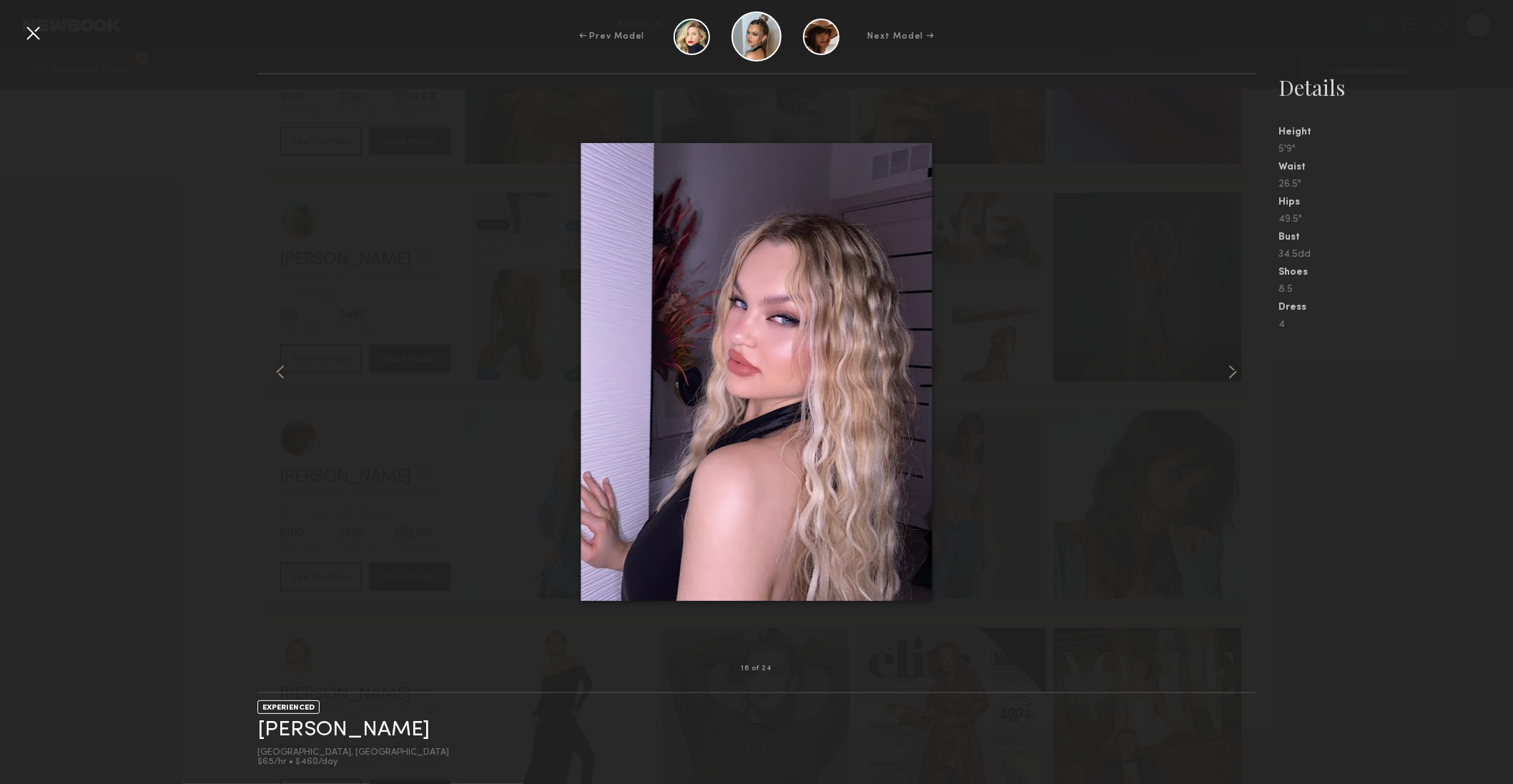
click at [29, 25] on div at bounding box center [33, 33] width 23 height 23
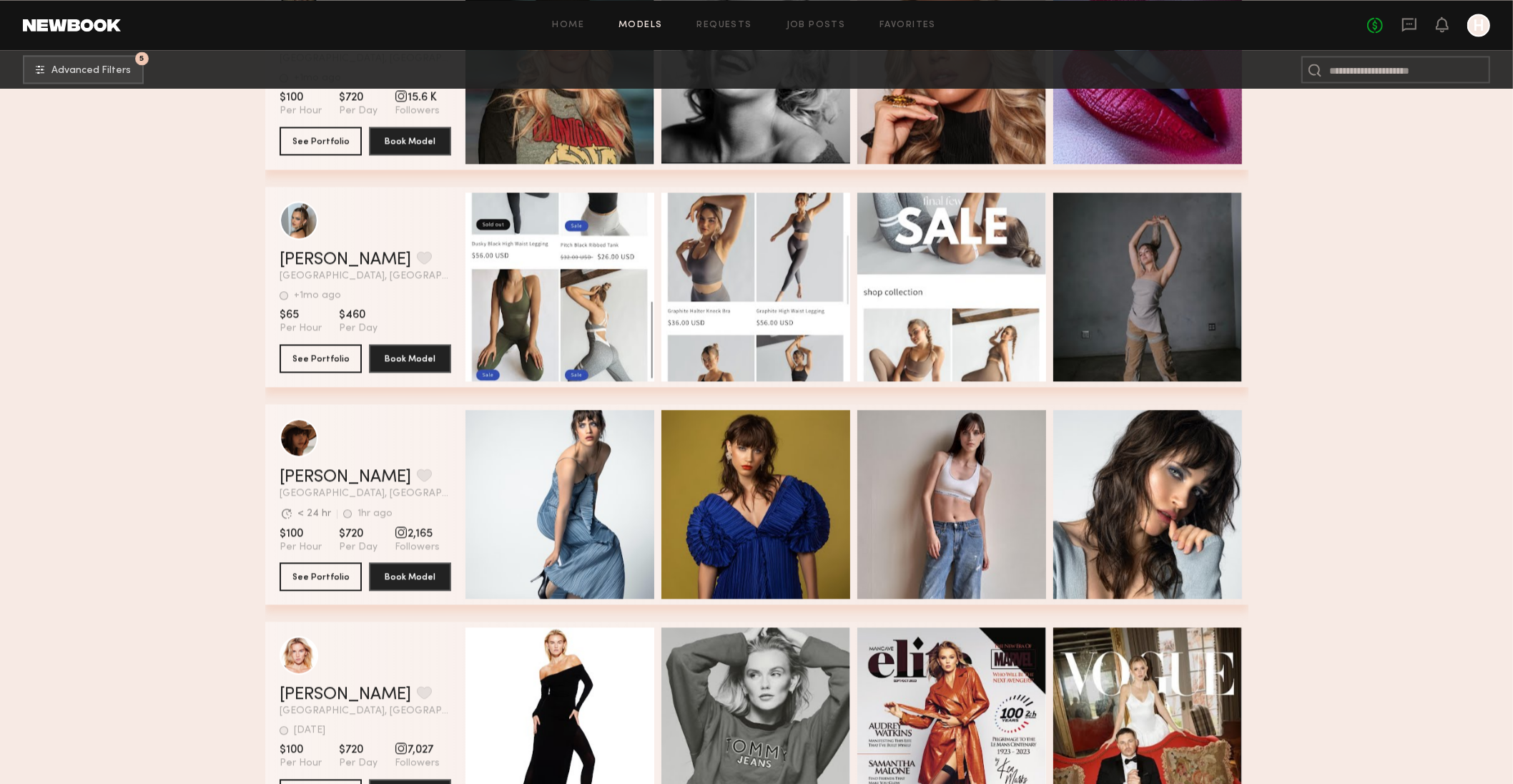
scroll to position [3688, 0]
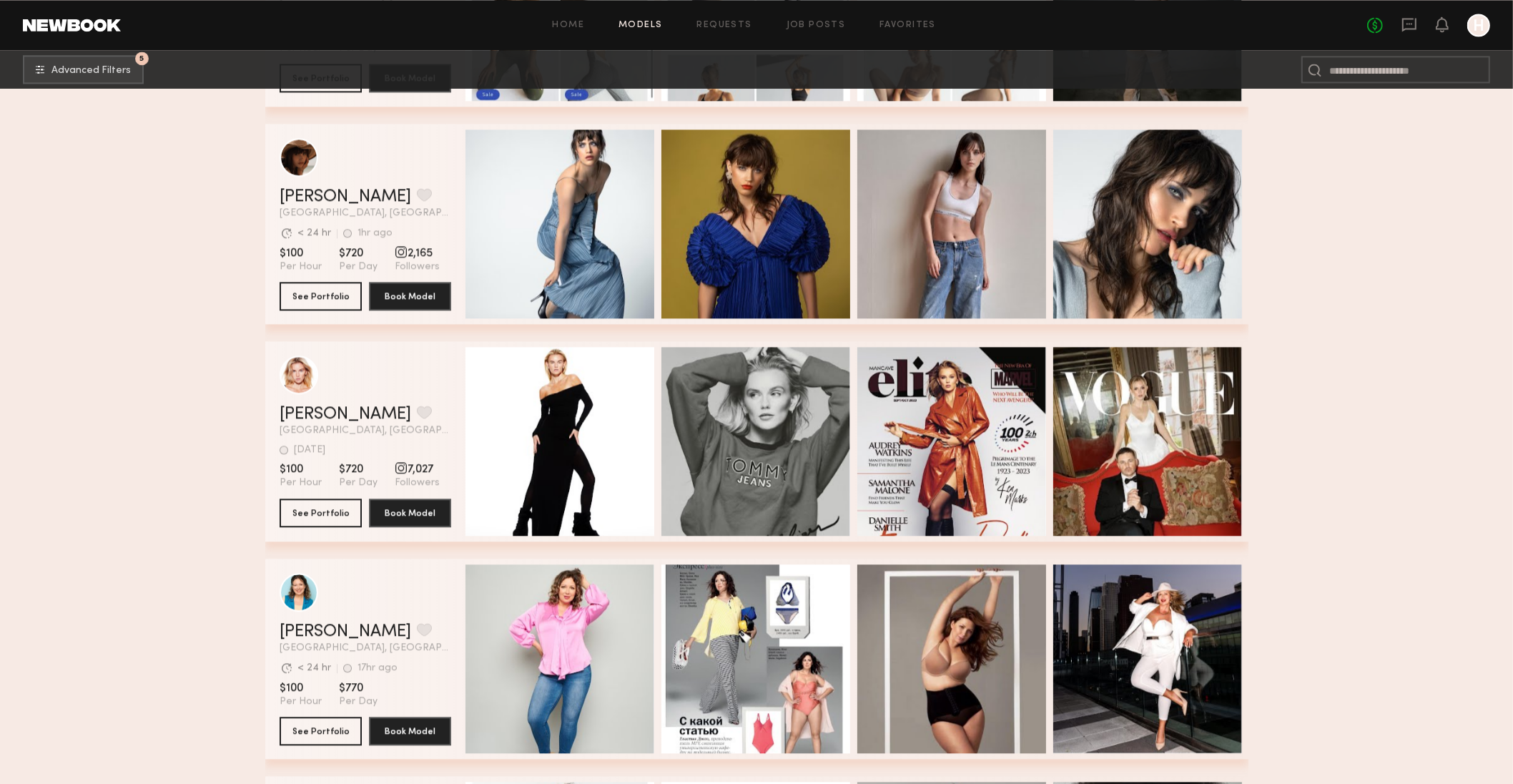
click at [76, 28] on link at bounding box center [71, 25] width 98 height 13
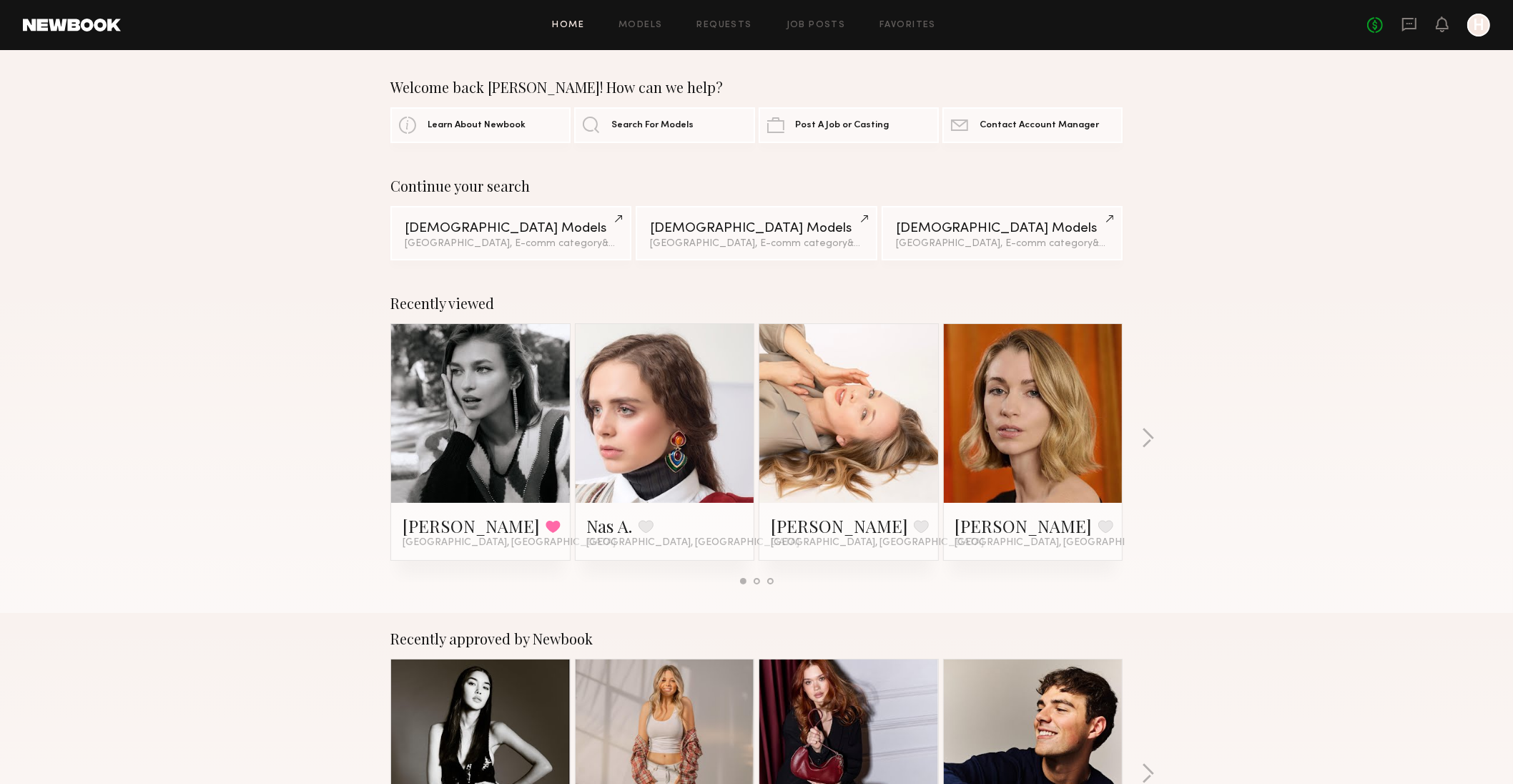
click at [258, 341] on div "Recently viewed Helena L. Favorited Los Angeles, CA Nas A. Favorite Los Angeles…" at bounding box center [756, 445] width 1513 height 336
click at [637, 23] on link "Models" at bounding box center [640, 25] width 43 height 9
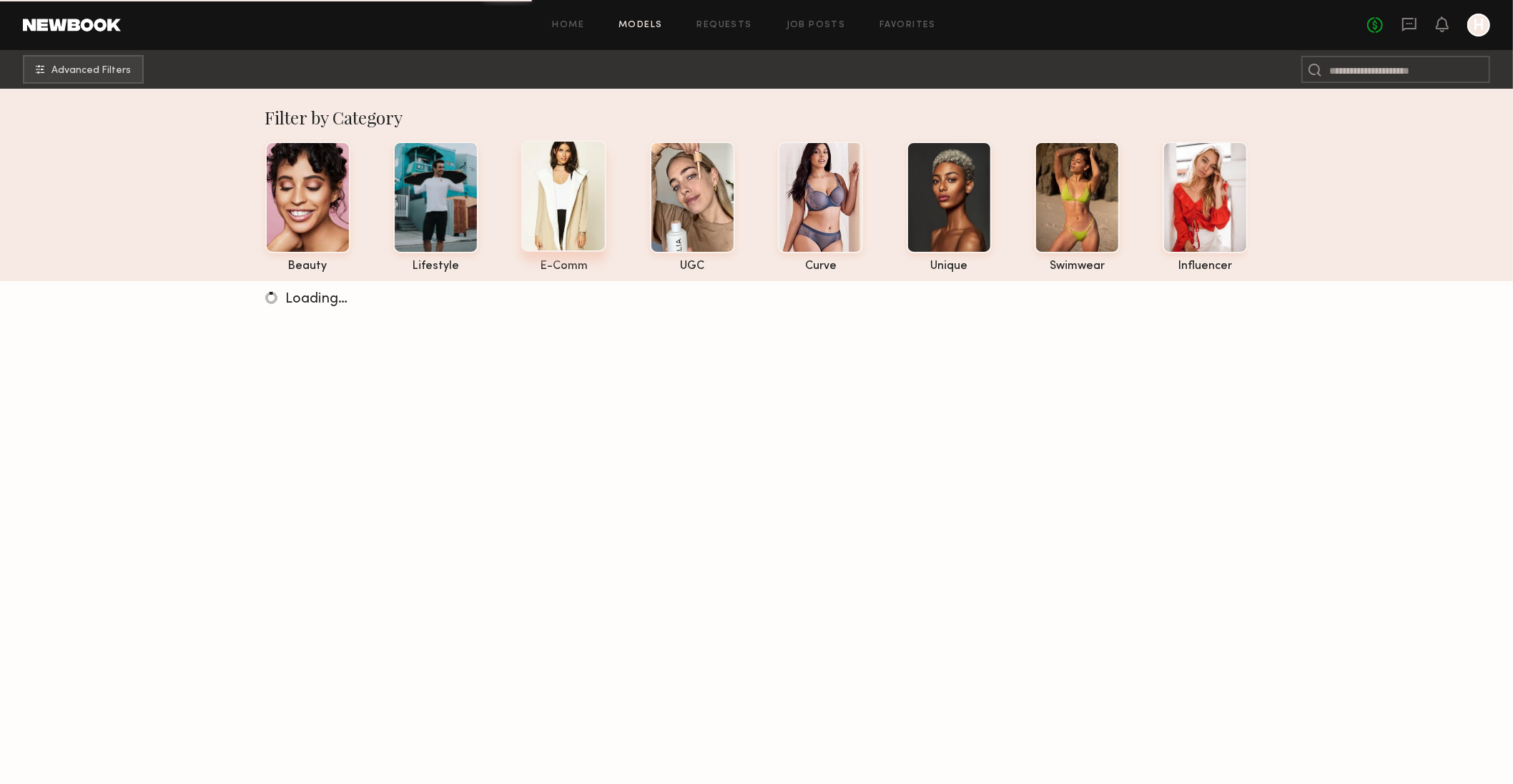
click at [550, 213] on div at bounding box center [564, 196] width 85 height 112
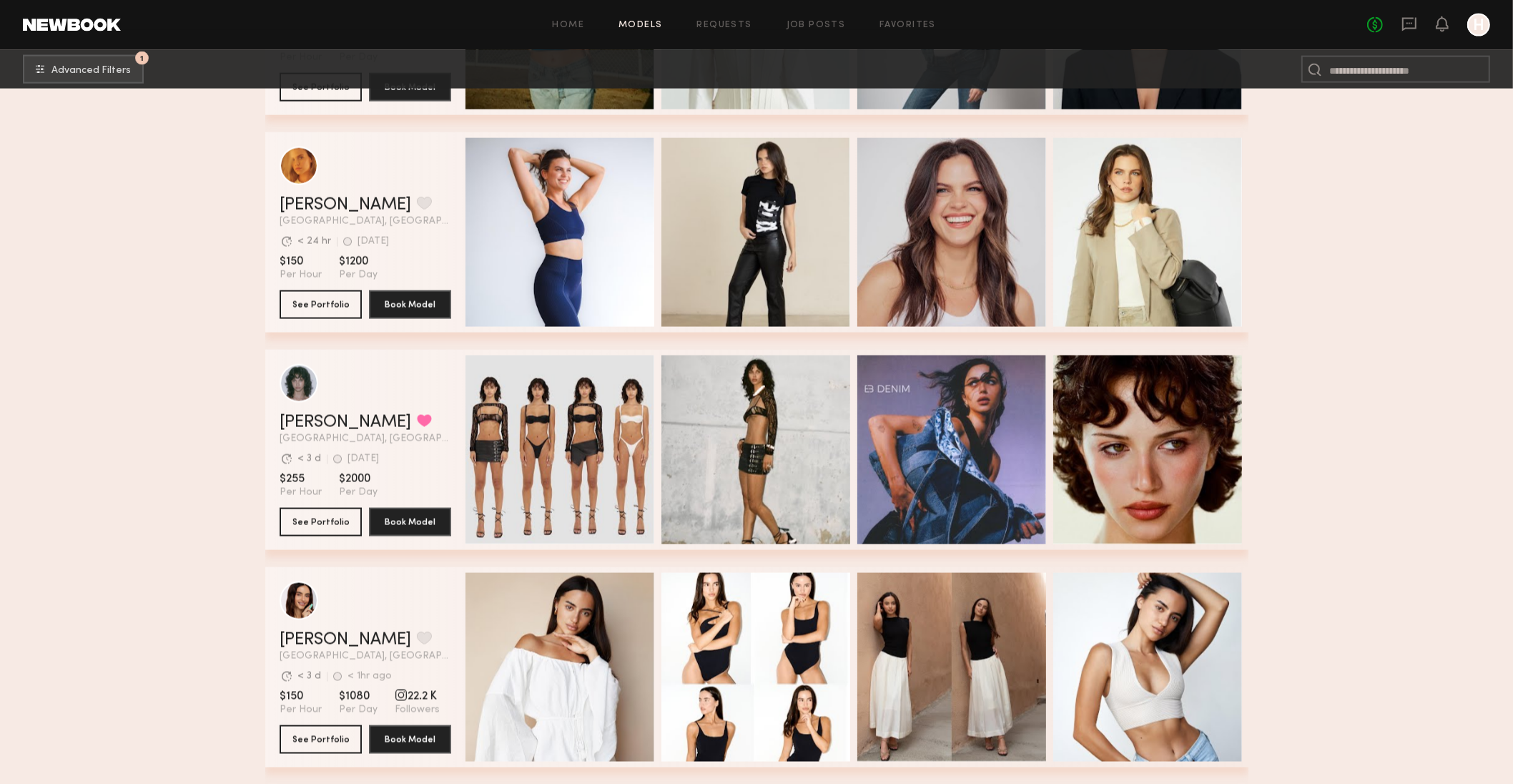
scroll to position [2373, 0]
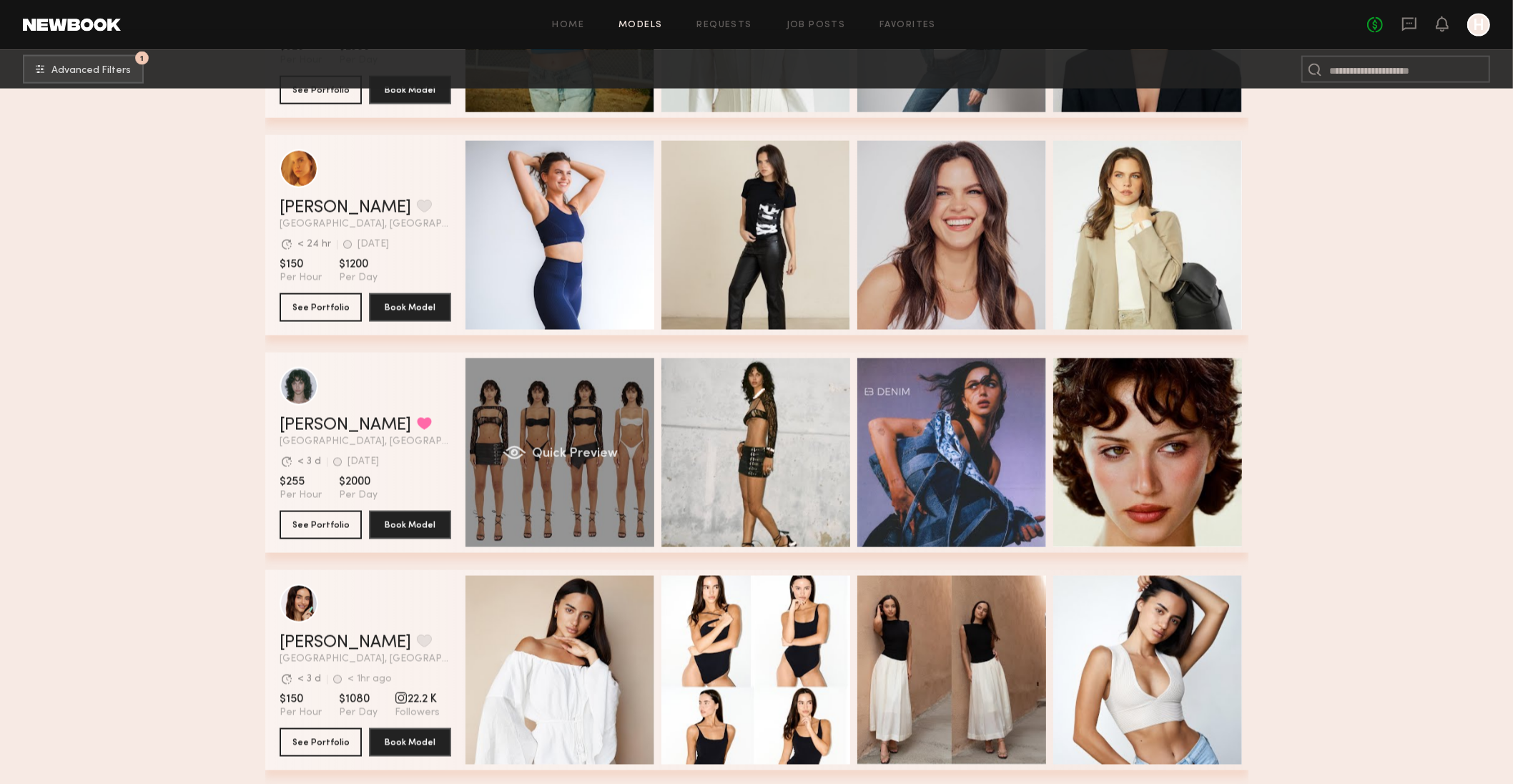
click at [539, 468] on div "Quick Preview" at bounding box center [559, 452] width 189 height 189
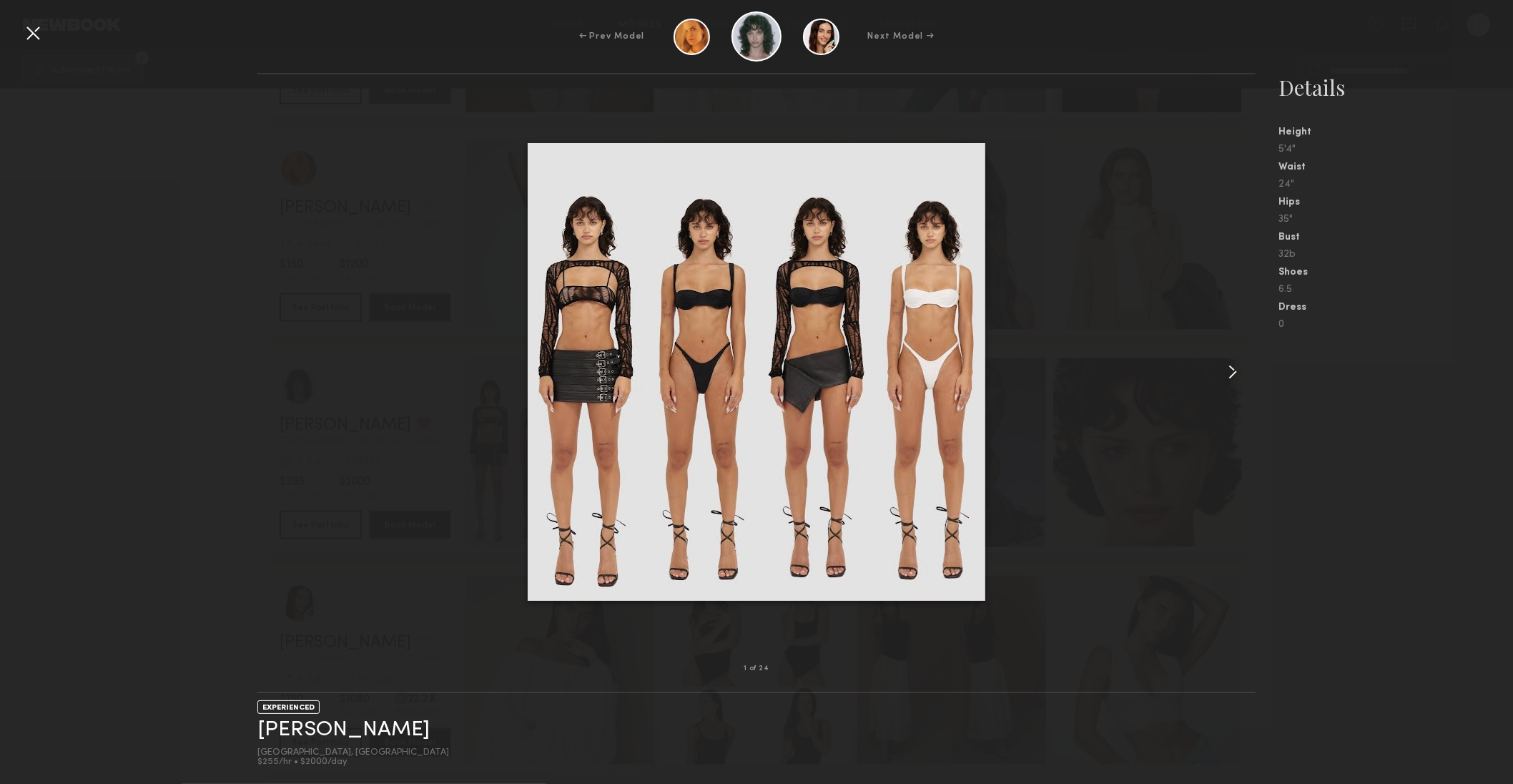
click at [1222, 368] on common-icon at bounding box center [1233, 371] width 23 height 23
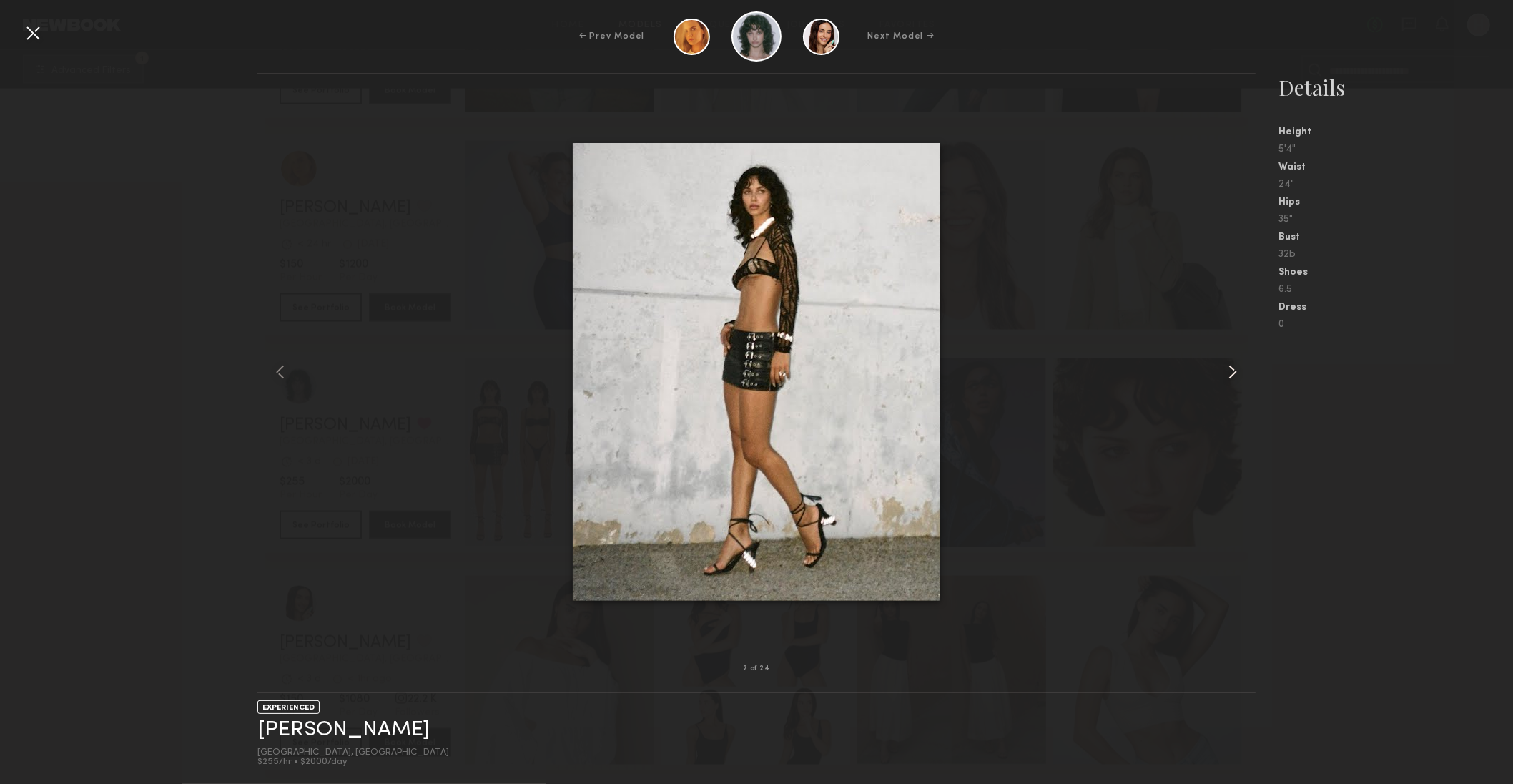
click at [1222, 368] on common-icon at bounding box center [1233, 371] width 23 height 23
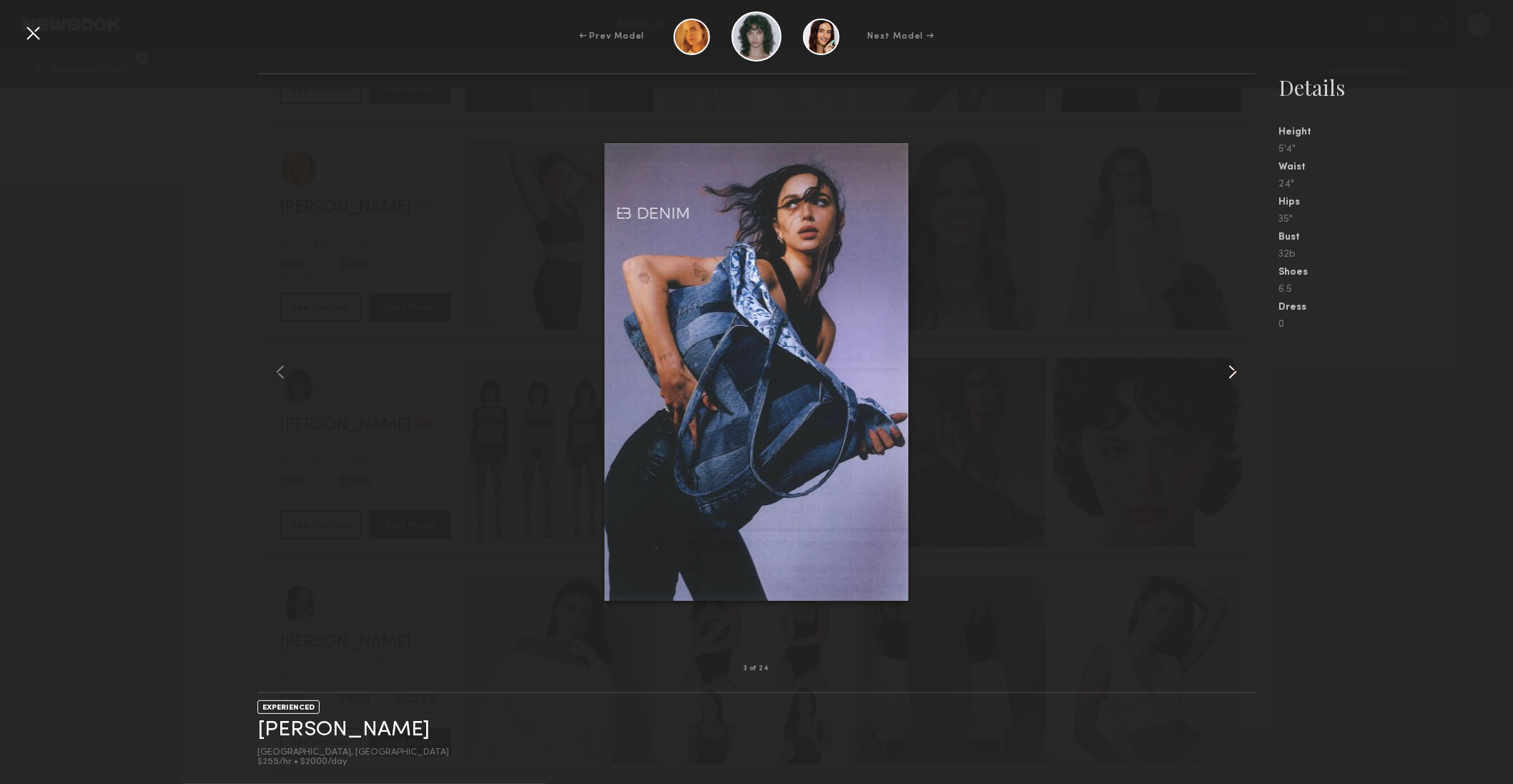
click at [1222, 368] on common-icon at bounding box center [1233, 371] width 23 height 23
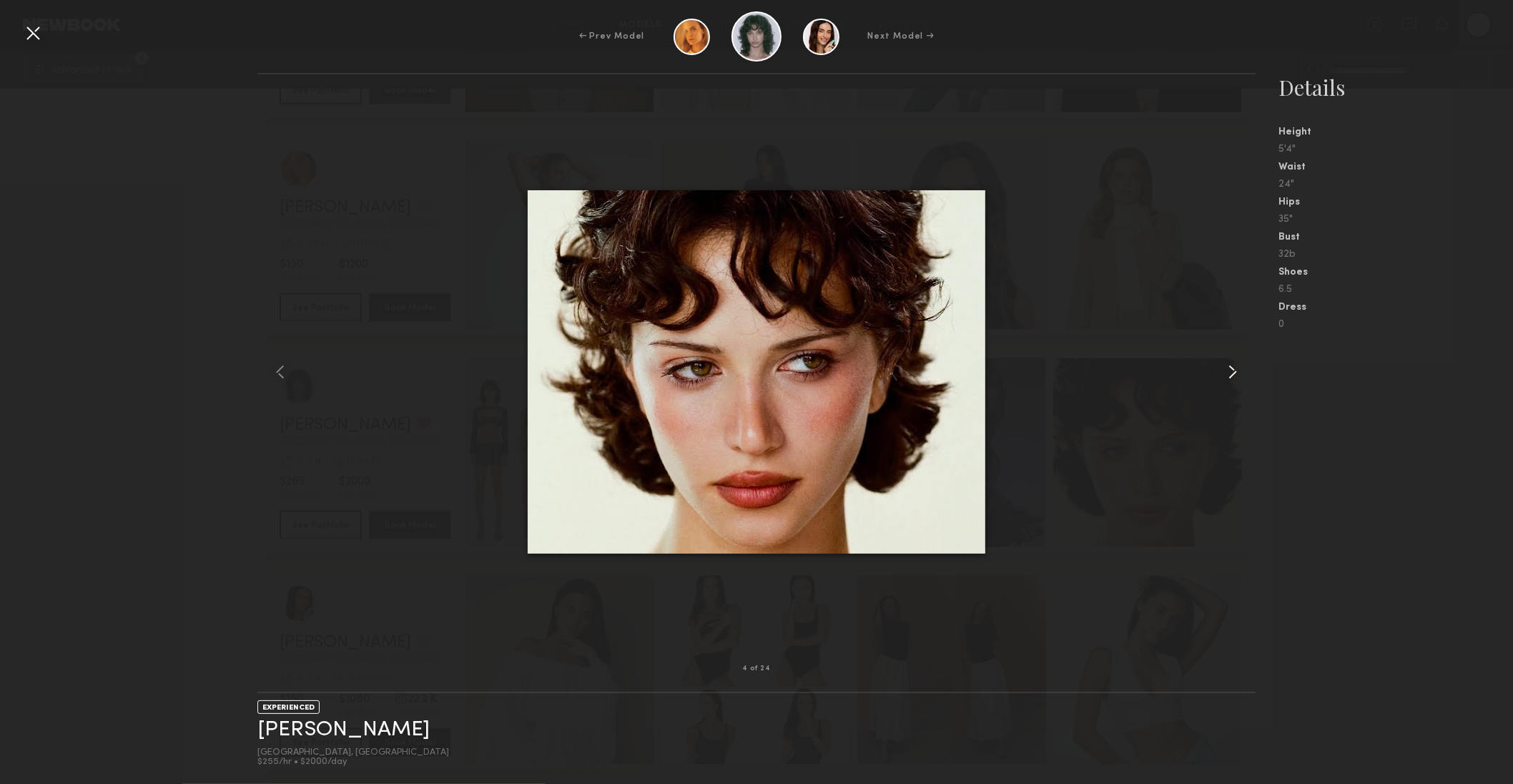
click at [1222, 368] on common-icon at bounding box center [1233, 371] width 23 height 23
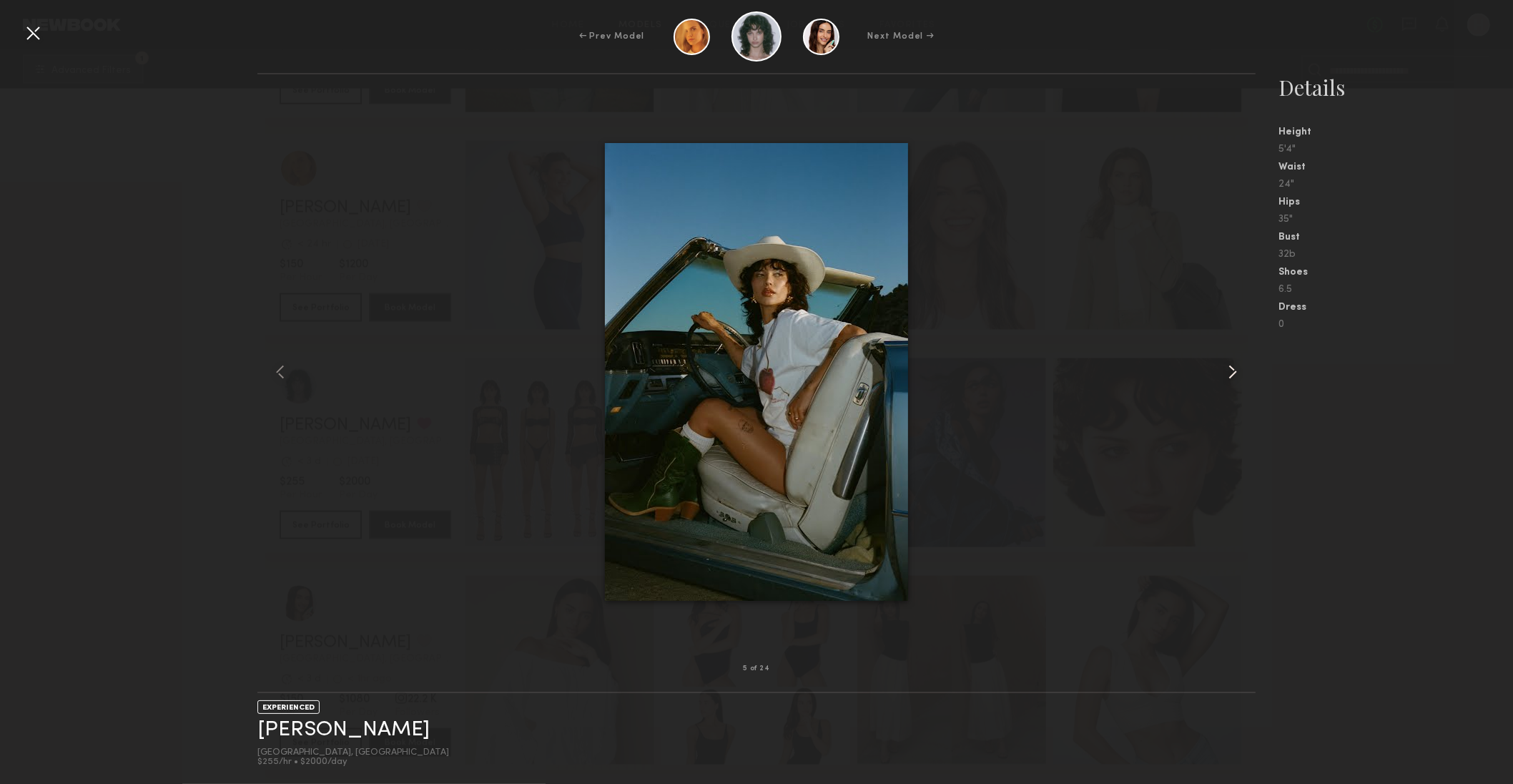
click at [1222, 368] on common-icon at bounding box center [1233, 371] width 23 height 23
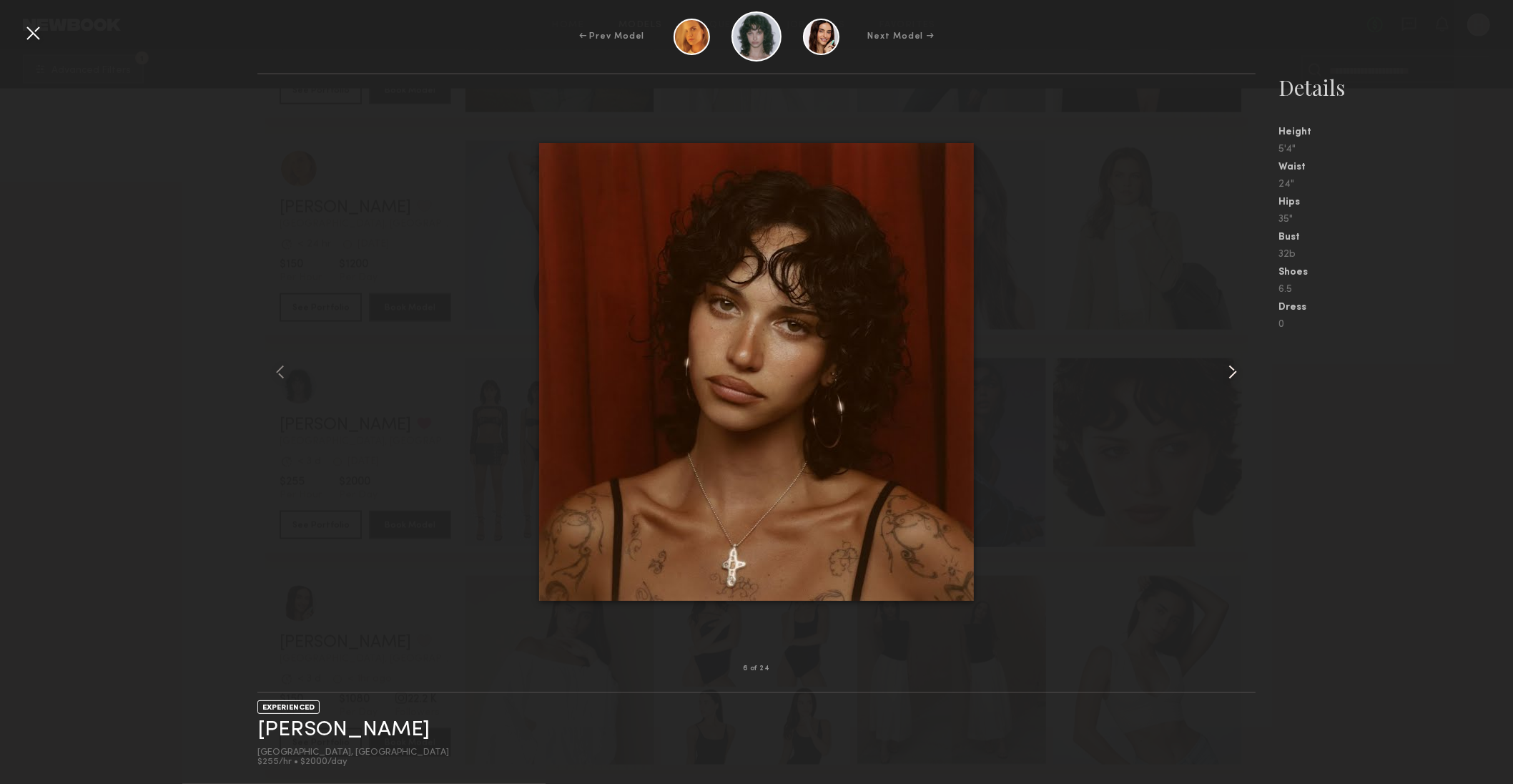
click at [1222, 368] on common-icon at bounding box center [1233, 371] width 23 height 23
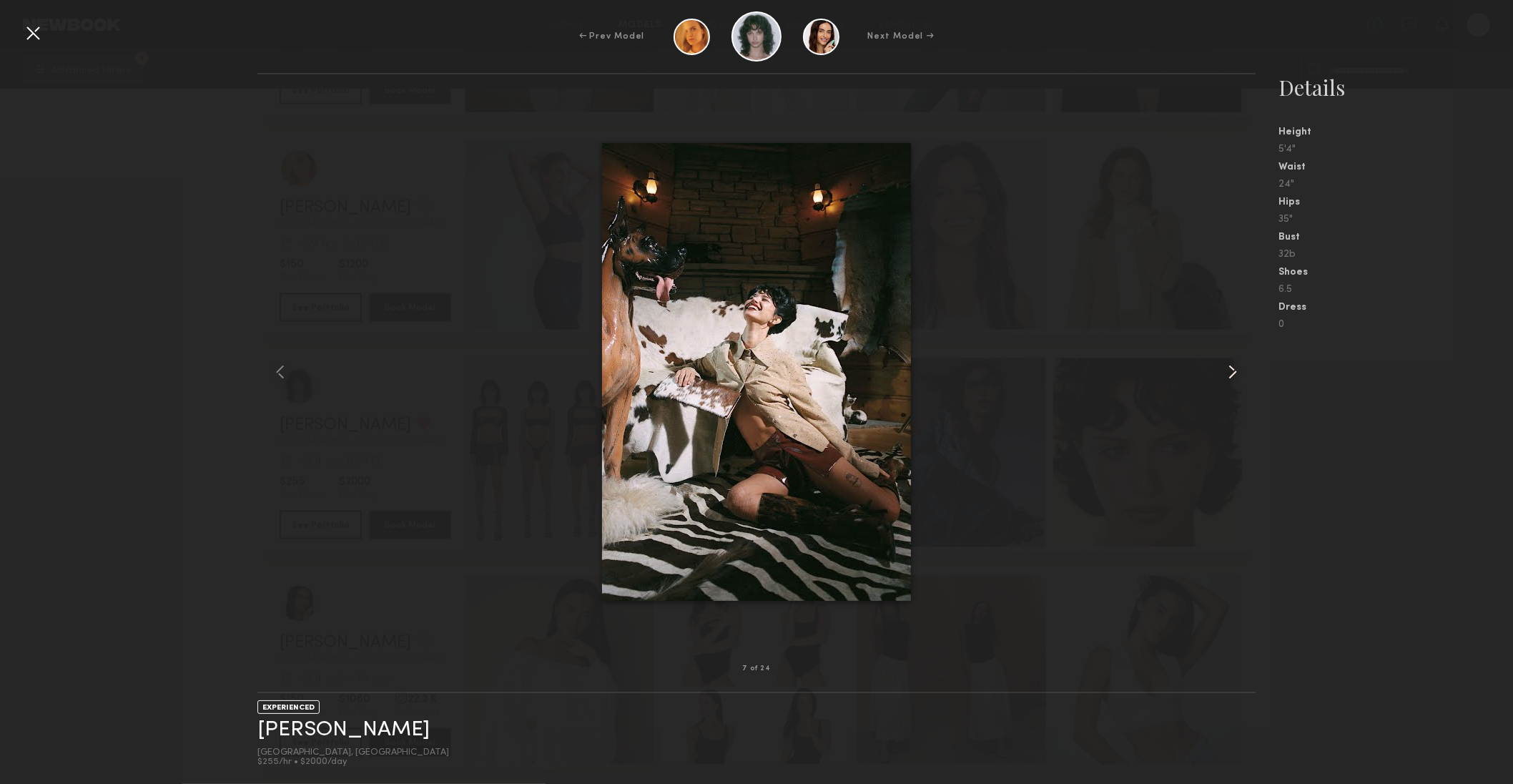
click at [1222, 368] on common-icon at bounding box center [1233, 371] width 23 height 23
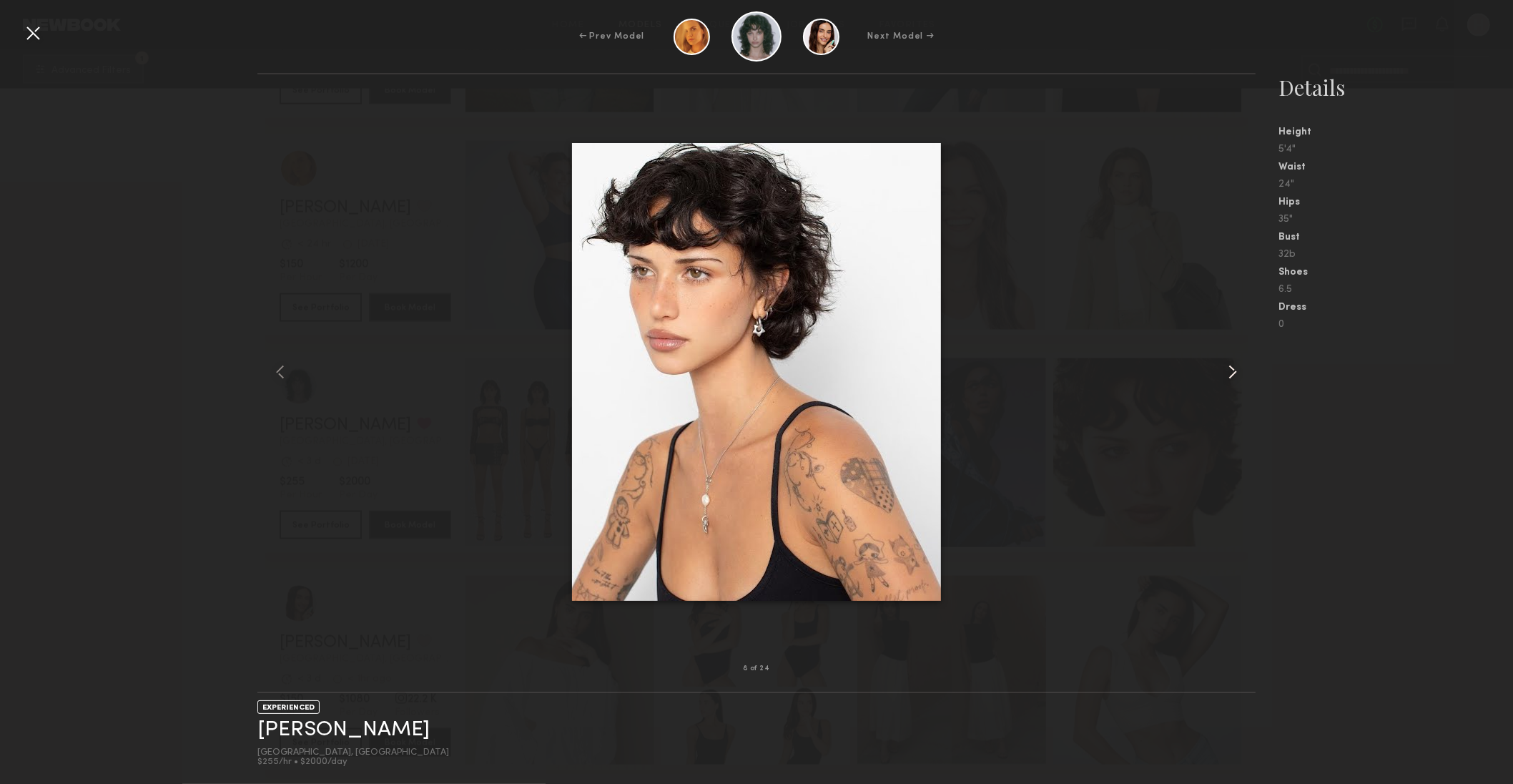
click at [1222, 368] on common-icon at bounding box center [1233, 371] width 23 height 23
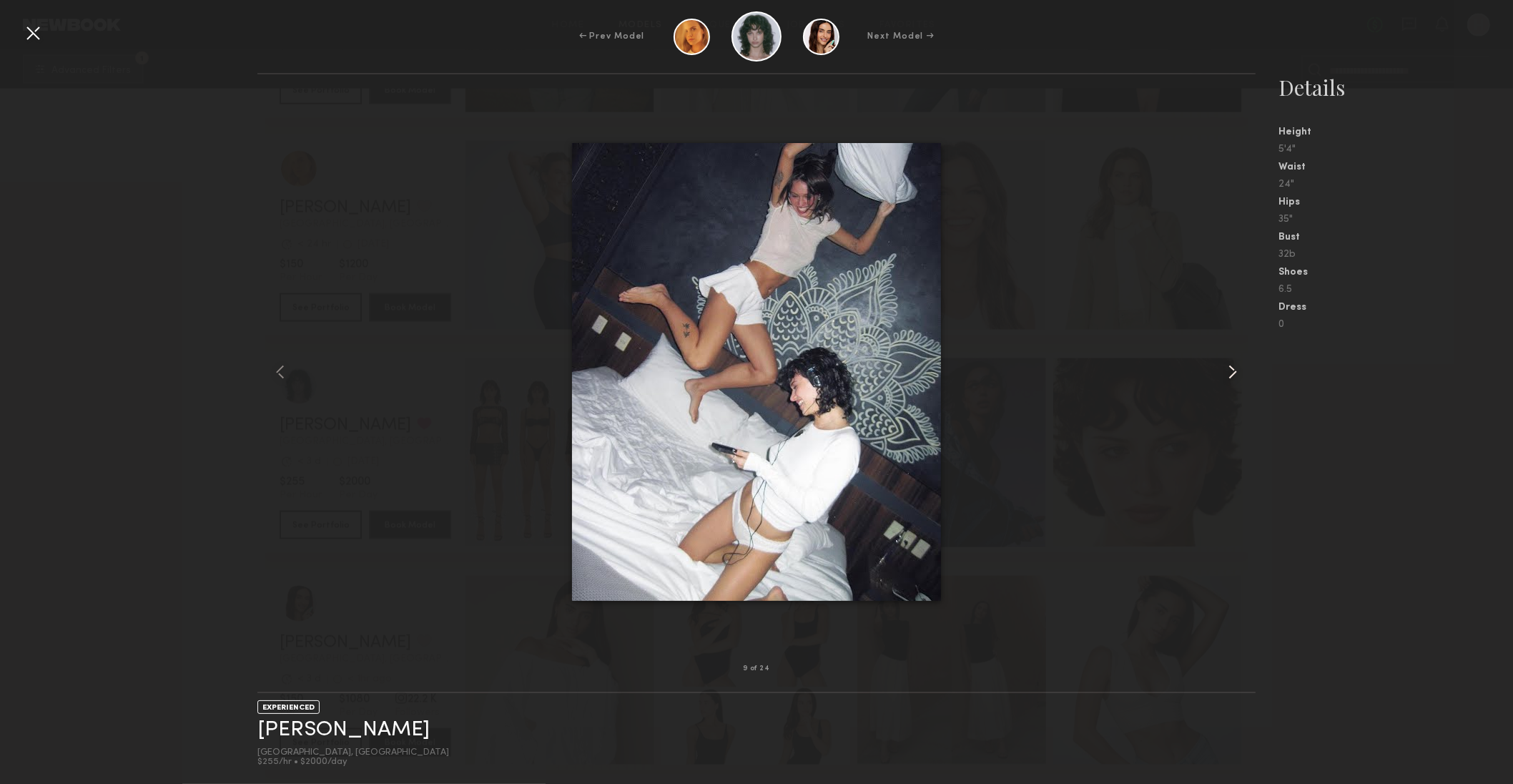
click at [1222, 368] on common-icon at bounding box center [1233, 371] width 23 height 23
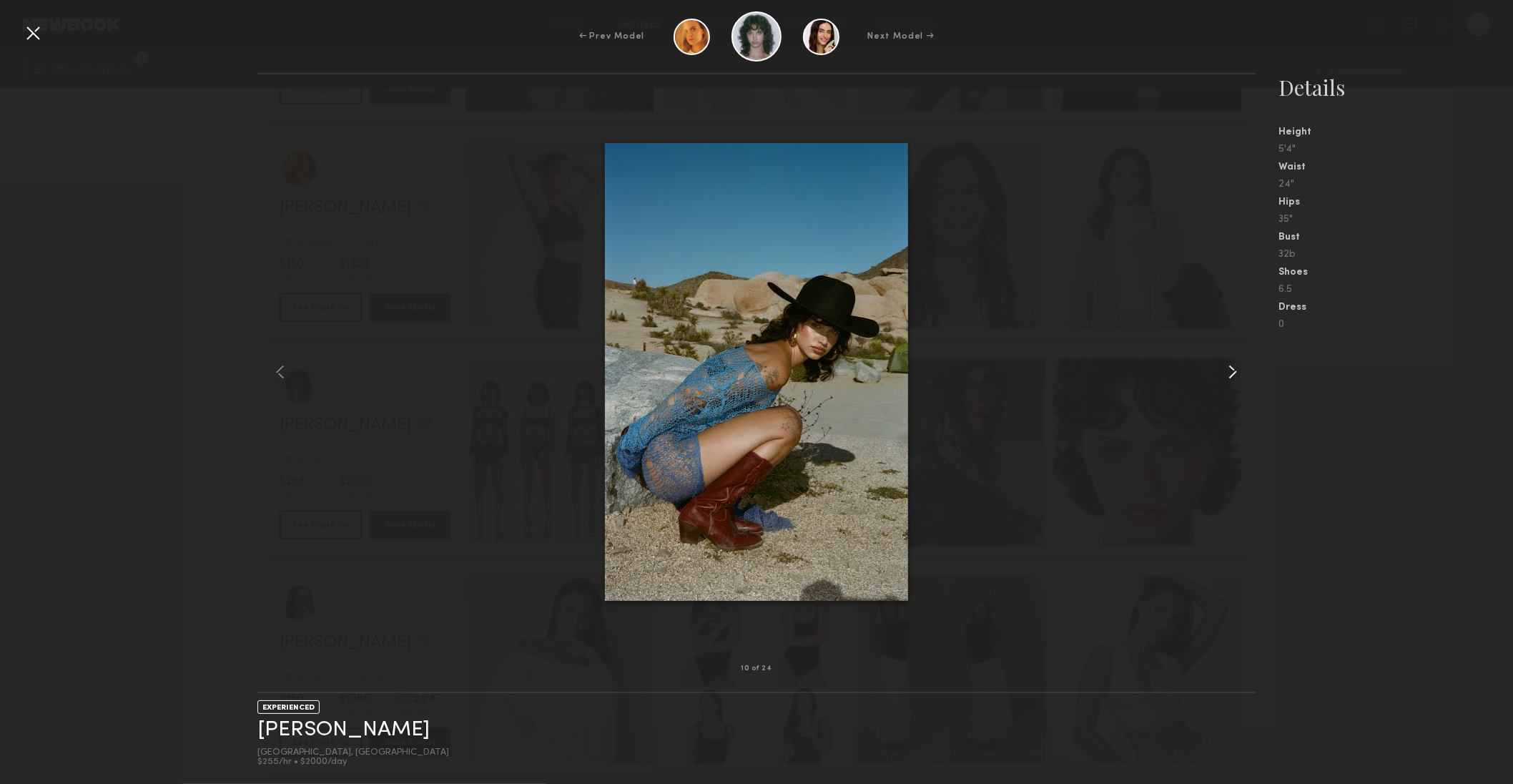
click at [1226, 369] on common-icon at bounding box center [1233, 371] width 23 height 23
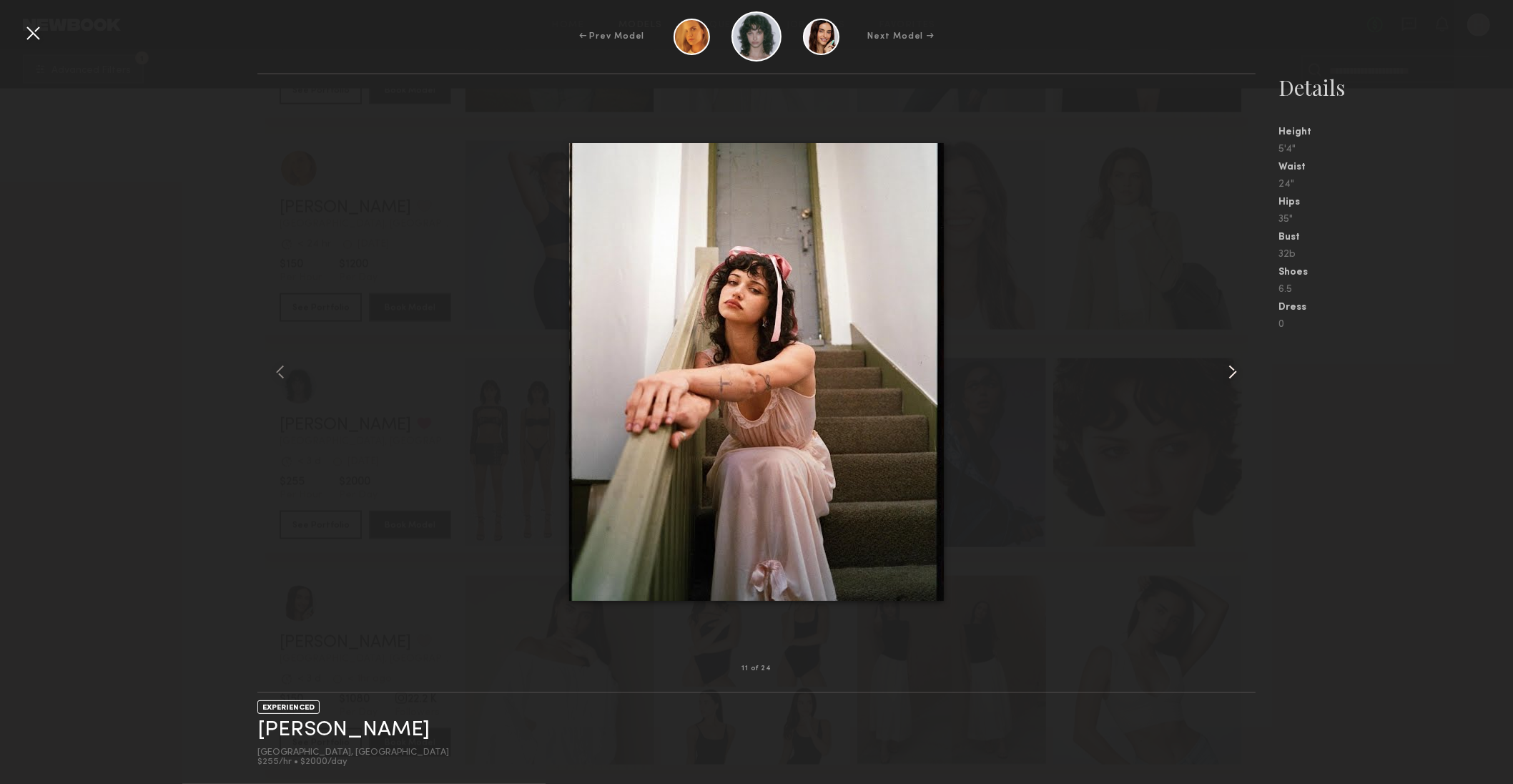
click at [1226, 369] on common-icon at bounding box center [1233, 371] width 23 height 23
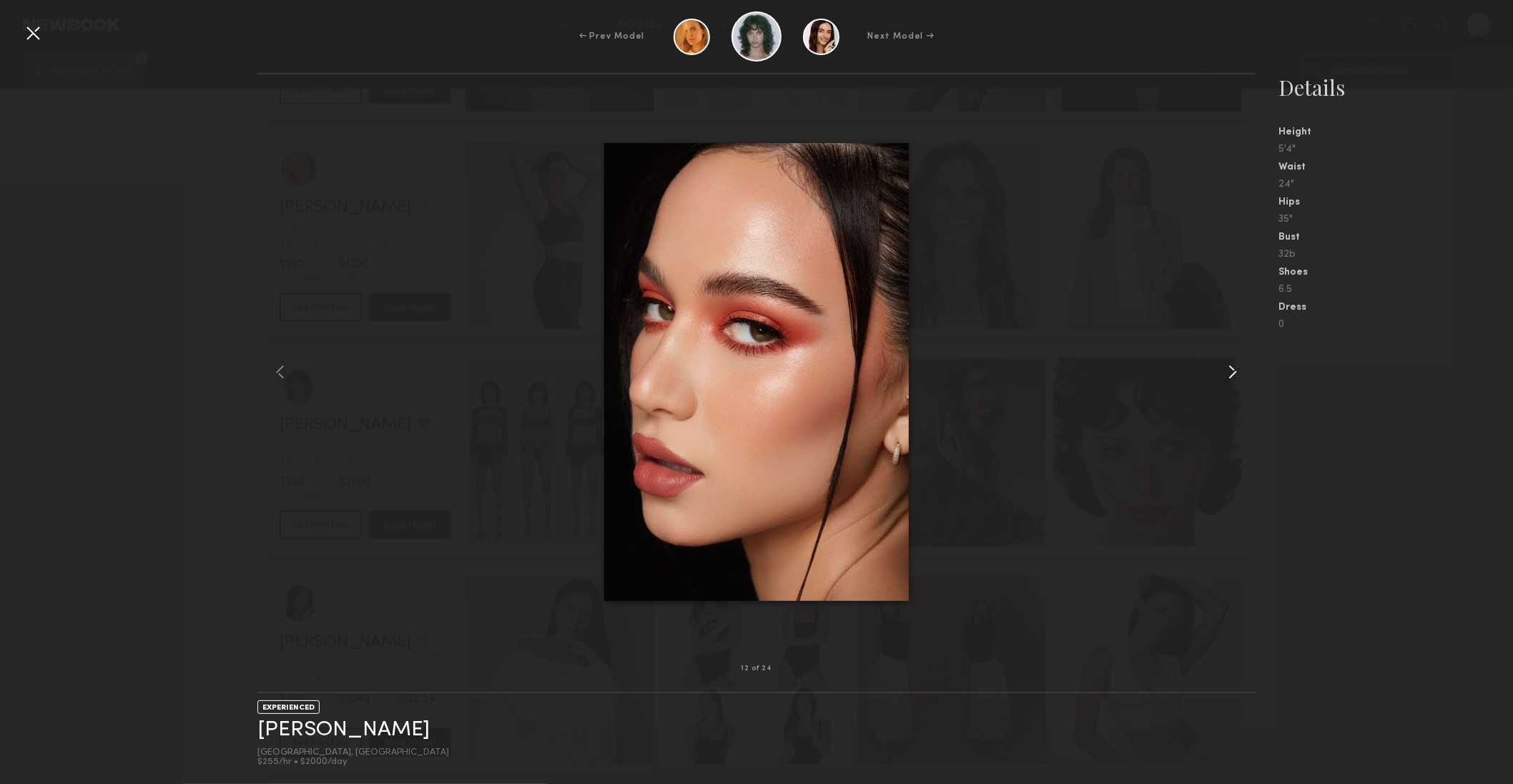
click at [1226, 369] on common-icon at bounding box center [1233, 371] width 23 height 23
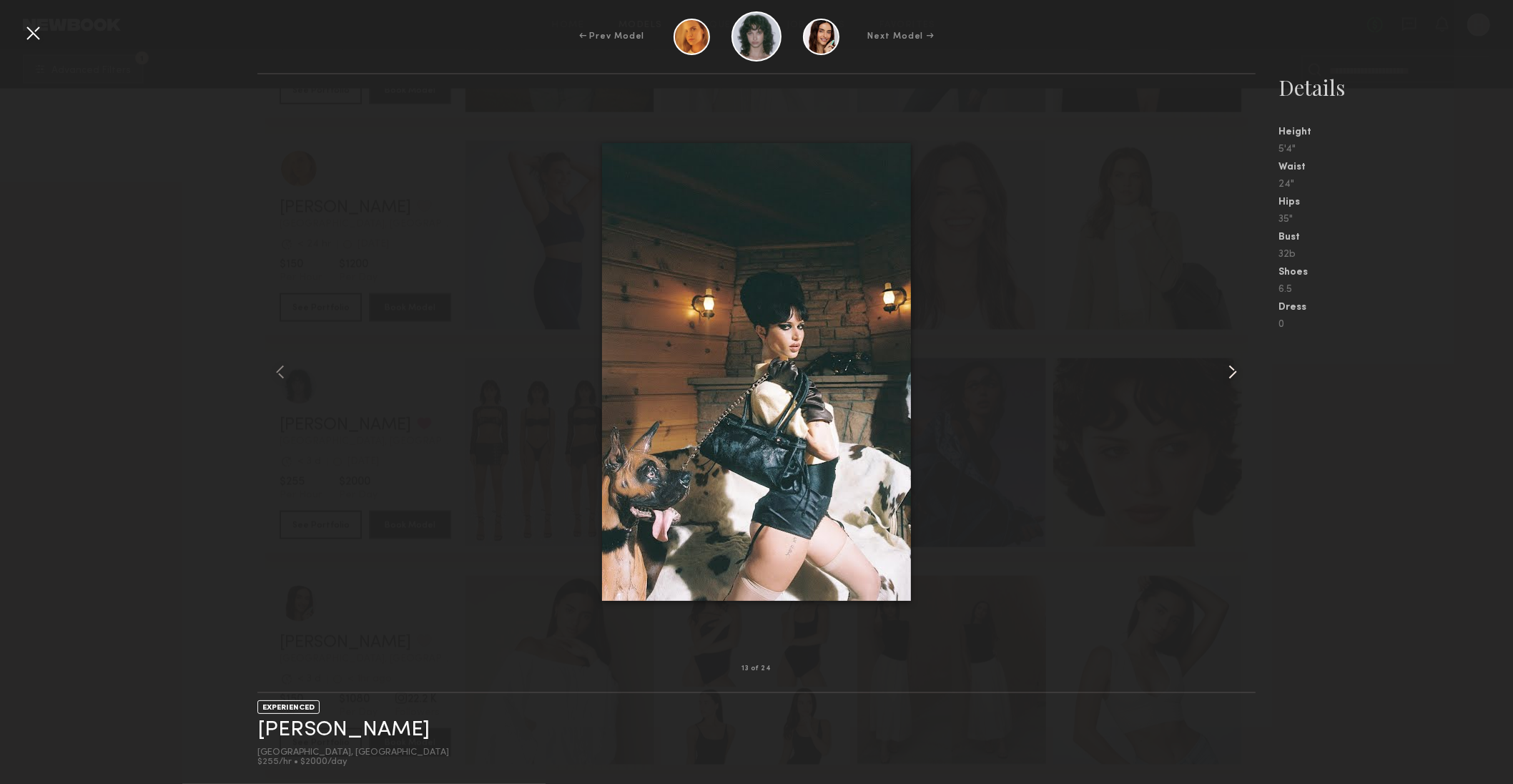
click at [1226, 369] on common-icon at bounding box center [1233, 371] width 23 height 23
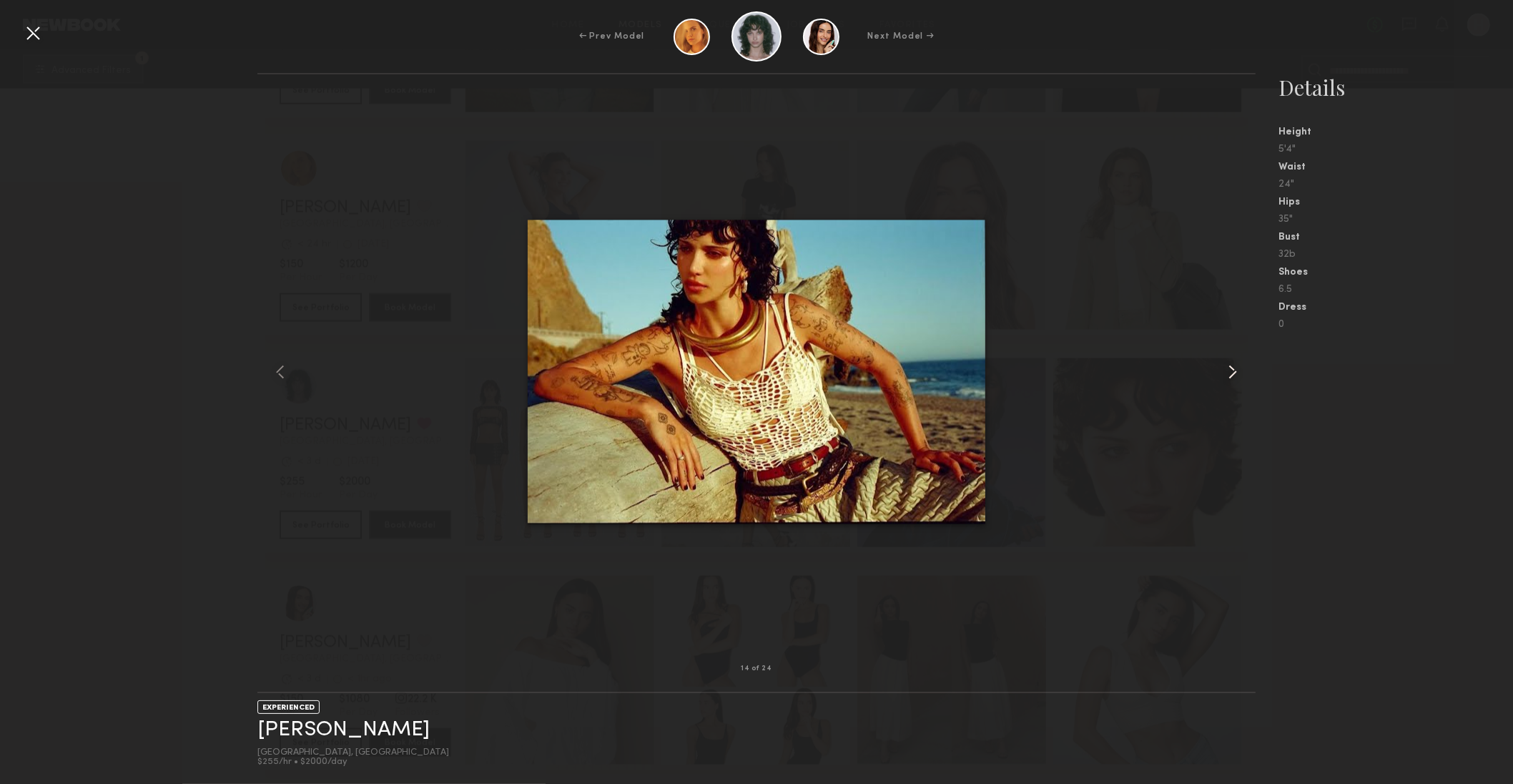
click at [1226, 369] on common-icon at bounding box center [1233, 371] width 23 height 23
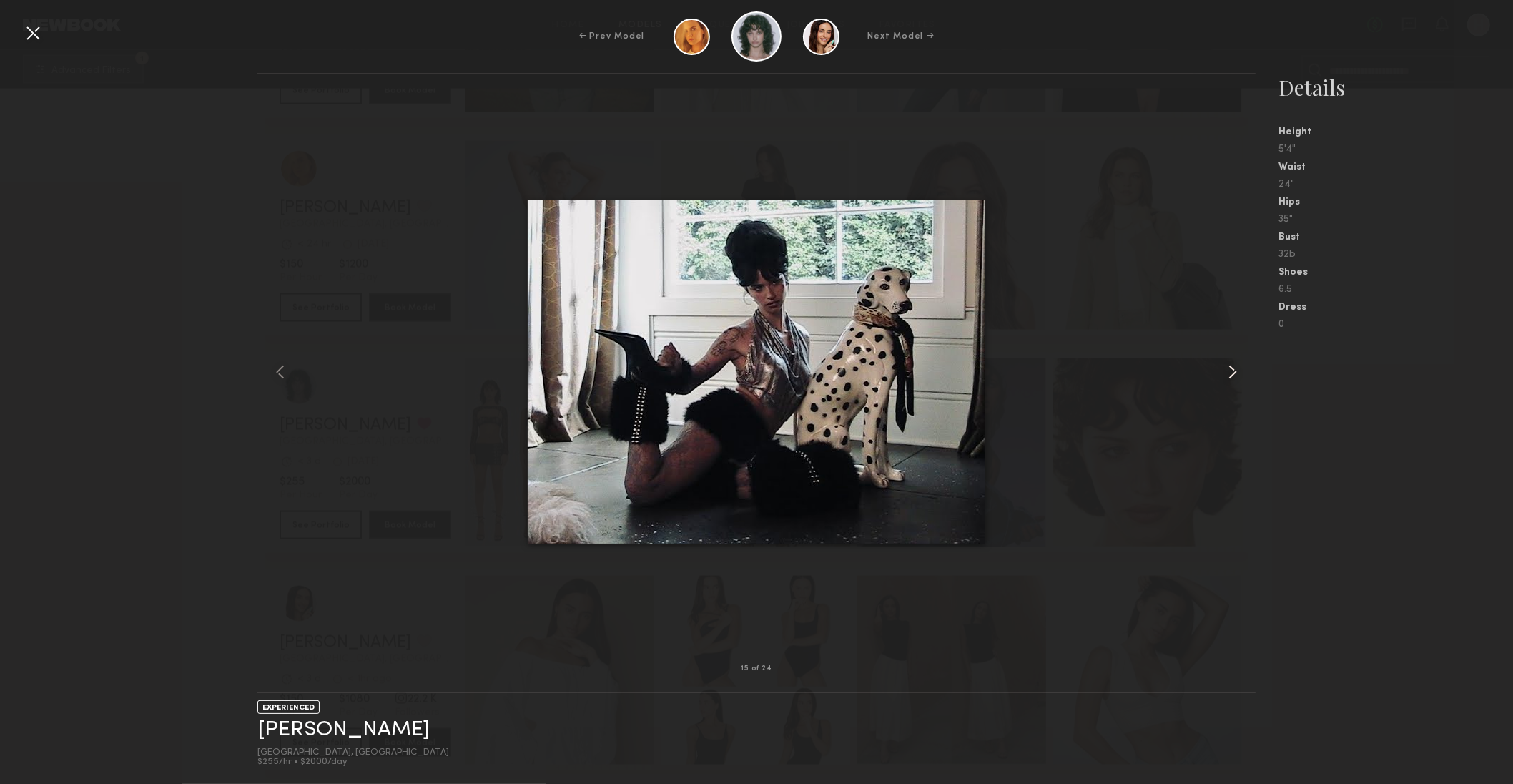
click at [1226, 369] on common-icon at bounding box center [1233, 371] width 23 height 23
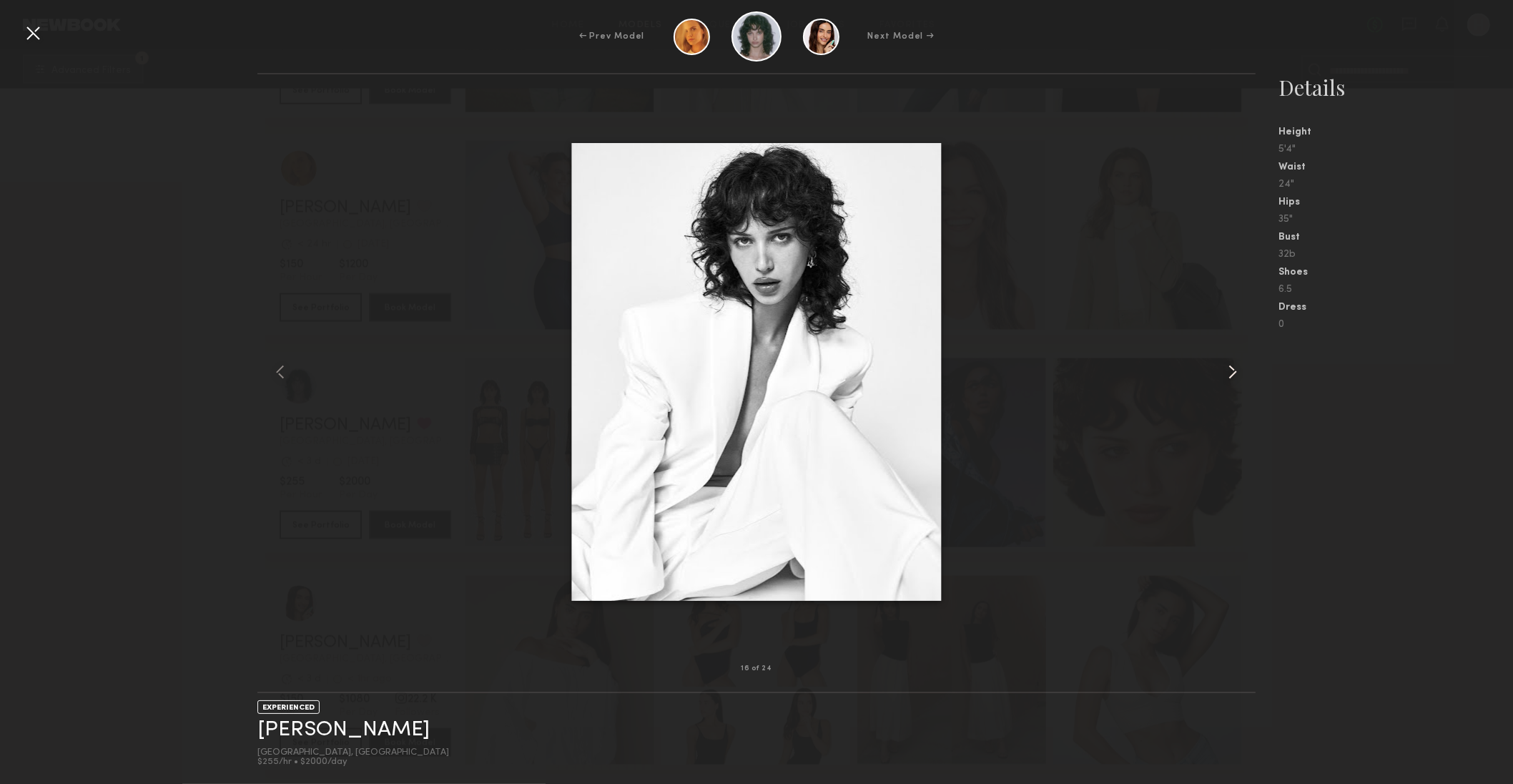
click at [1226, 369] on common-icon at bounding box center [1233, 371] width 23 height 23
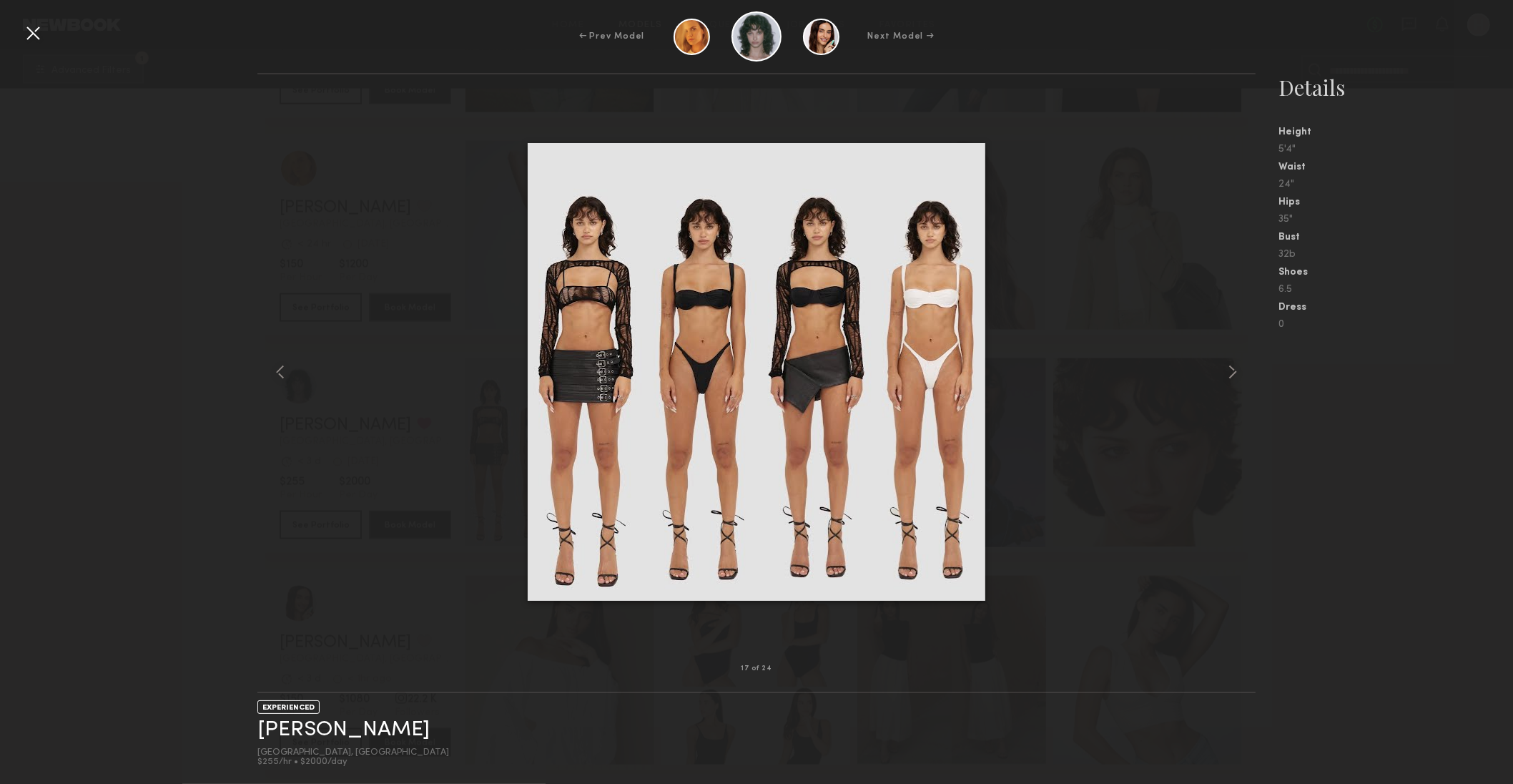
click at [22, 22] on div at bounding box center [33, 33] width 23 height 23
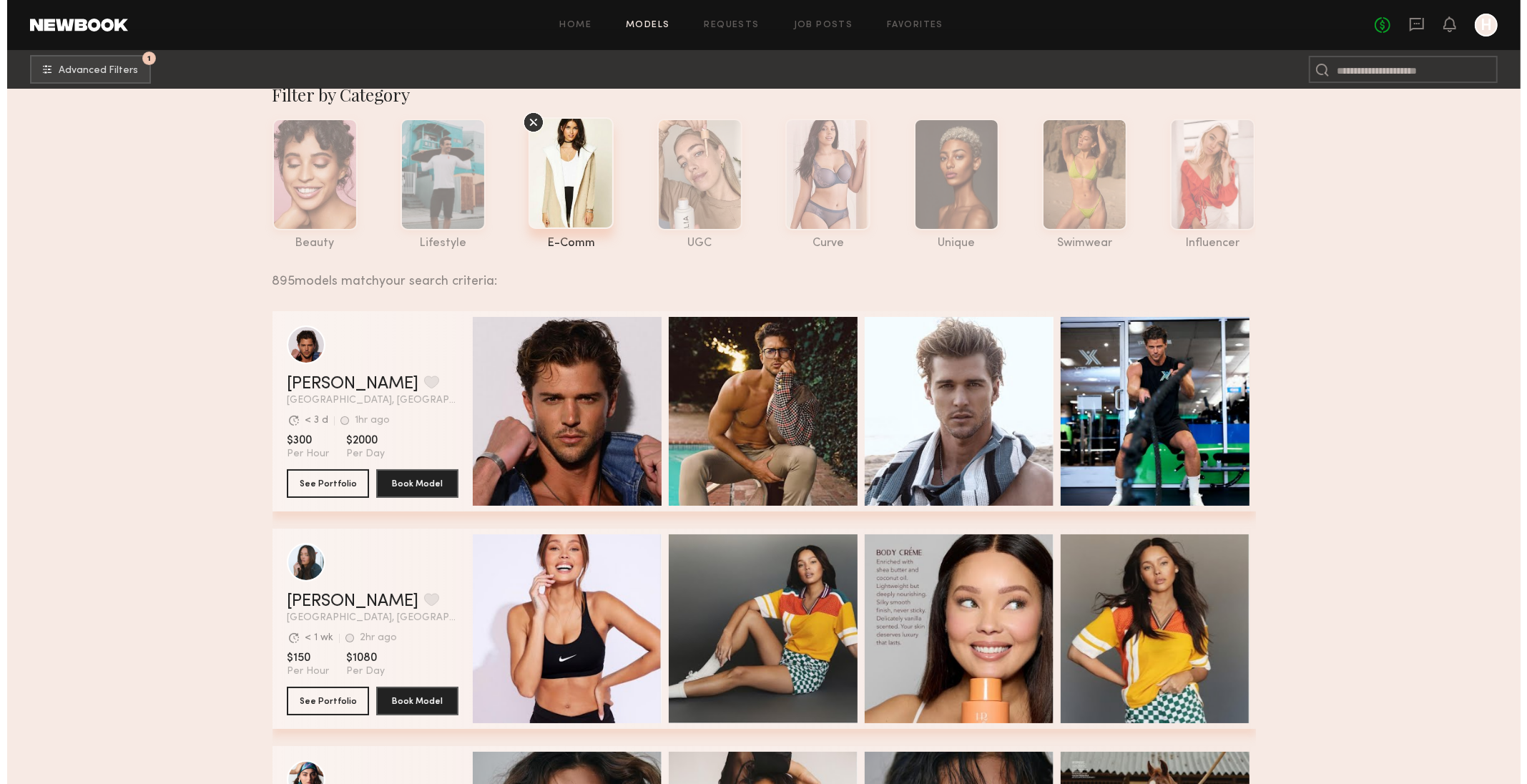
scroll to position [0, 0]
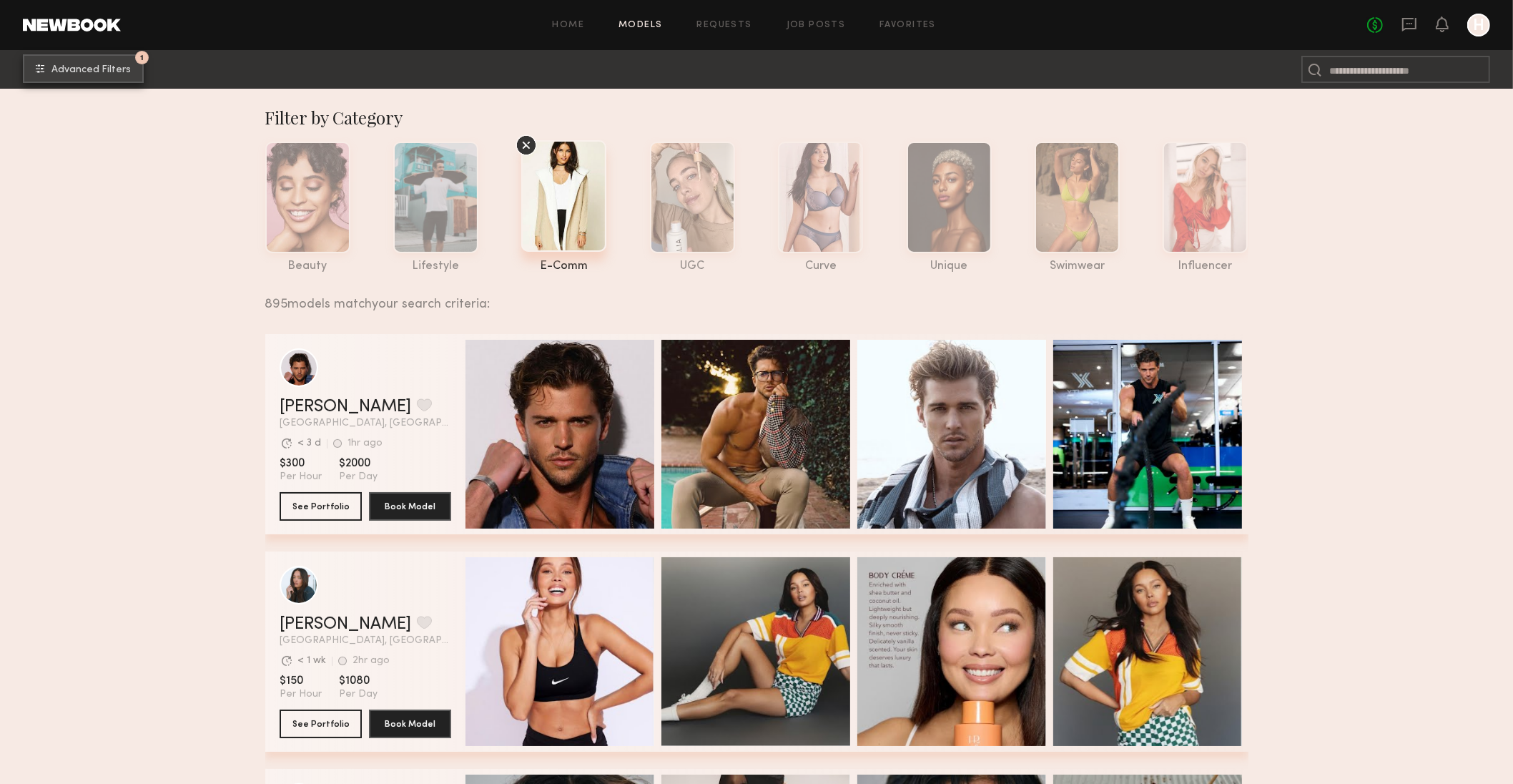
click at [119, 66] on span "Advanced Filters" at bounding box center [91, 70] width 79 height 10
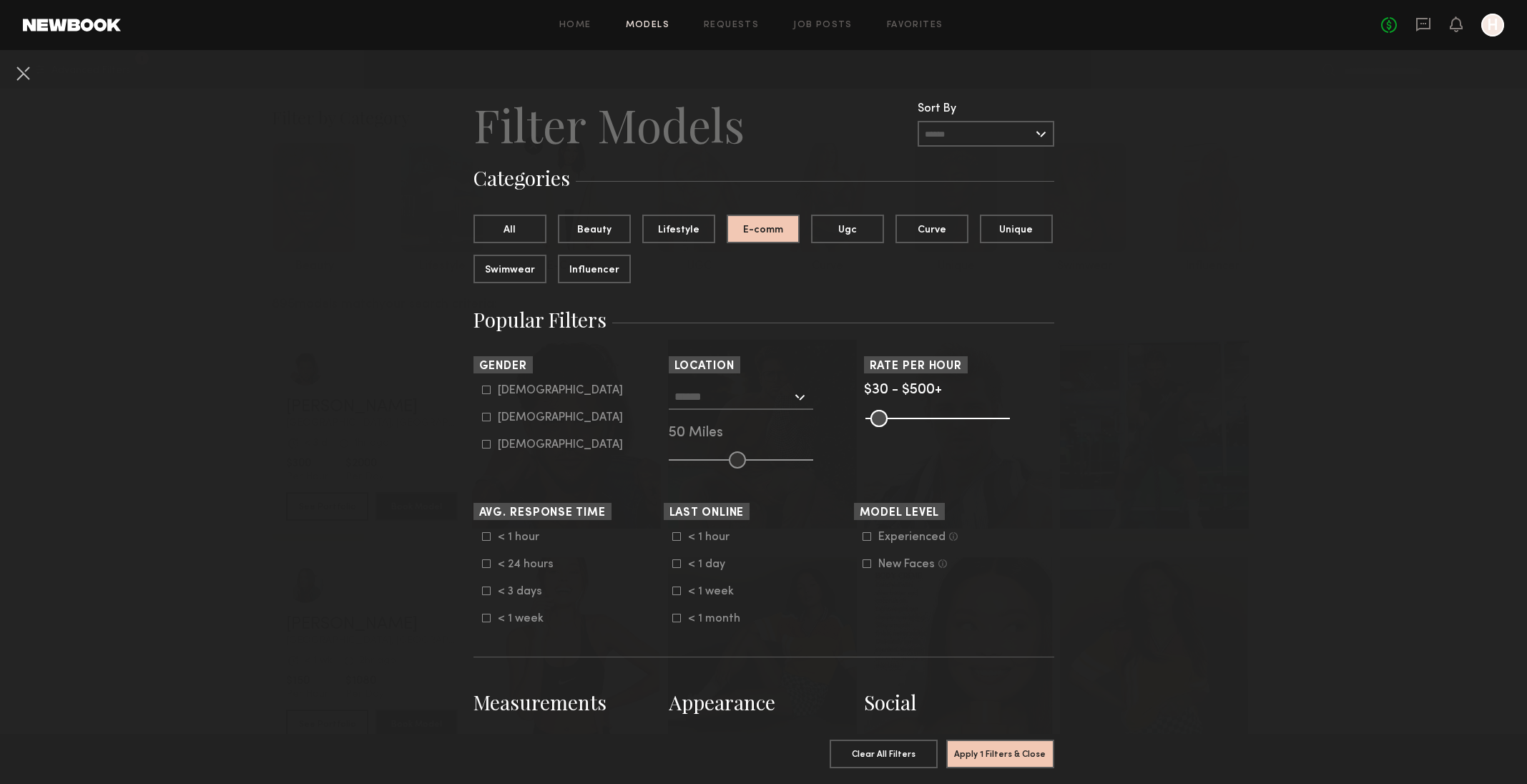
click at [482, 420] on icon at bounding box center [486, 417] width 9 height 9
type input "**"
click at [757, 409] on div at bounding box center [741, 397] width 144 height 26
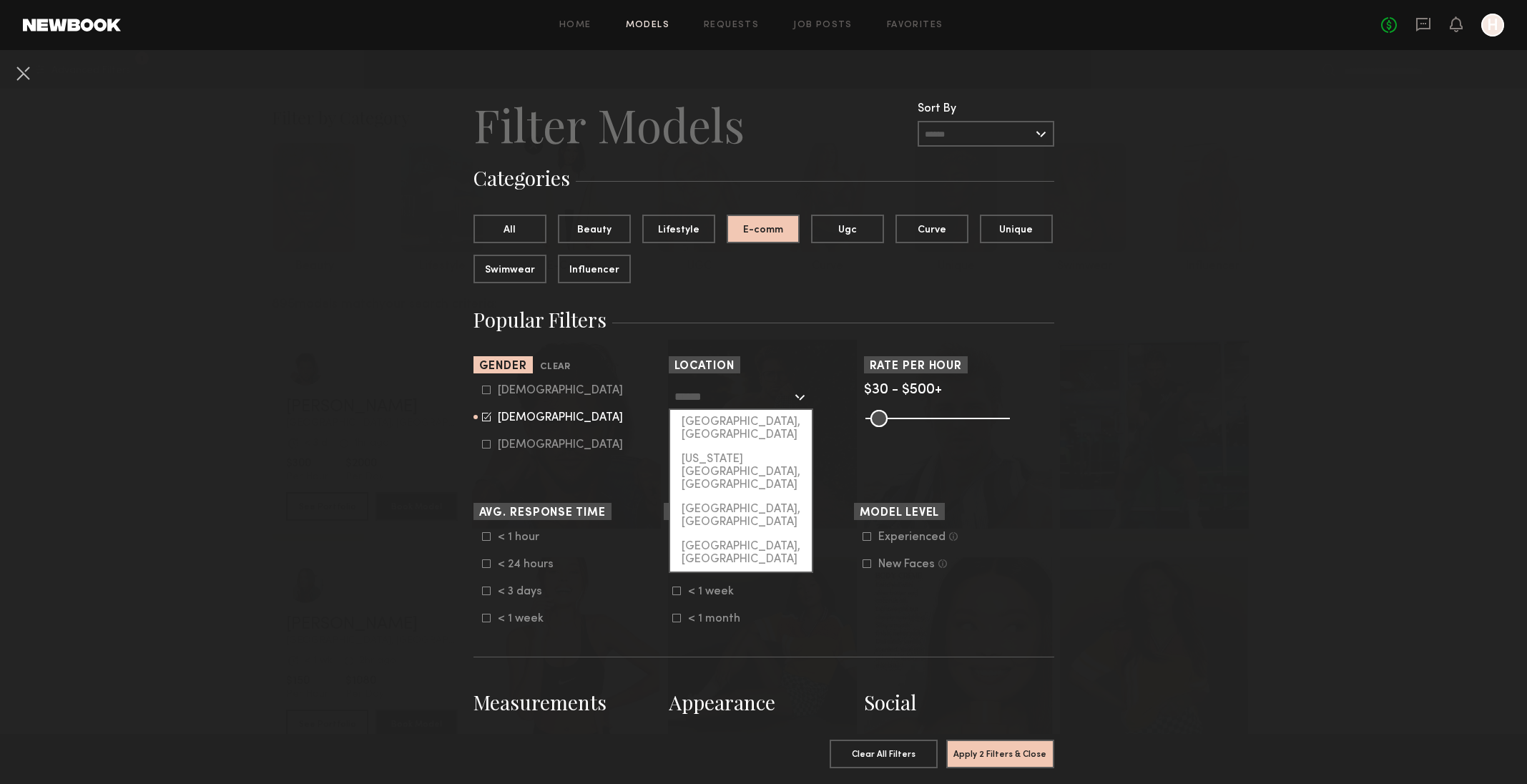
click at [743, 419] on div "[GEOGRAPHIC_DATA], [GEOGRAPHIC_DATA]" at bounding box center [741, 429] width 141 height 38
type input "**********"
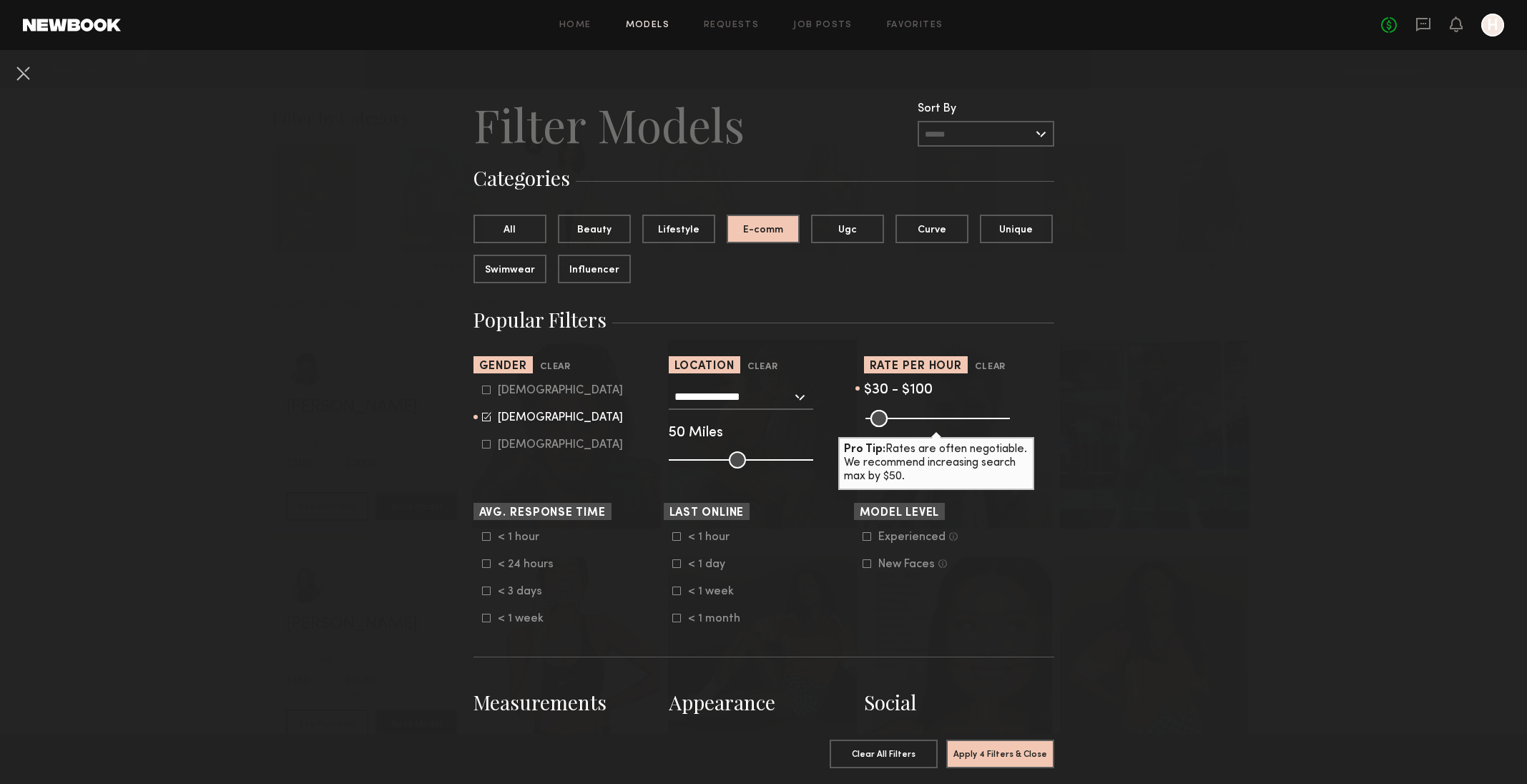
drag, startPoint x: 999, startPoint y: 415, endPoint x: 886, endPoint y: 416, distance: 113.0
type input "***"
click at [886, 416] on input "range" at bounding box center [937, 418] width 144 height 17
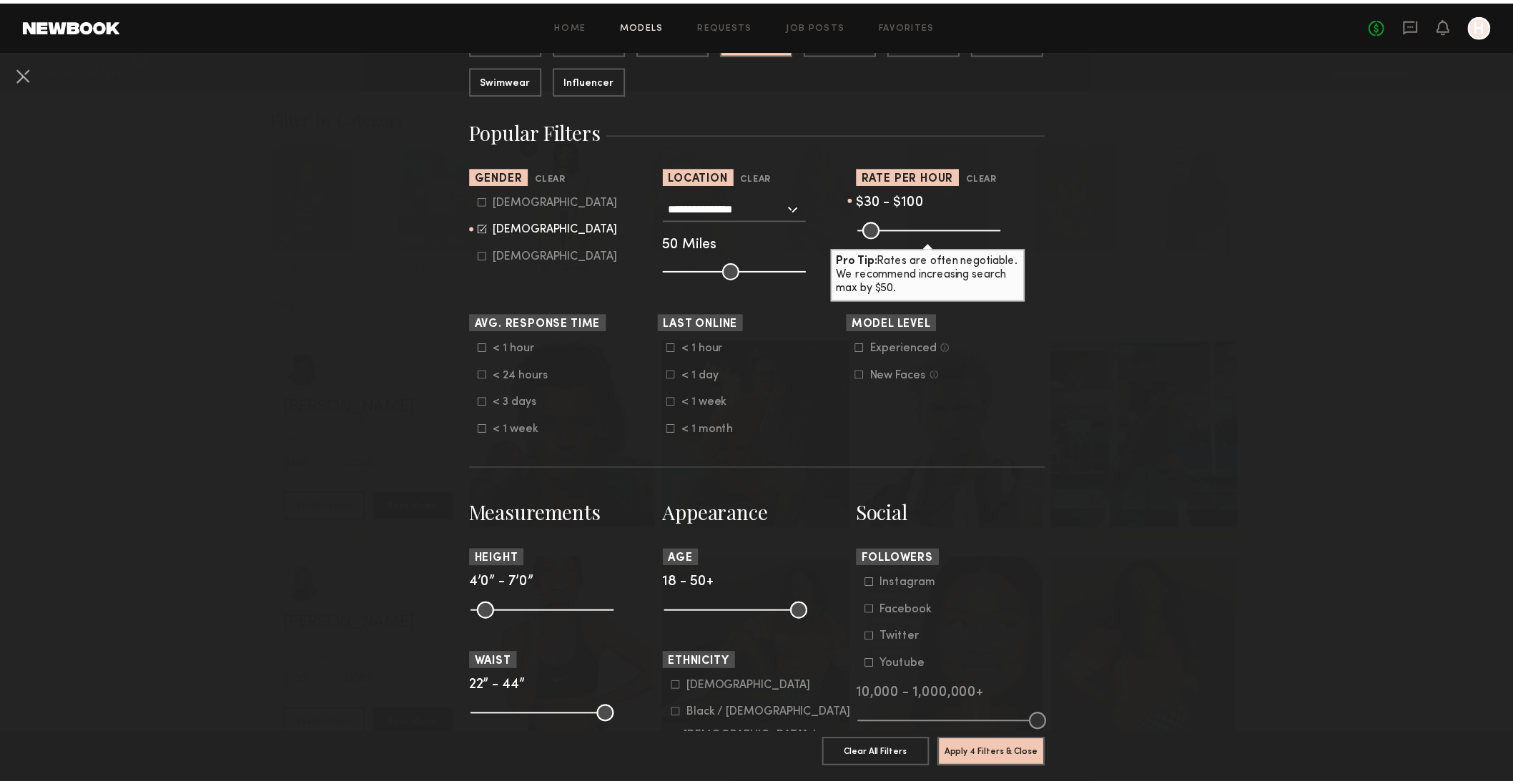
scroll to position [421, 0]
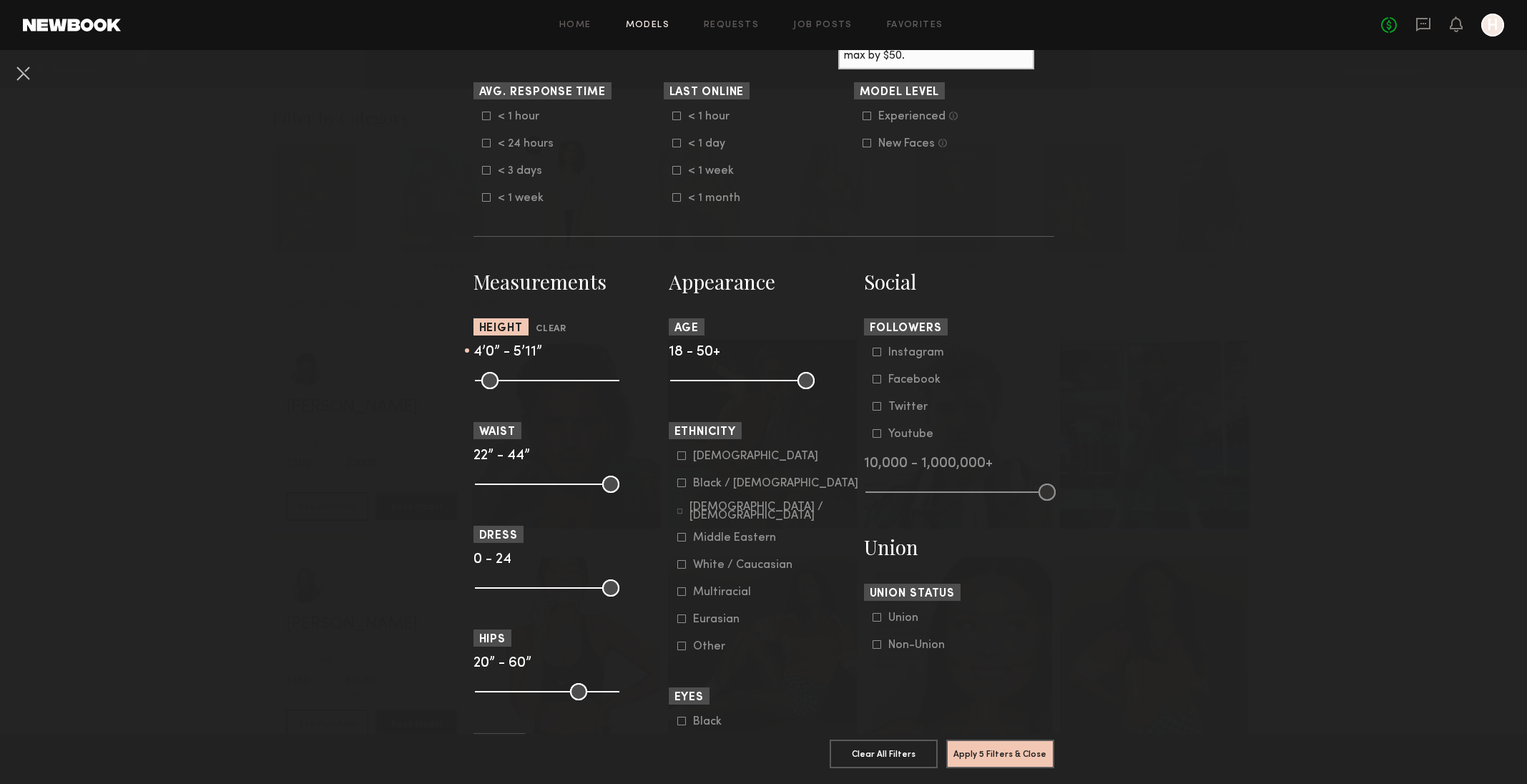
drag, startPoint x: 603, startPoint y: 385, endPoint x: 558, endPoint y: 385, distance: 45.0
type input "**"
click at [558, 385] on input "range" at bounding box center [547, 380] width 144 height 17
drag, startPoint x: 476, startPoint y: 384, endPoint x: 548, endPoint y: 385, distance: 72.0
type input "**"
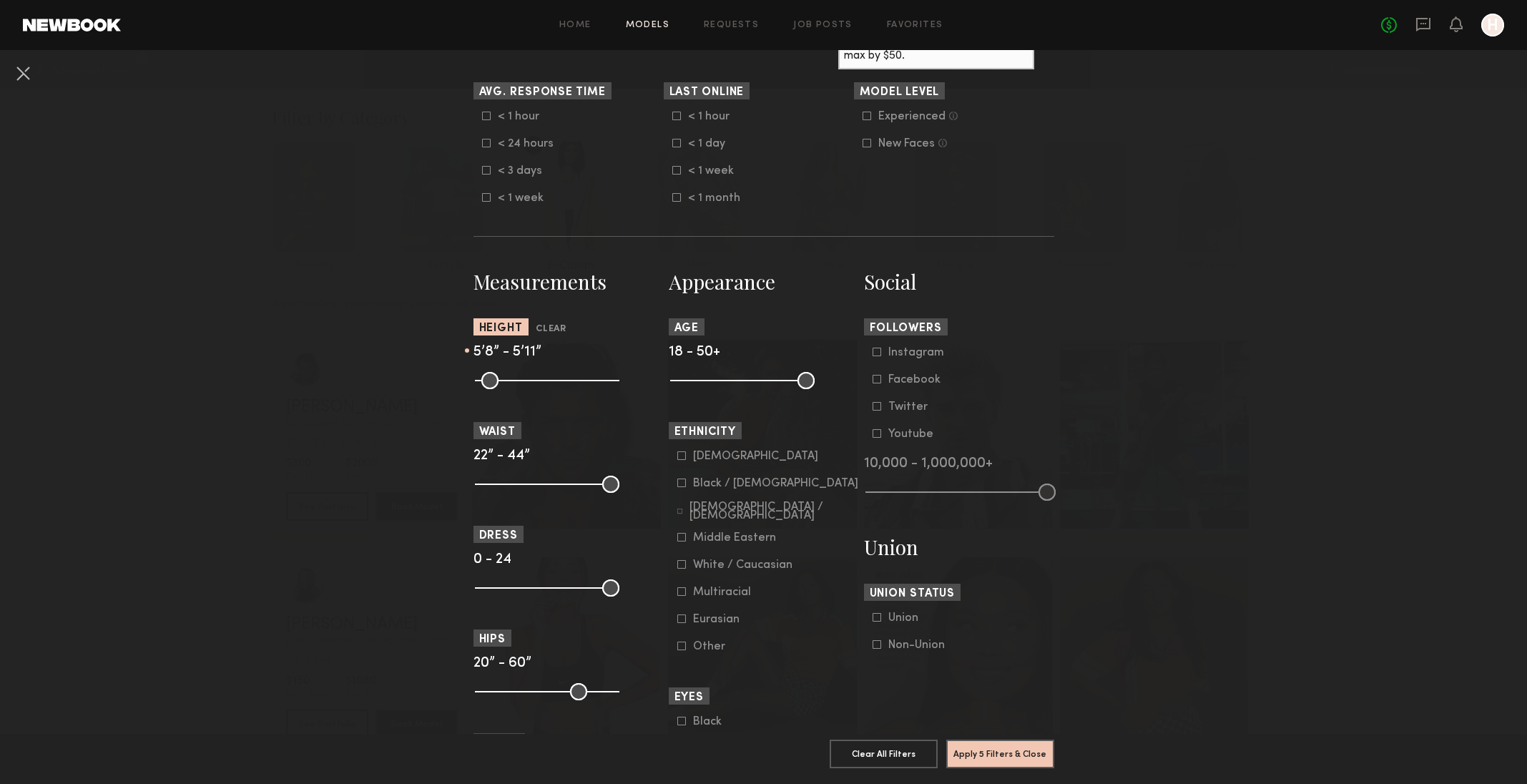
click at [548, 385] on input "range" at bounding box center [547, 380] width 144 height 17
click at [975, 739] on button "Apply 5 Filters & Close" at bounding box center [1000, 752] width 108 height 29
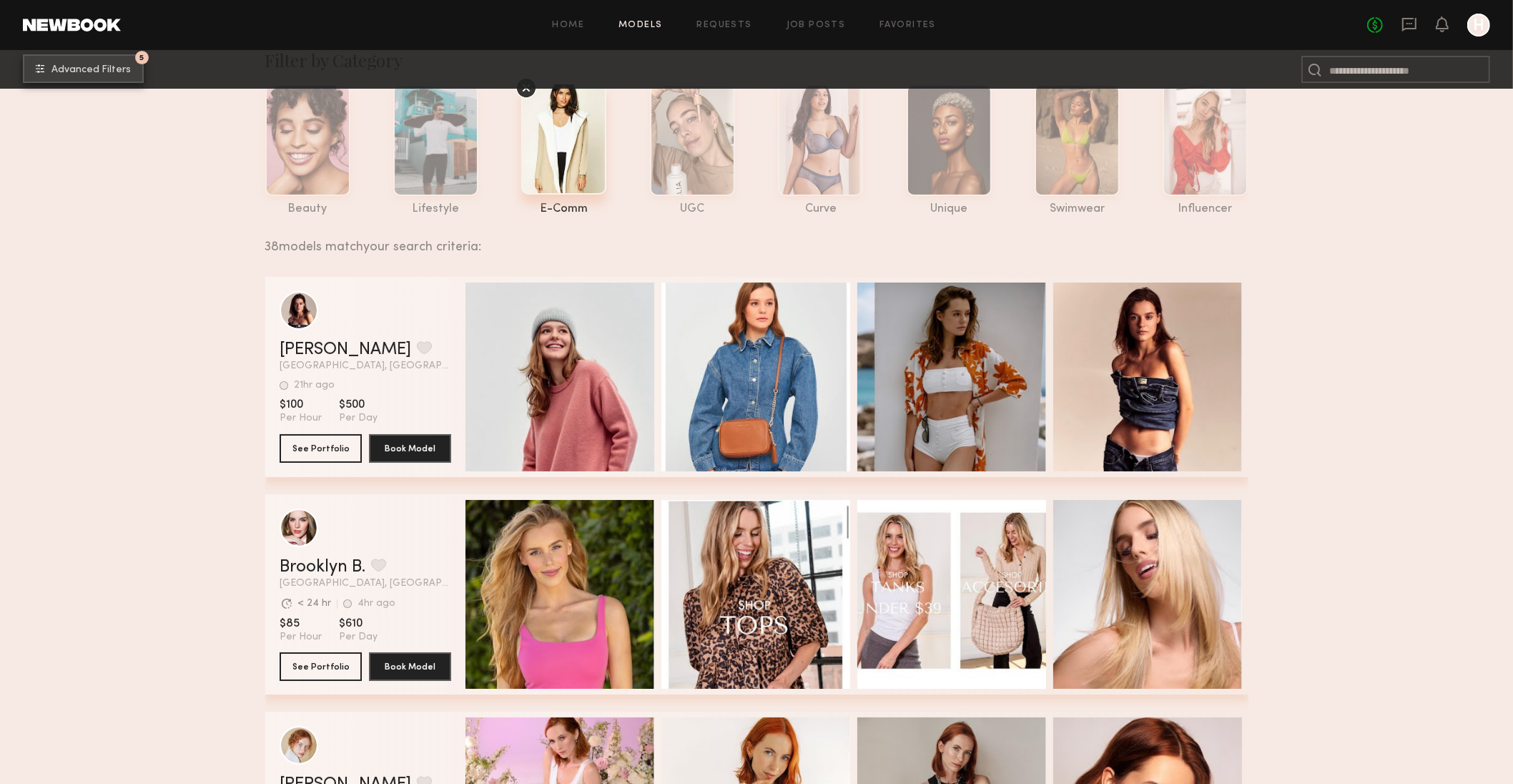
scroll to position [61, 0]
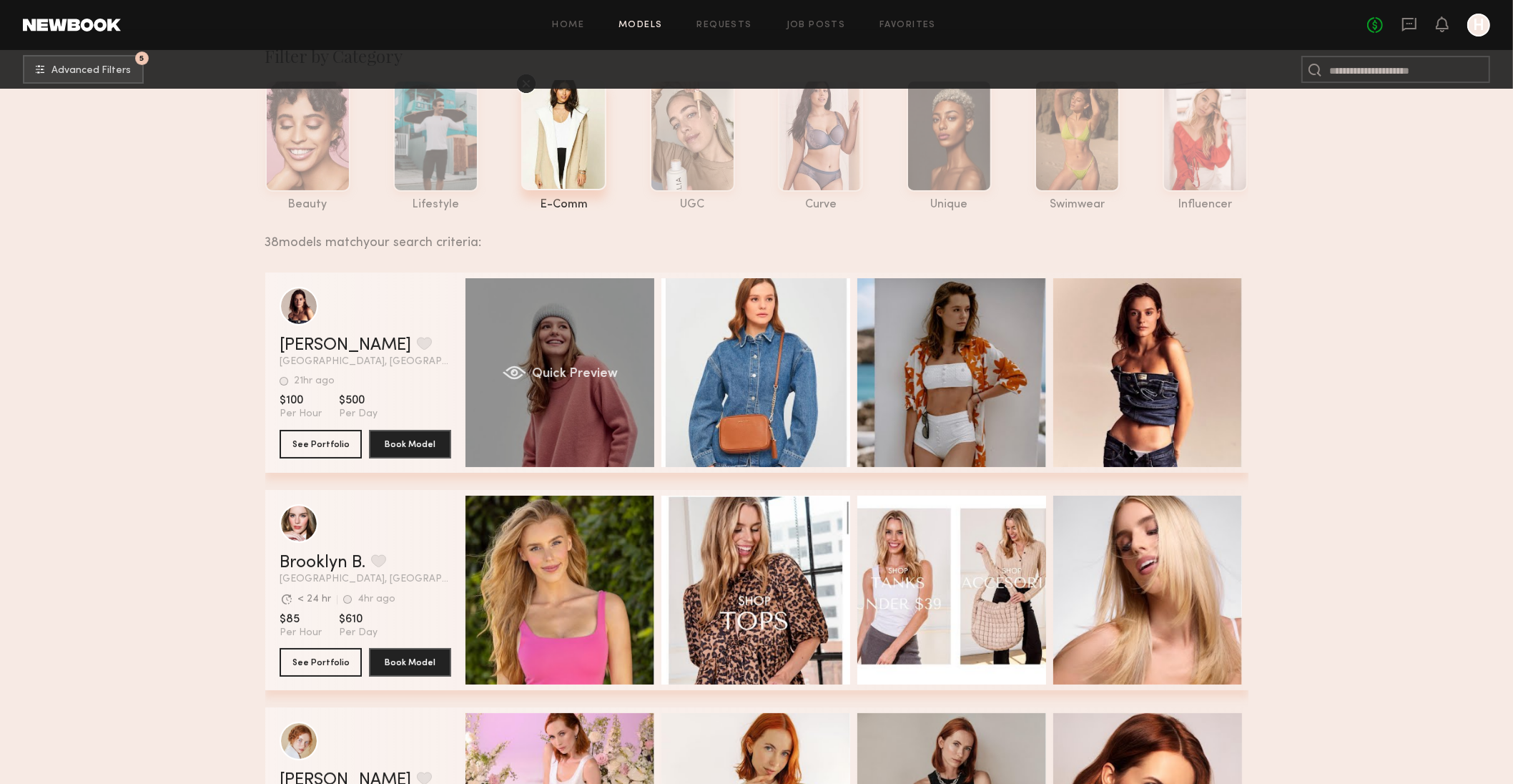
click at [548, 404] on div "Quick Preview" at bounding box center [559, 372] width 189 height 189
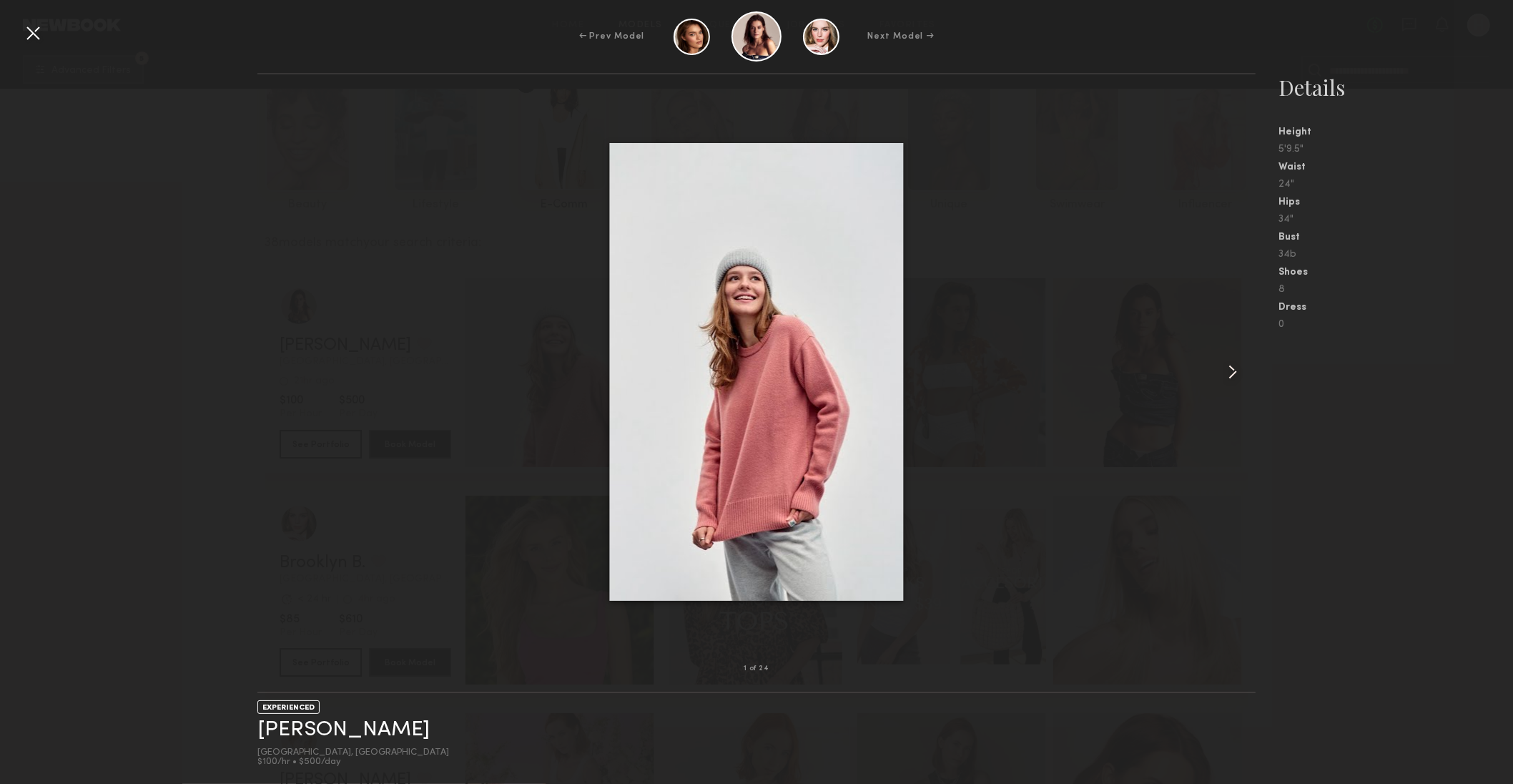
click at [1235, 371] on common-icon at bounding box center [1233, 371] width 23 height 23
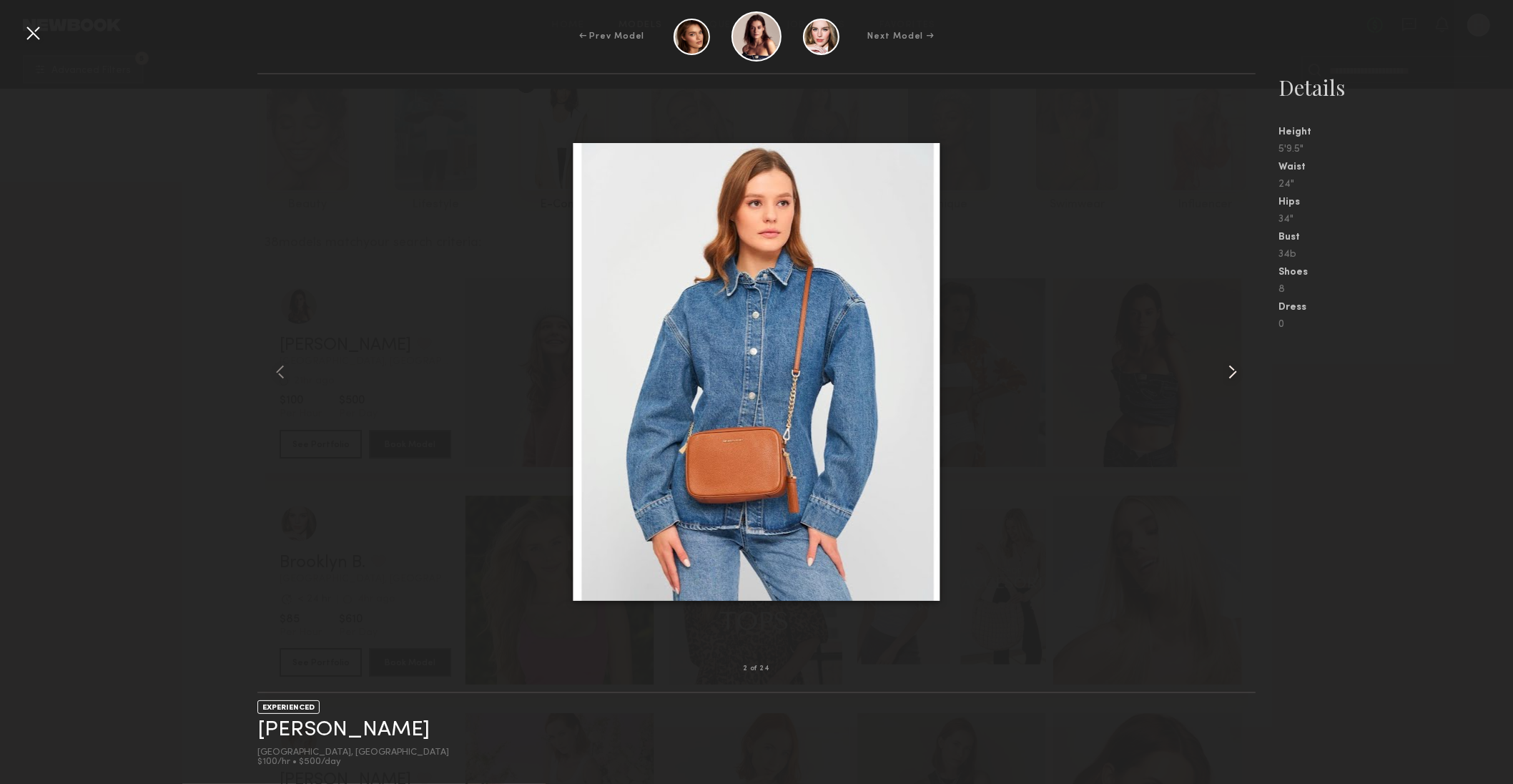
click at [1235, 371] on common-icon at bounding box center [1233, 371] width 23 height 23
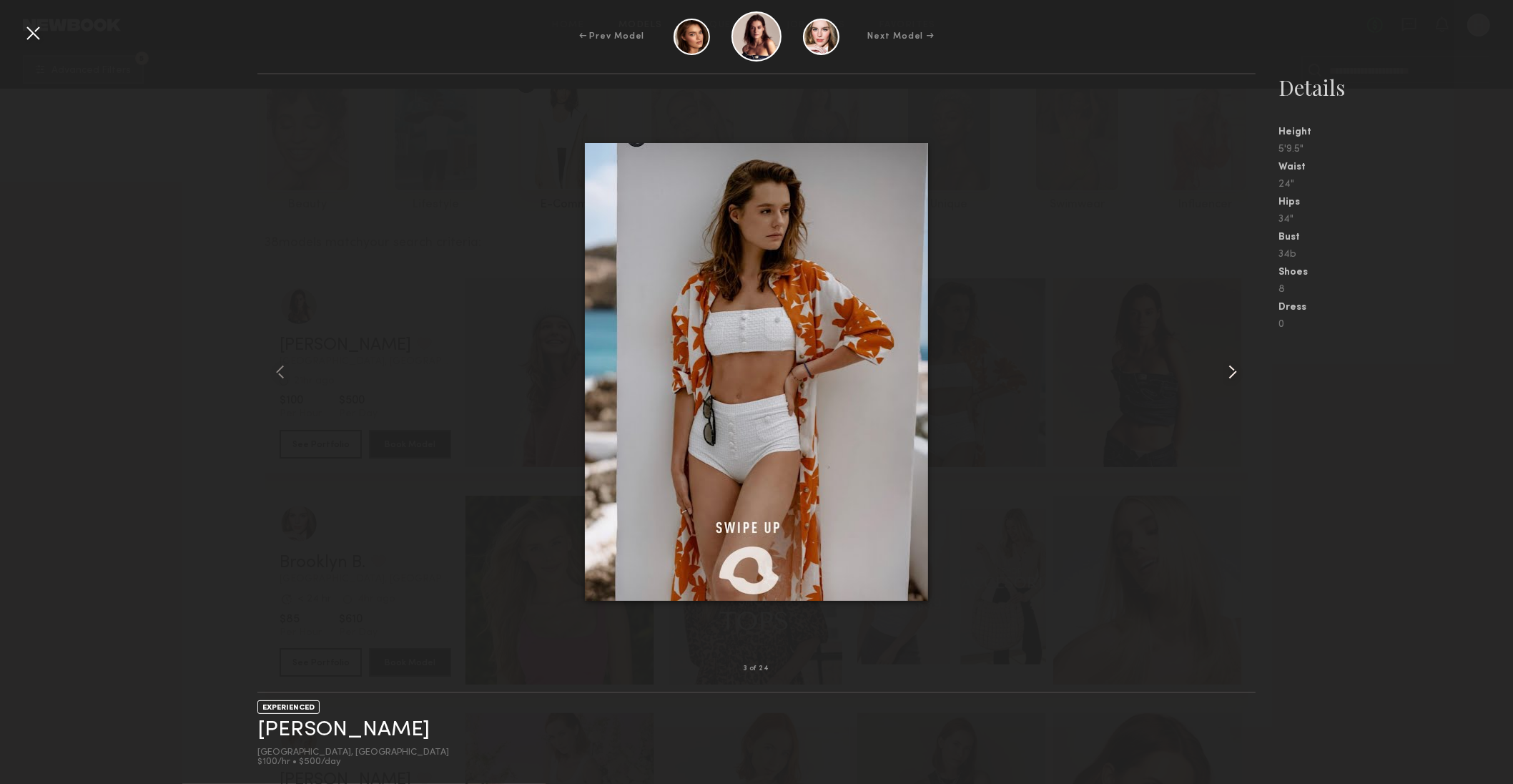
click at [1235, 371] on common-icon at bounding box center [1233, 371] width 23 height 23
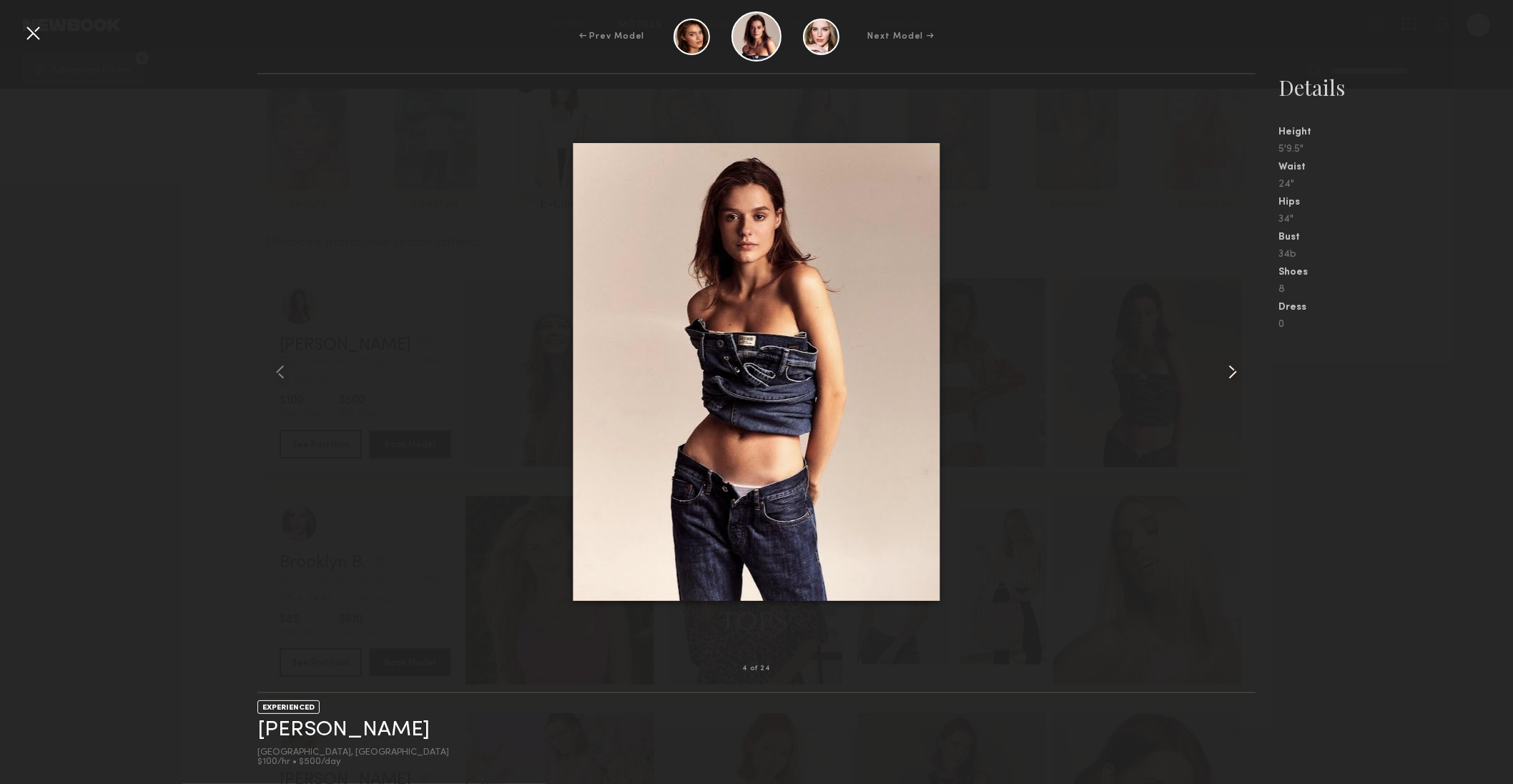
click at [1235, 371] on common-icon at bounding box center [1233, 371] width 23 height 23
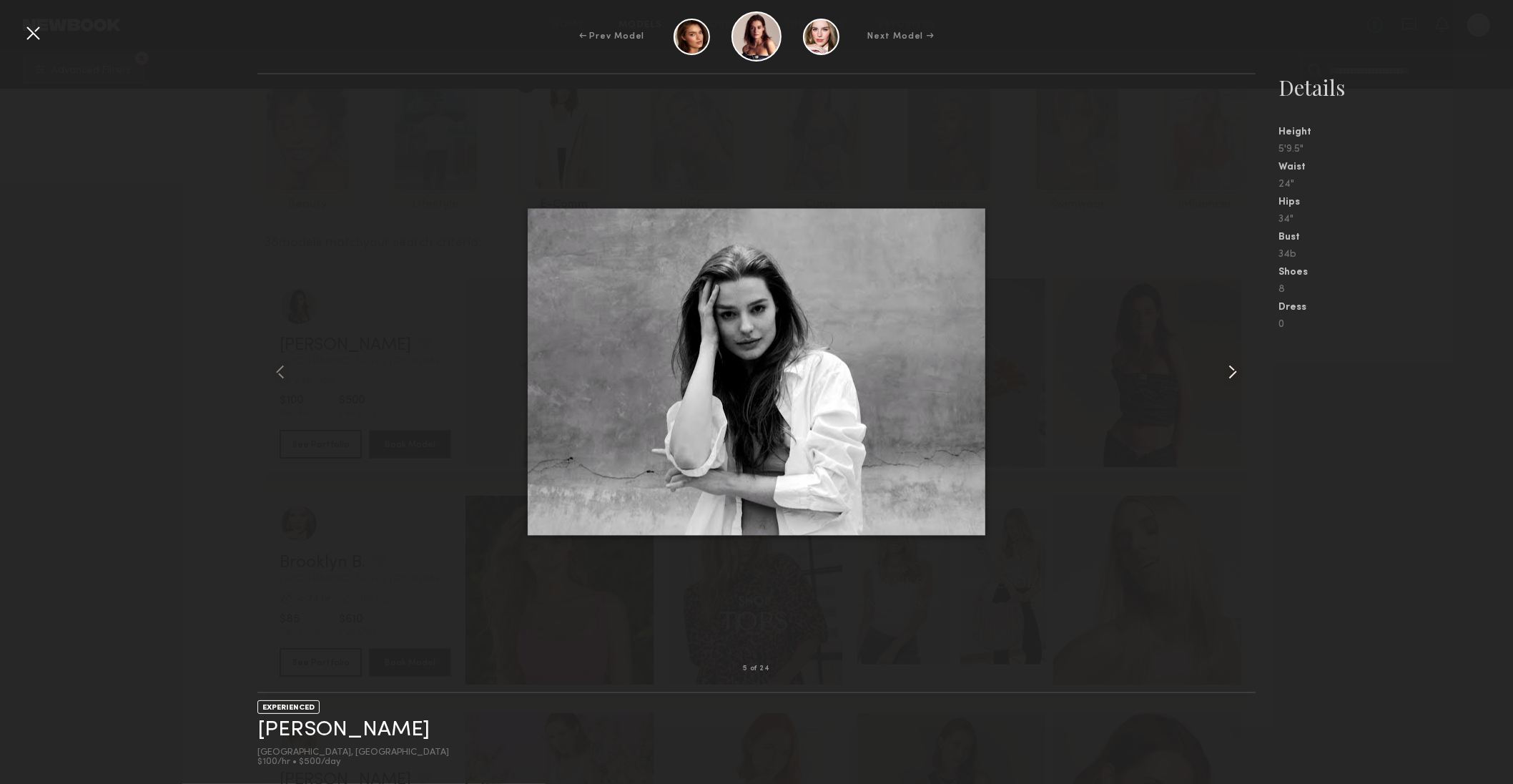
click at [1235, 371] on common-icon at bounding box center [1233, 371] width 23 height 23
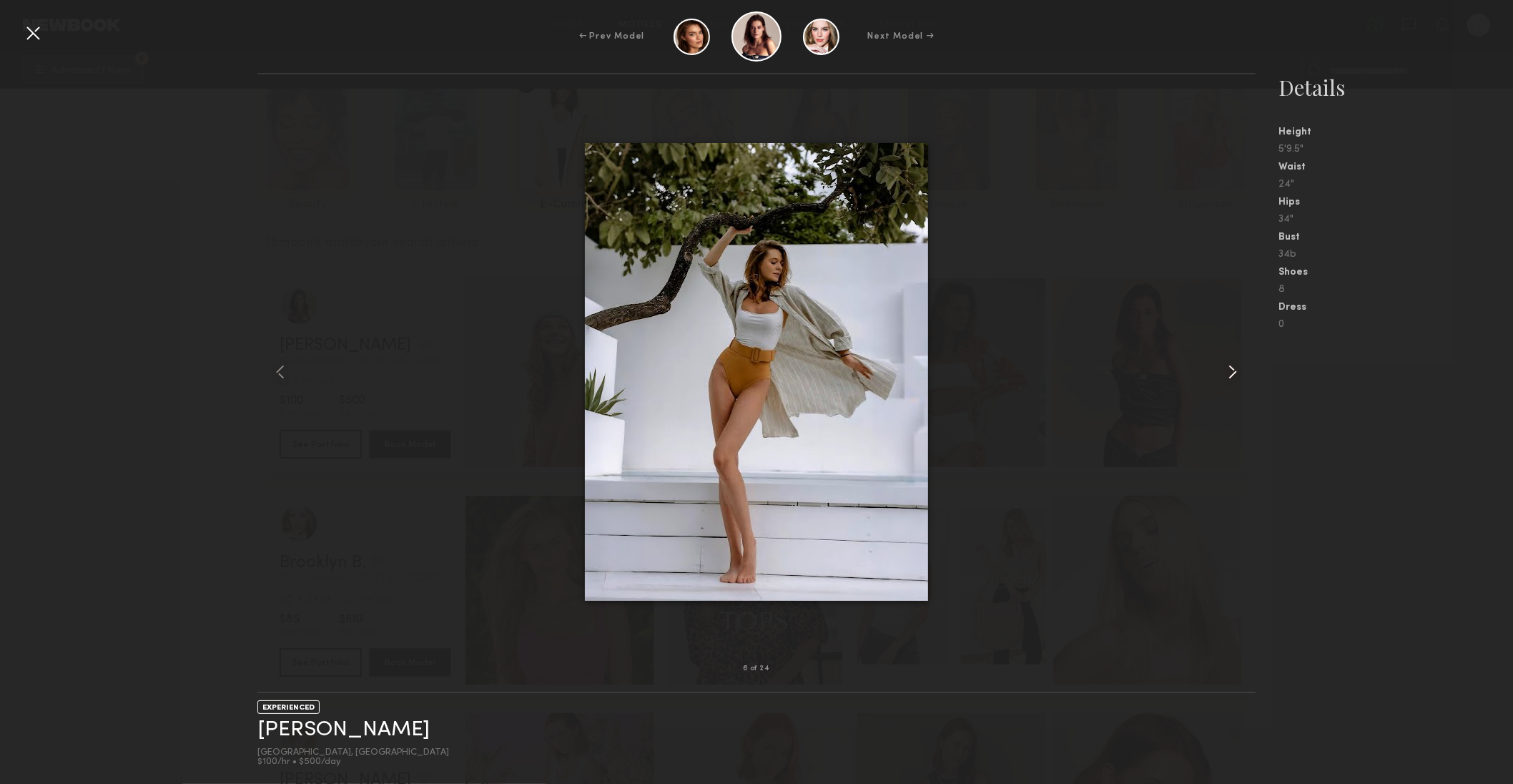
click at [1235, 371] on common-icon at bounding box center [1233, 371] width 23 height 23
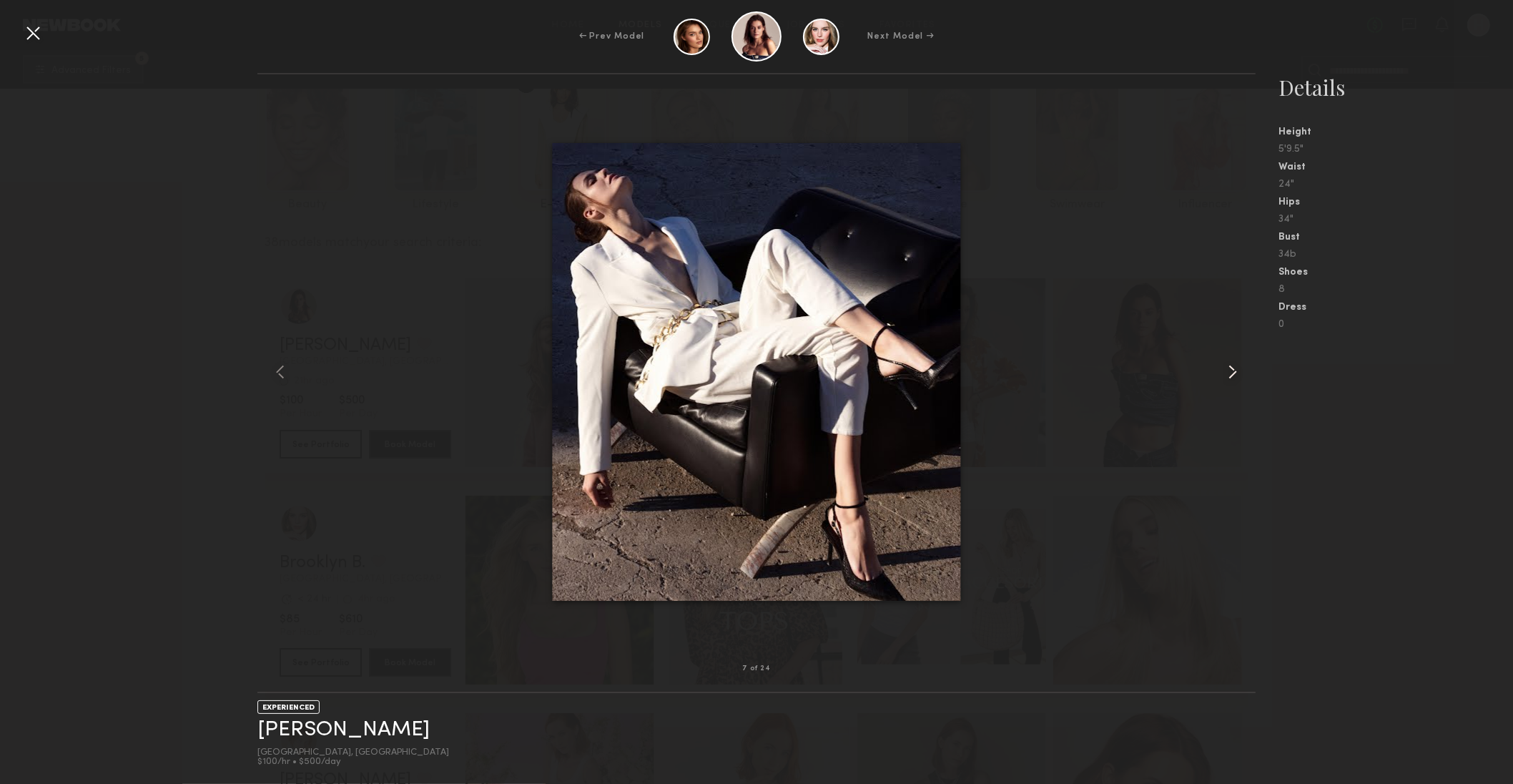
click at [1235, 371] on common-icon at bounding box center [1233, 371] width 23 height 23
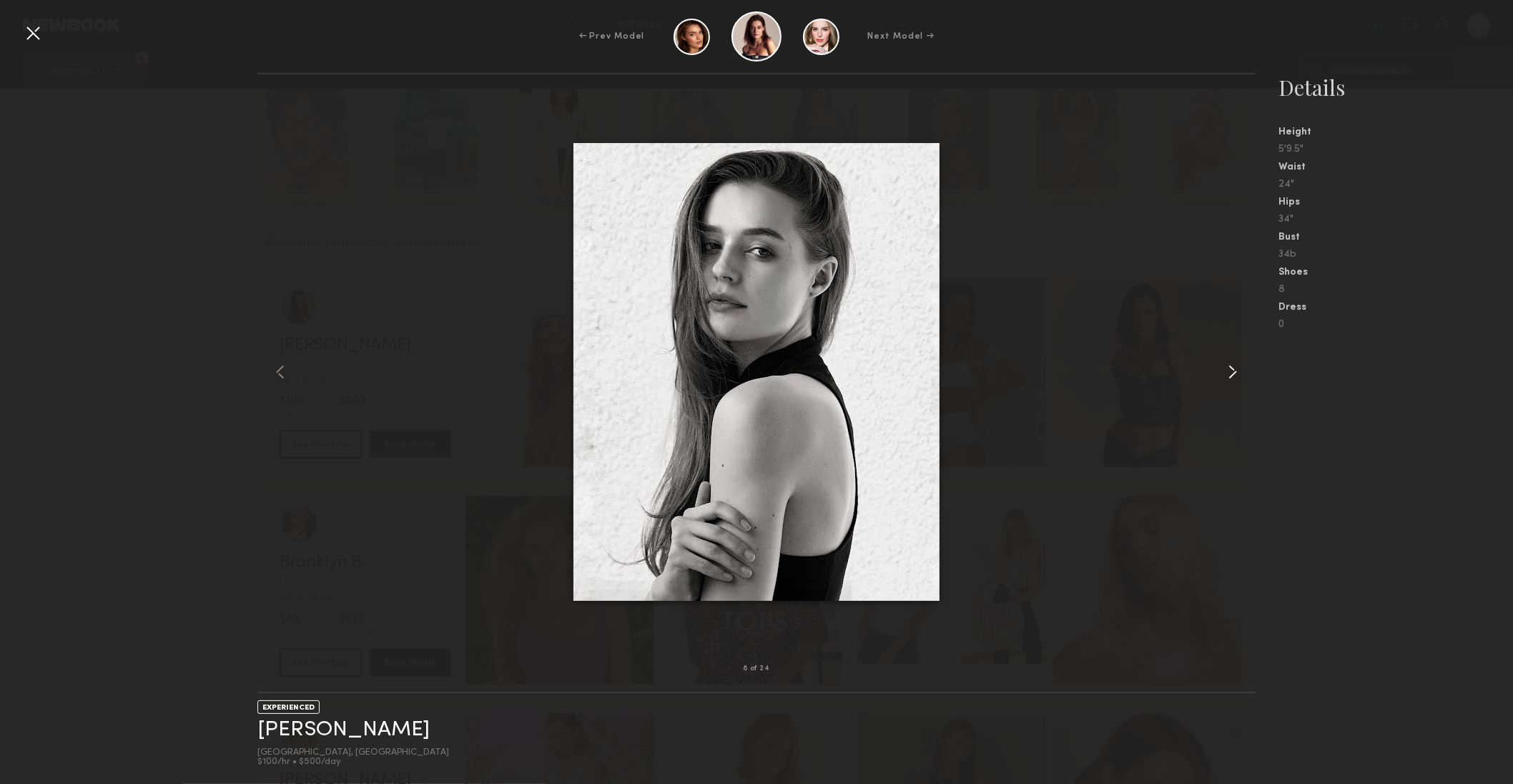
click at [1235, 371] on common-icon at bounding box center [1233, 371] width 23 height 23
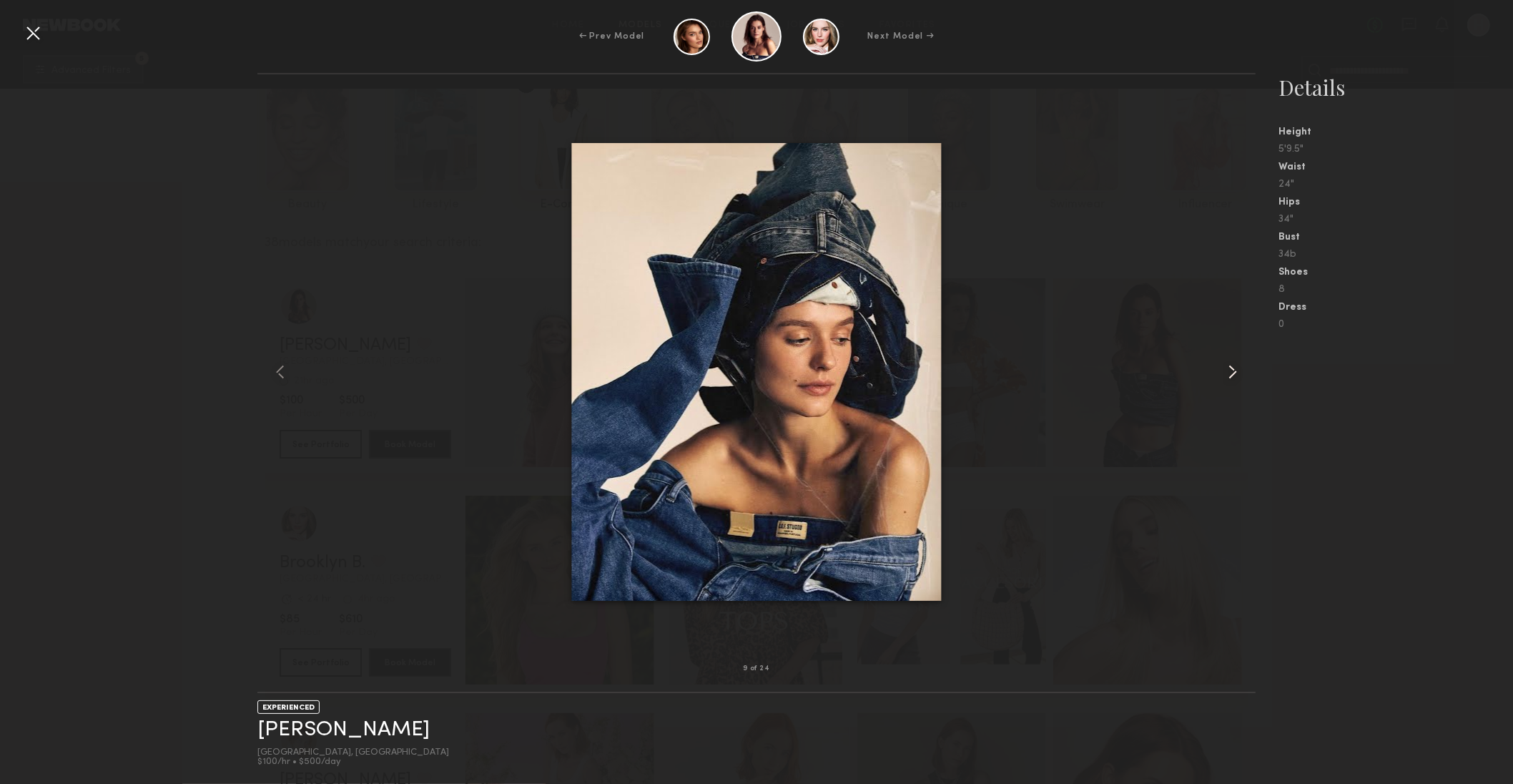
click at [1235, 371] on common-icon at bounding box center [1233, 371] width 23 height 23
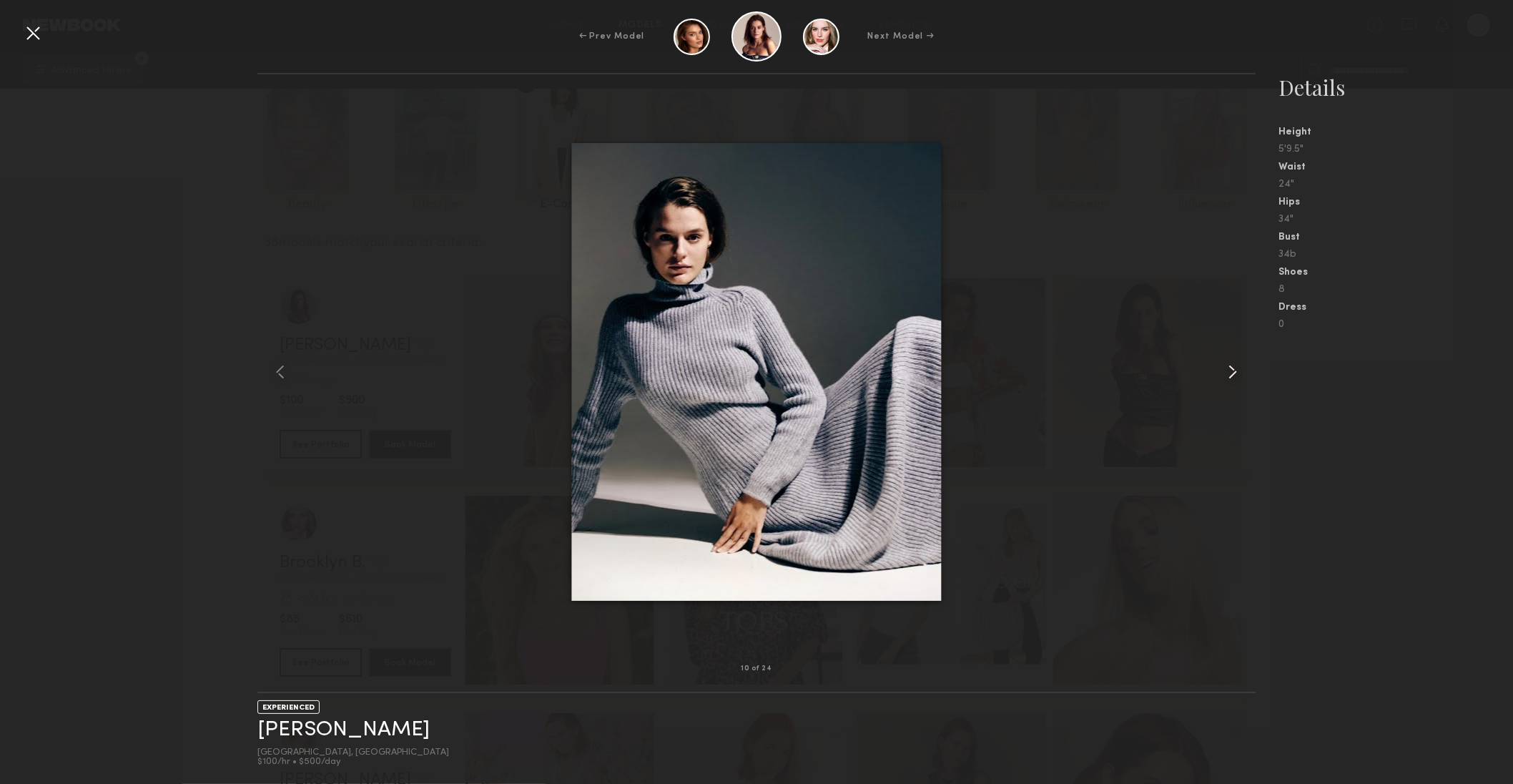
click at [1235, 371] on common-icon at bounding box center [1233, 371] width 23 height 23
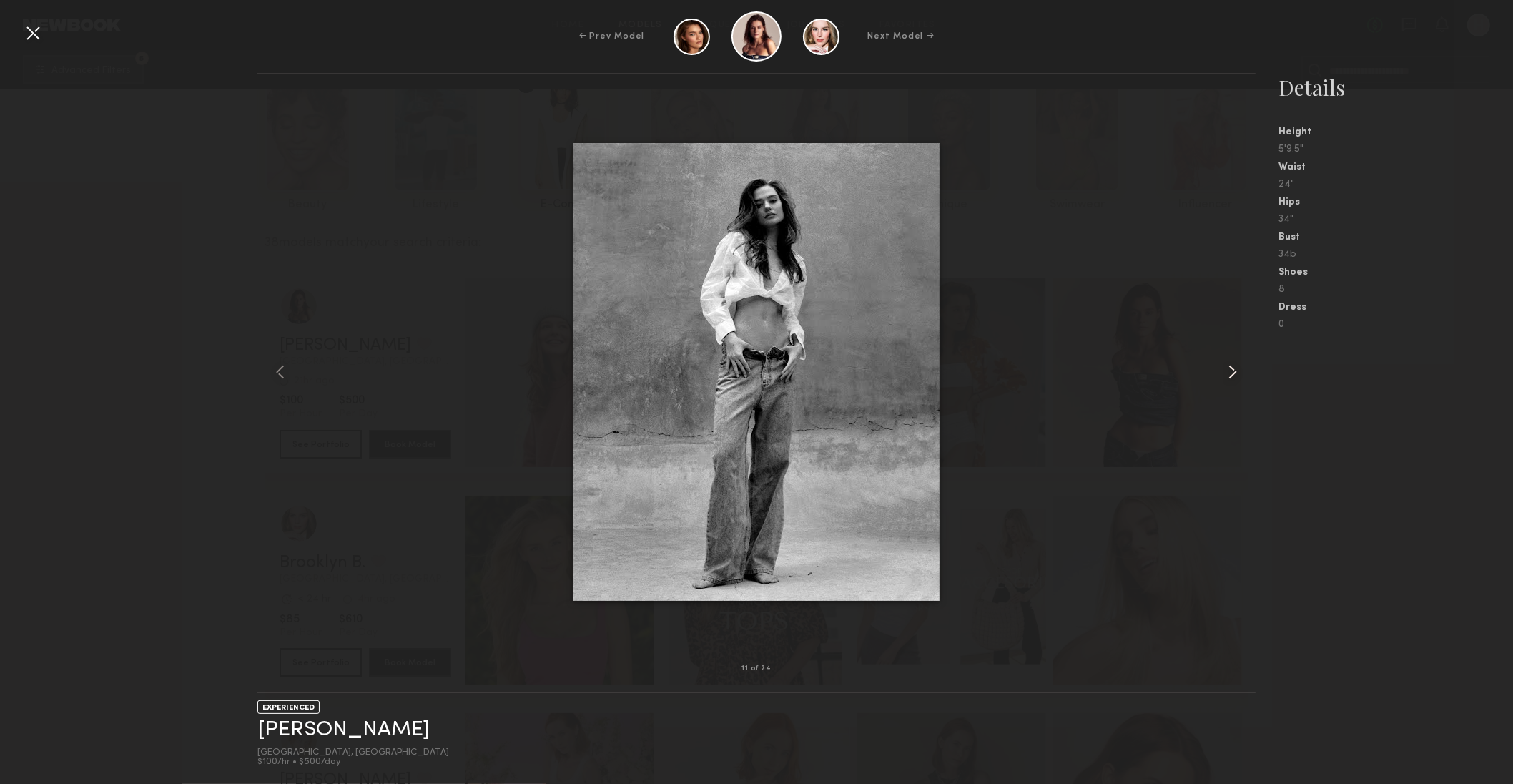
click at [1235, 371] on common-icon at bounding box center [1233, 371] width 23 height 23
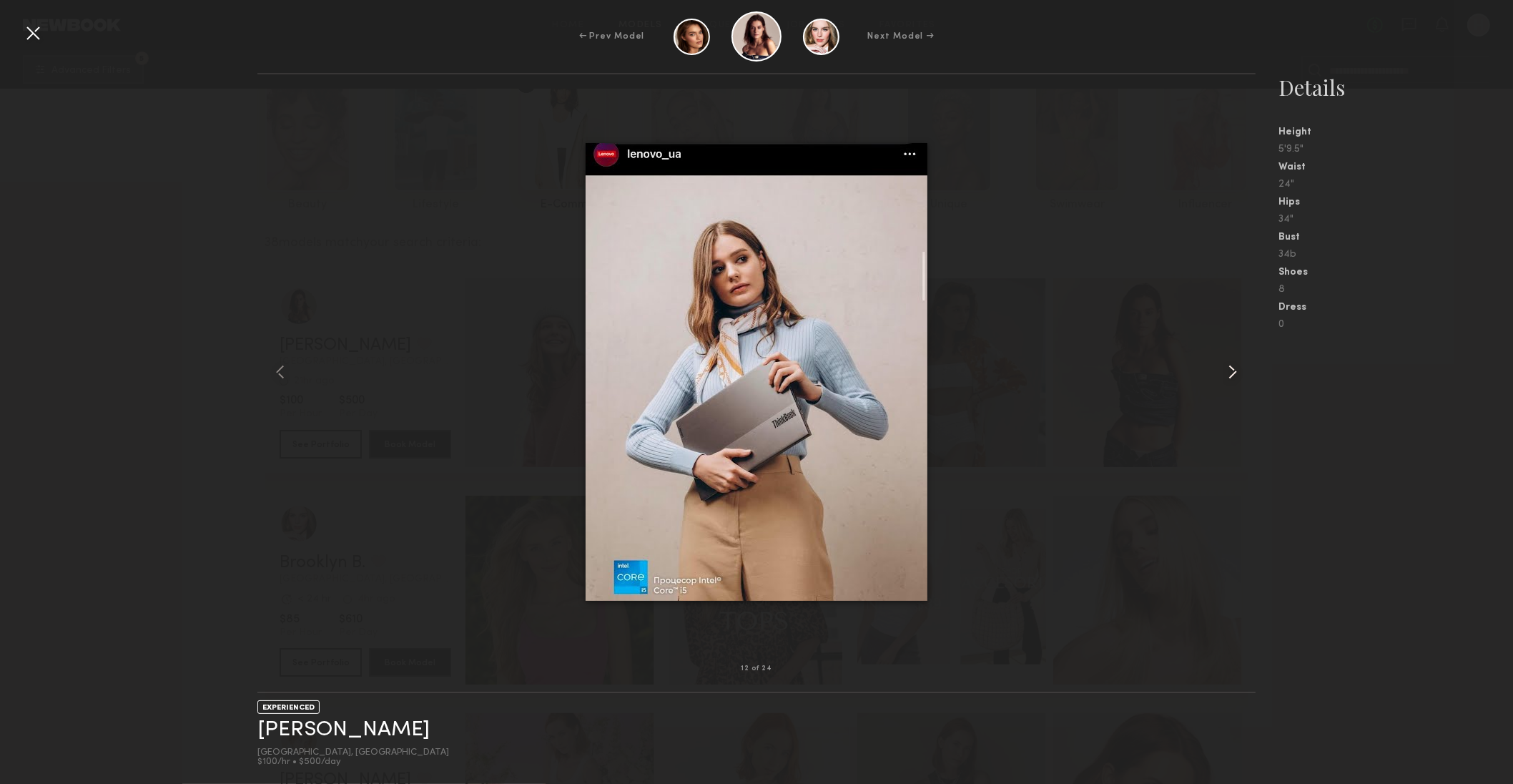
click at [1235, 371] on common-icon at bounding box center [1233, 371] width 23 height 23
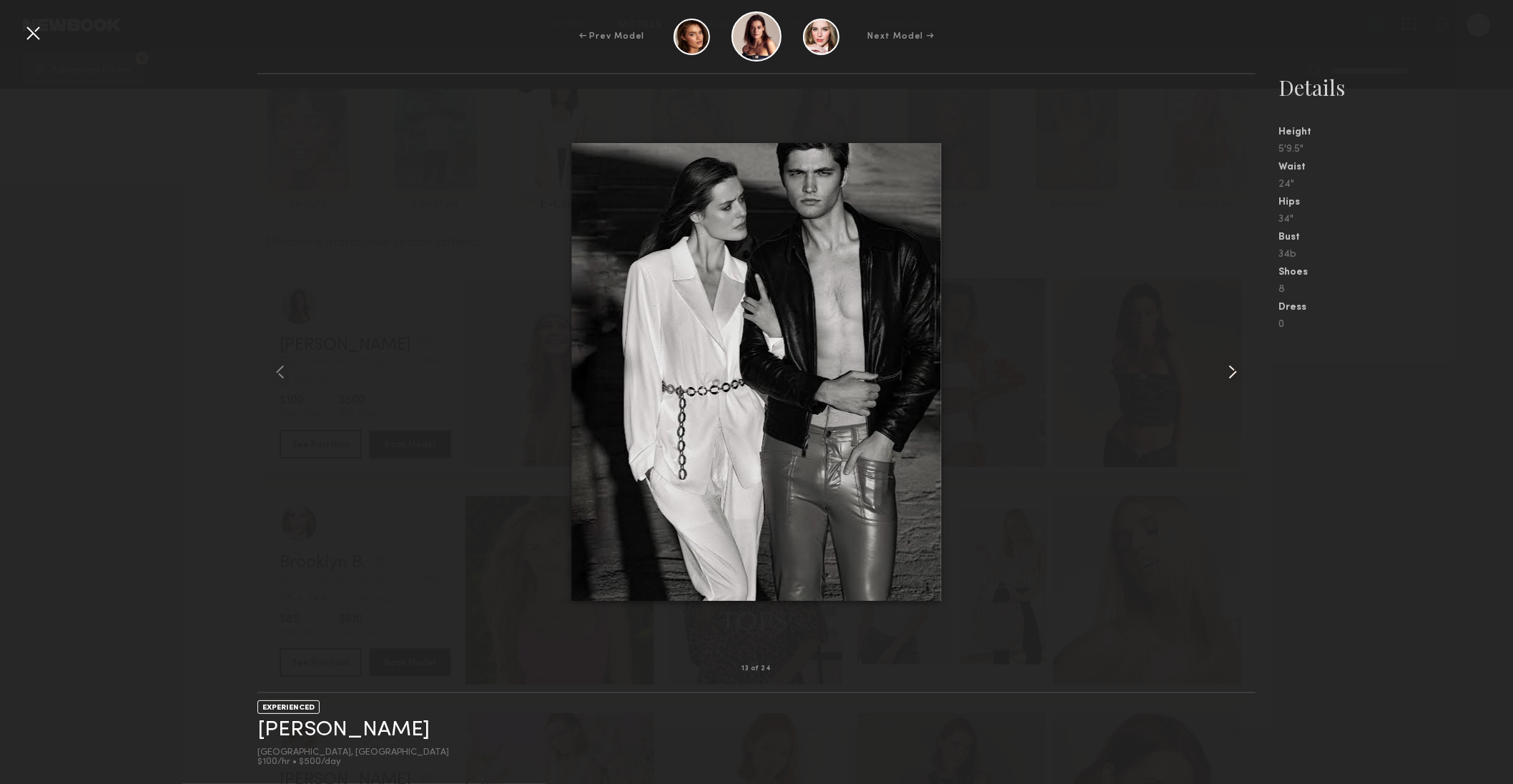
click at [1235, 371] on common-icon at bounding box center [1233, 371] width 23 height 23
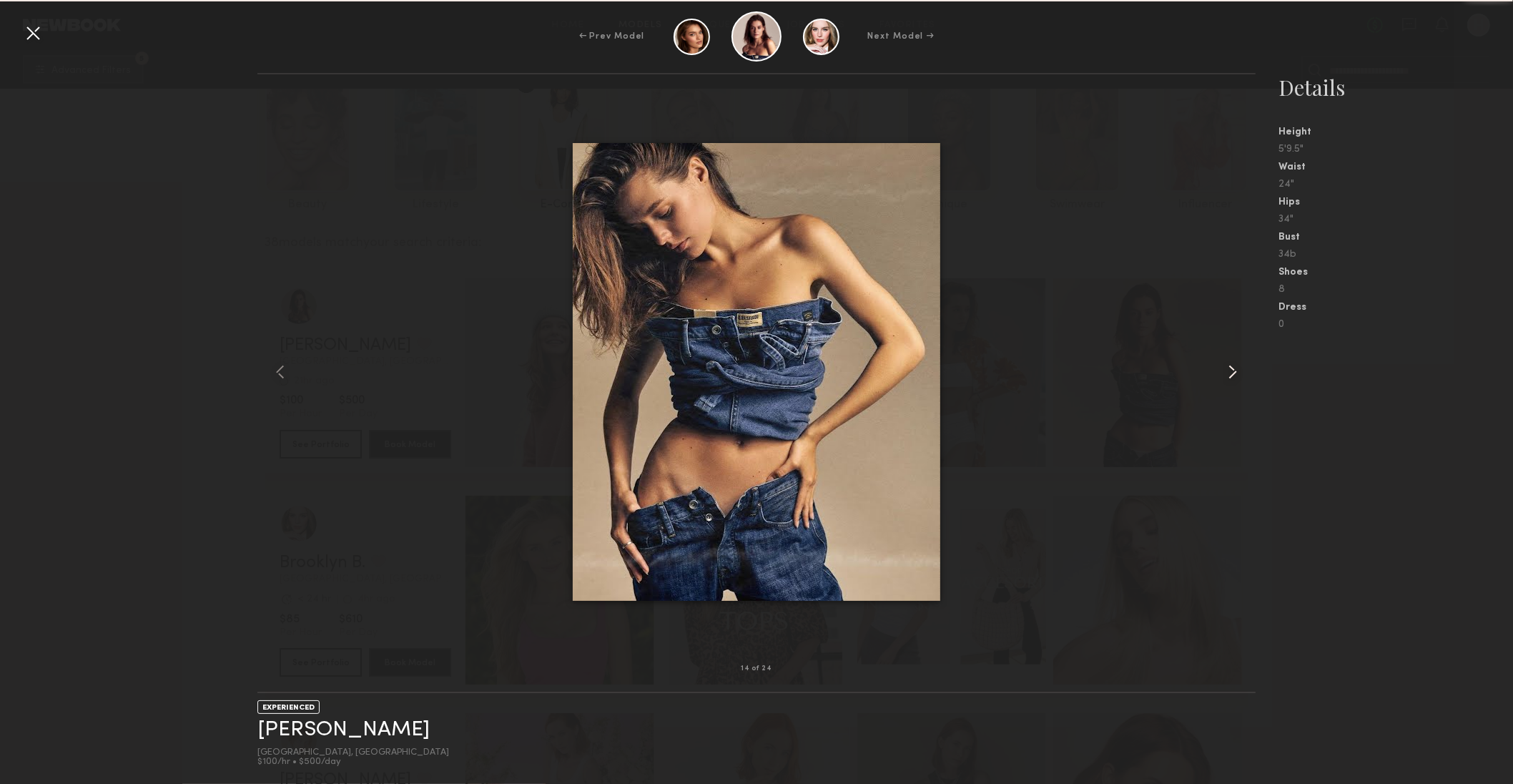
click at [1235, 371] on common-icon at bounding box center [1233, 371] width 23 height 23
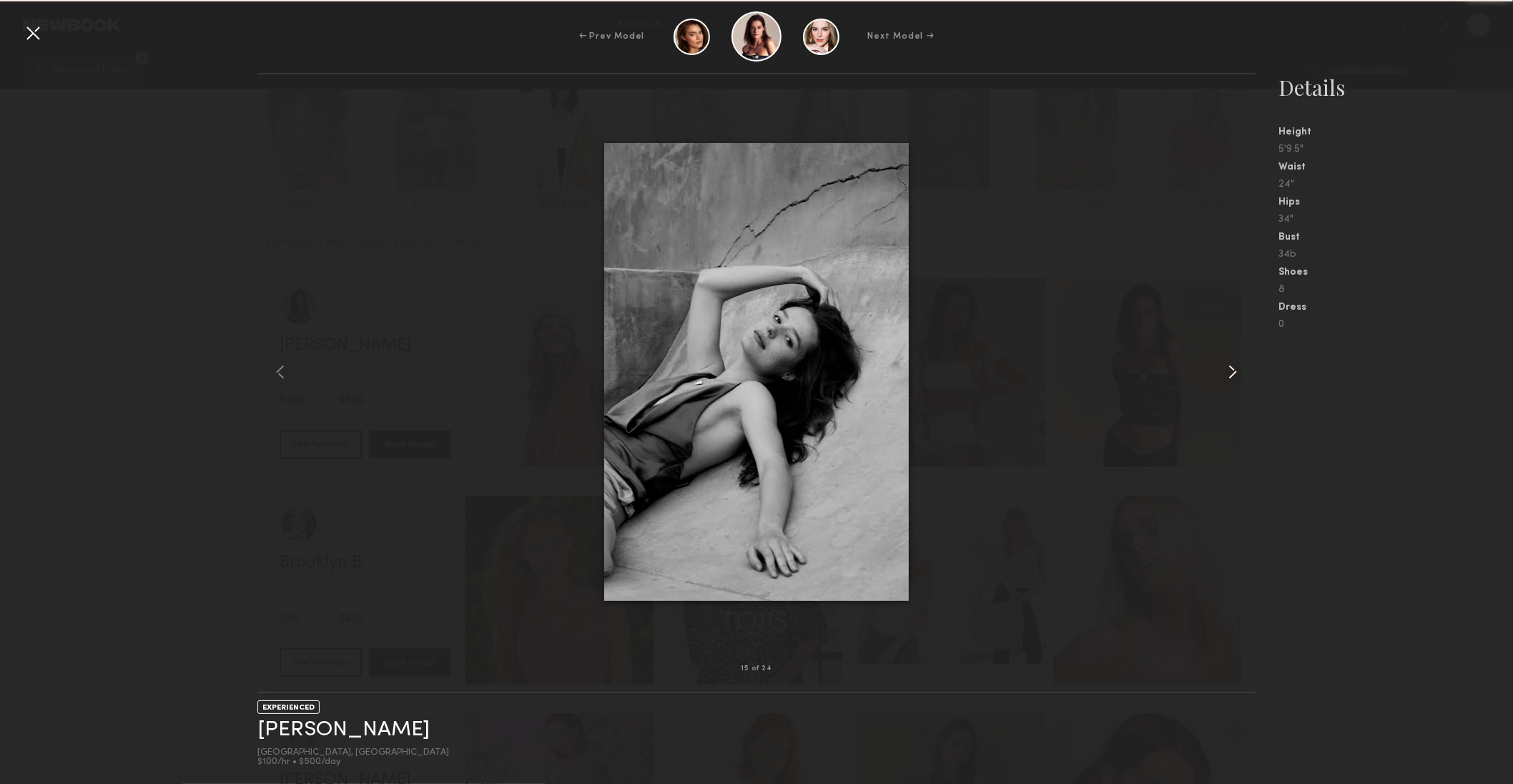
click at [1235, 371] on common-icon at bounding box center [1233, 371] width 23 height 23
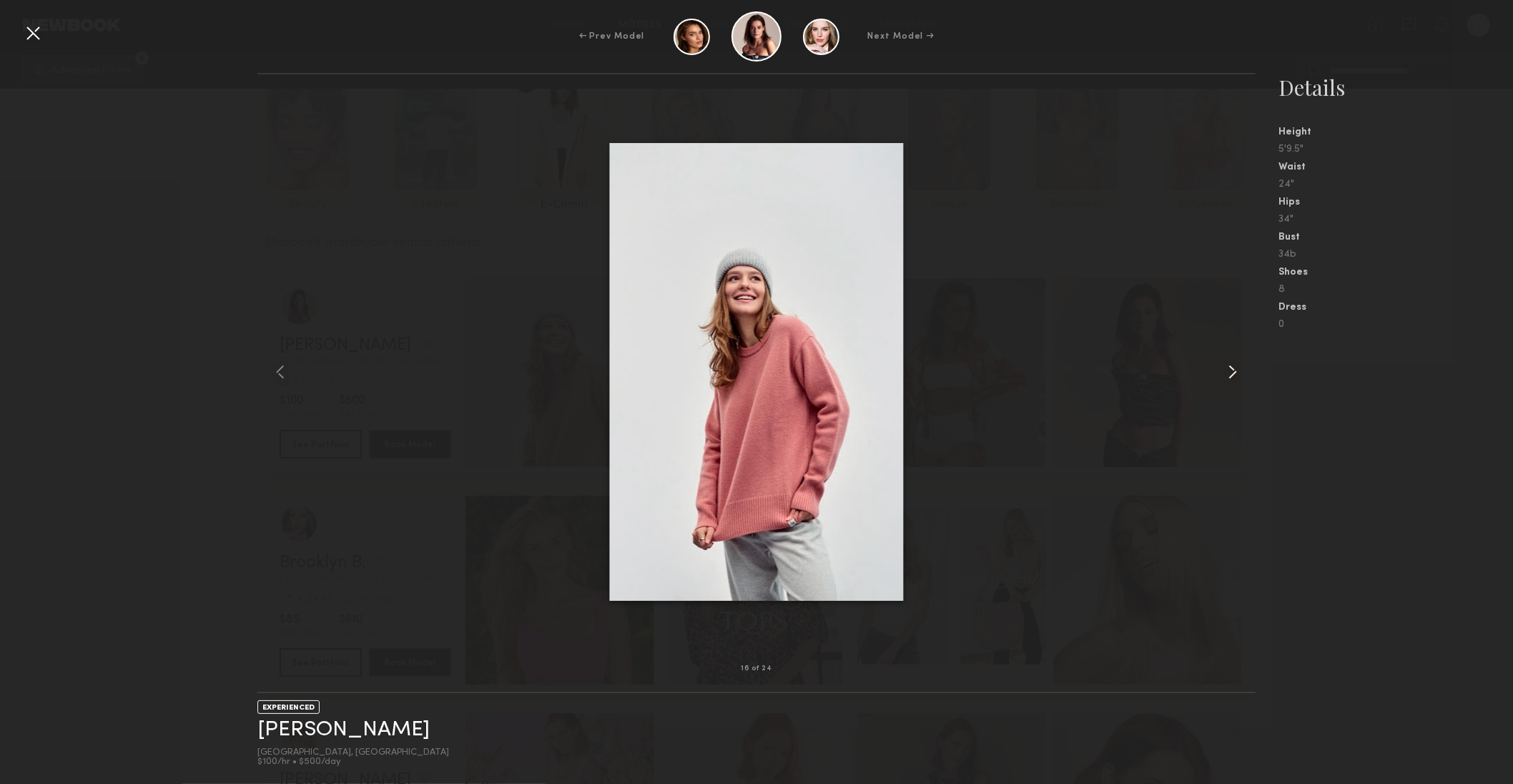
click at [1235, 371] on common-icon at bounding box center [1233, 371] width 23 height 23
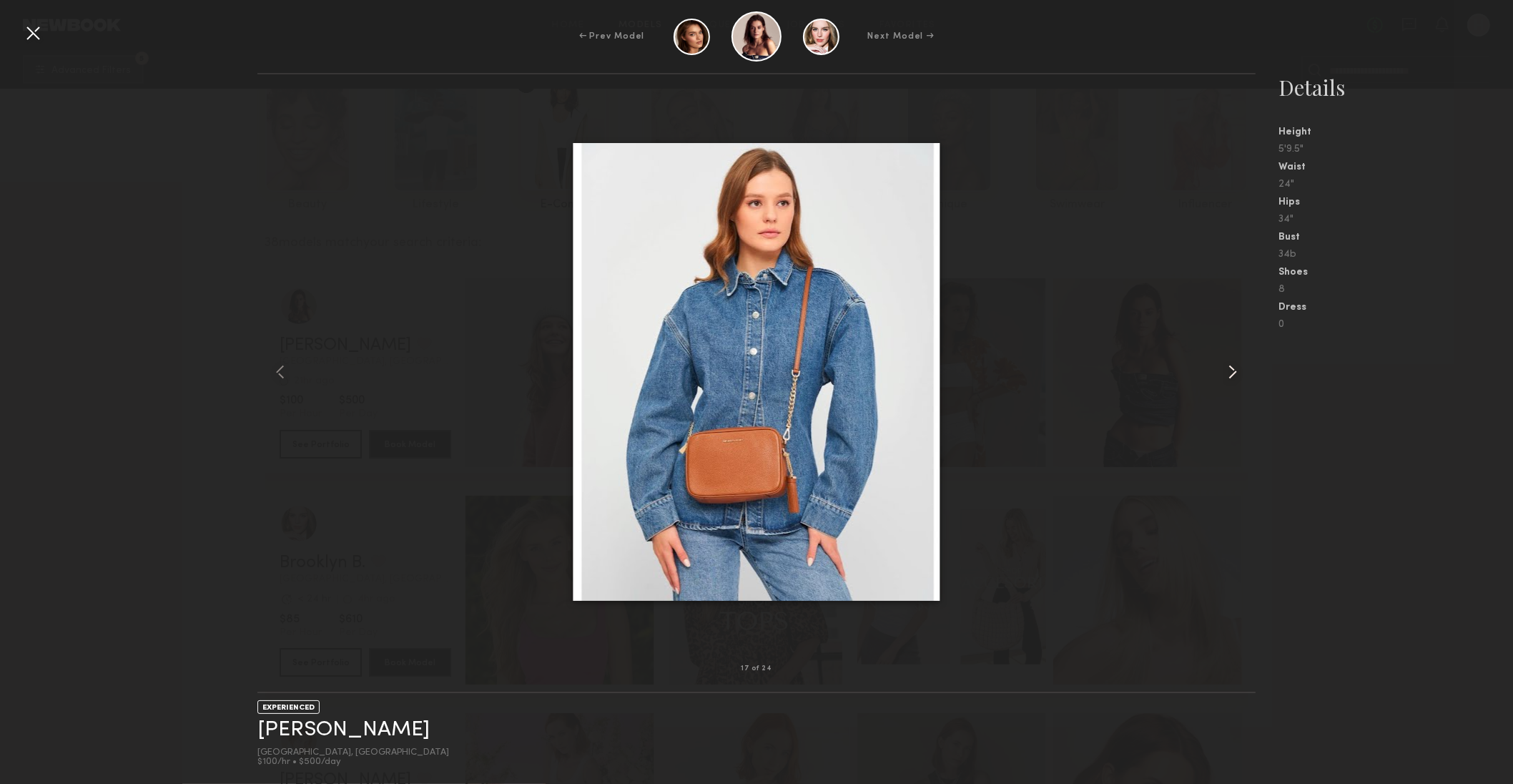
click at [1235, 371] on common-icon at bounding box center [1233, 371] width 23 height 23
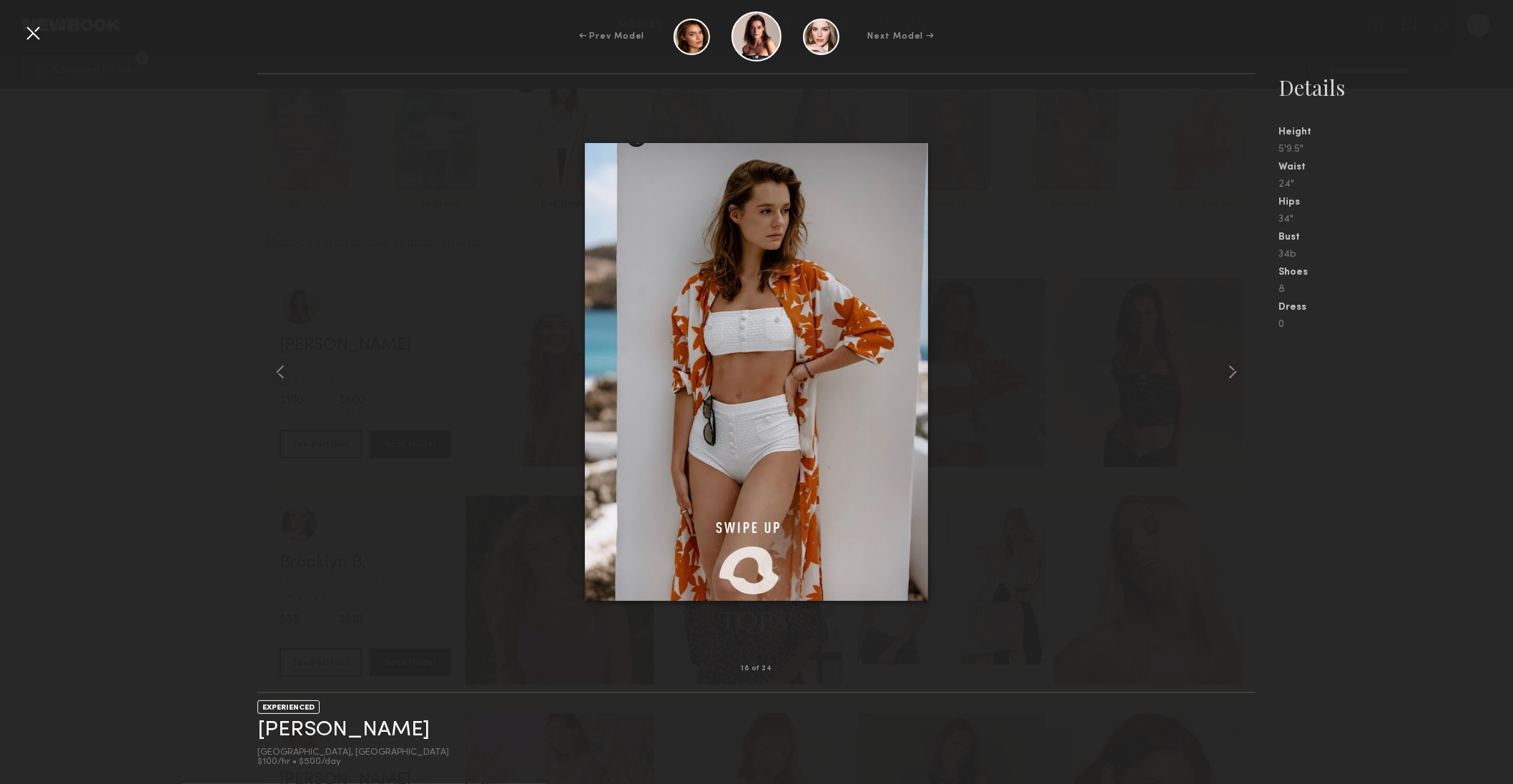
click at [39, 35] on div at bounding box center [33, 33] width 23 height 23
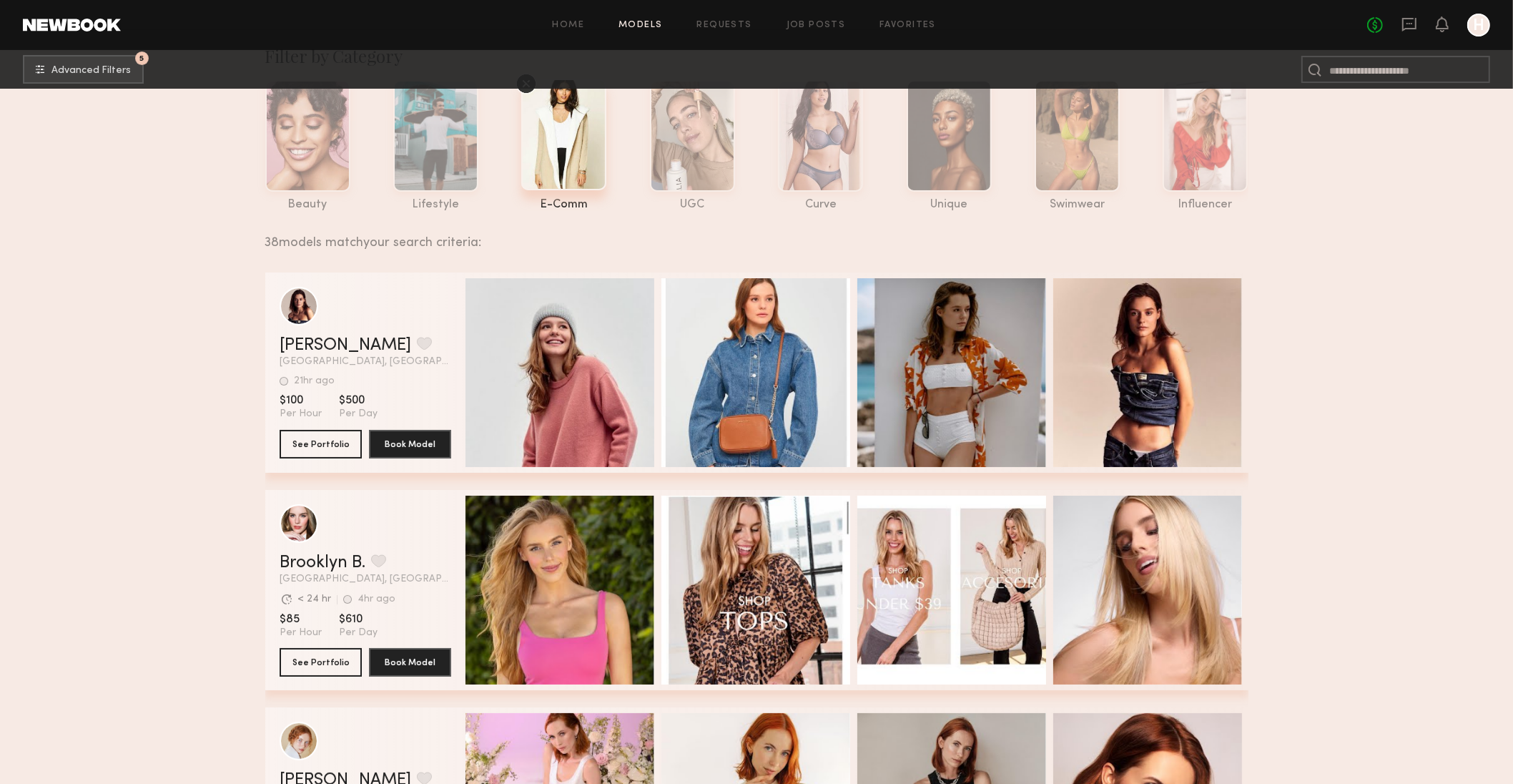
click at [397, 343] on div "Sofi S. Favorite" at bounding box center [365, 345] width 172 height 17
click at [319, 446] on button "See Portfolio" at bounding box center [320, 443] width 82 height 29
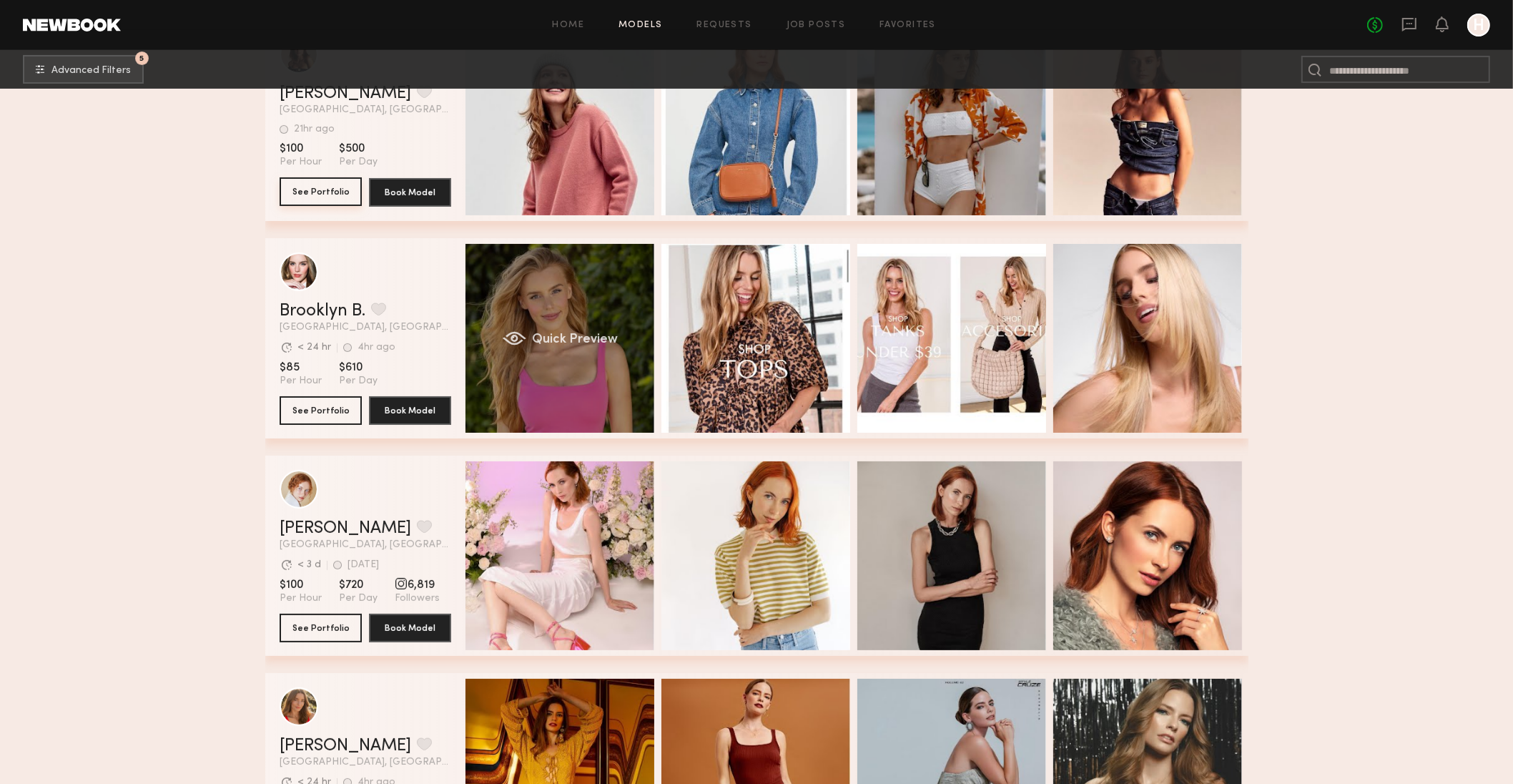
scroll to position [316, 0]
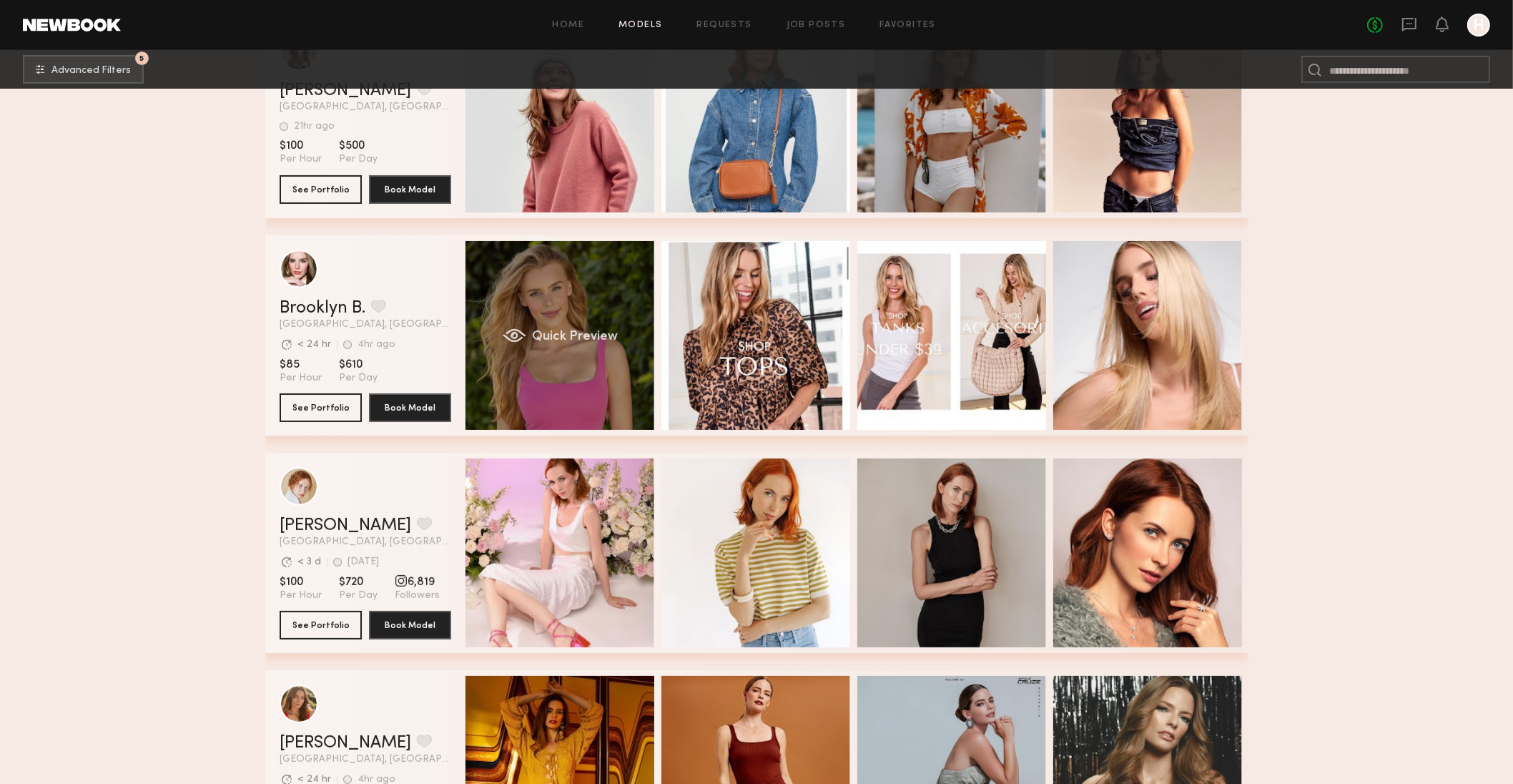
click at [551, 374] on div "Quick Preview" at bounding box center [559, 335] width 189 height 189
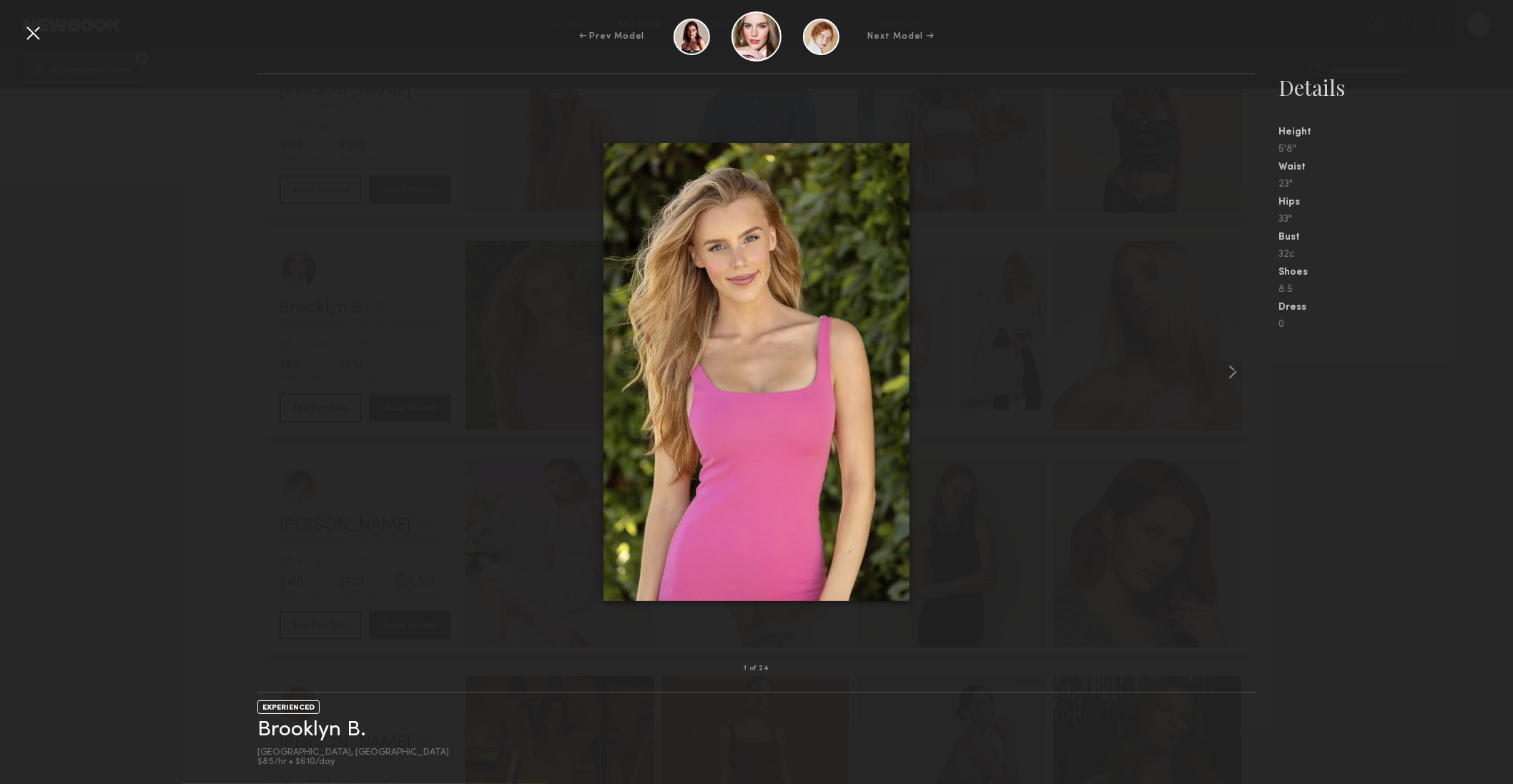
click at [29, 28] on div at bounding box center [33, 33] width 23 height 23
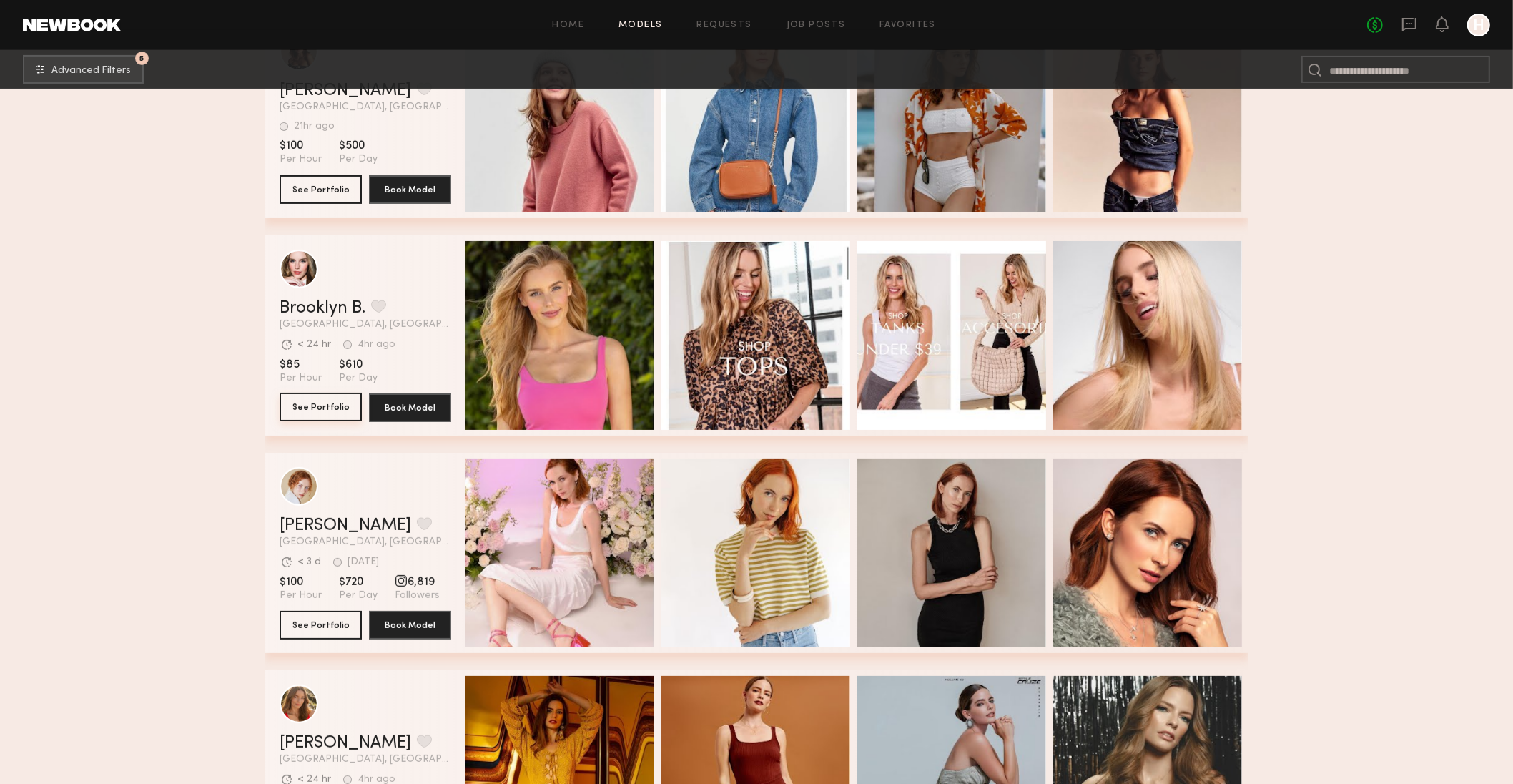
click at [305, 414] on button "See Portfolio" at bounding box center [320, 407] width 82 height 29
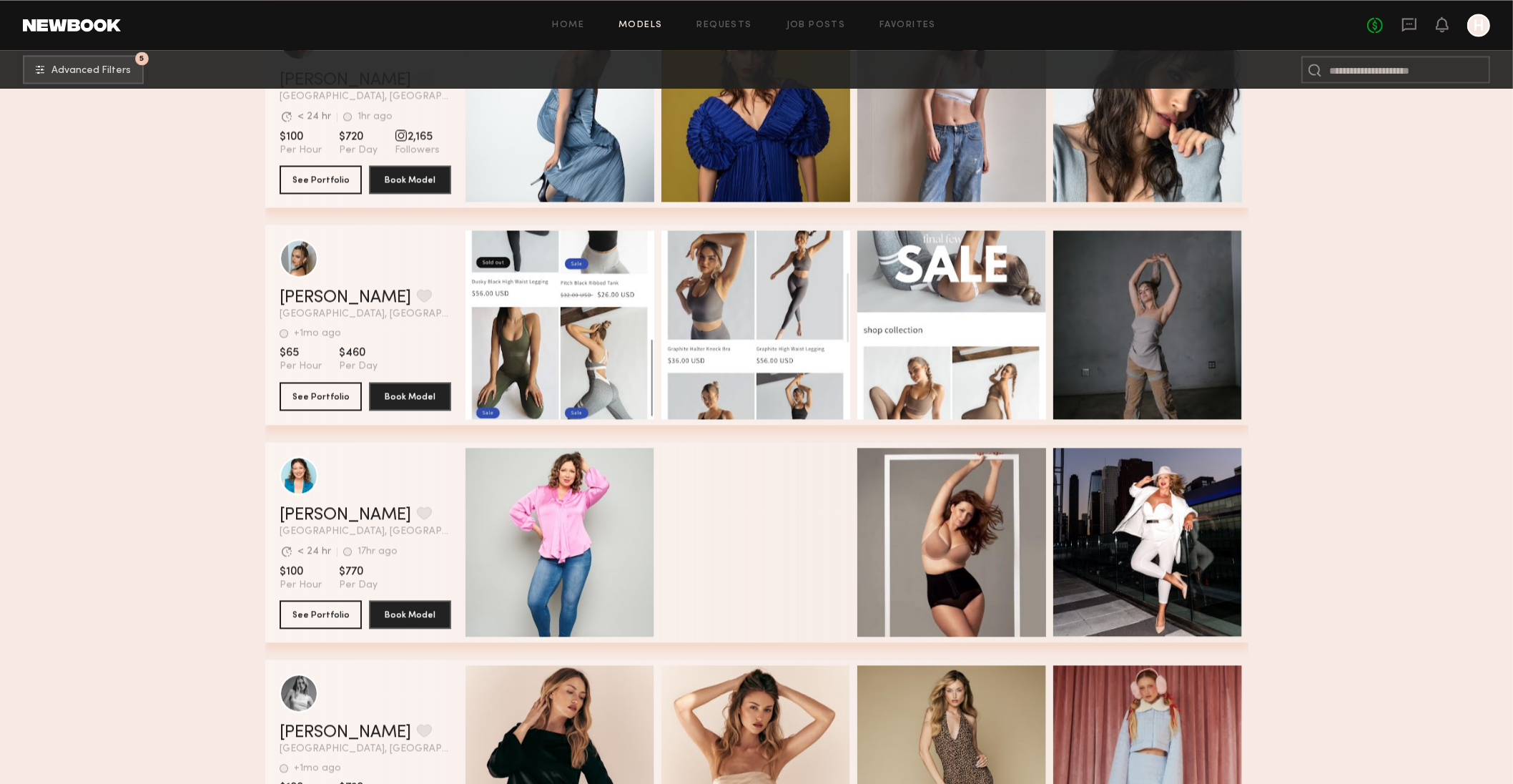
scroll to position [3368, 0]
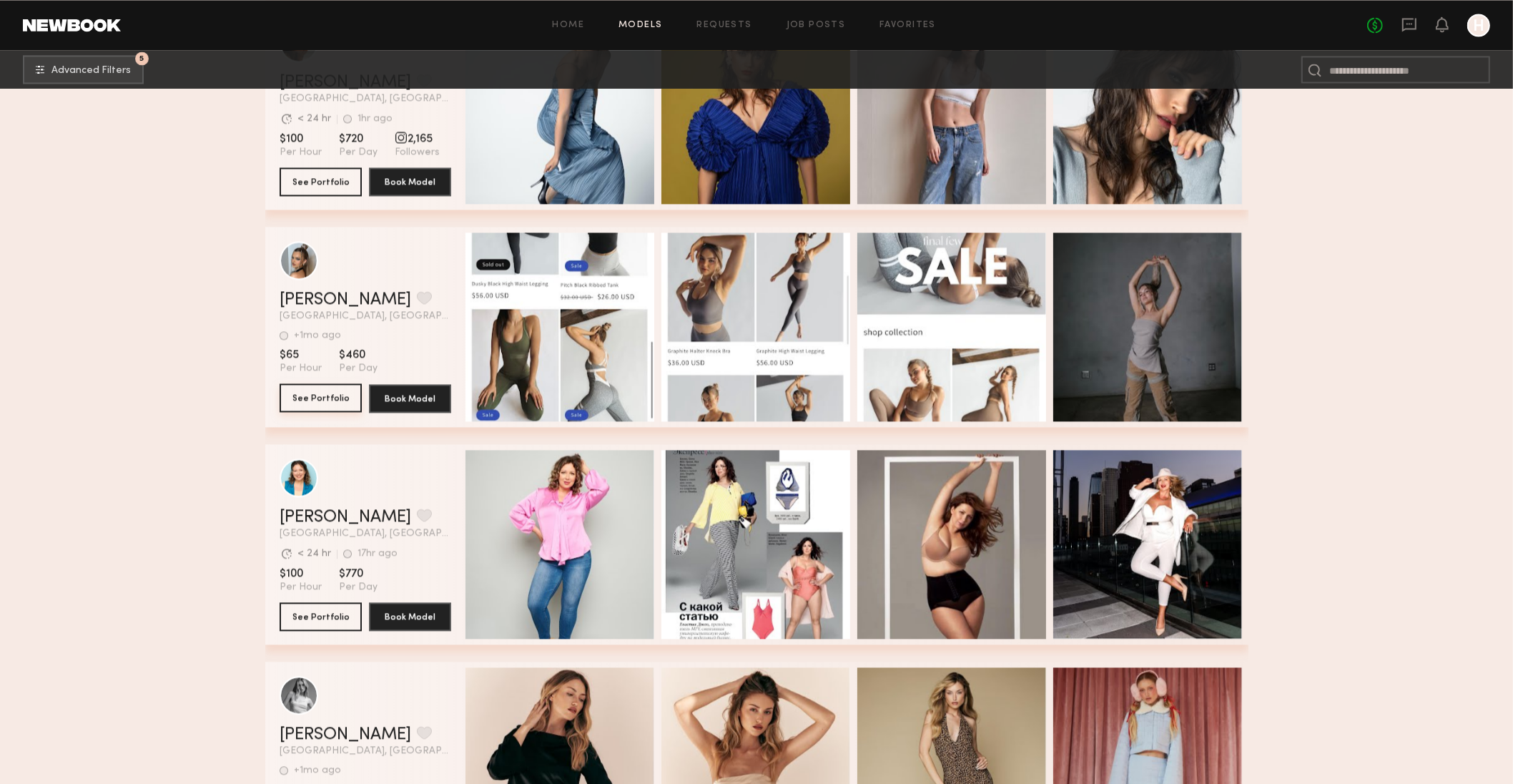
click at [320, 398] on button "See Portfolio" at bounding box center [320, 397] width 82 height 29
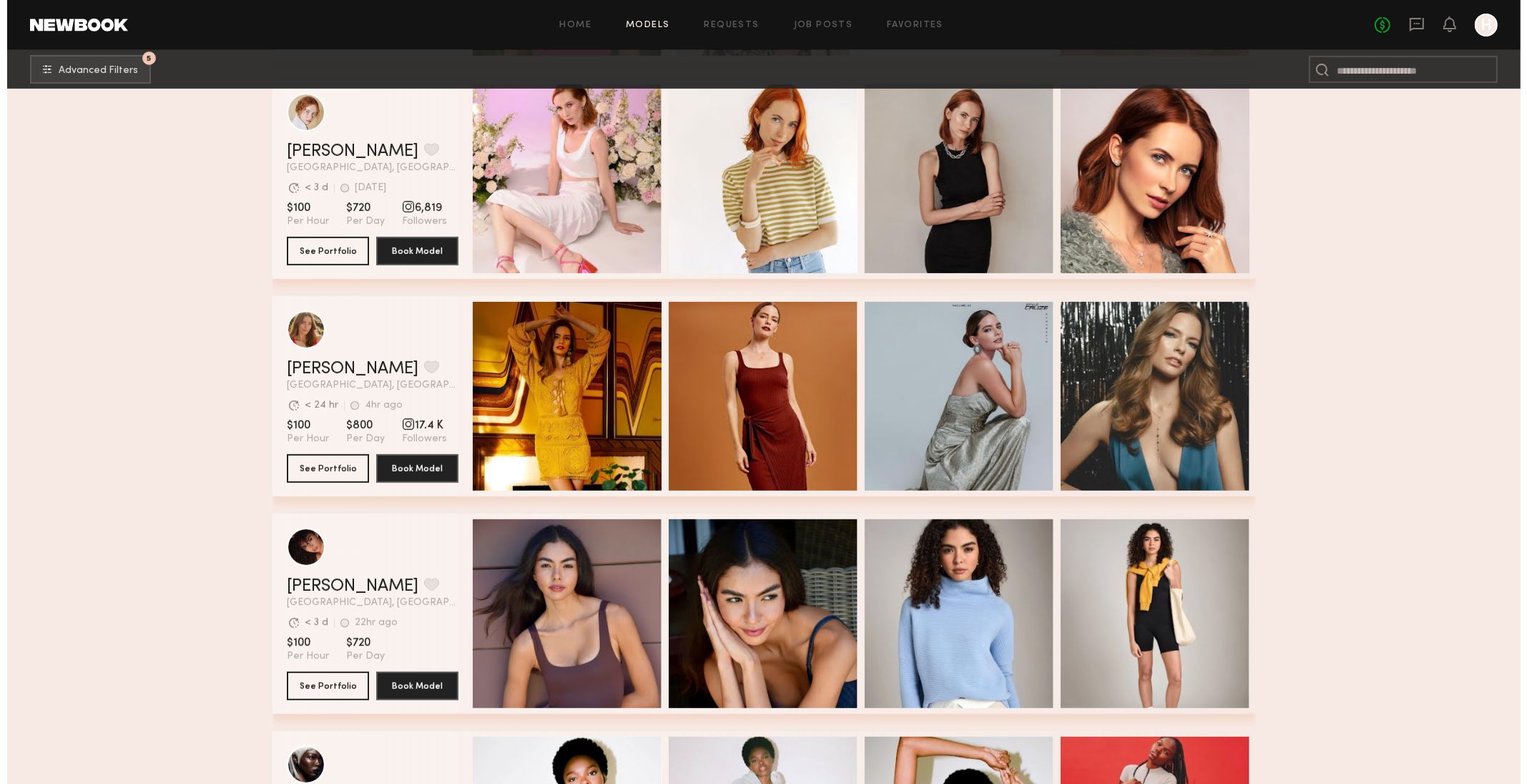
scroll to position [0, 0]
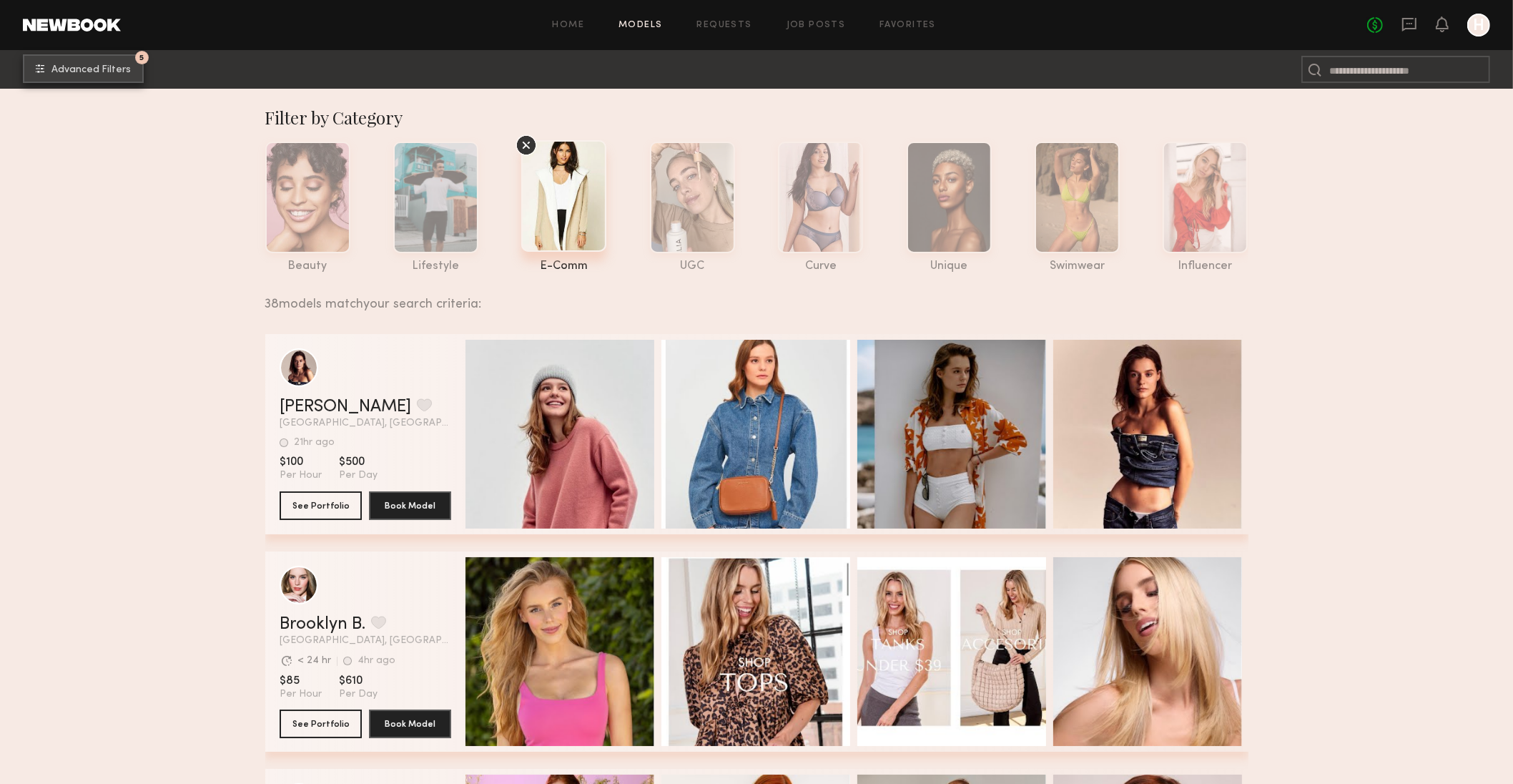
click at [82, 65] on span "Advanced Filters" at bounding box center [91, 70] width 79 height 10
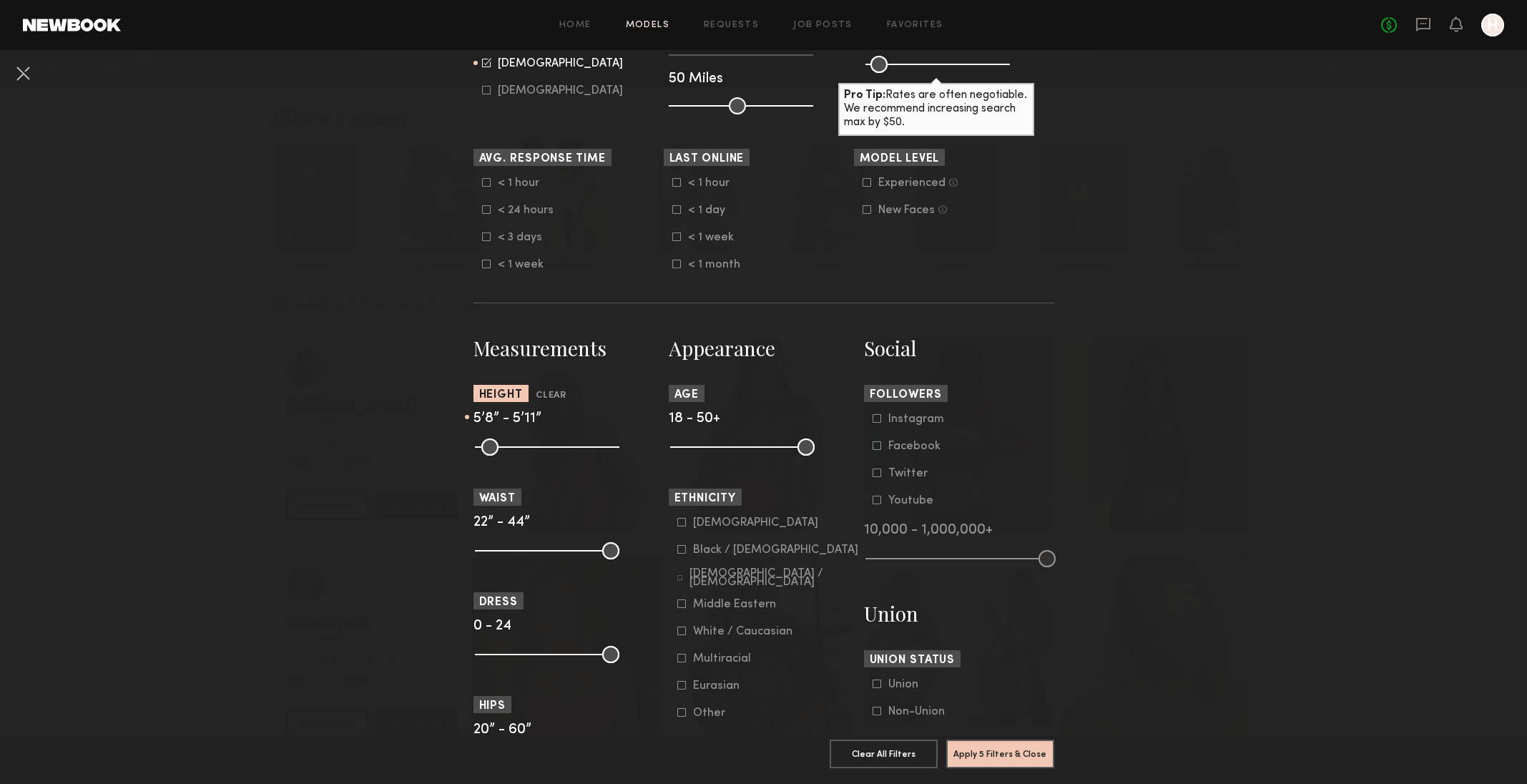
scroll to position [359, 0]
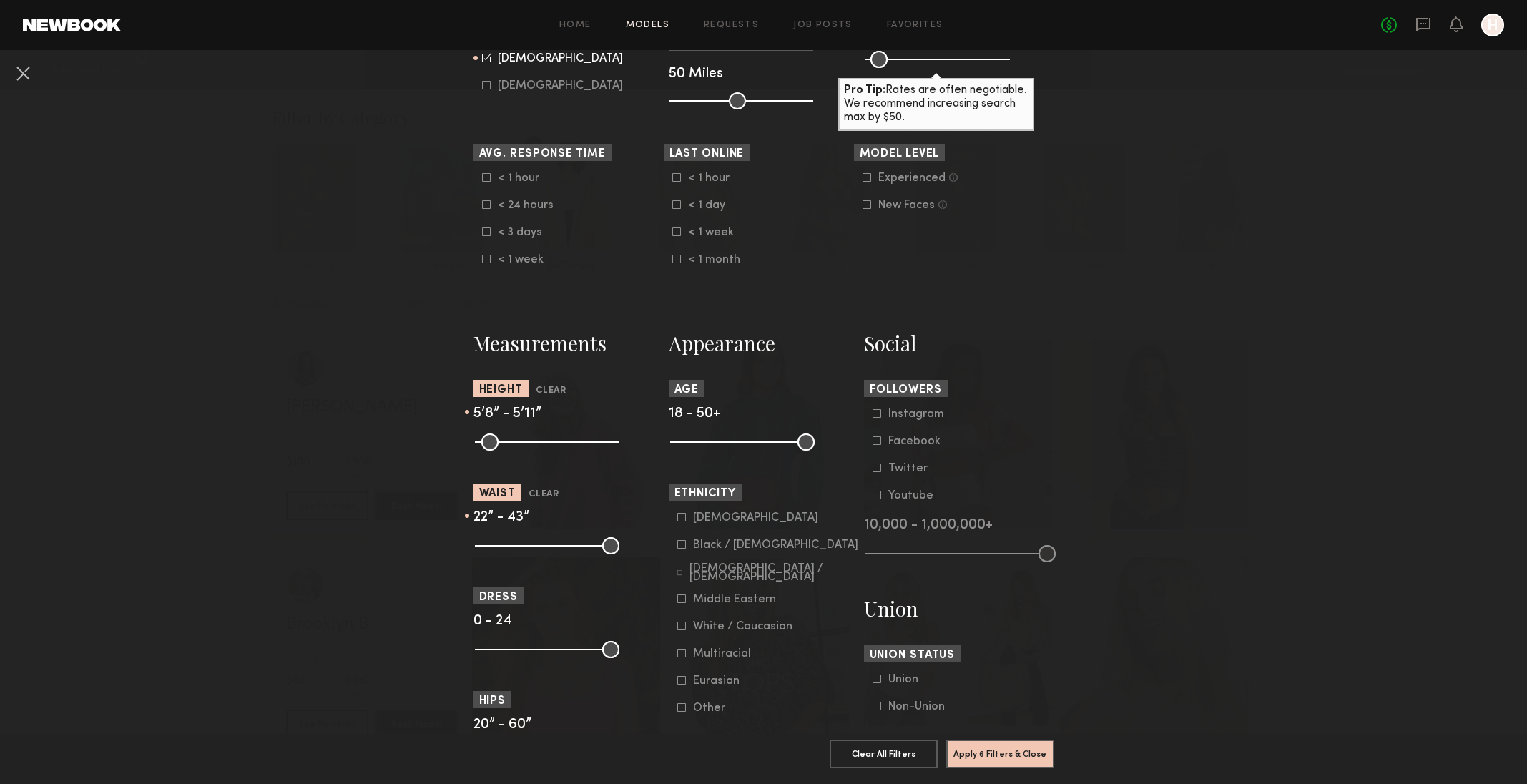
type input "**"
drag, startPoint x: 603, startPoint y: 546, endPoint x: 756, endPoint y: 556, distance: 153.3
click at [619, 554] on input "range" at bounding box center [547, 545] width 144 height 17
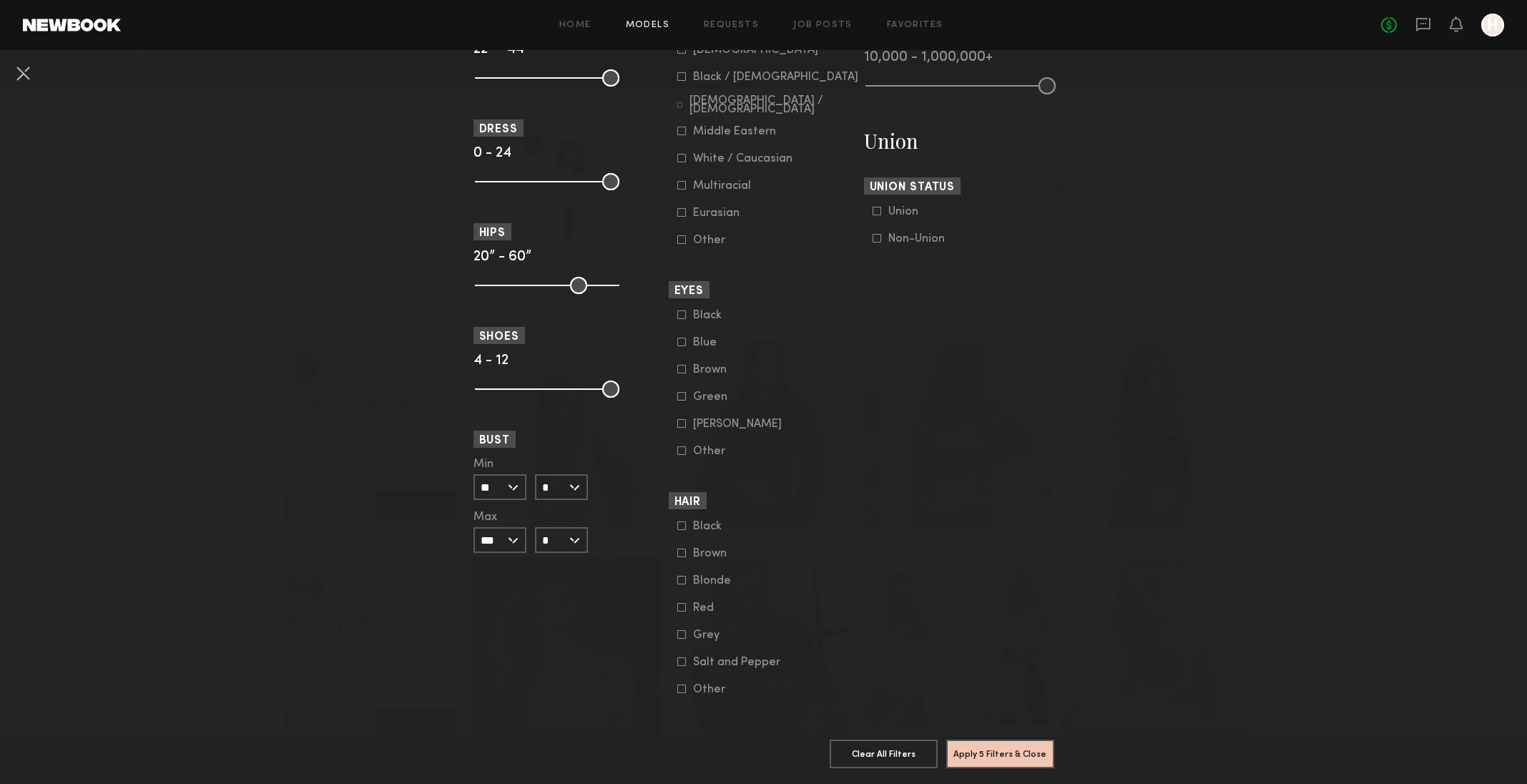
scroll to position [831, 0]
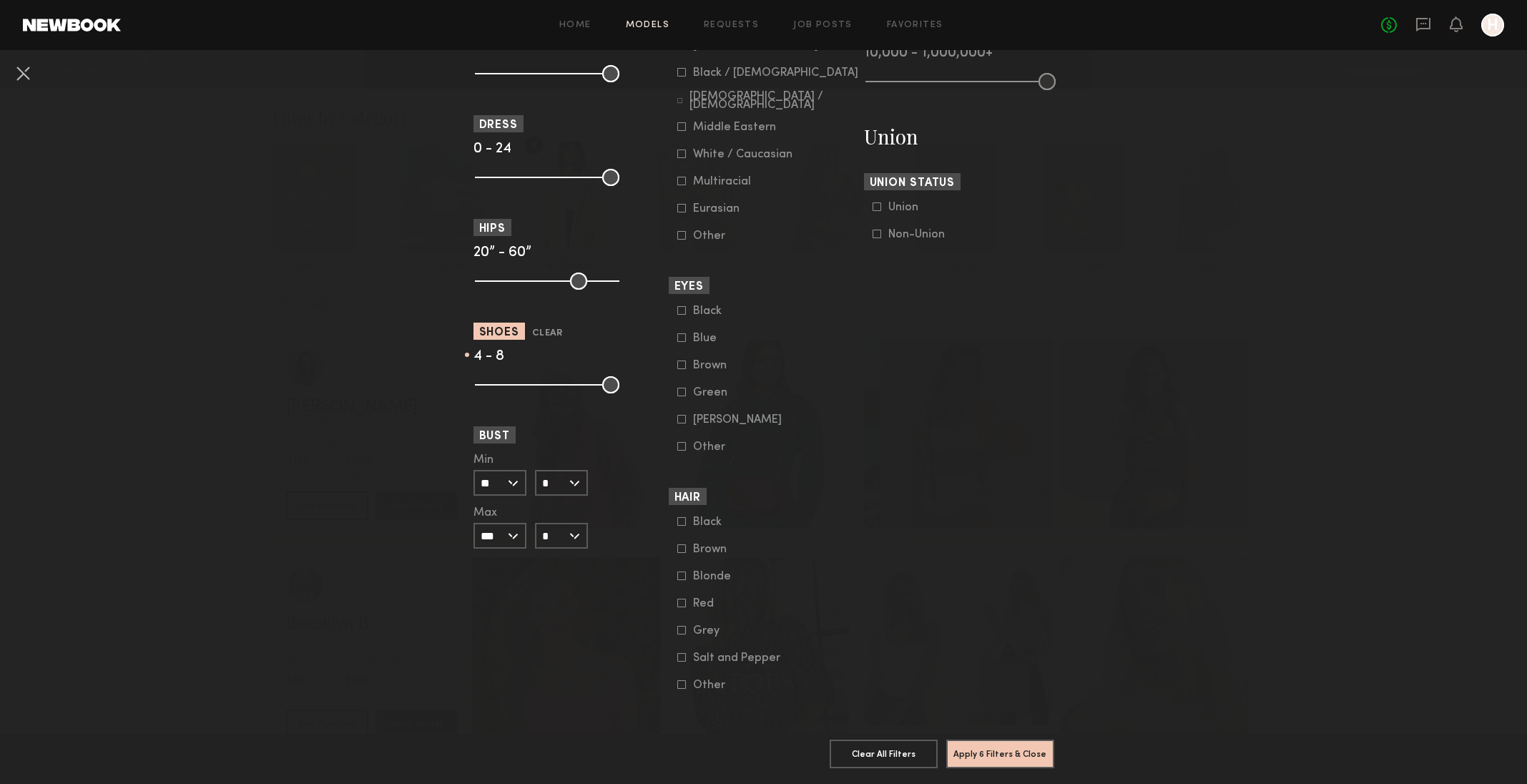
type input "**"
drag, startPoint x: 605, startPoint y: 385, endPoint x: 705, endPoint y: 388, distance: 100.0
click at [619, 388] on input "range" at bounding box center [547, 384] width 144 height 17
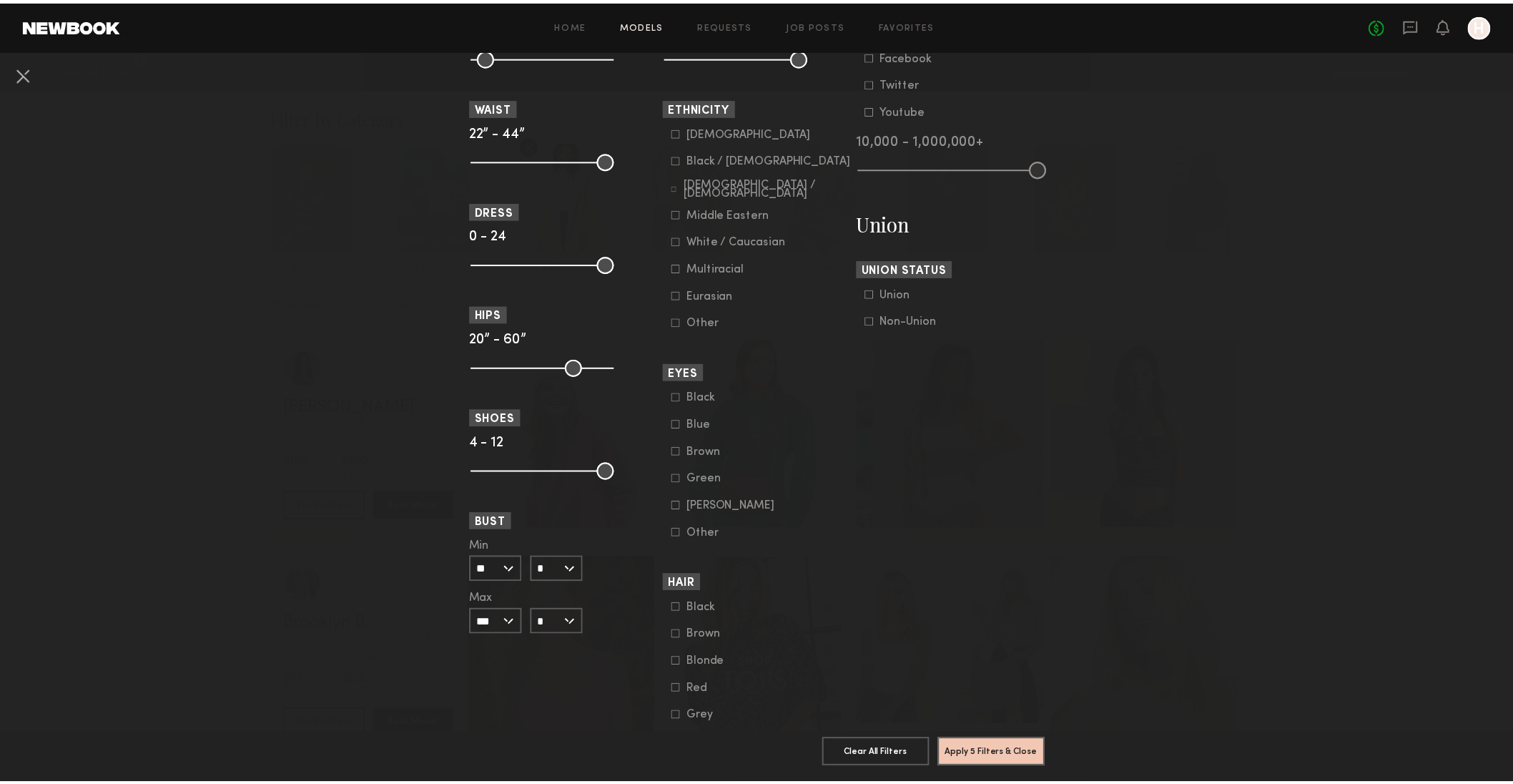
scroll to position [727, 0]
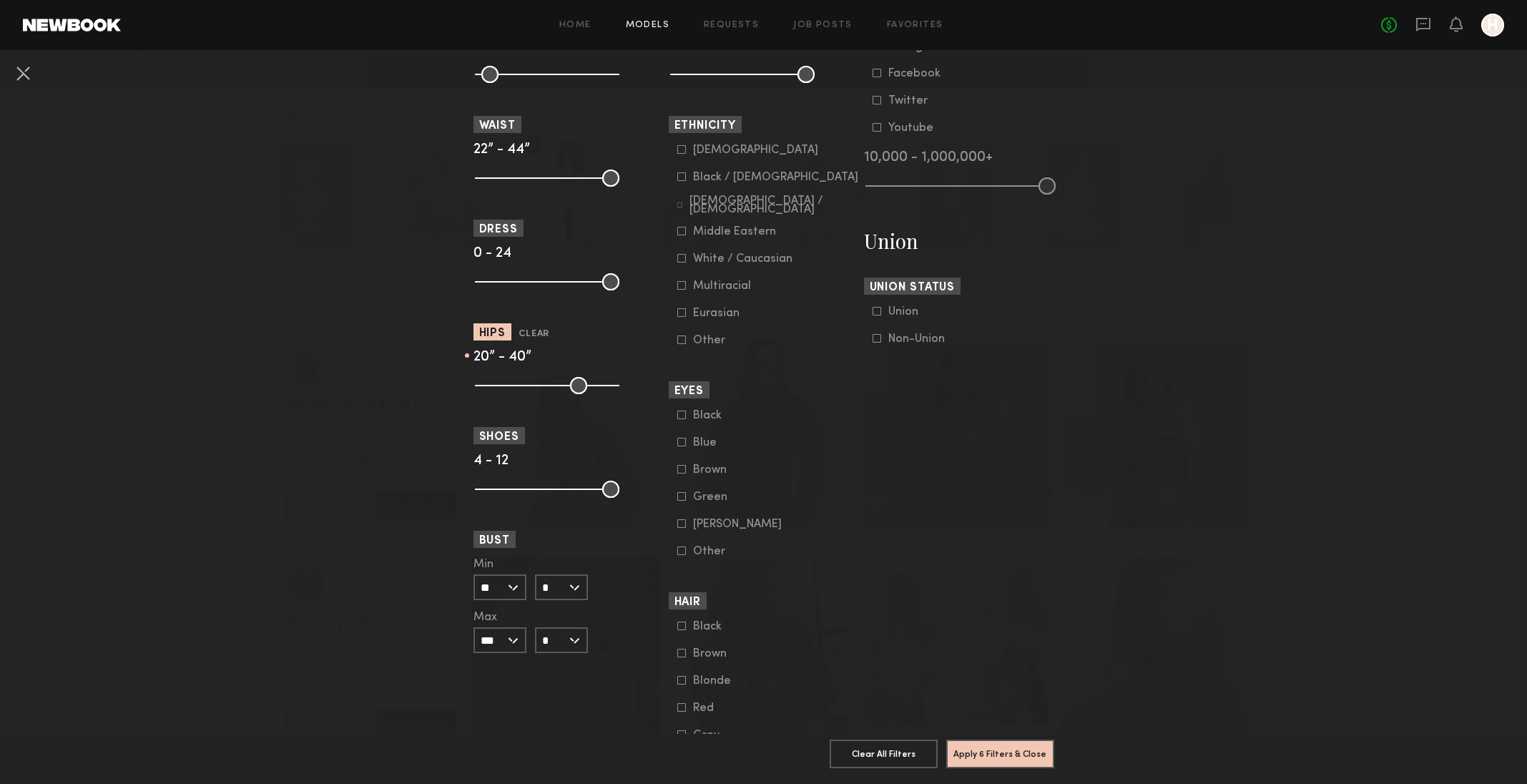
drag, startPoint x: 605, startPoint y: 388, endPoint x: 541, endPoint y: 390, distance: 64.0
type input "**"
click at [541, 390] on input "range" at bounding box center [547, 385] width 144 height 17
click at [1010, 747] on button "Apply 6 Filters & Close" at bounding box center [1000, 752] width 108 height 29
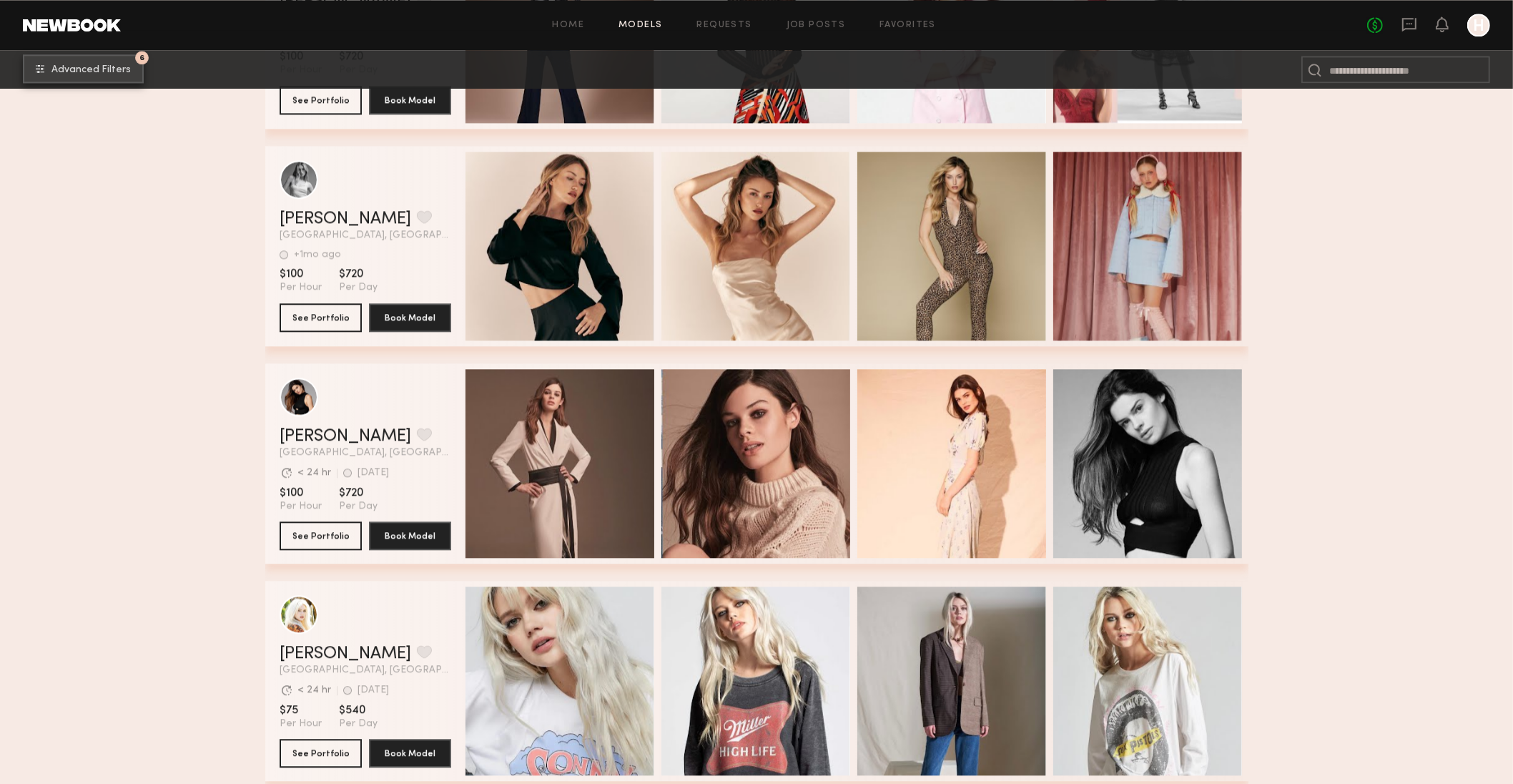
scroll to position [4107, 0]
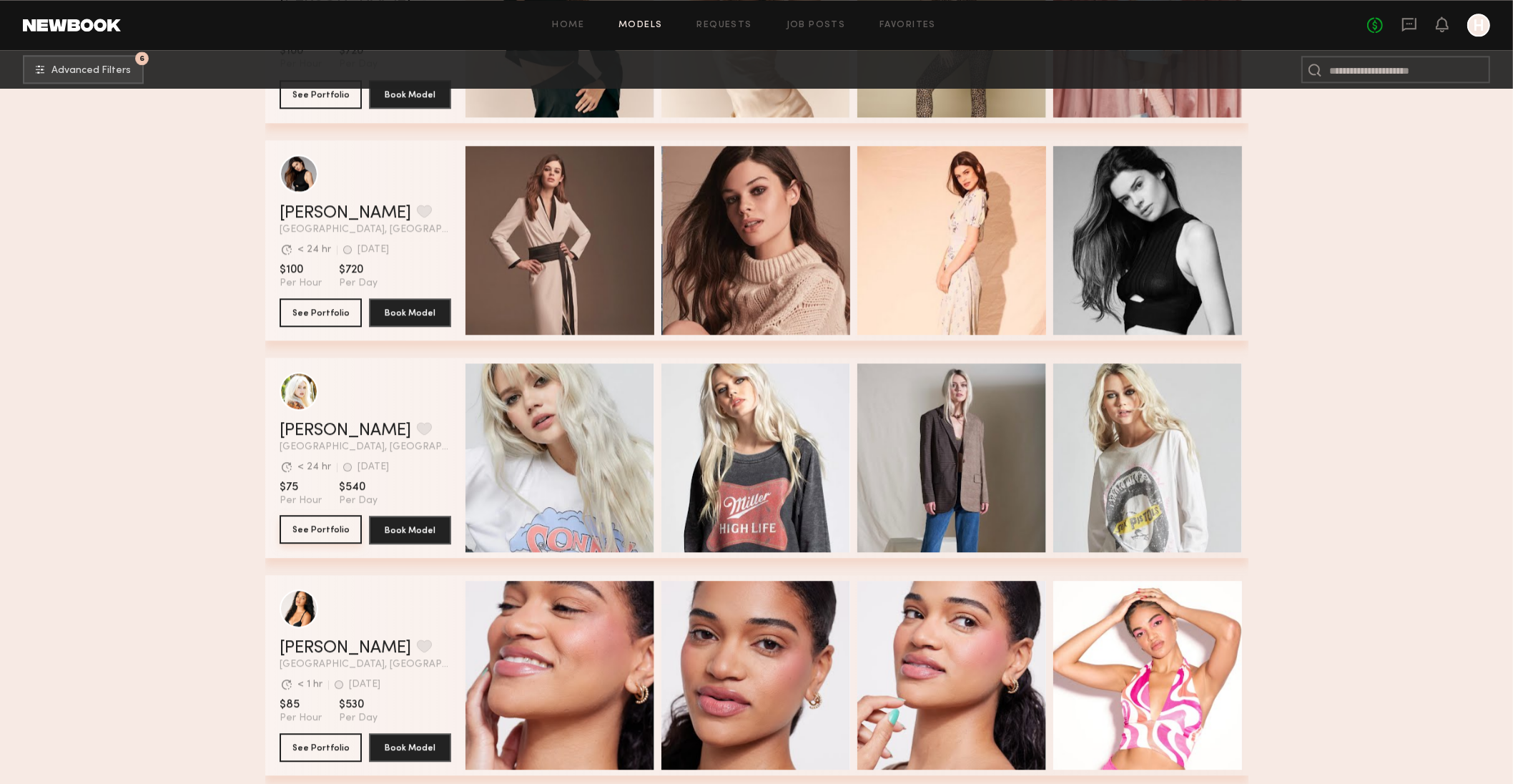
click at [331, 527] on button "See Portfolio" at bounding box center [320, 528] width 82 height 29
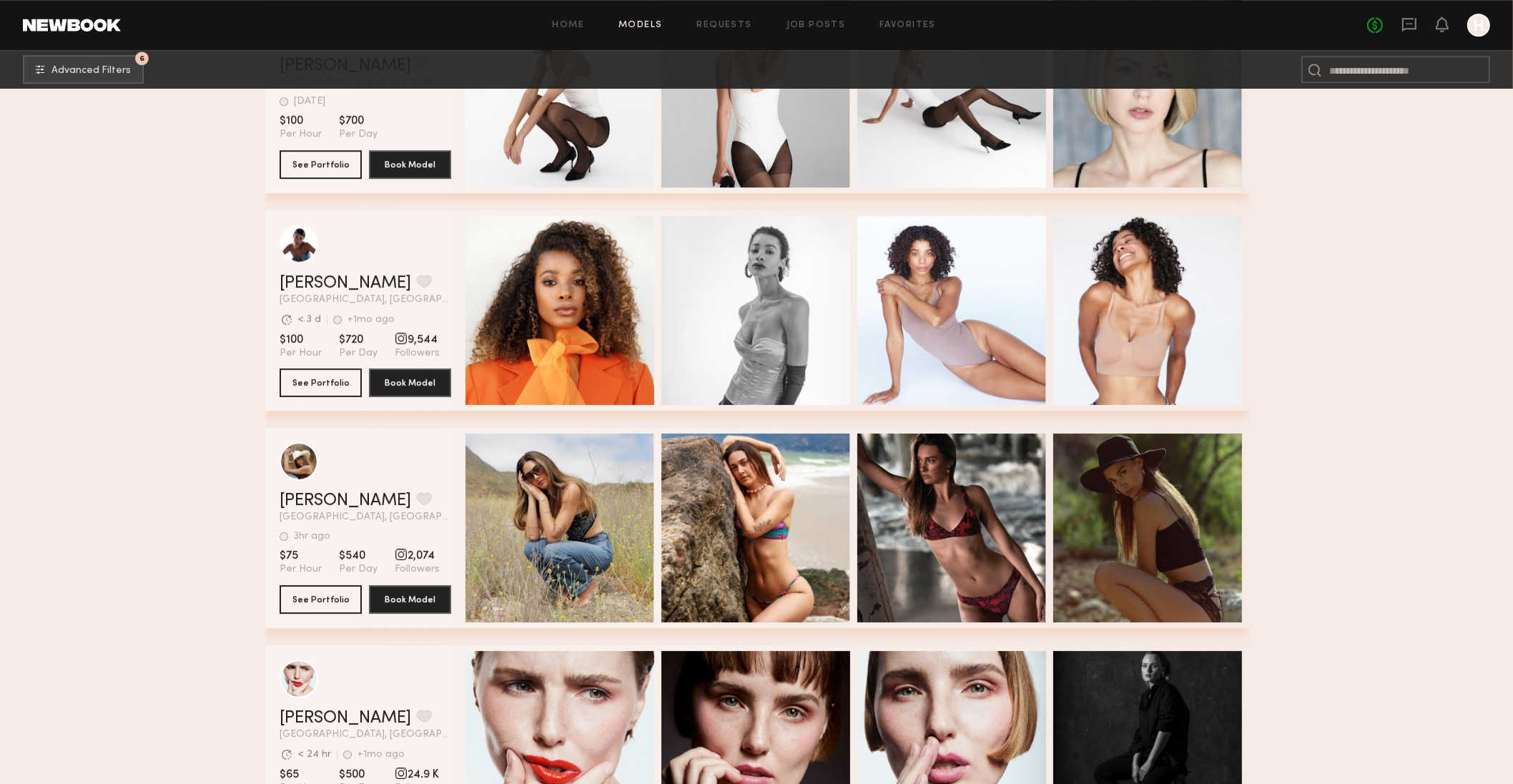
scroll to position [5009, 0]
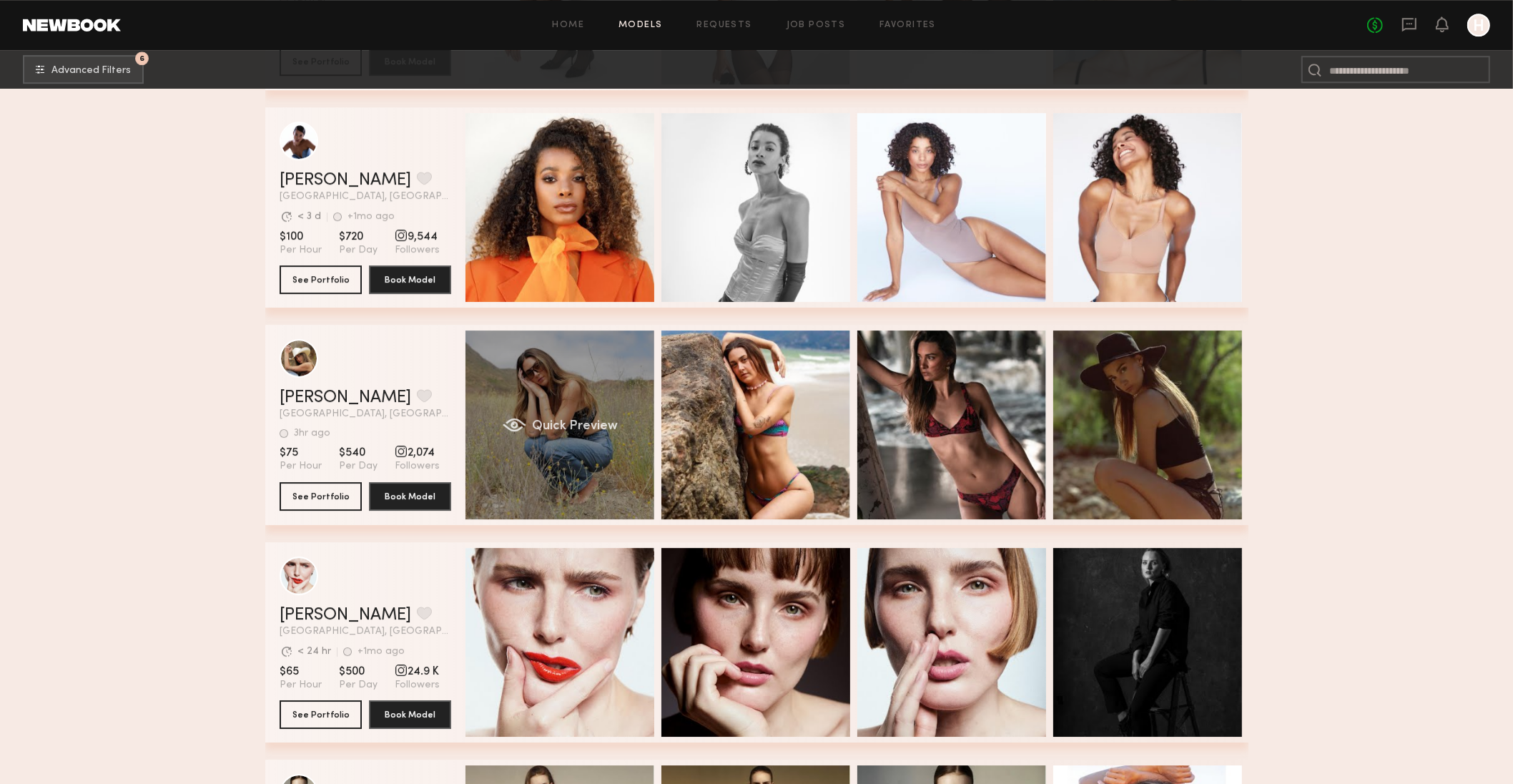
click at [588, 491] on div "Quick Preview" at bounding box center [559, 425] width 189 height 189
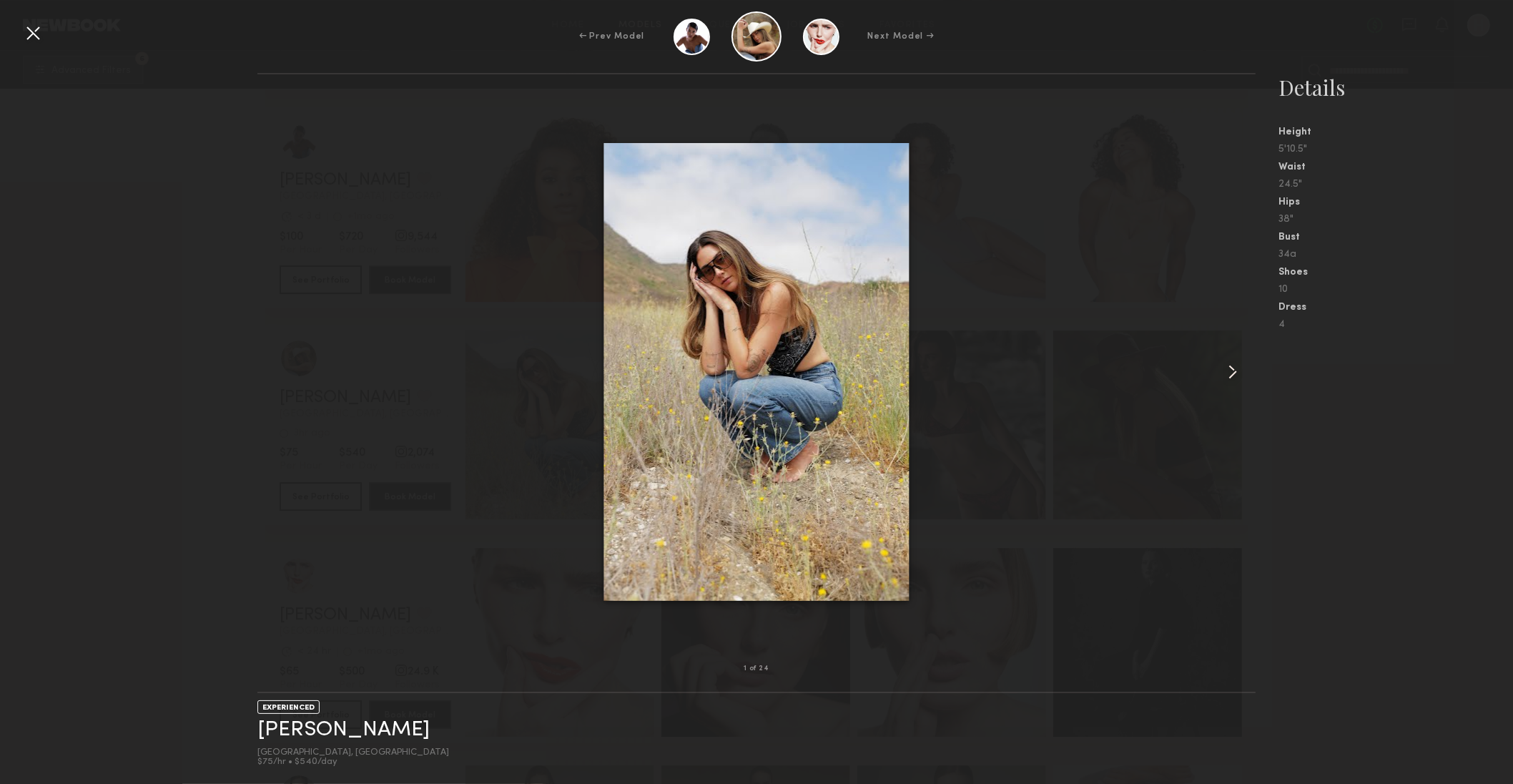
click at [1234, 367] on common-icon at bounding box center [1233, 371] width 23 height 23
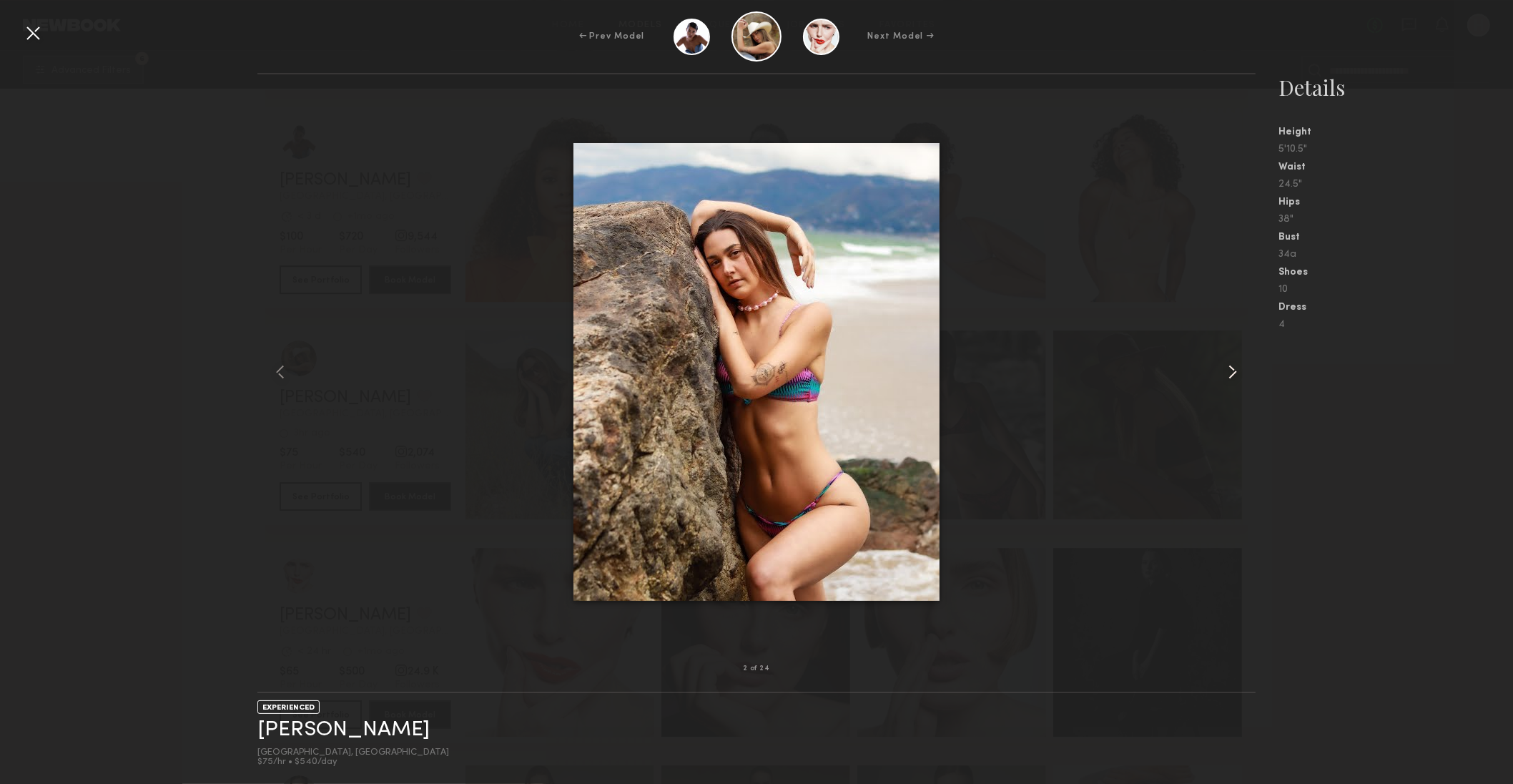
click at [1233, 367] on common-icon at bounding box center [1233, 371] width 23 height 23
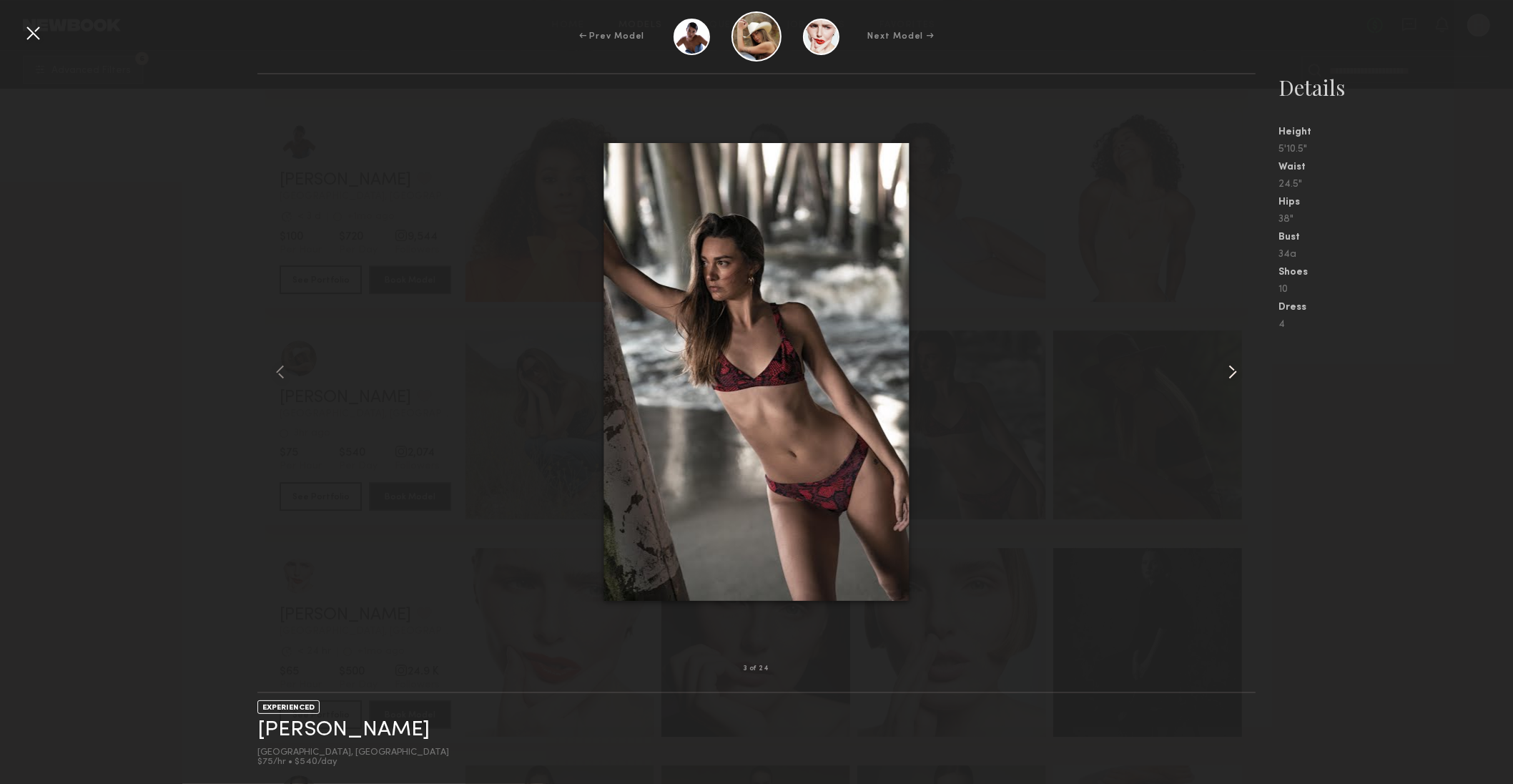
click at [1233, 367] on common-icon at bounding box center [1233, 371] width 23 height 23
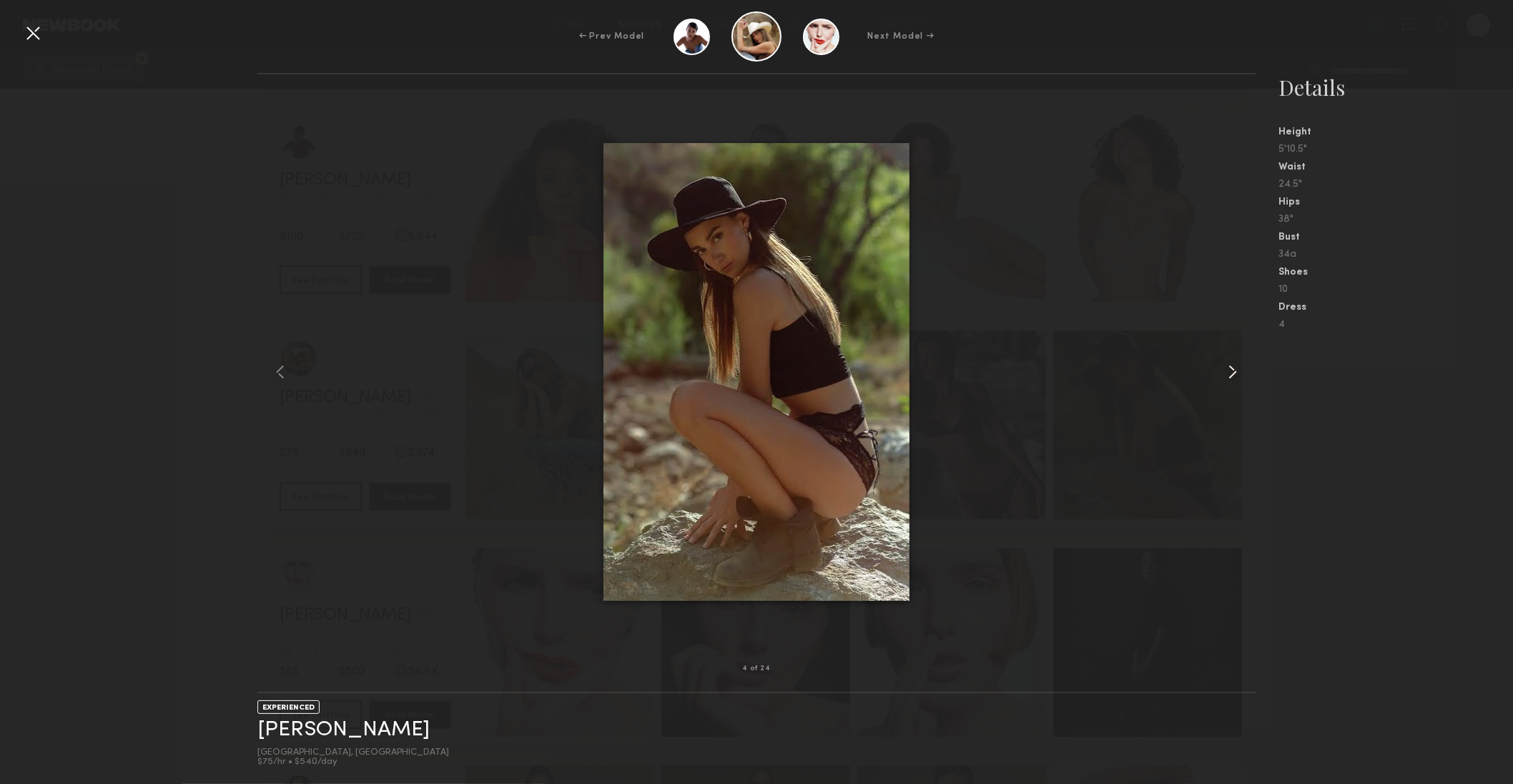
click at [1233, 367] on common-icon at bounding box center [1233, 371] width 23 height 23
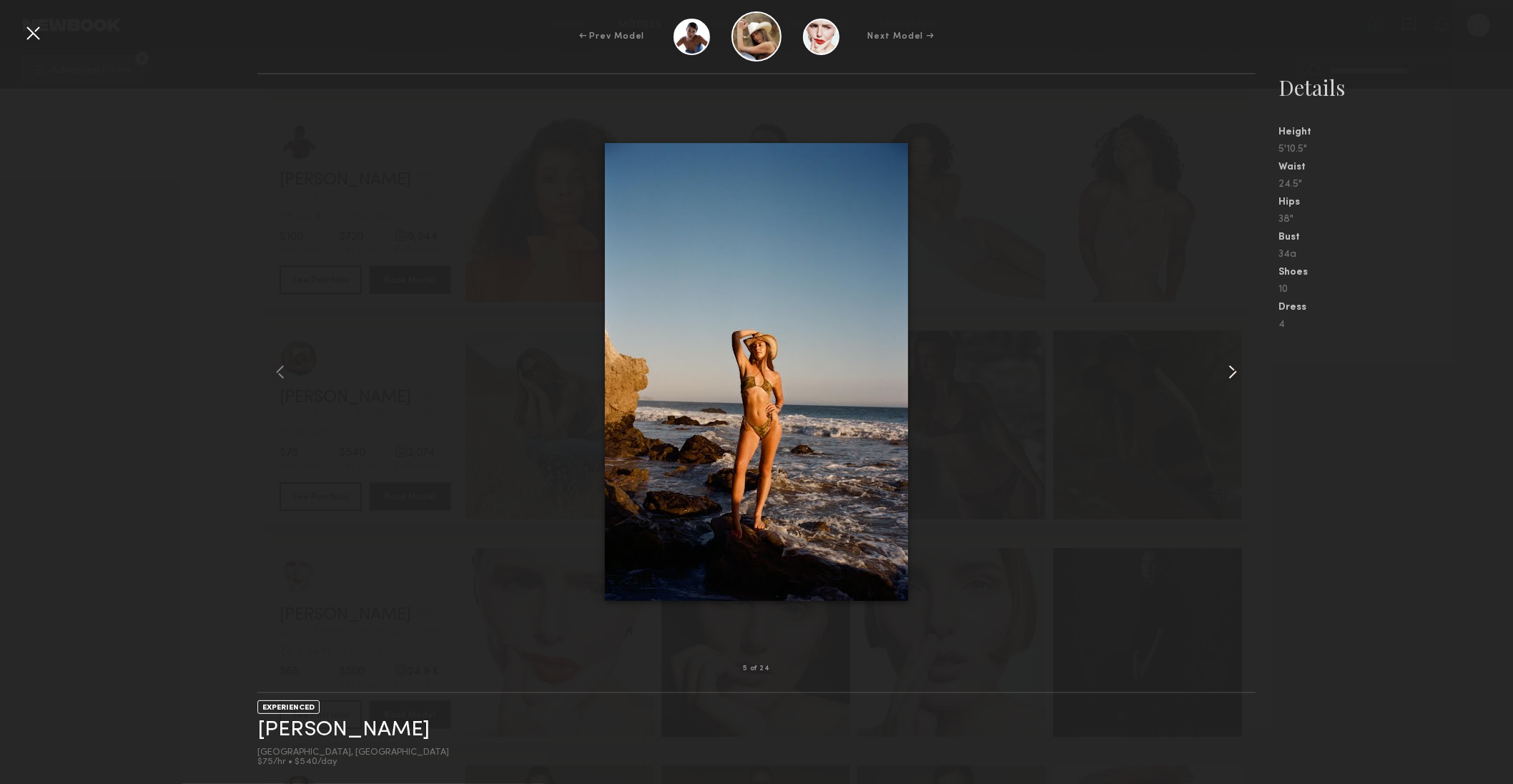
click at [1233, 367] on common-icon at bounding box center [1233, 371] width 23 height 23
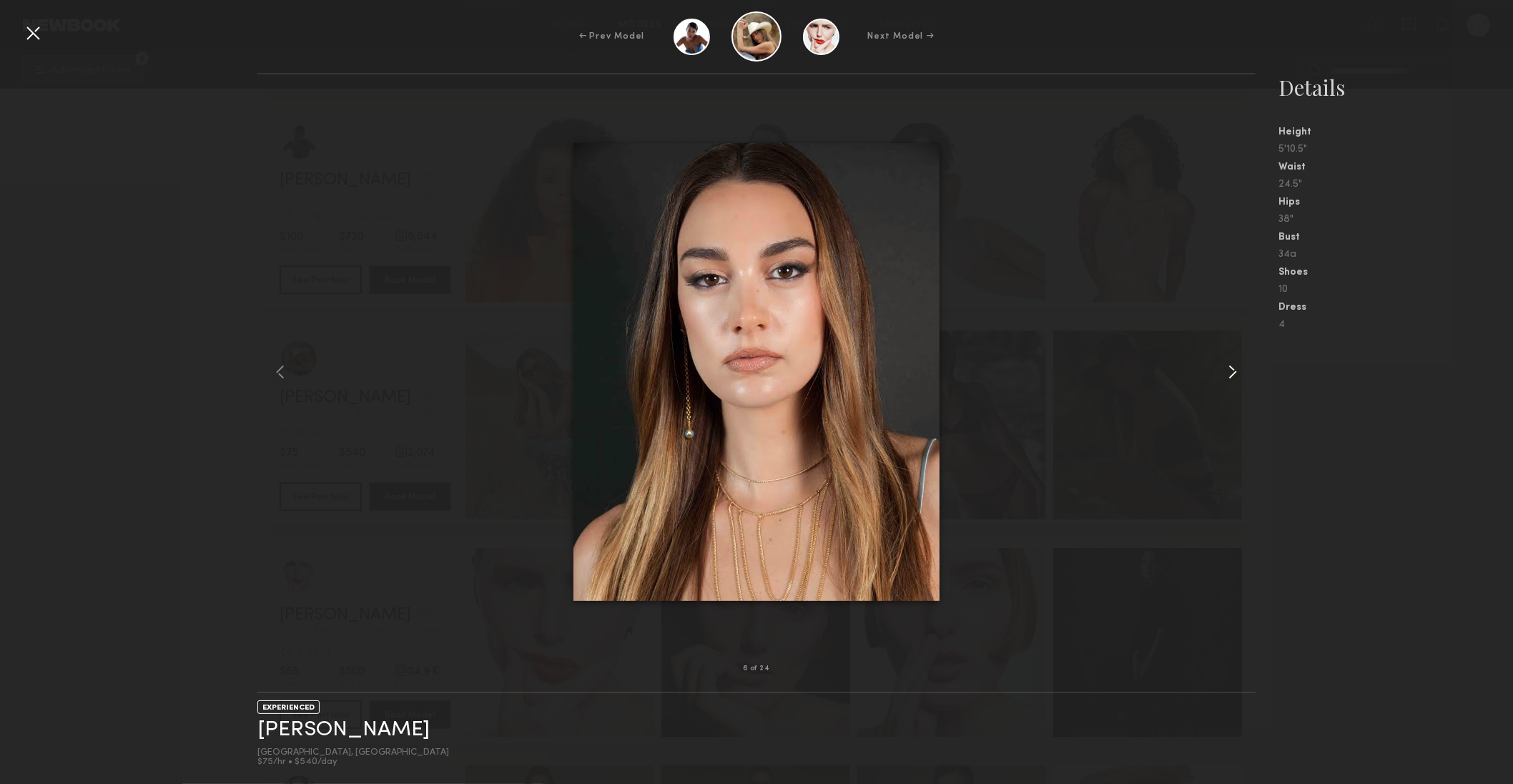
click at [1231, 366] on common-icon at bounding box center [1233, 371] width 23 height 23
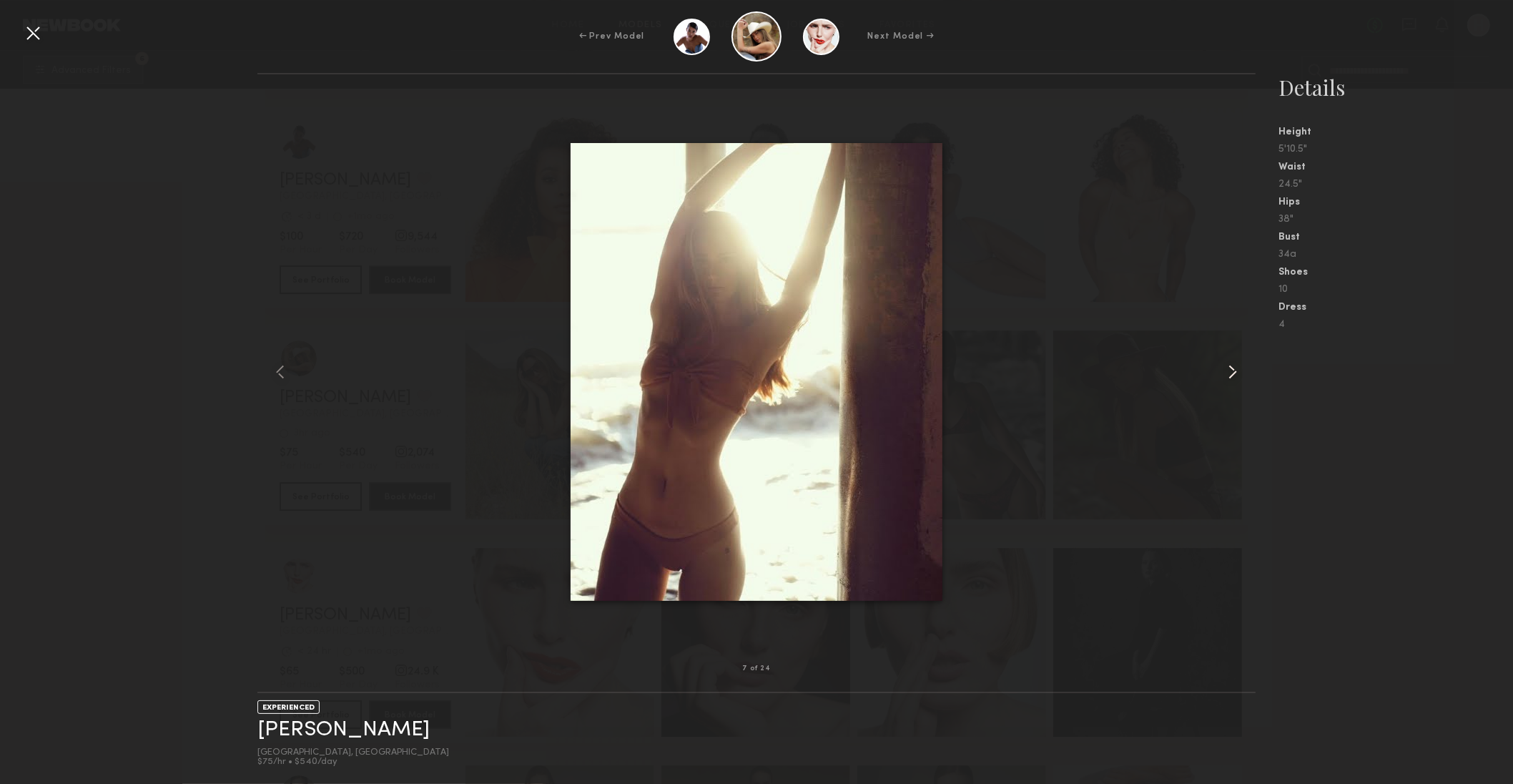
click at [1226, 366] on common-icon at bounding box center [1233, 371] width 23 height 23
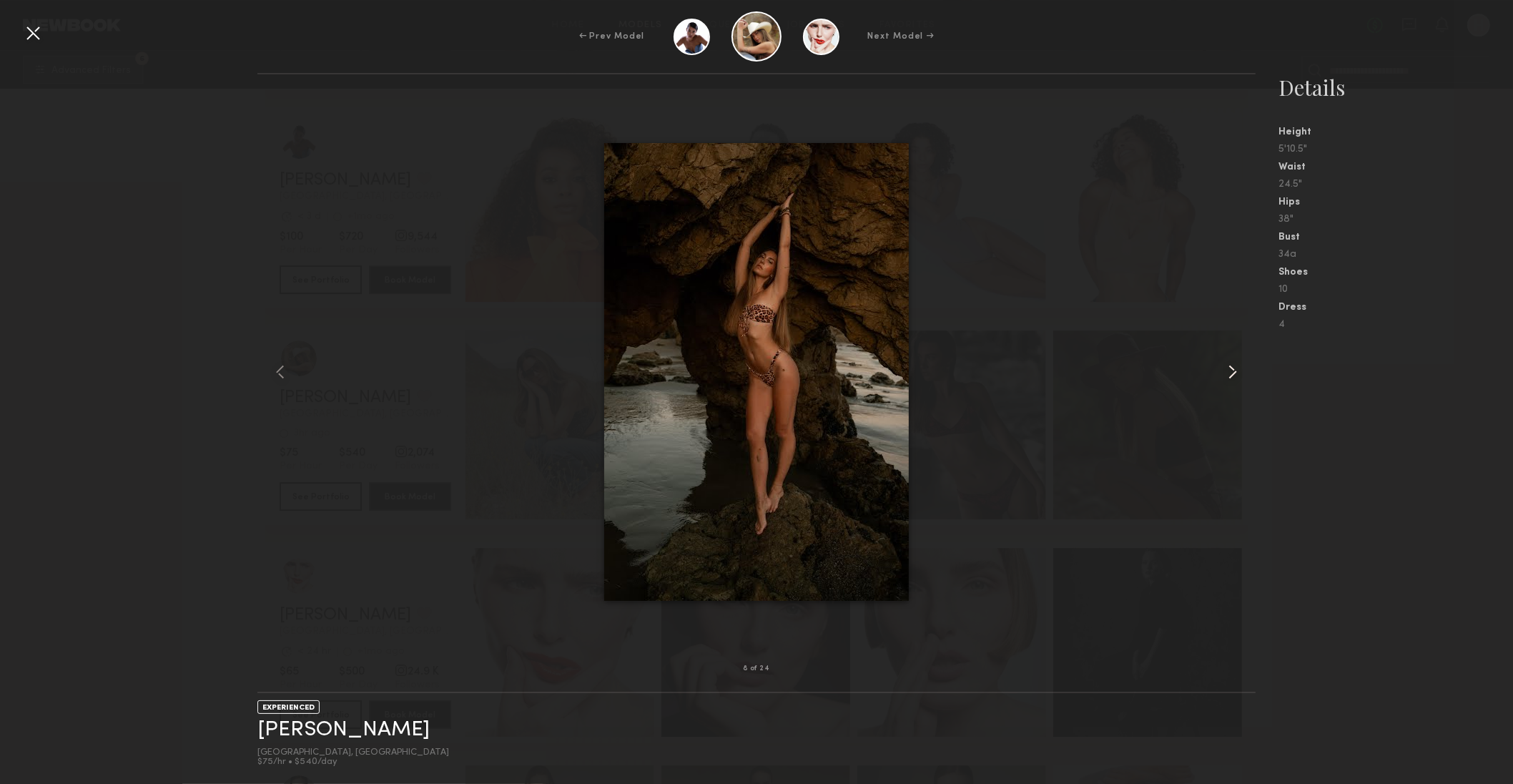
click at [1224, 367] on common-icon at bounding box center [1233, 371] width 23 height 23
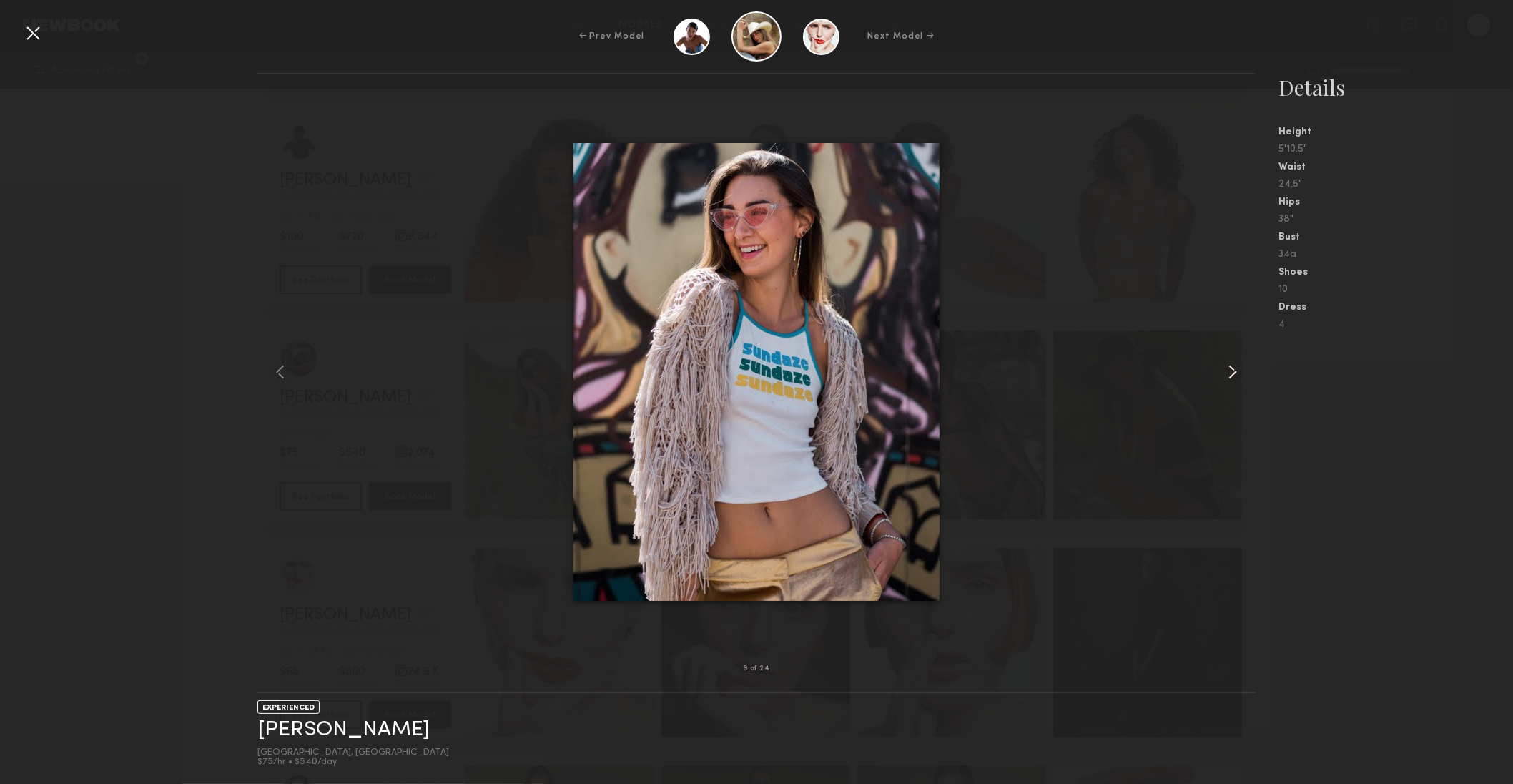
click at [1225, 367] on common-icon at bounding box center [1233, 371] width 23 height 23
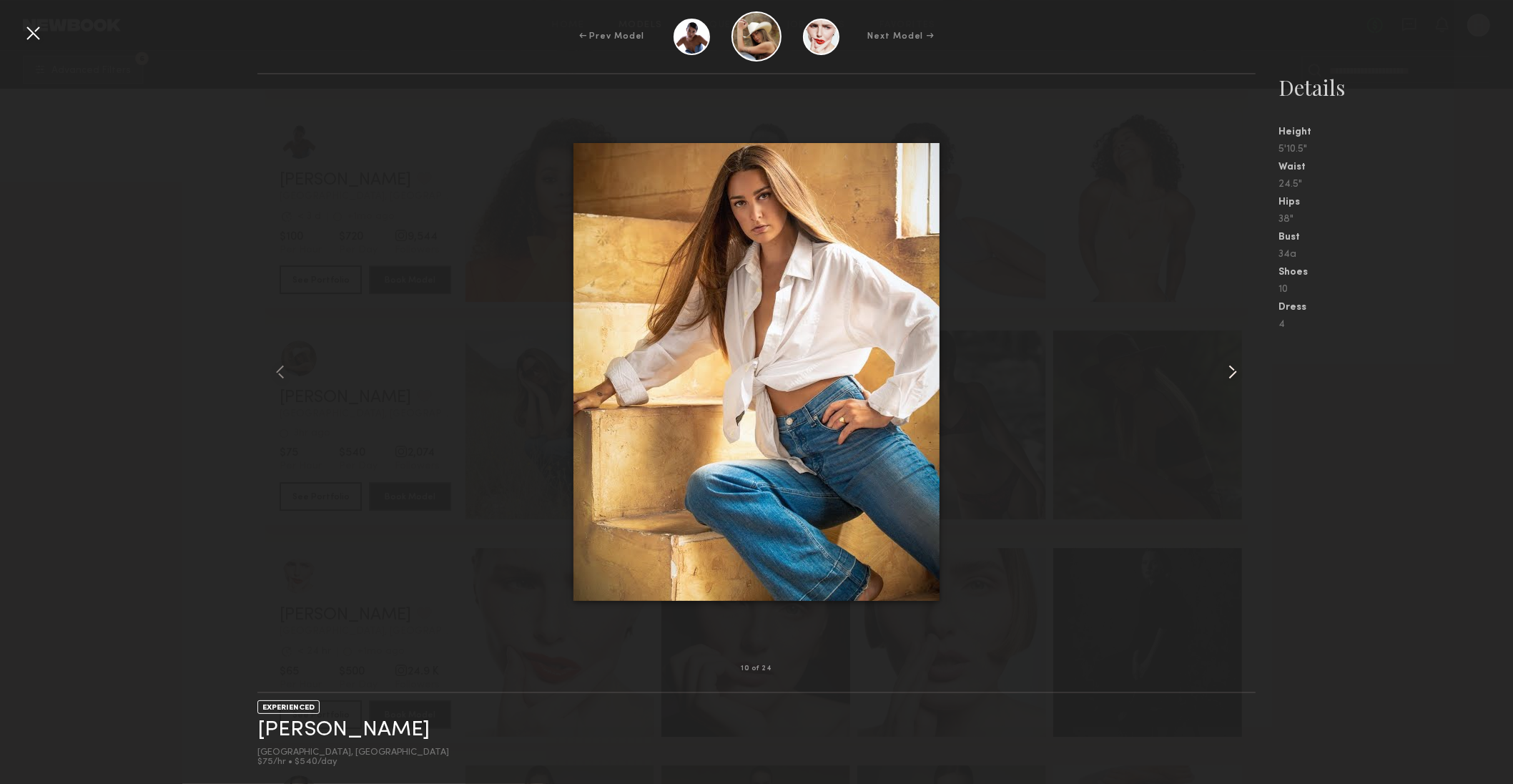
click at [1225, 367] on common-icon at bounding box center [1233, 371] width 23 height 23
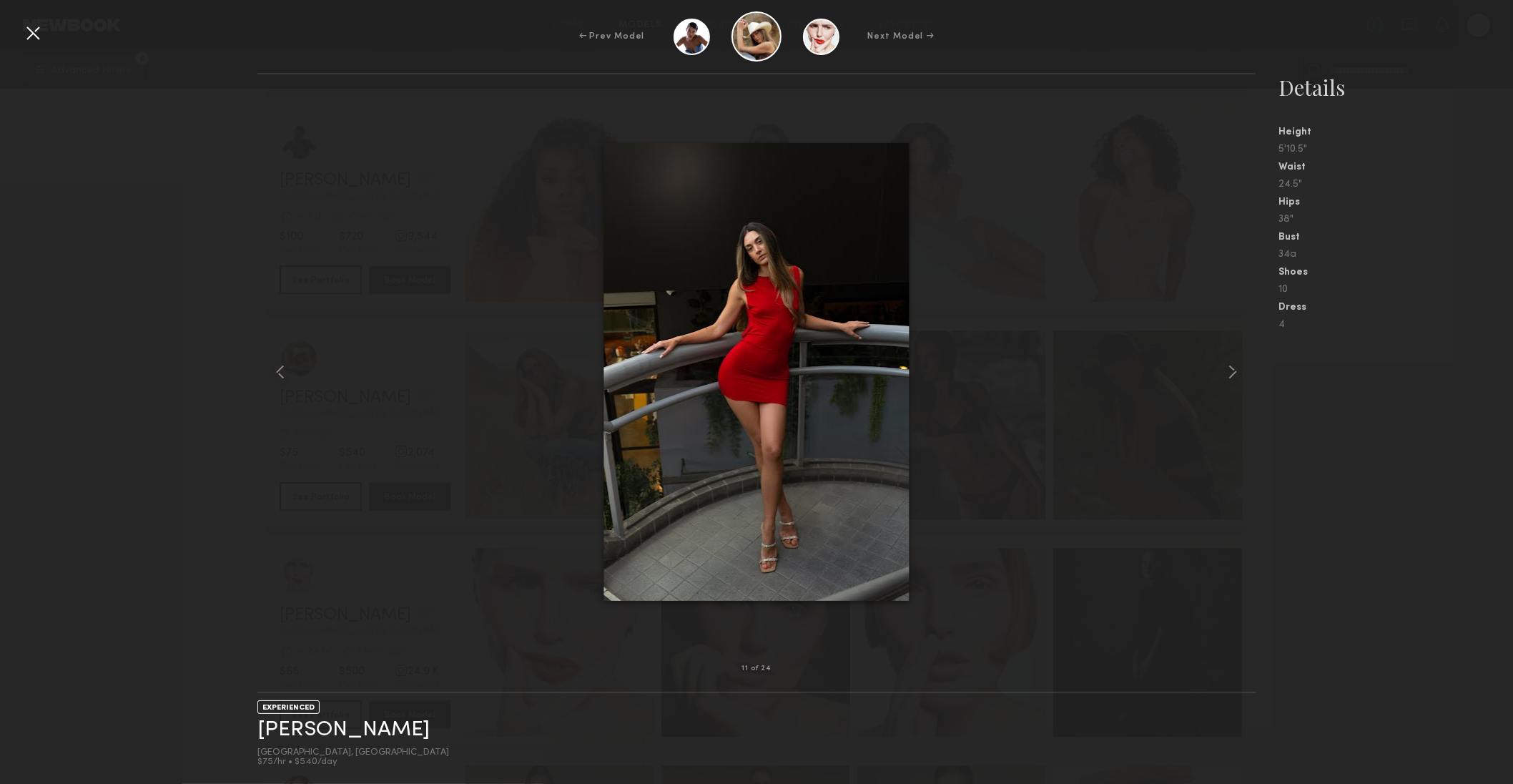
click at [31, 25] on div at bounding box center [33, 33] width 23 height 23
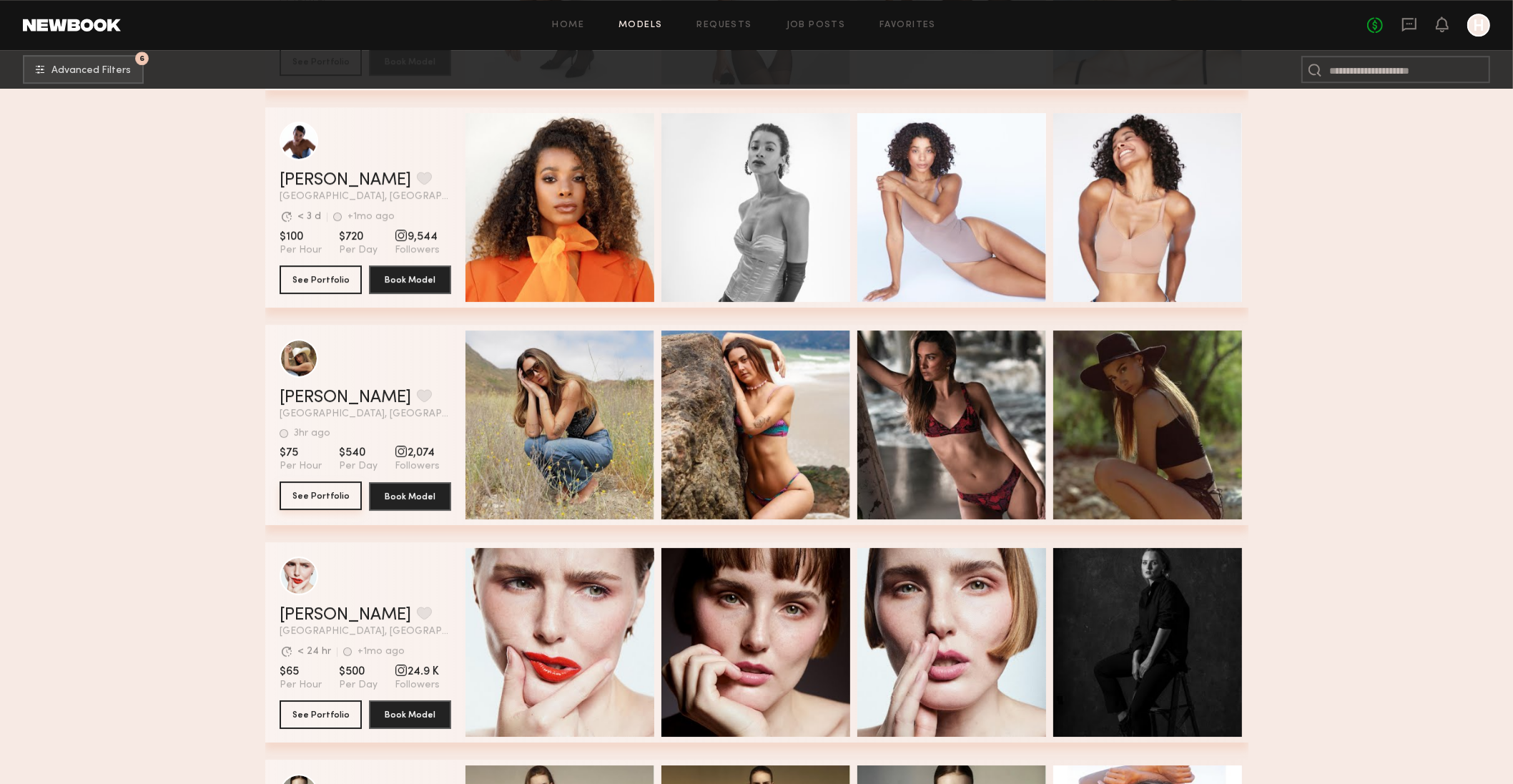
click at [322, 497] on button "See Portfolio" at bounding box center [320, 495] width 82 height 29
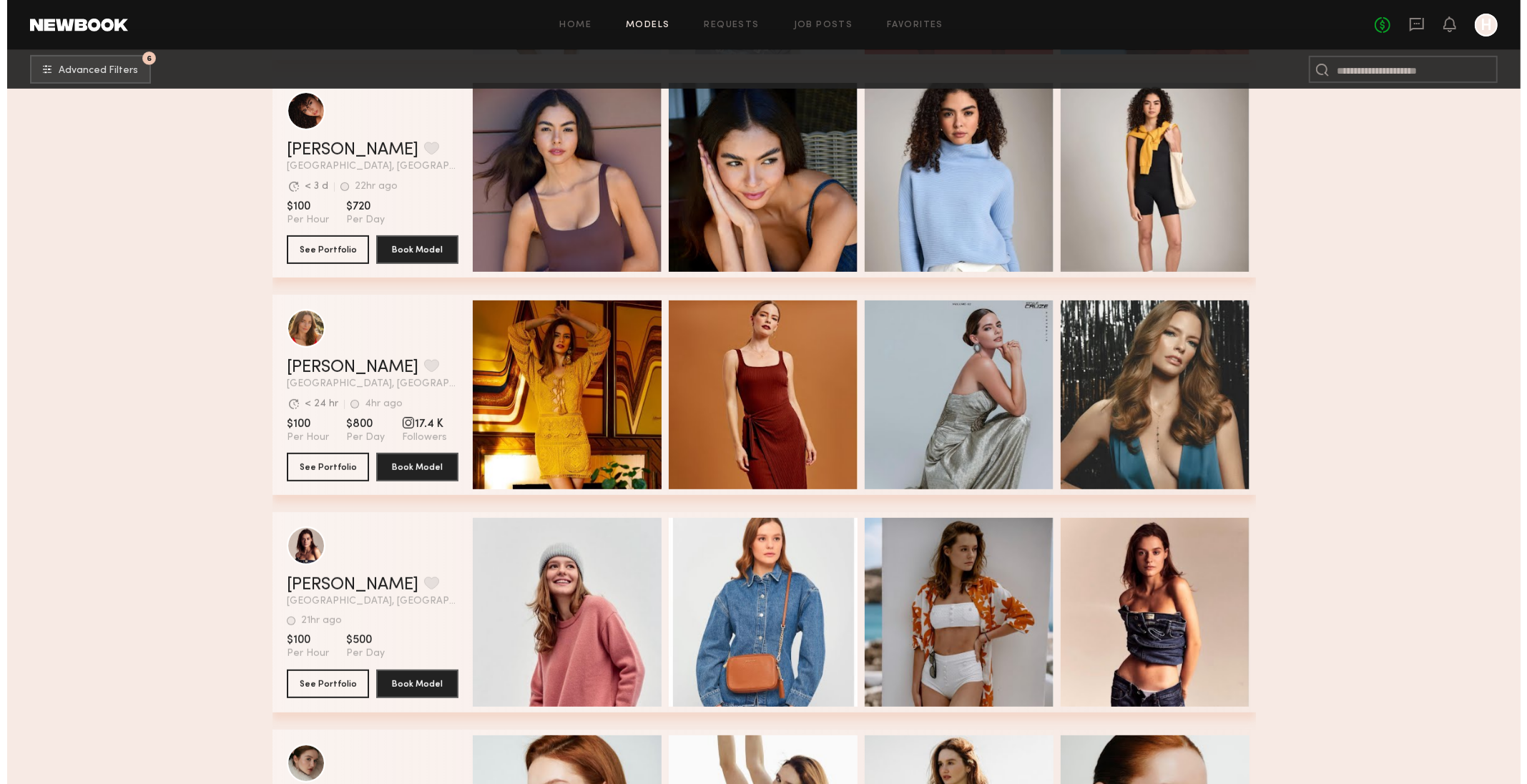
scroll to position [0, 0]
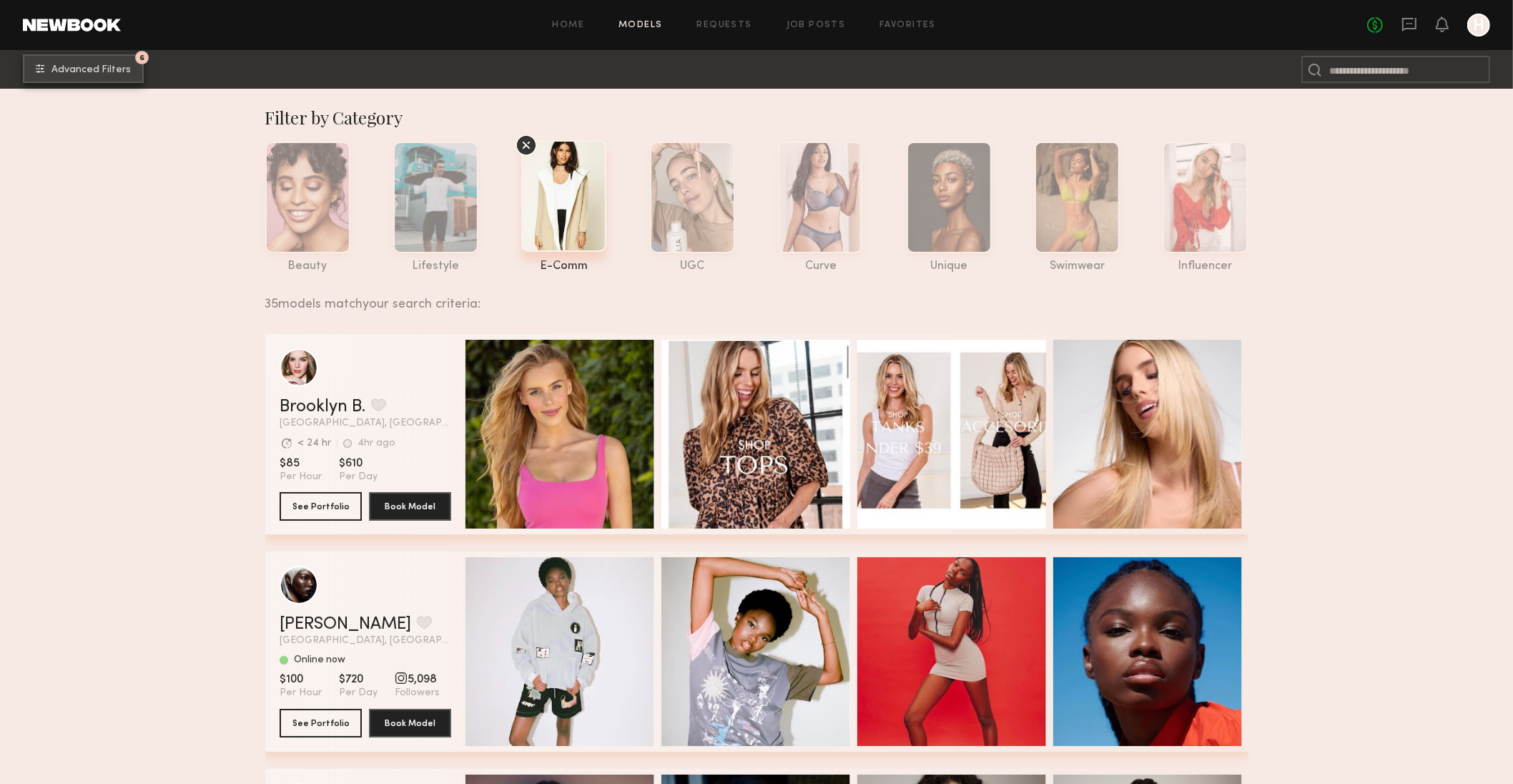
click at [79, 66] on span "Advanced Filters" at bounding box center [91, 70] width 79 height 10
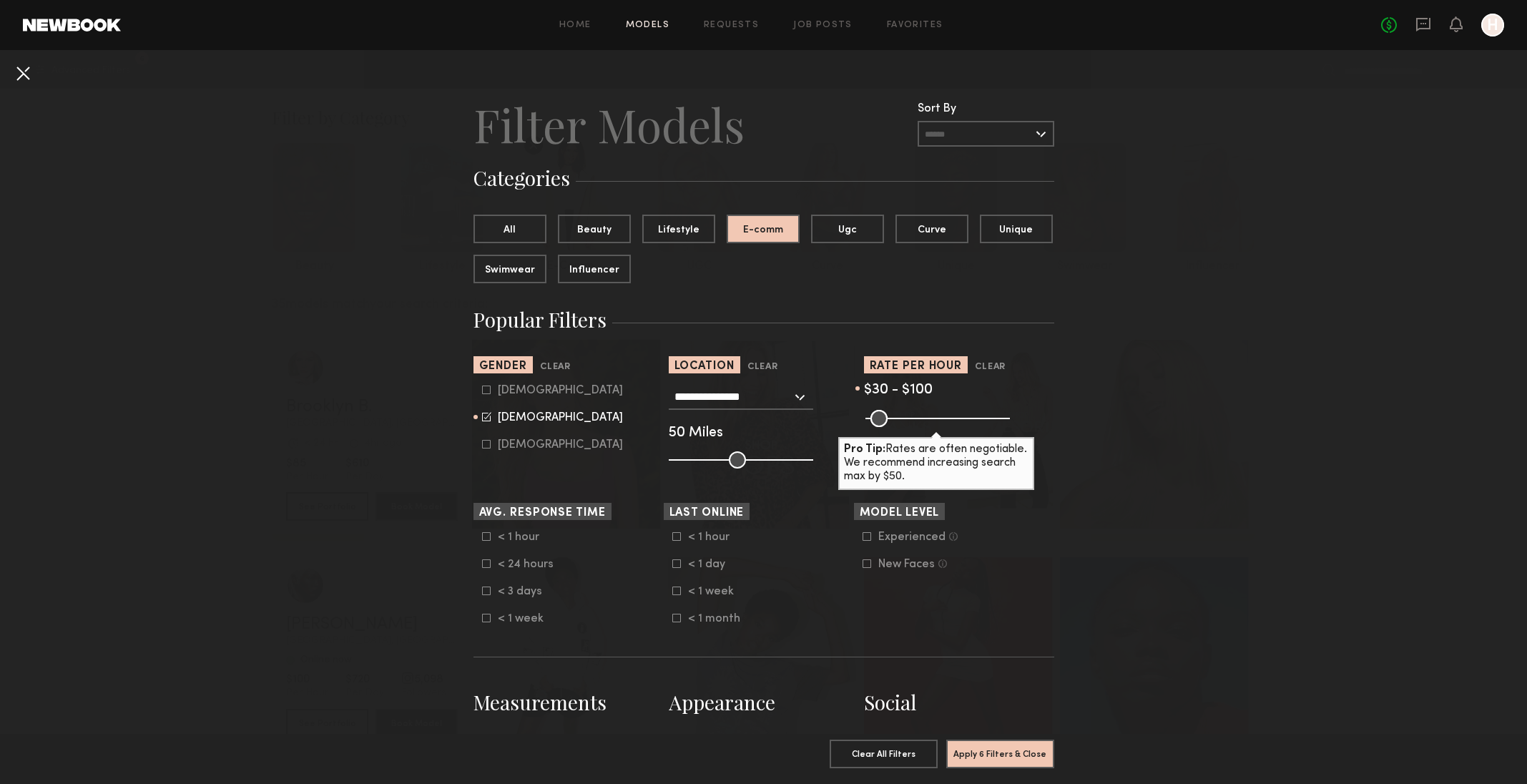
click at [22, 71] on button at bounding box center [23, 72] width 23 height 23
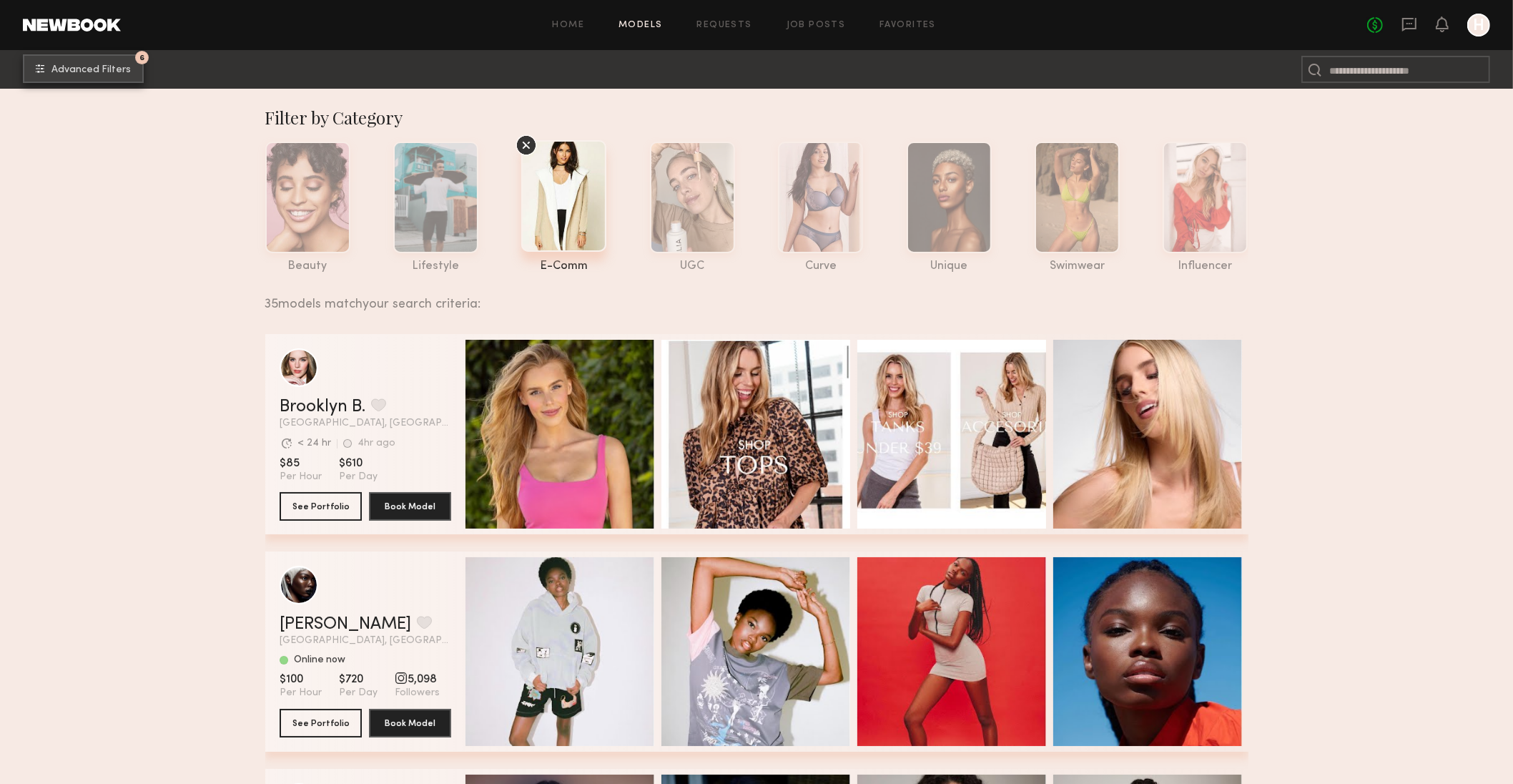
click at [72, 68] on span "Advanced Filters" at bounding box center [91, 70] width 79 height 10
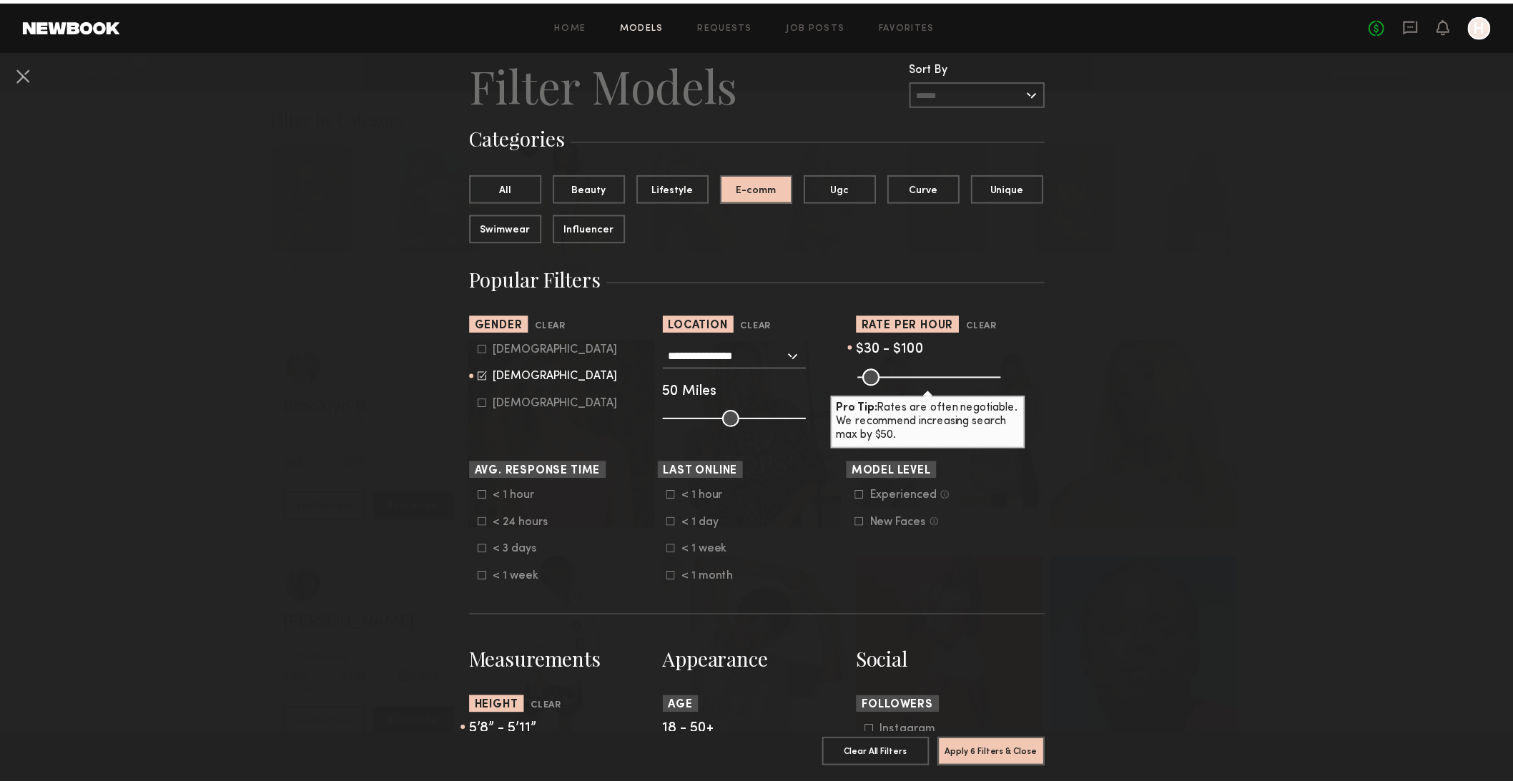
scroll to position [584, 0]
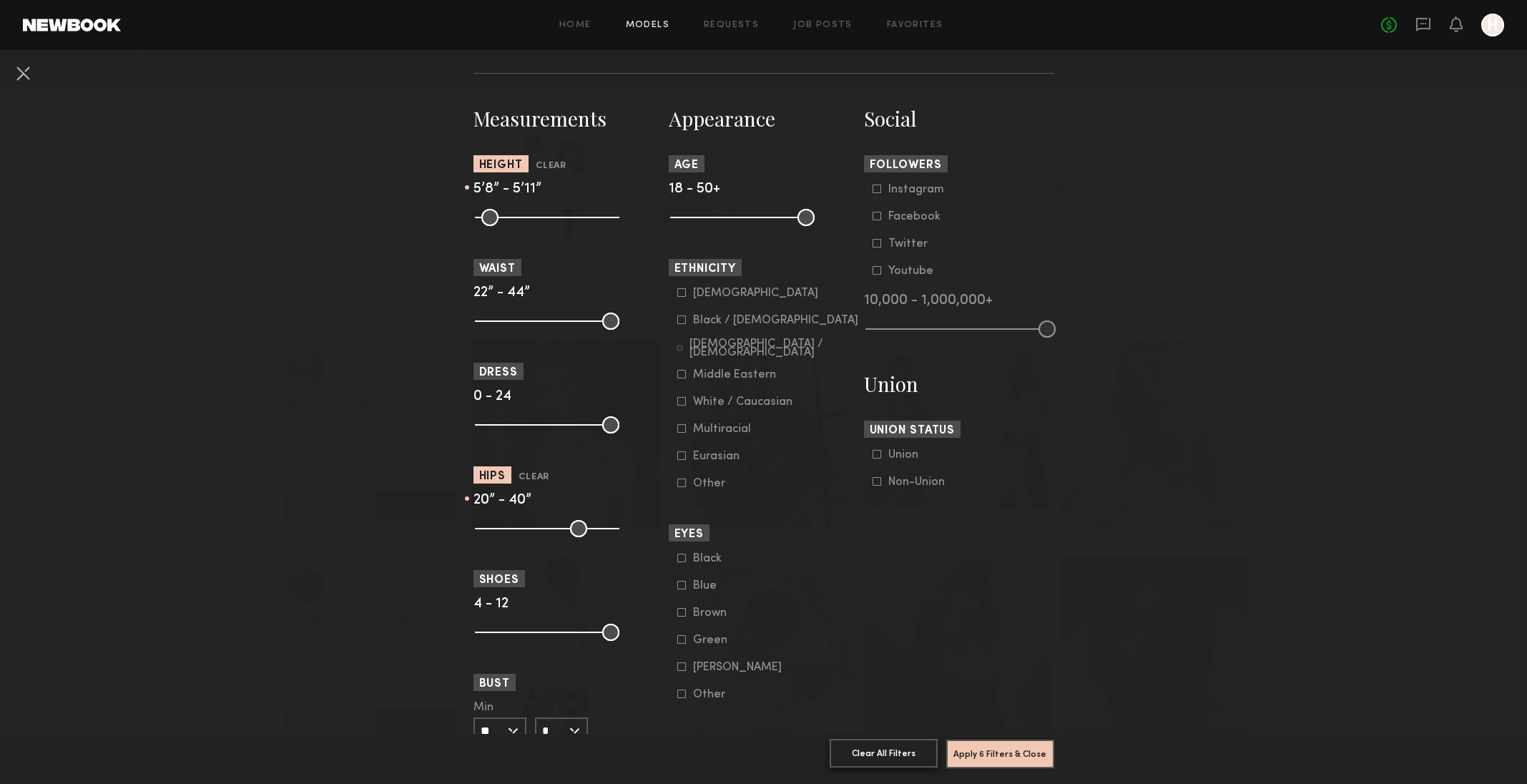
click at [852, 741] on button "Clear All Filters" at bounding box center [883, 752] width 108 height 29
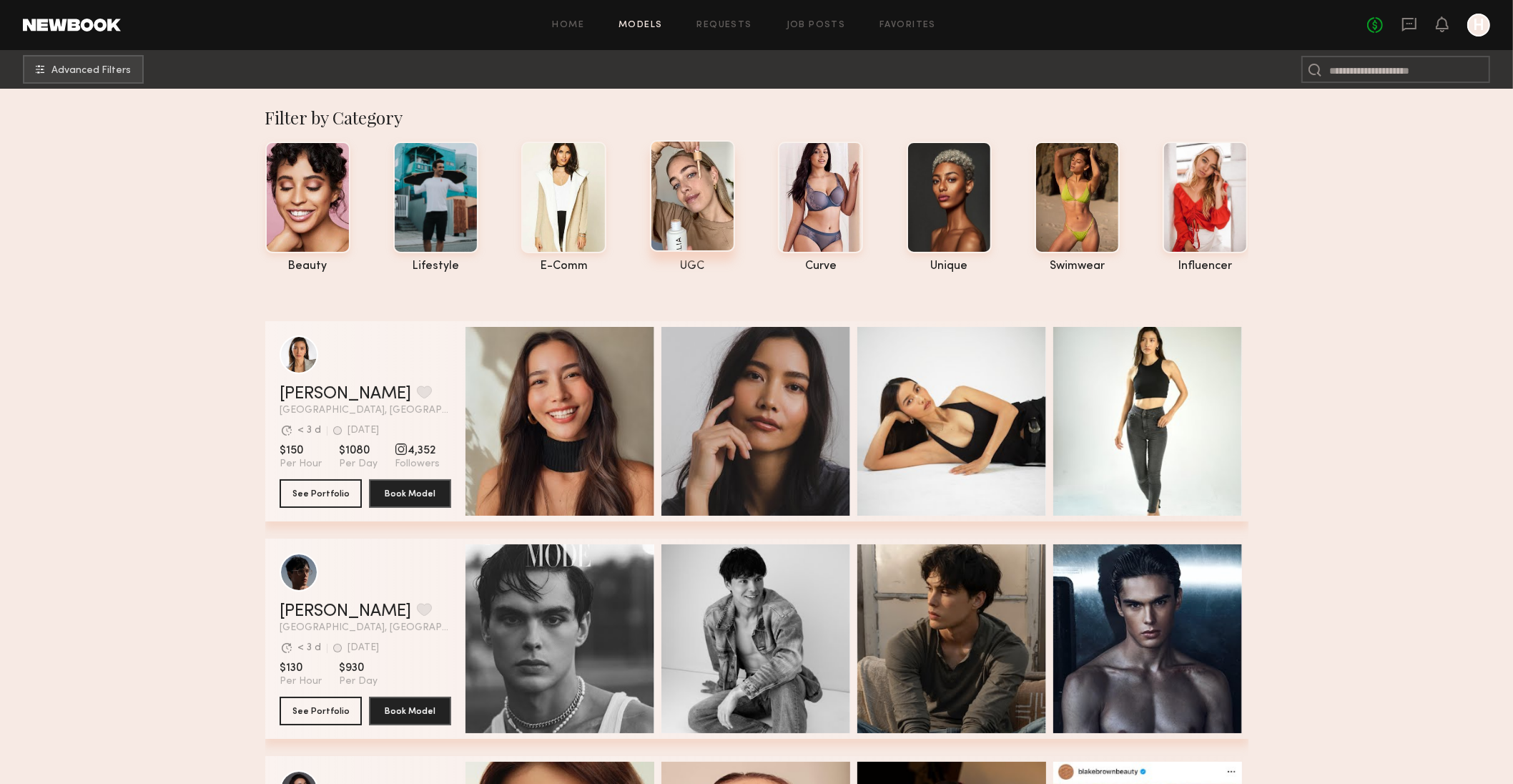
click at [712, 219] on div at bounding box center [692, 196] width 85 height 112
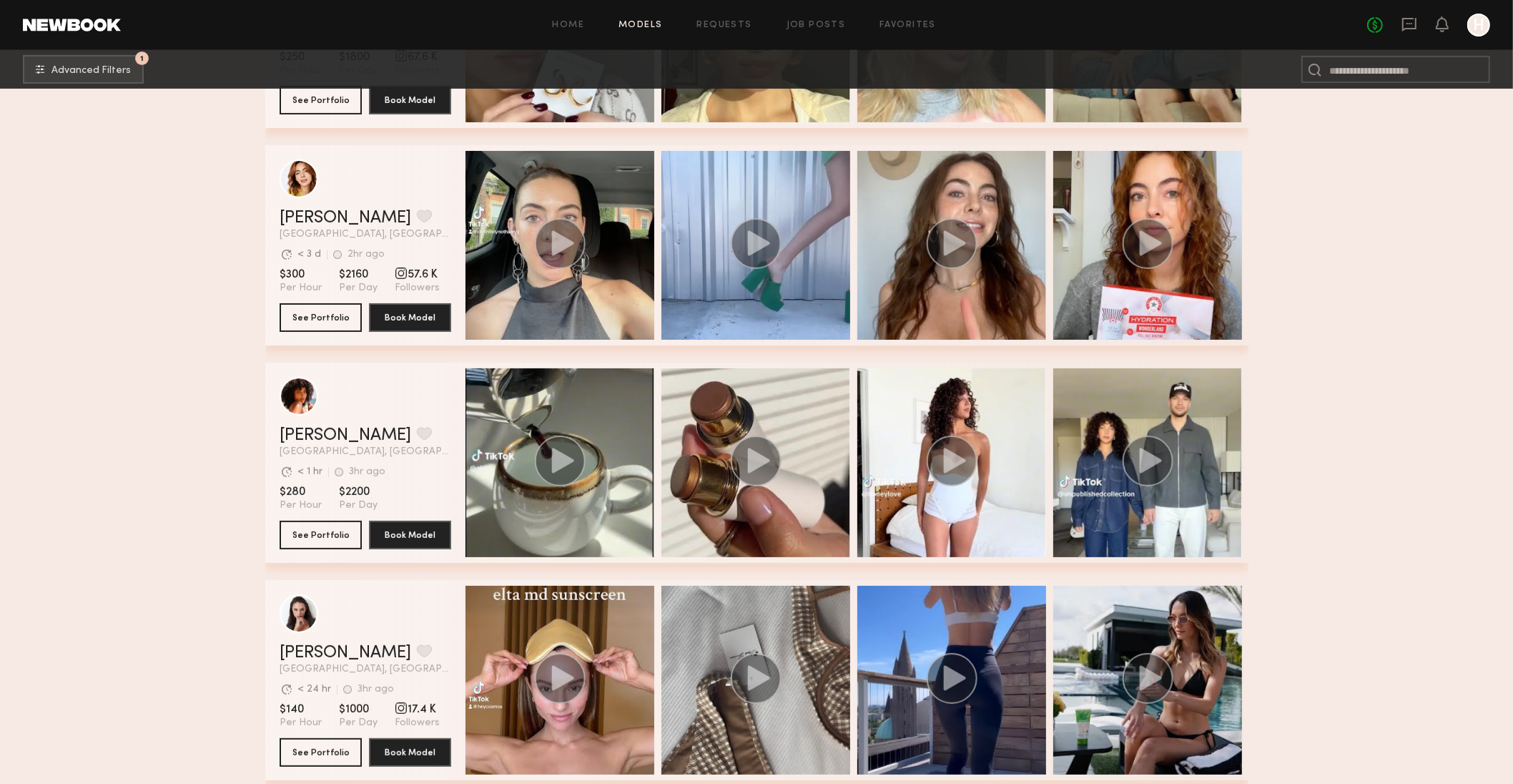
scroll to position [441, 0]
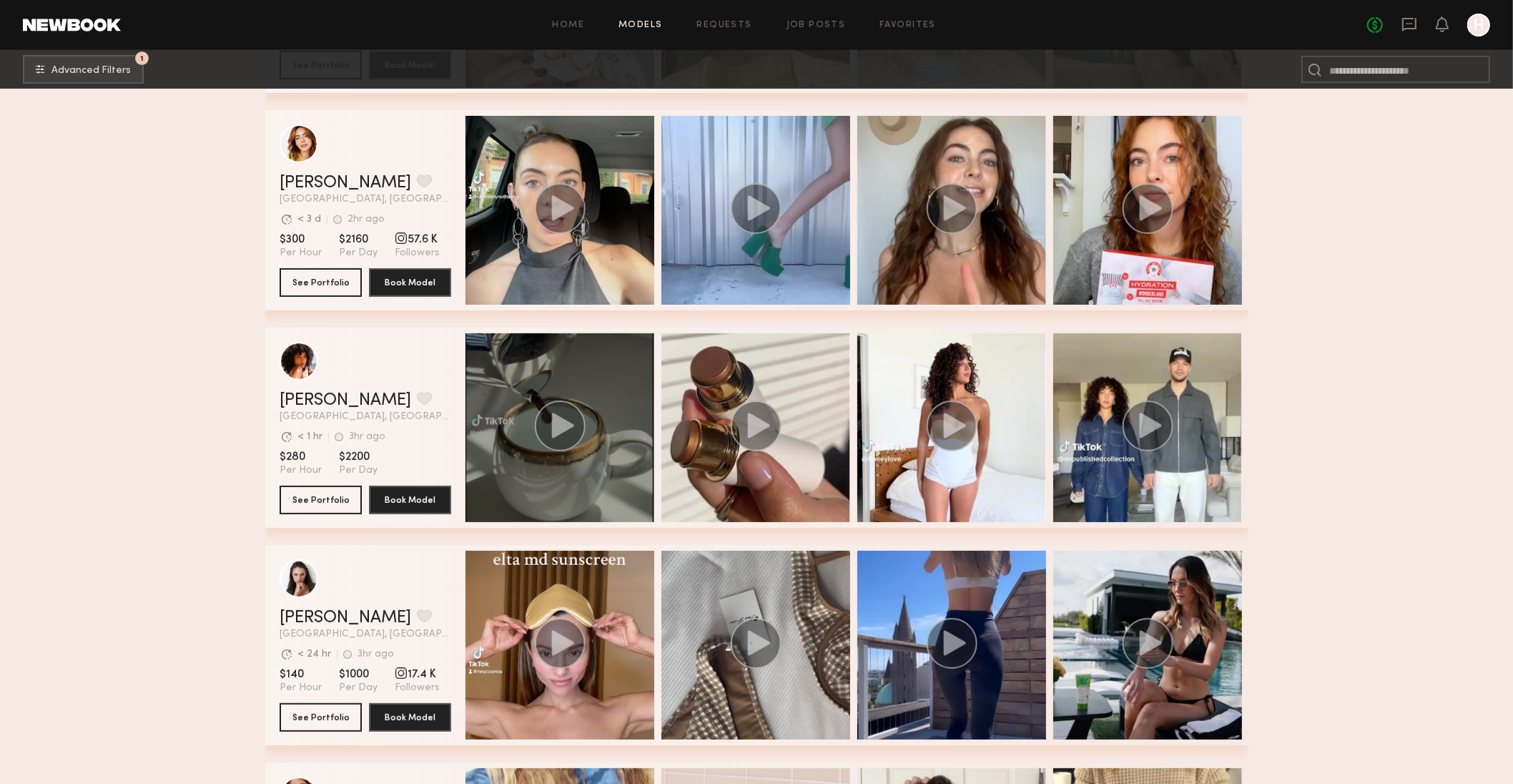
click at [548, 452] on span "grid" at bounding box center [560, 428] width 51 height 54
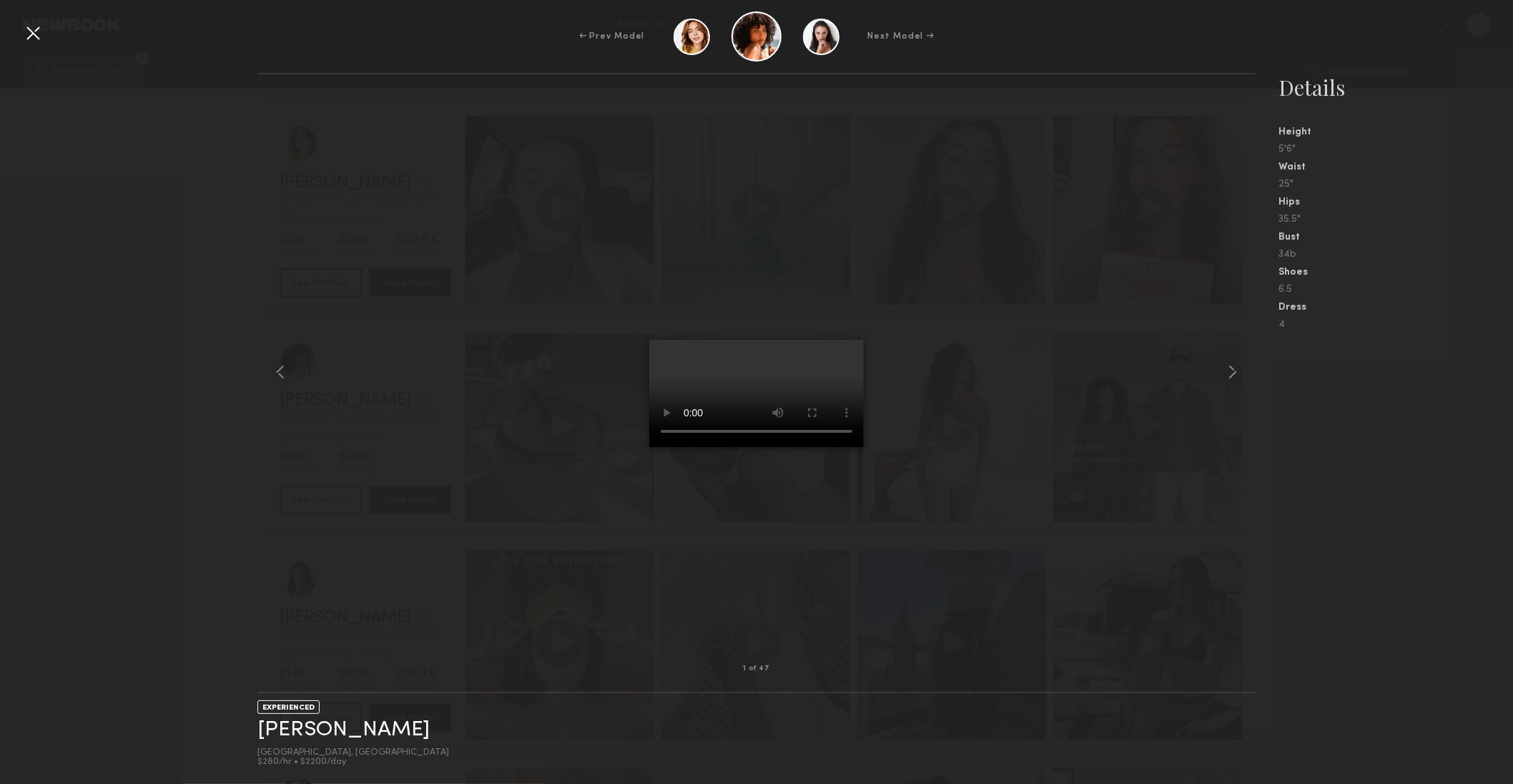
click at [39, 35] on div at bounding box center [33, 33] width 23 height 23
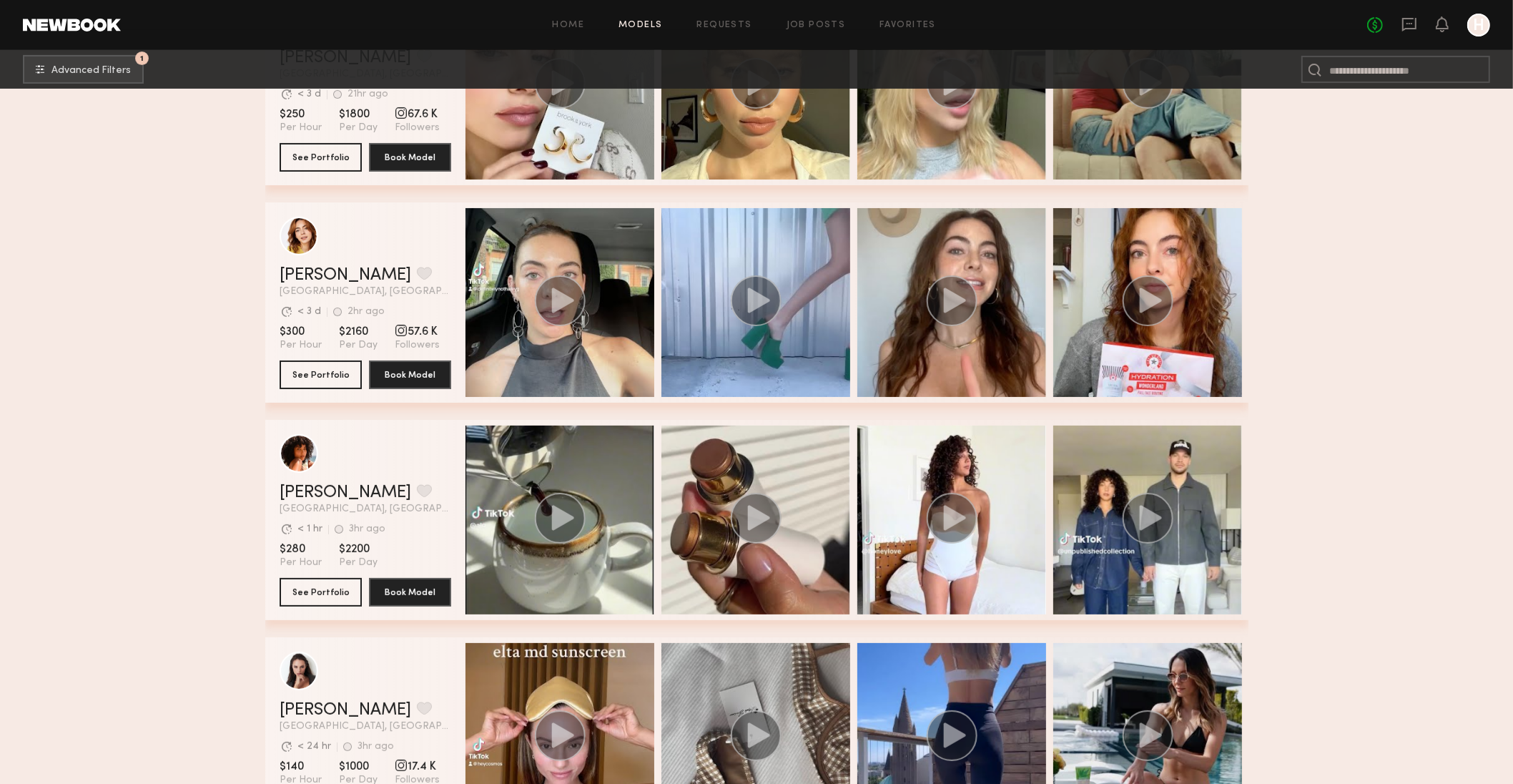
scroll to position [339, 0]
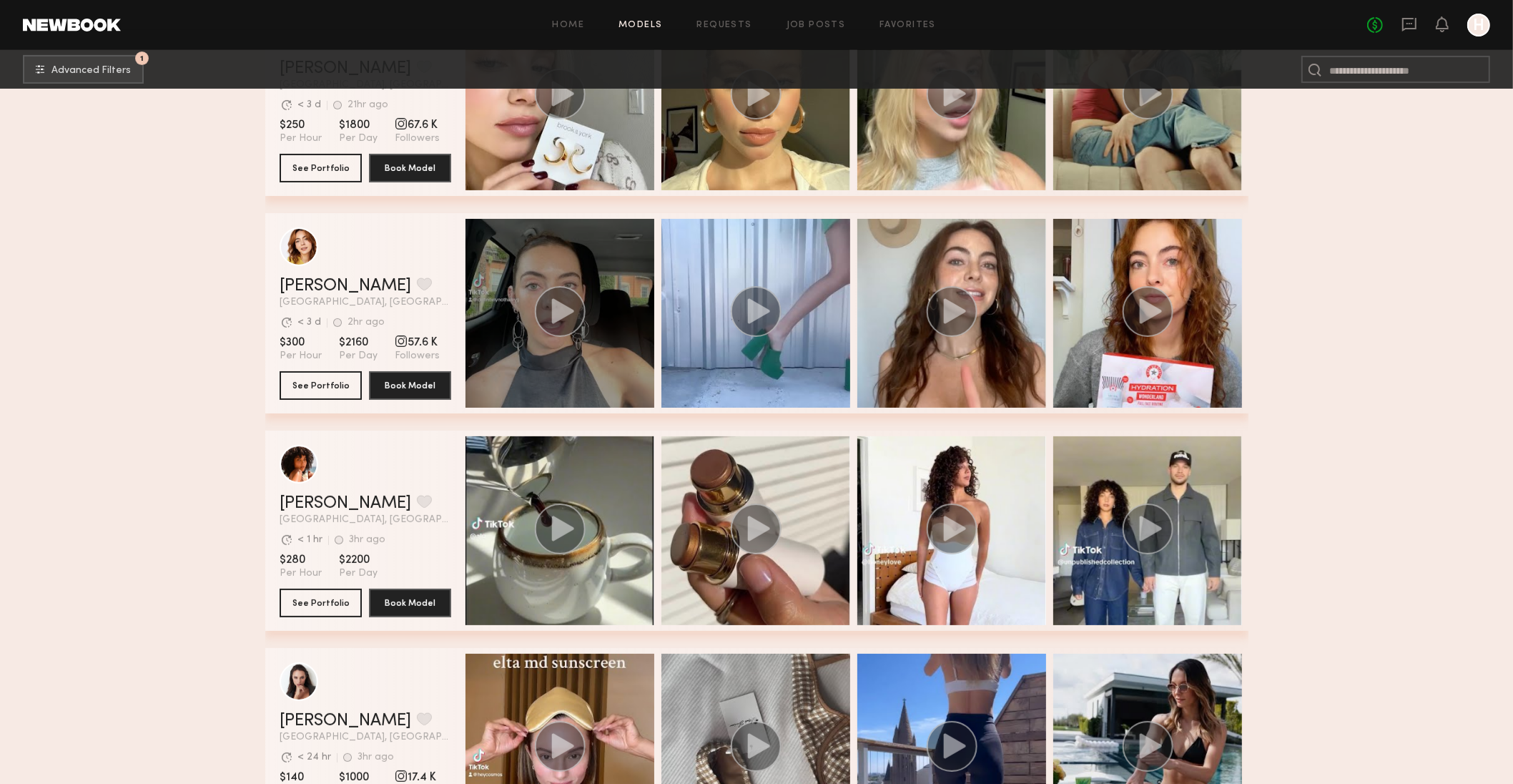
click at [573, 300] on circle "grid" at bounding box center [559, 311] width 50 height 50
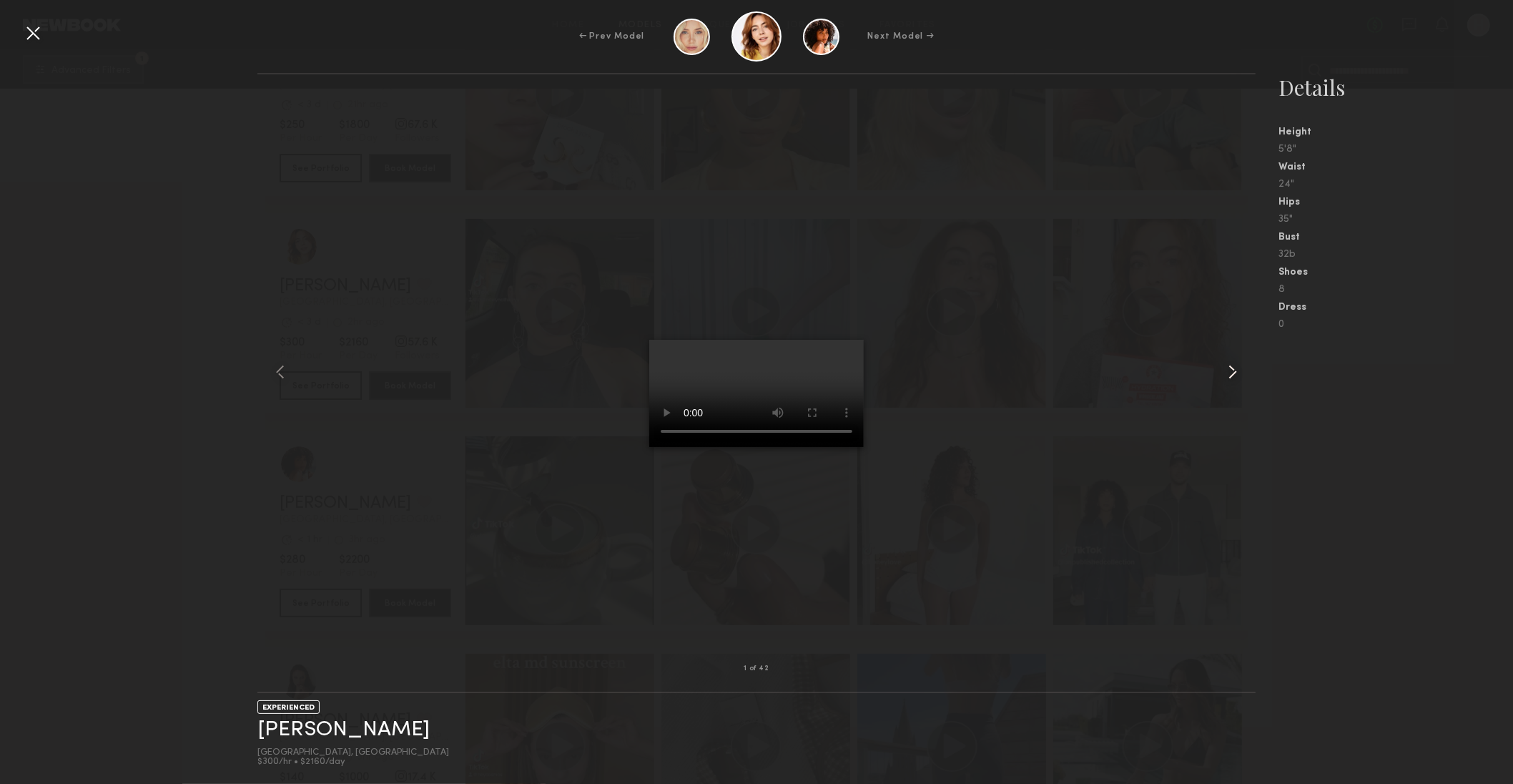
click at [1236, 369] on common-icon at bounding box center [1233, 371] width 23 height 23
click at [1231, 364] on common-icon at bounding box center [1233, 371] width 23 height 23
click at [45, 30] on div "← Prev Model Next Model →" at bounding box center [756, 37] width 1513 height 50
click at [35, 40] on div at bounding box center [33, 33] width 23 height 23
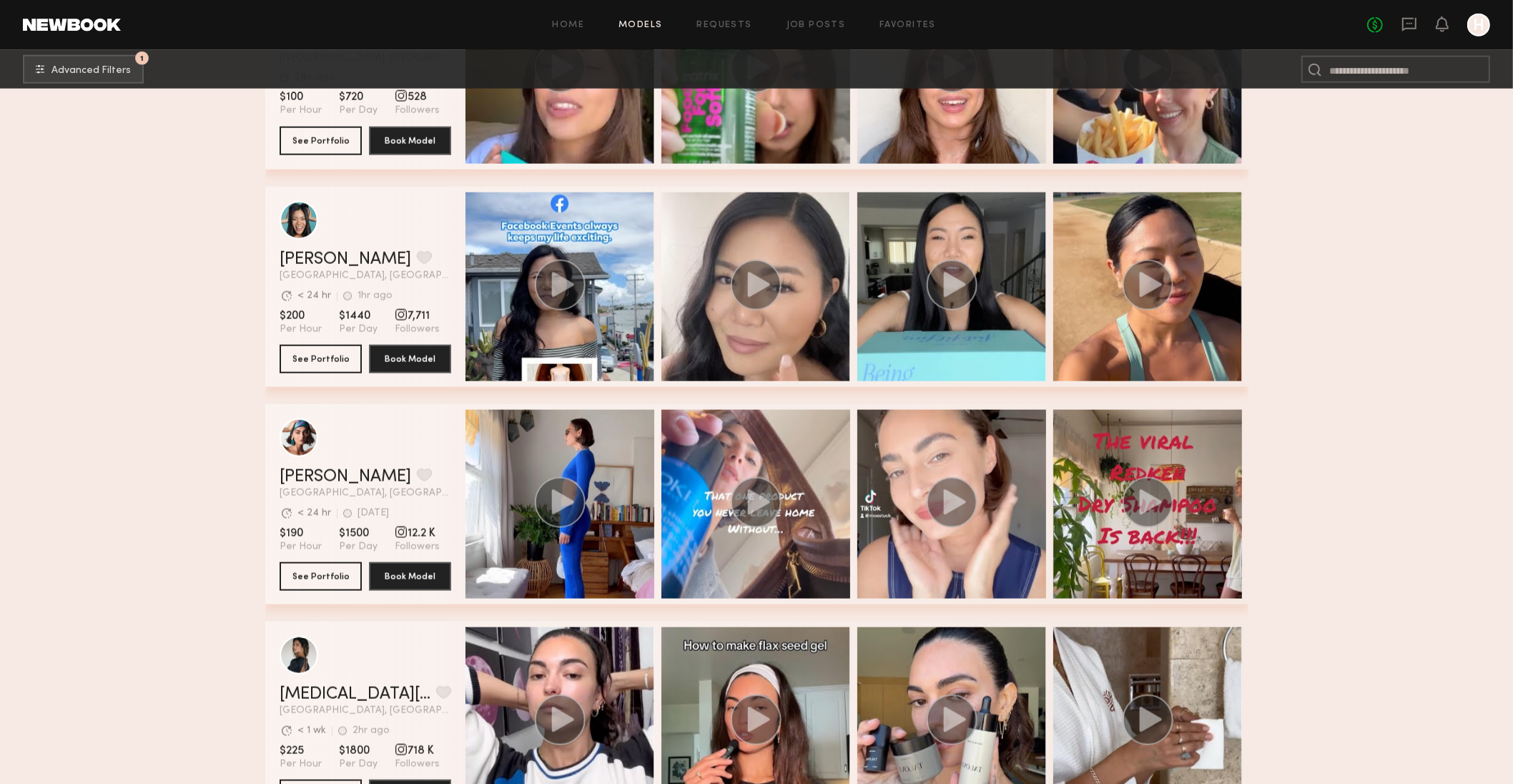
scroll to position [1914, 0]
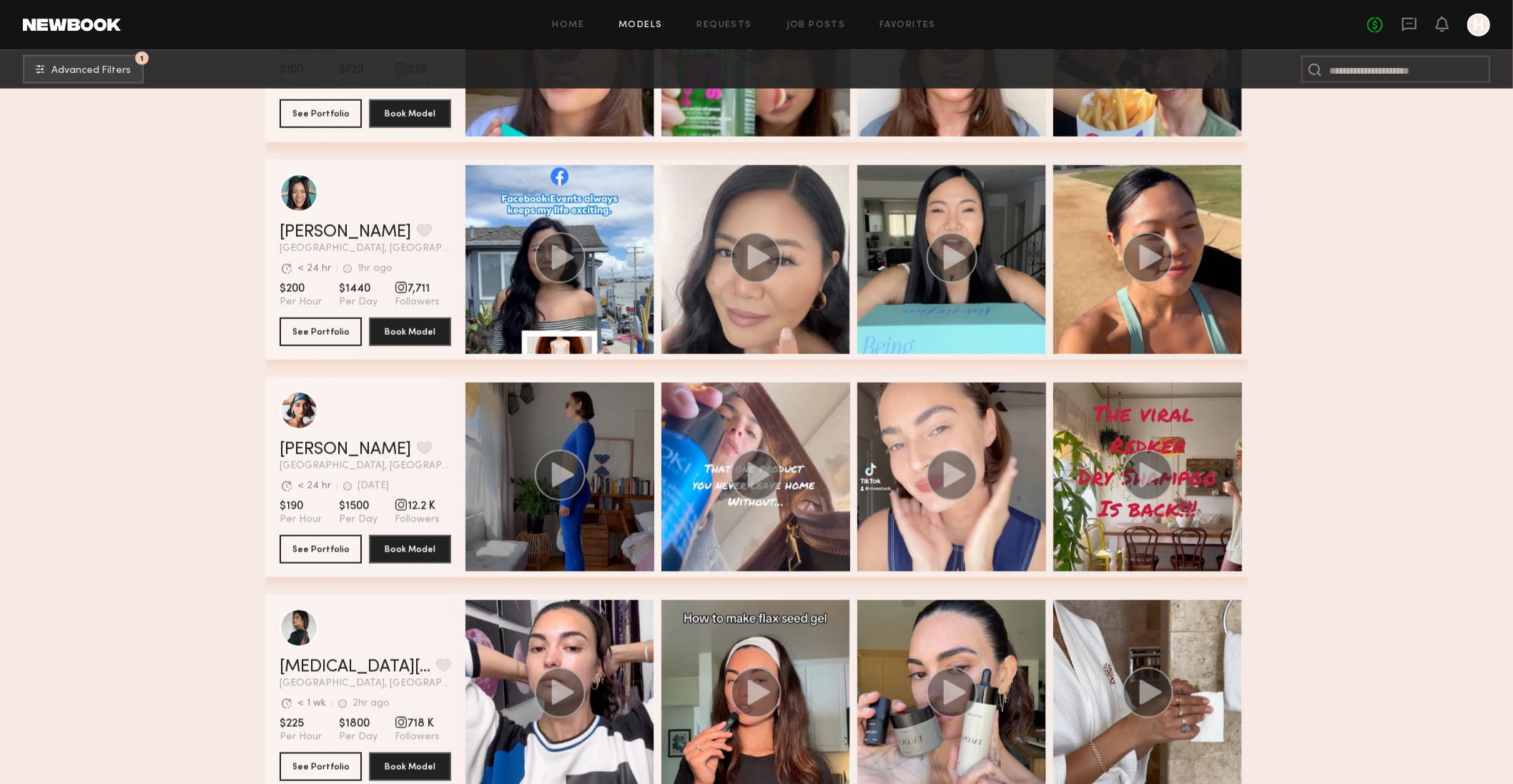
click at [556, 474] on icon "grid" at bounding box center [562, 474] width 22 height 25
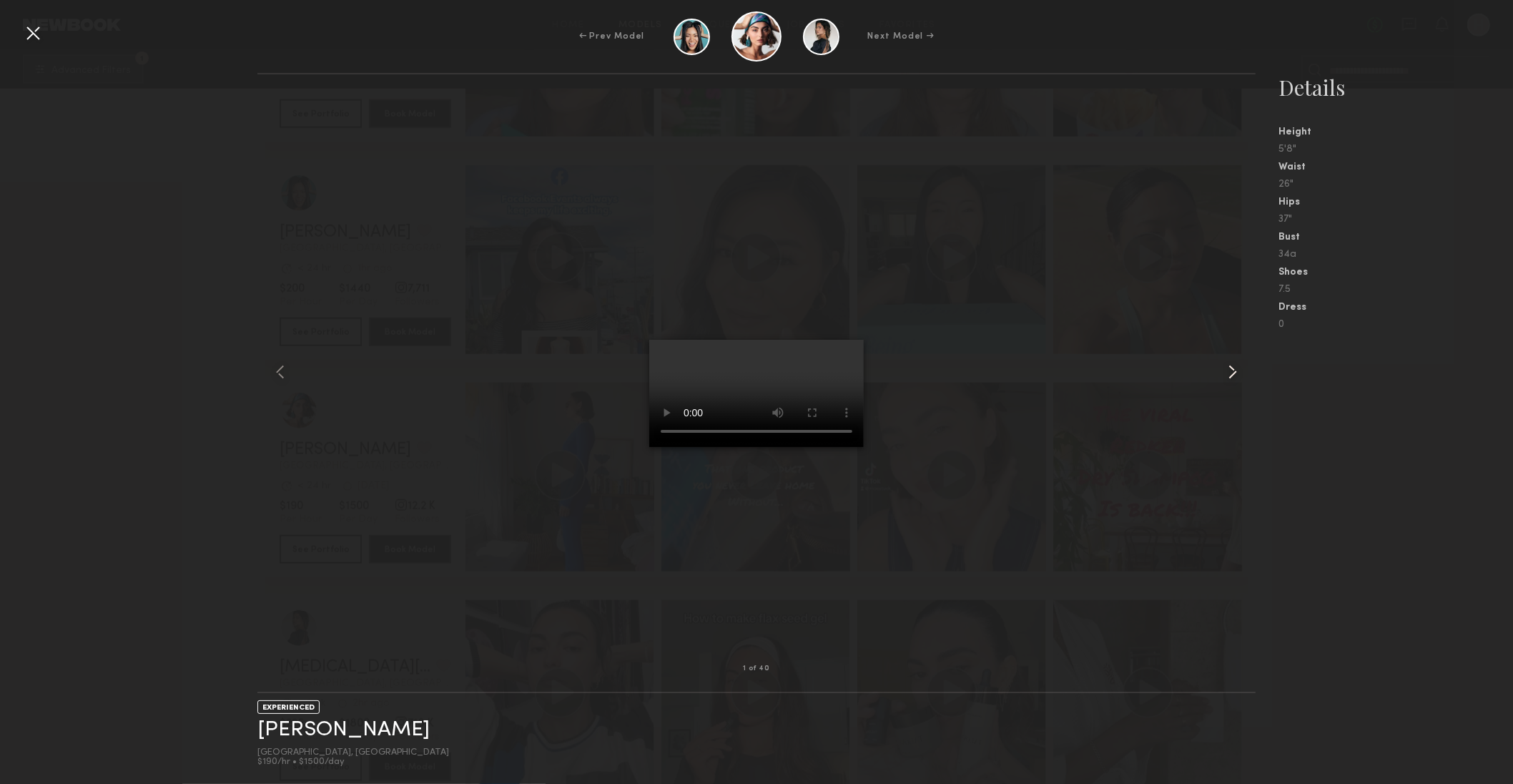
click at [1234, 366] on common-icon at bounding box center [1233, 371] width 23 height 23
click at [1233, 367] on common-icon at bounding box center [1233, 371] width 23 height 23
click at [34, 28] on div at bounding box center [33, 33] width 23 height 23
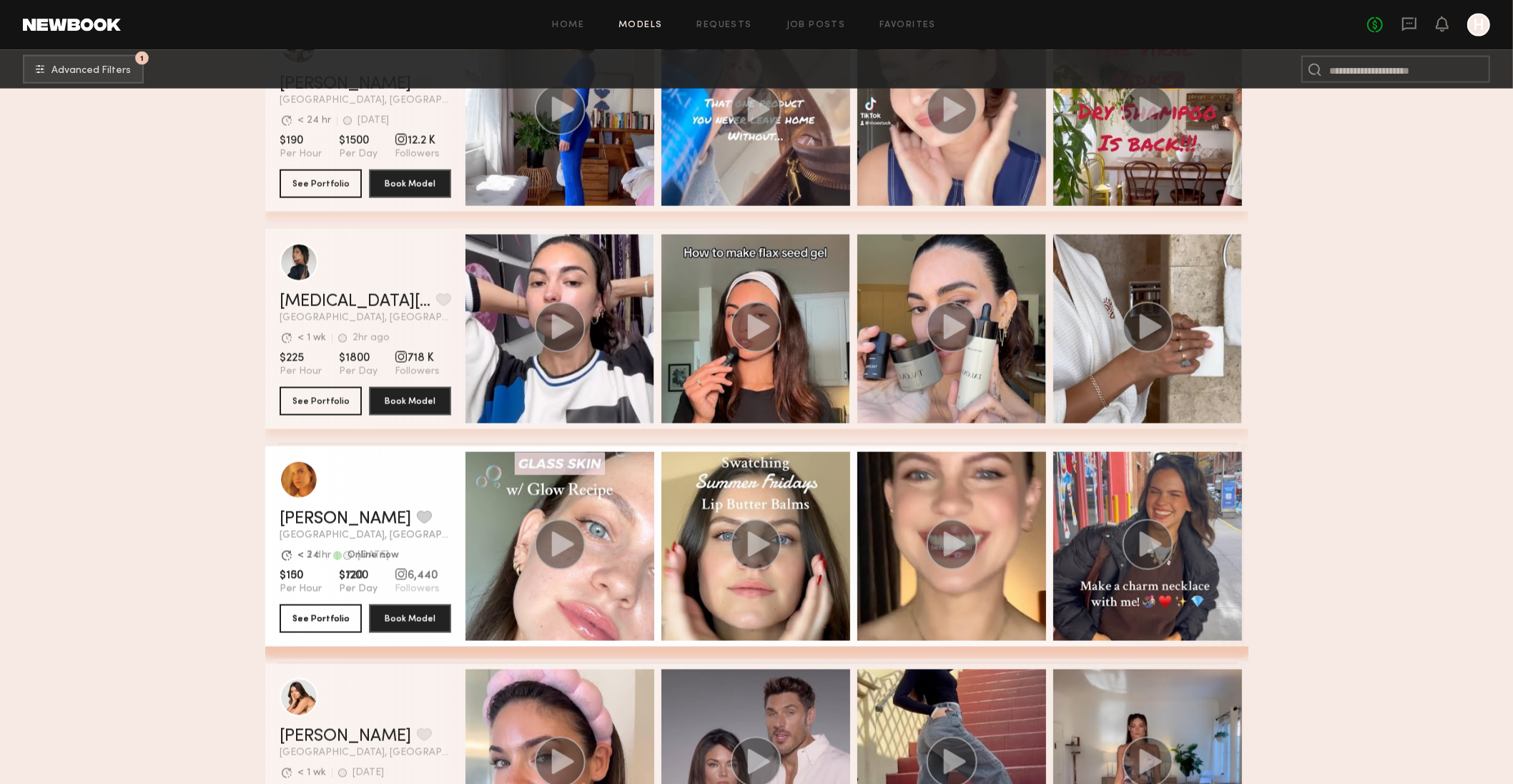
scroll to position [2312, 0]
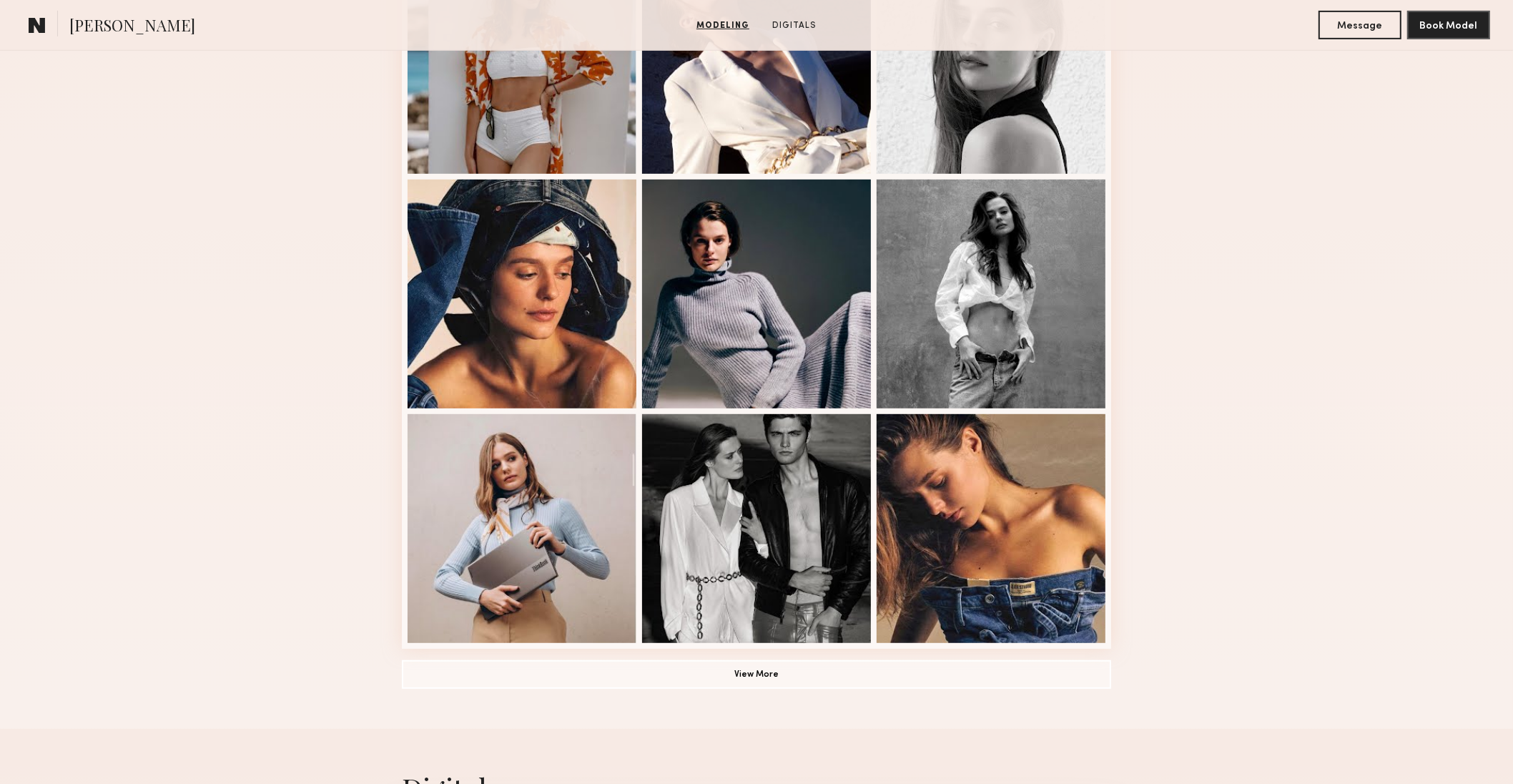
scroll to position [709, 0]
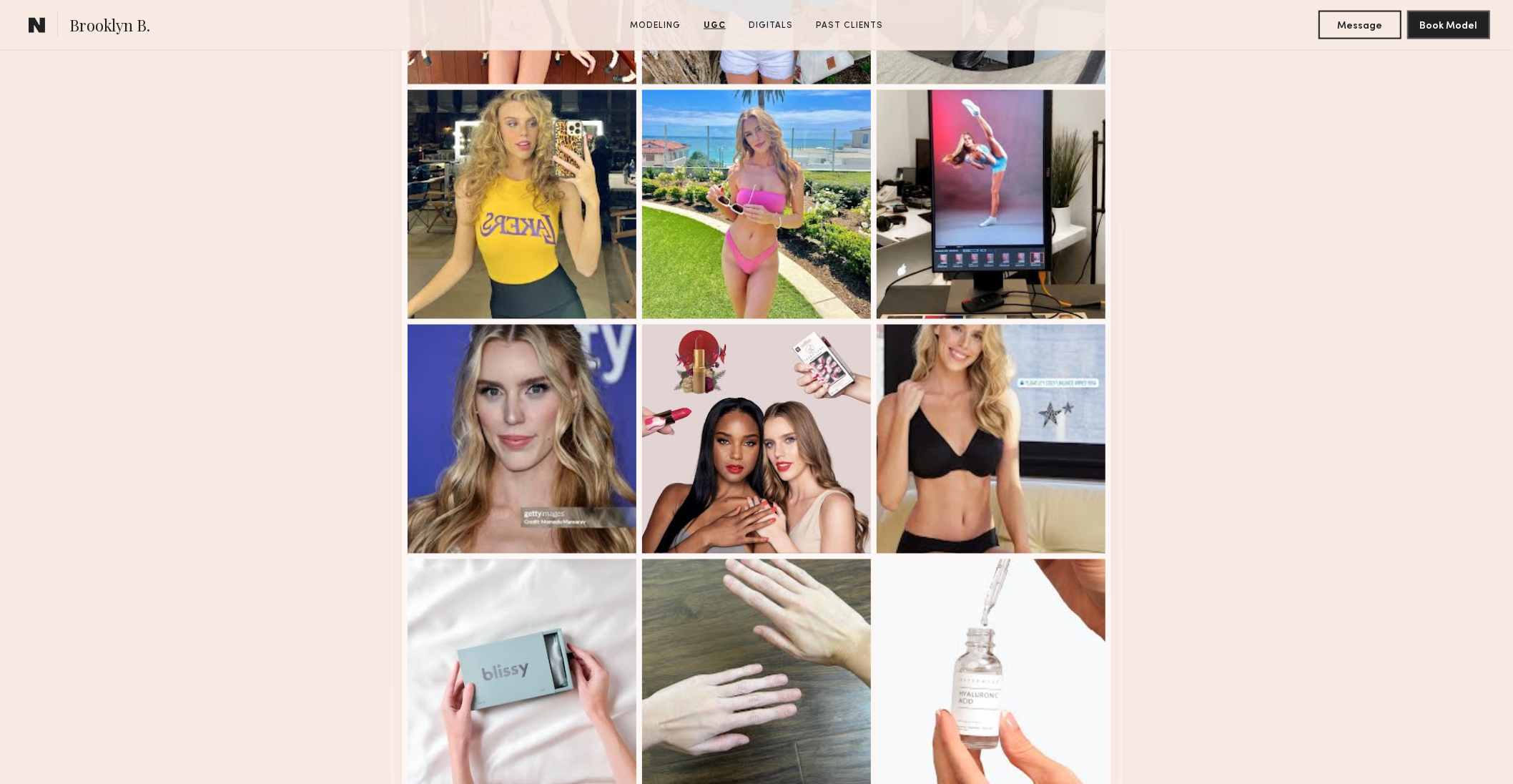
scroll to position [2721, 0]
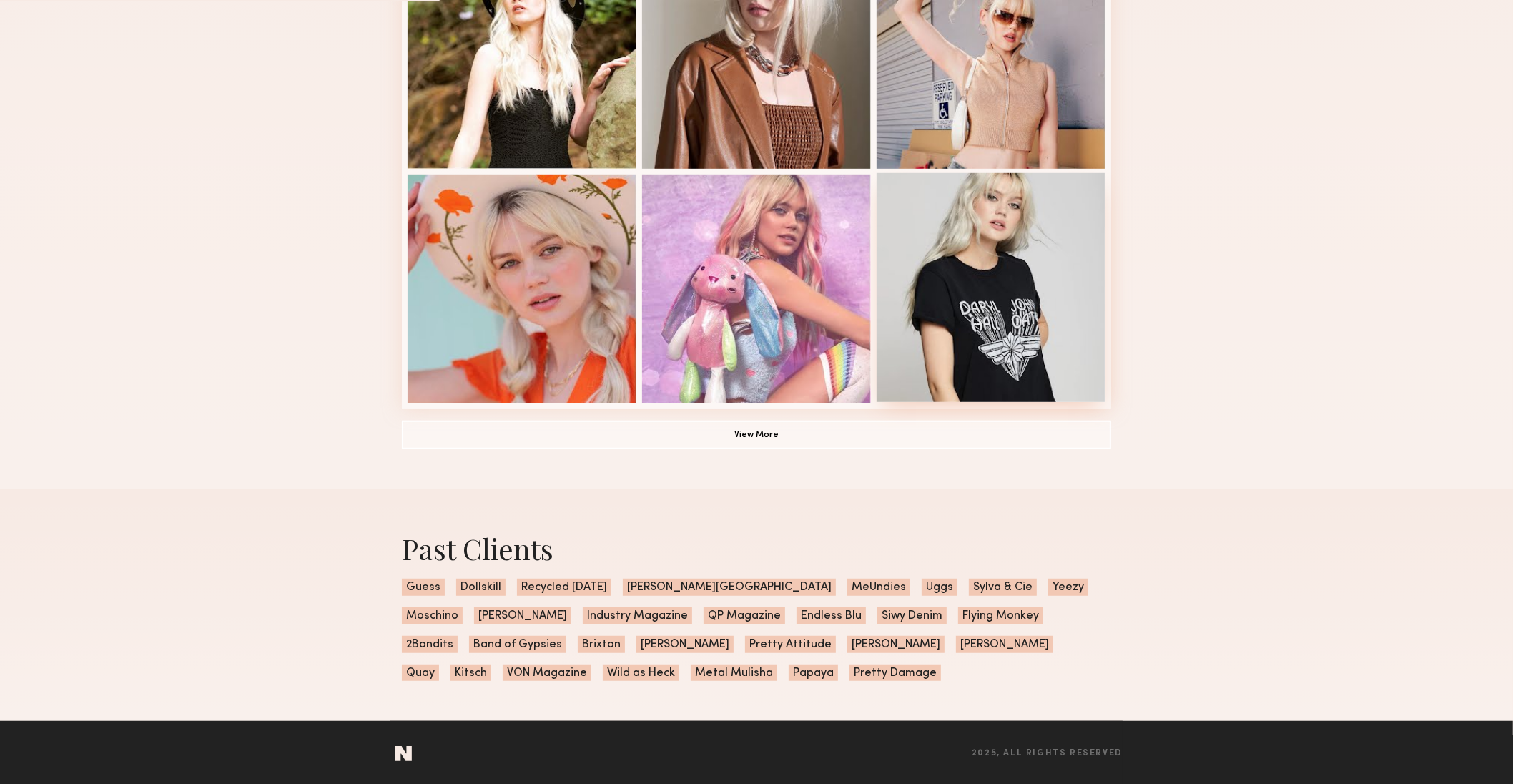
scroll to position [902, 0]
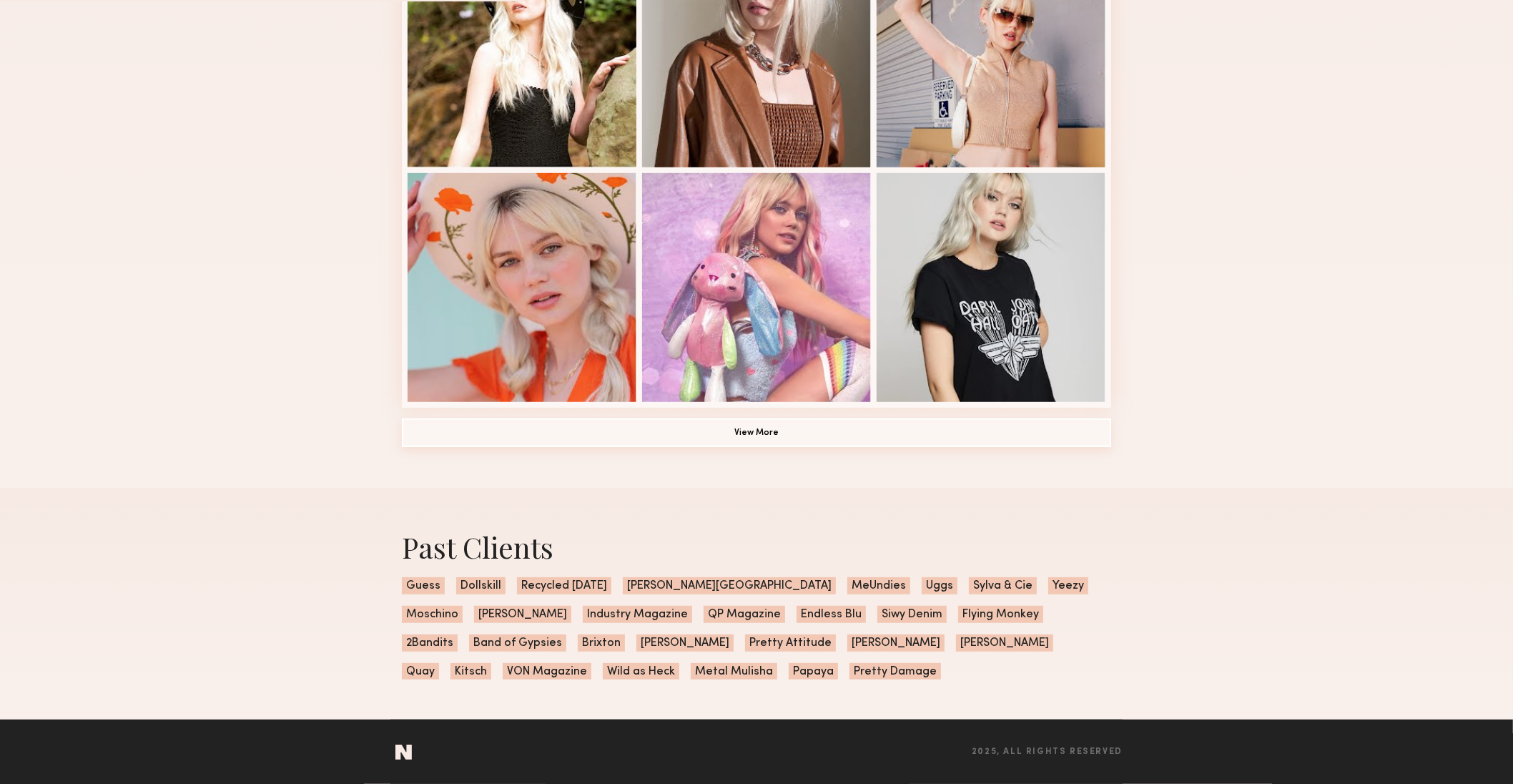
click at [868, 440] on button "View More" at bounding box center [756, 432] width 709 height 29
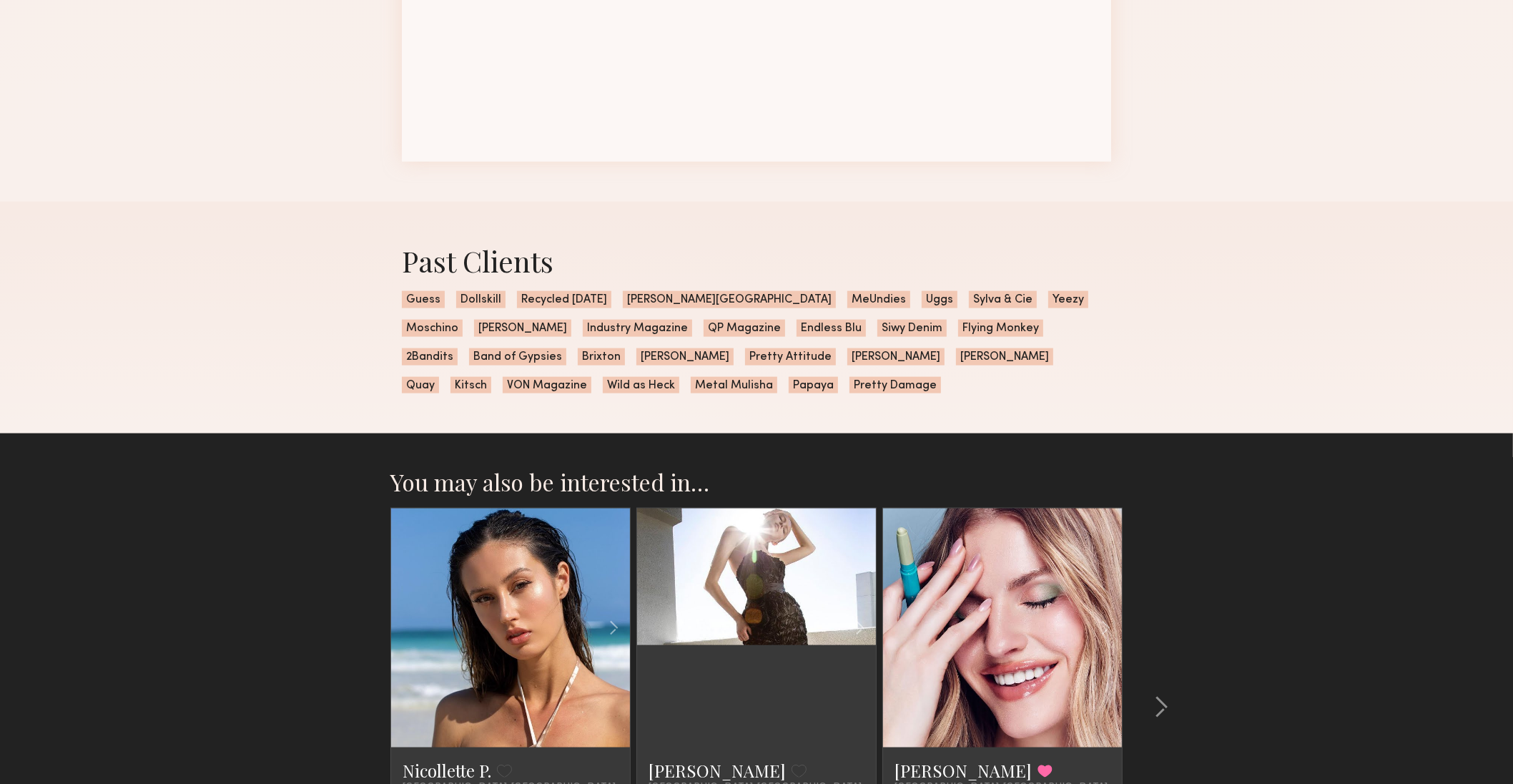
scroll to position [2107, 0]
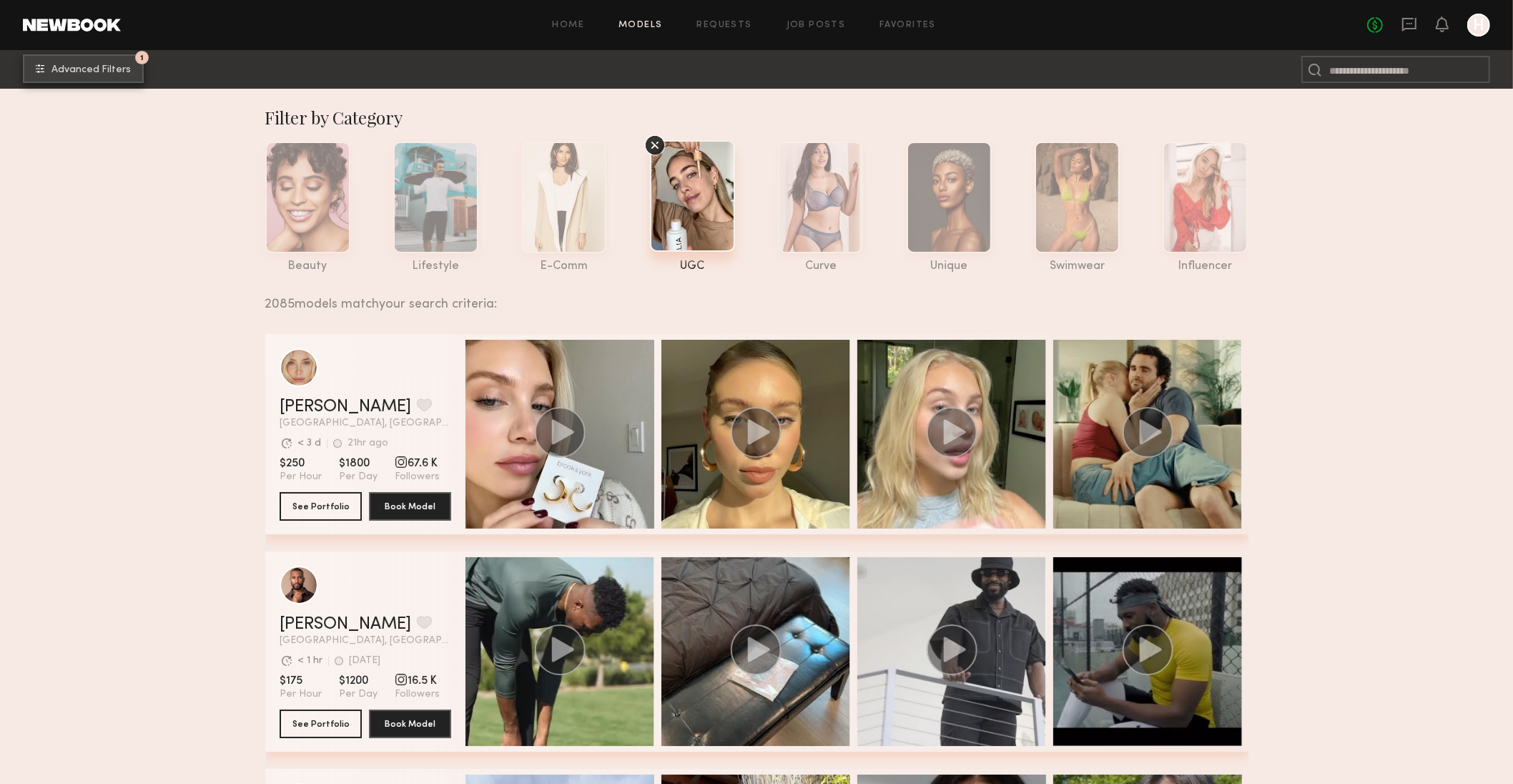
click at [115, 63] on button "1 Advanced Filters" at bounding box center [83, 68] width 120 height 29
